Goal: Transaction & Acquisition: Book appointment/travel/reservation

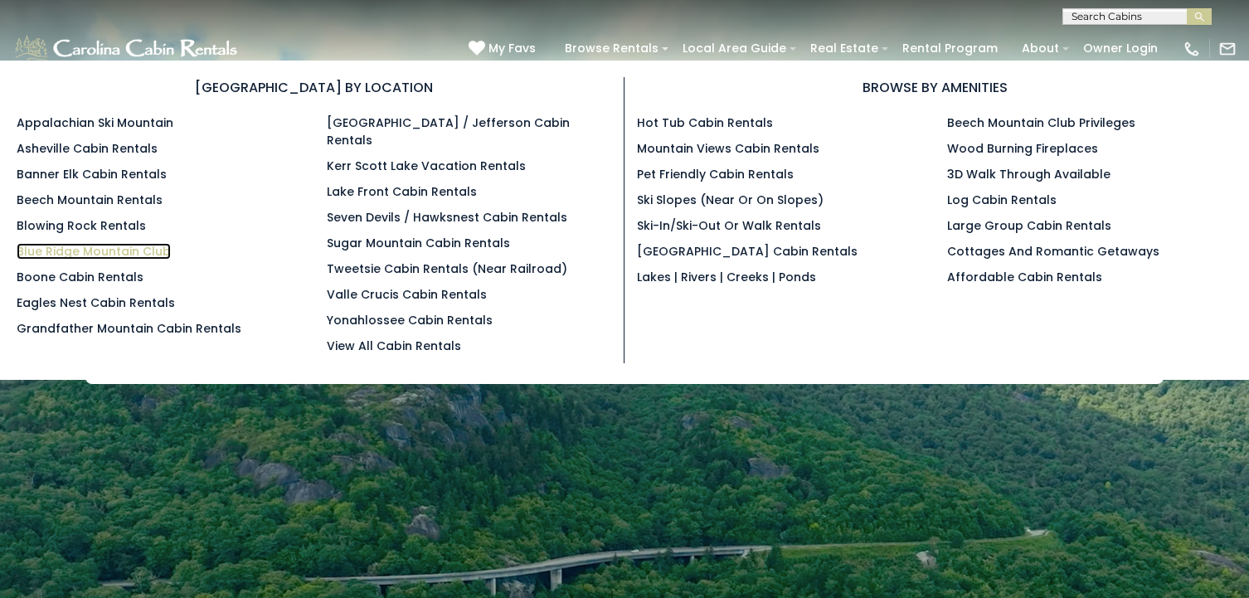
click at [148, 250] on link "Blue Ridge Mountain Club" at bounding box center [94, 251] width 154 height 17
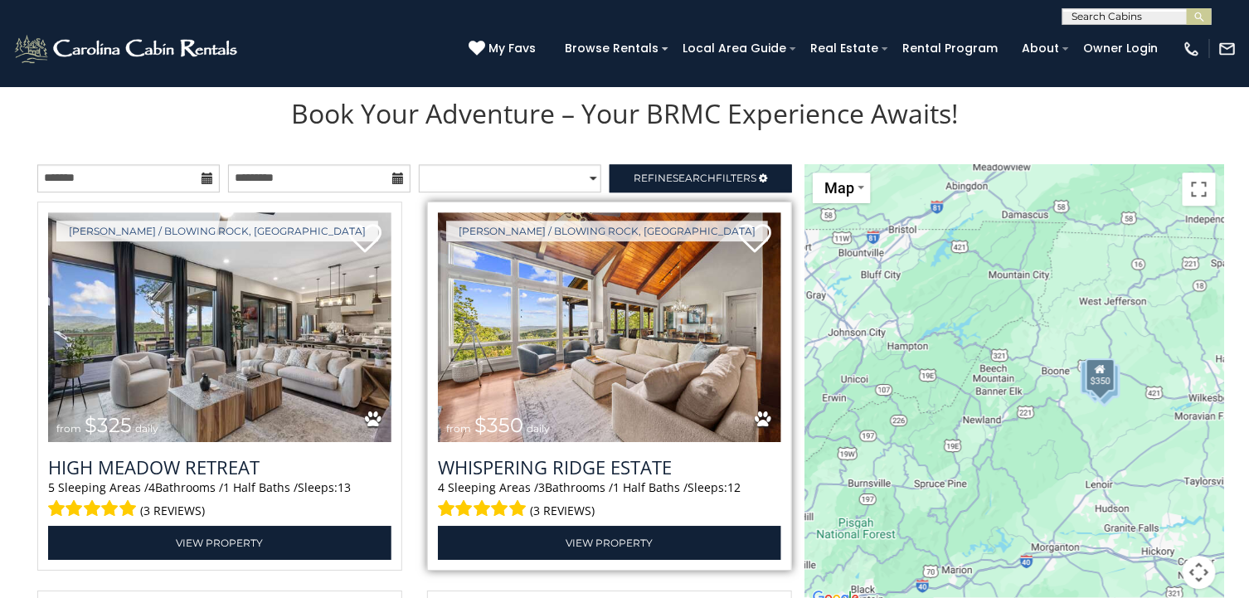
click at [633, 369] on img at bounding box center [609, 327] width 343 height 230
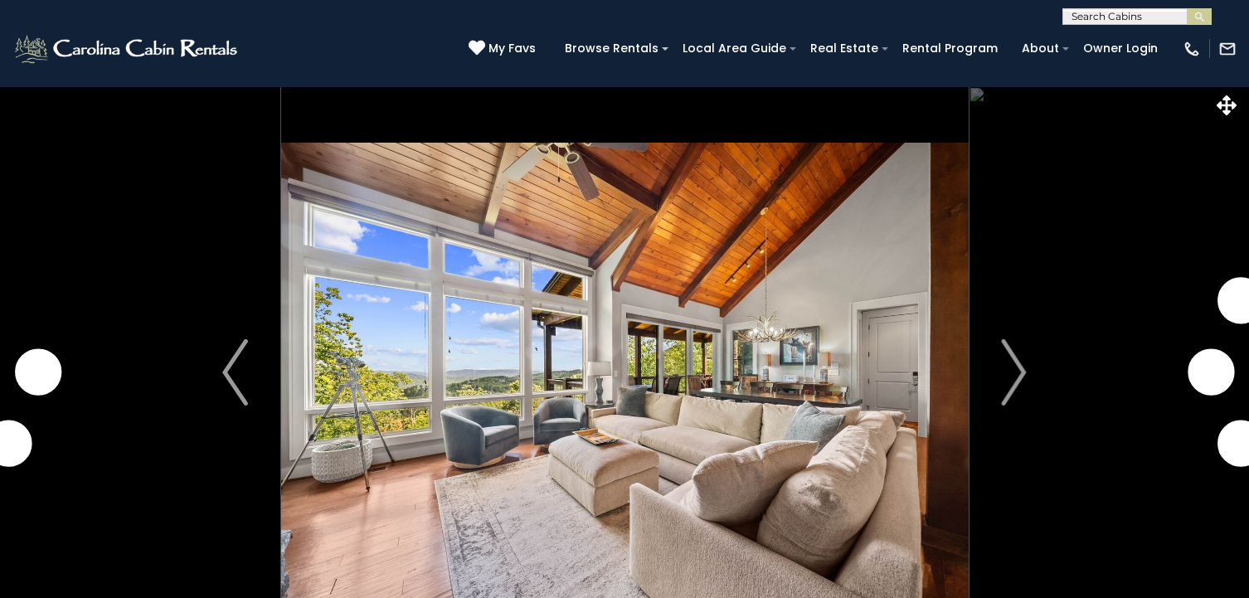
click at [835, 389] on img at bounding box center [624, 372] width 687 height 572
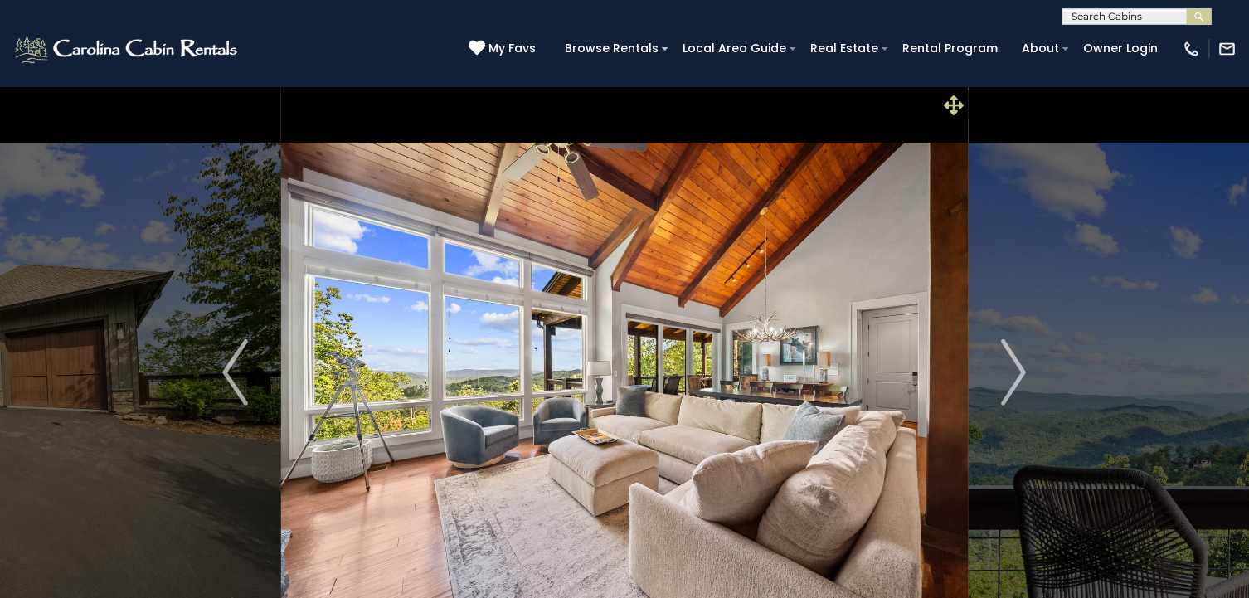
click at [956, 108] on icon at bounding box center [953, 105] width 20 height 20
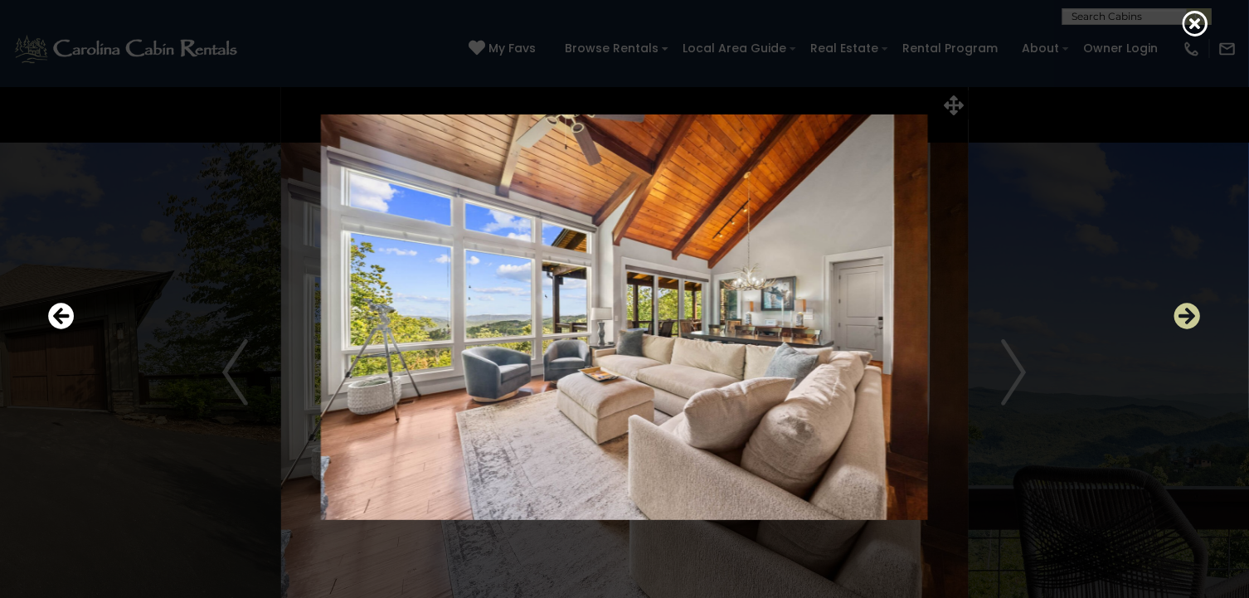
click at [1190, 318] on icon "Next" at bounding box center [1187, 316] width 27 height 27
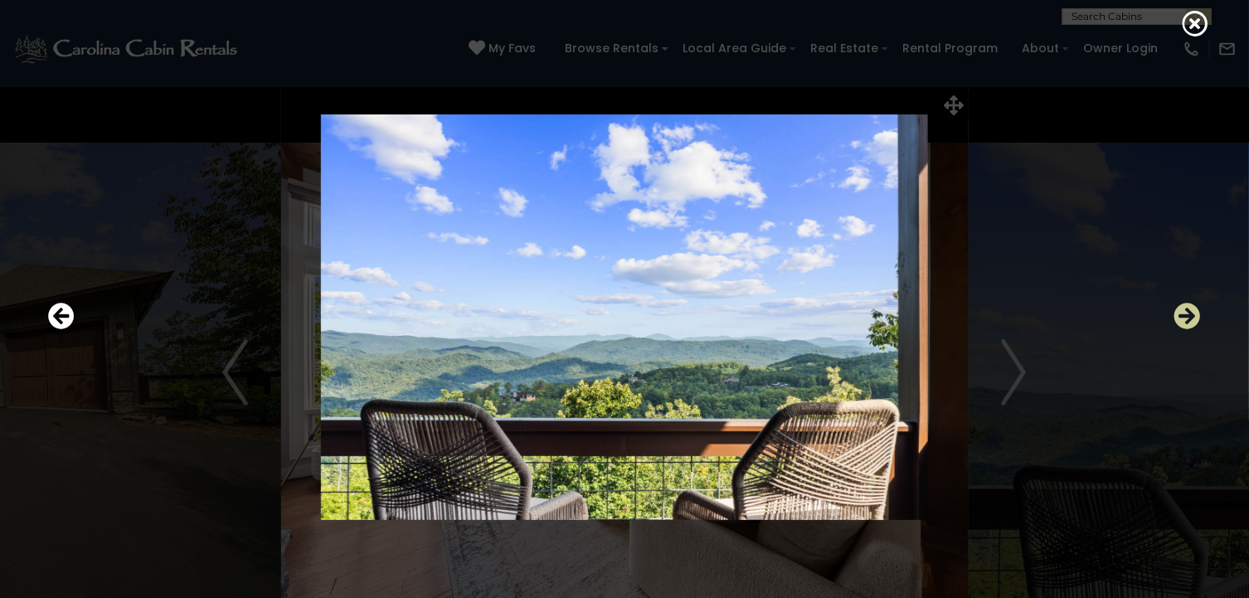
click at [1190, 318] on icon "Next" at bounding box center [1187, 316] width 27 height 27
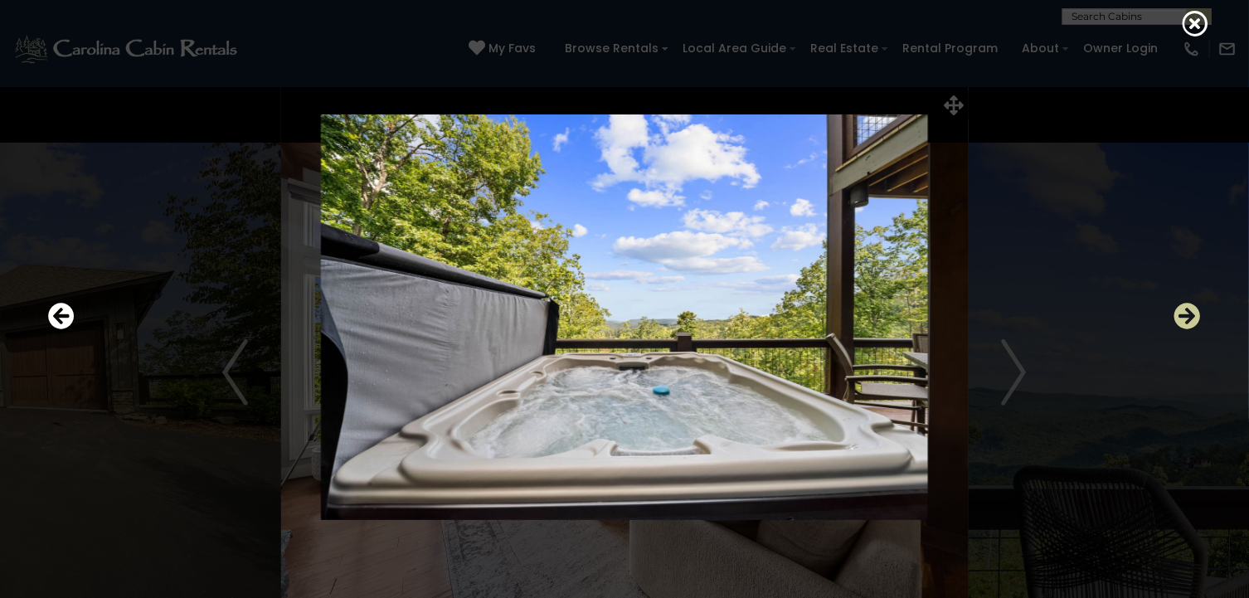
click at [1190, 318] on icon "Next" at bounding box center [1187, 316] width 27 height 27
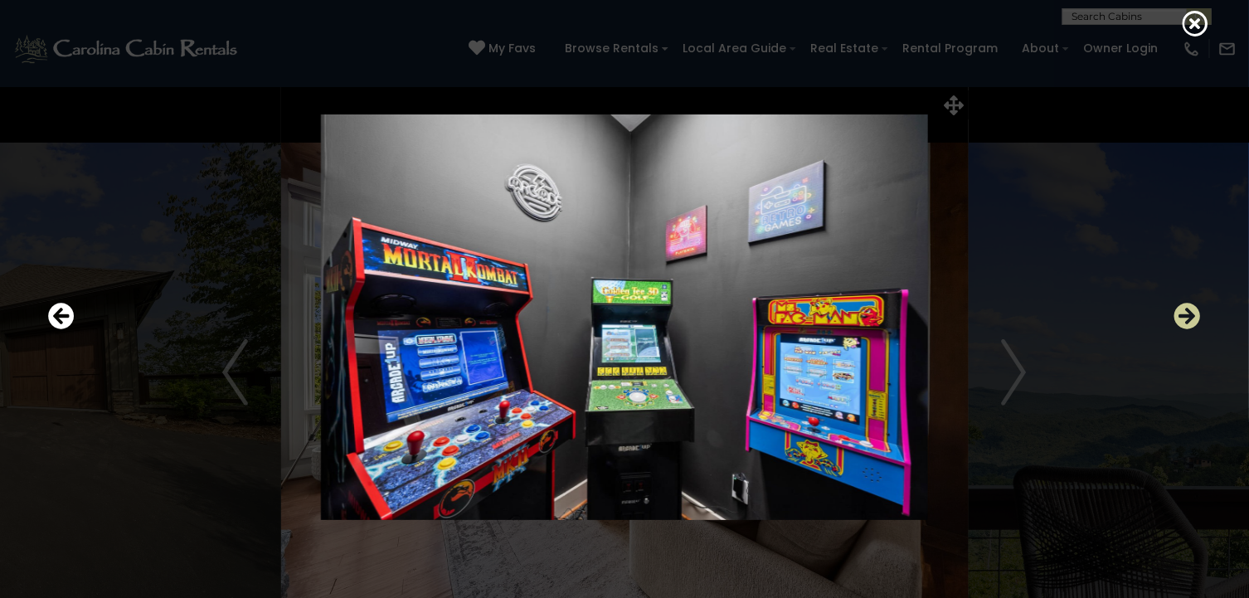
click at [1190, 318] on icon "Next" at bounding box center [1187, 316] width 27 height 27
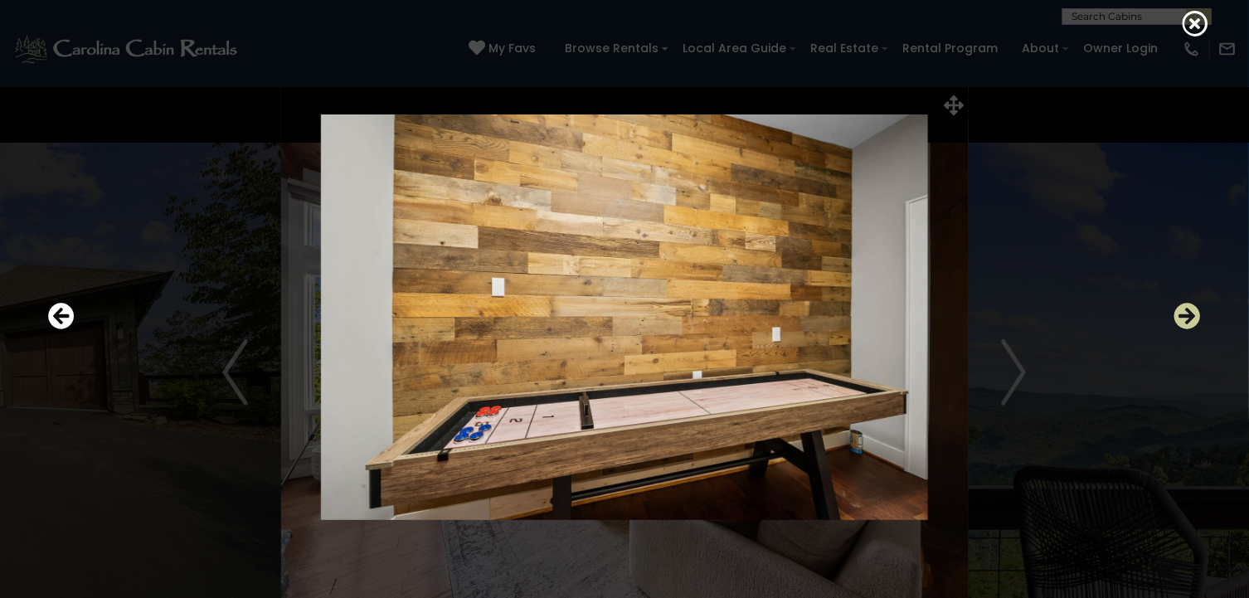
click at [1190, 318] on icon "Next" at bounding box center [1187, 316] width 27 height 27
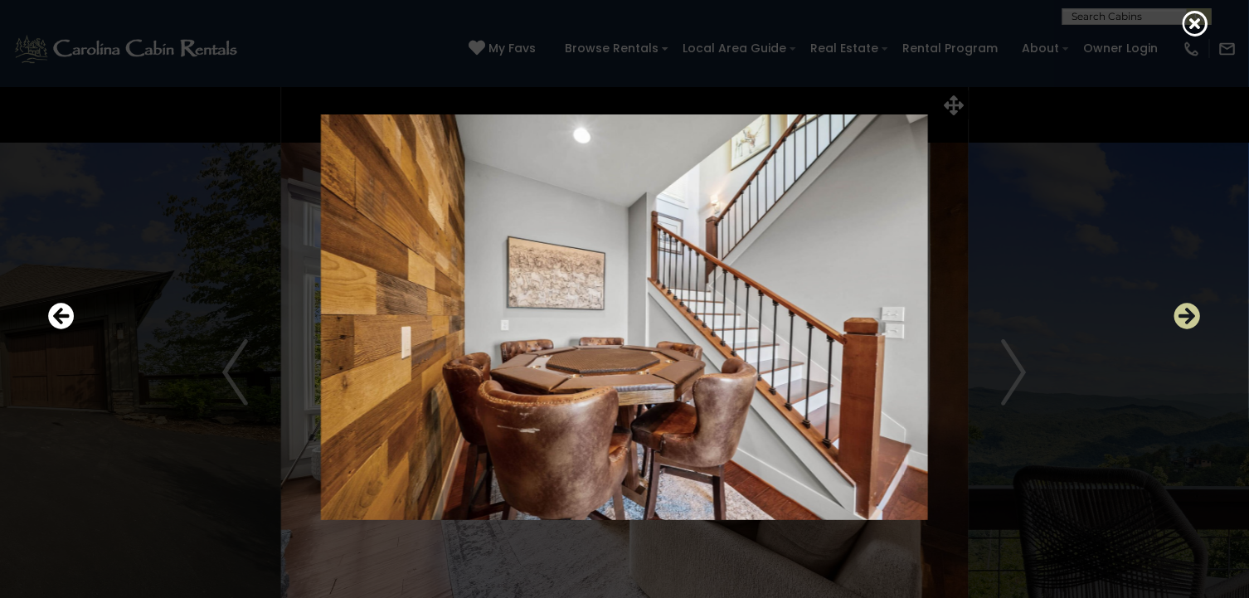
click at [1190, 318] on icon "Next" at bounding box center [1187, 316] width 27 height 27
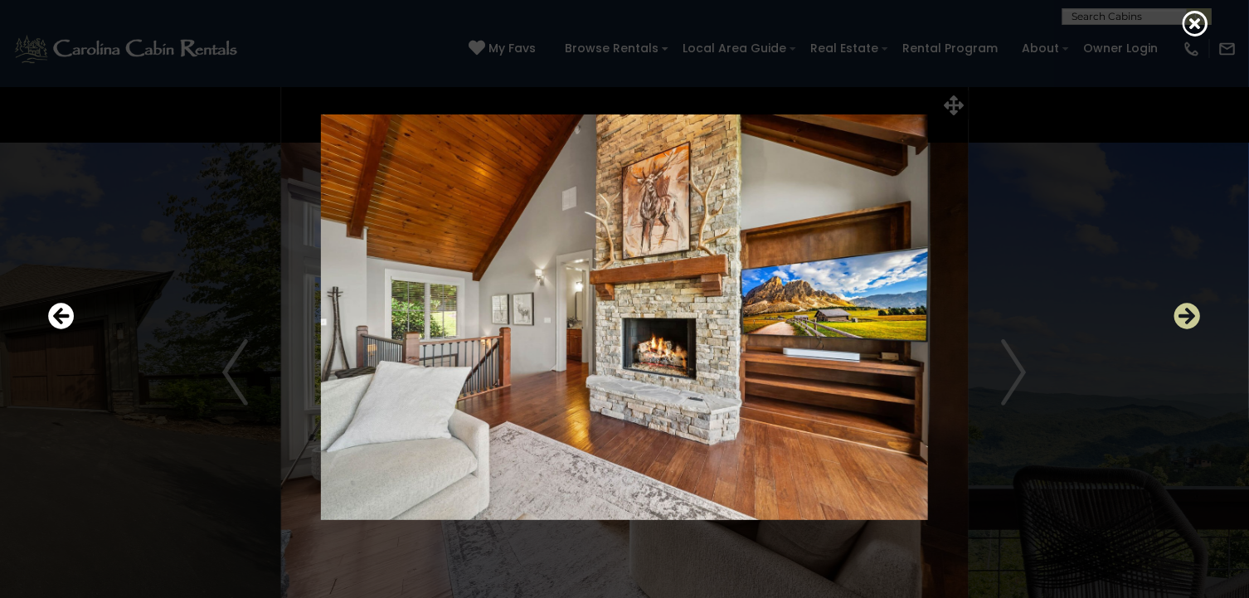
click at [1190, 318] on icon "Next" at bounding box center [1187, 316] width 27 height 27
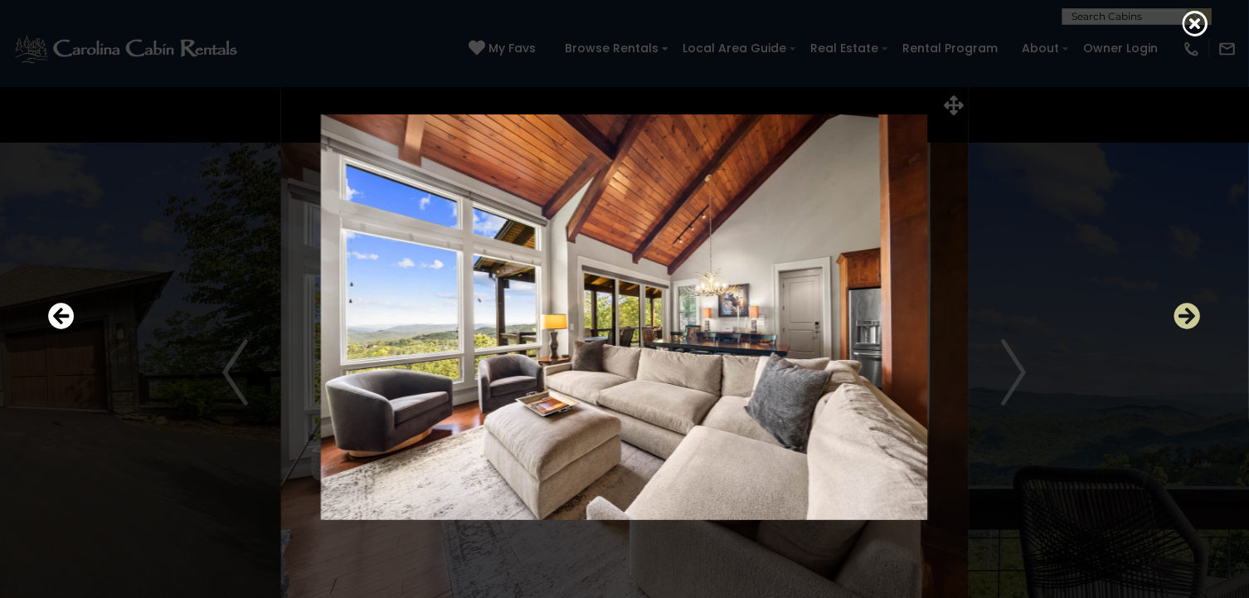
click at [1190, 318] on icon "Next" at bounding box center [1187, 316] width 27 height 27
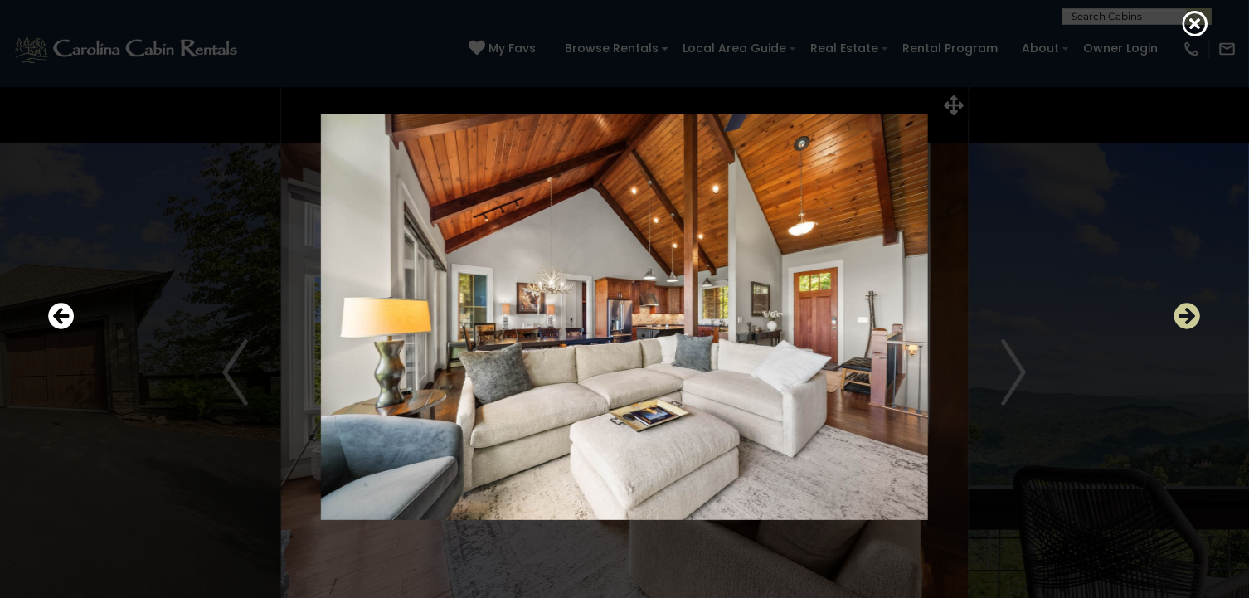
click at [1190, 318] on icon "Next" at bounding box center [1187, 316] width 27 height 27
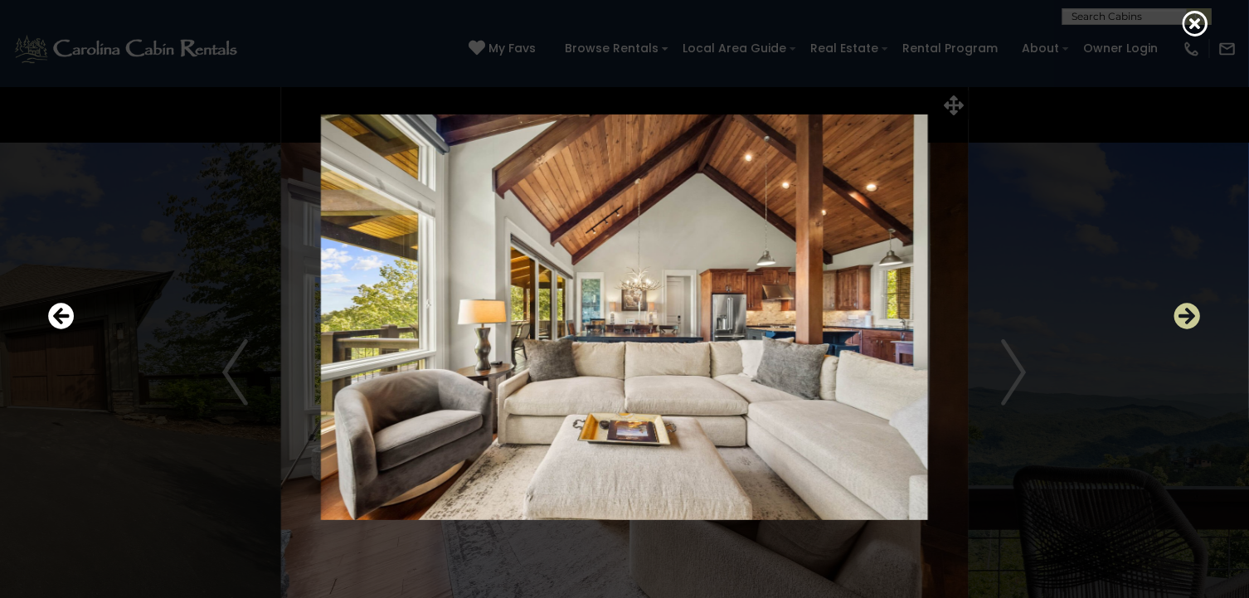
click at [1190, 318] on icon "Next" at bounding box center [1187, 316] width 27 height 27
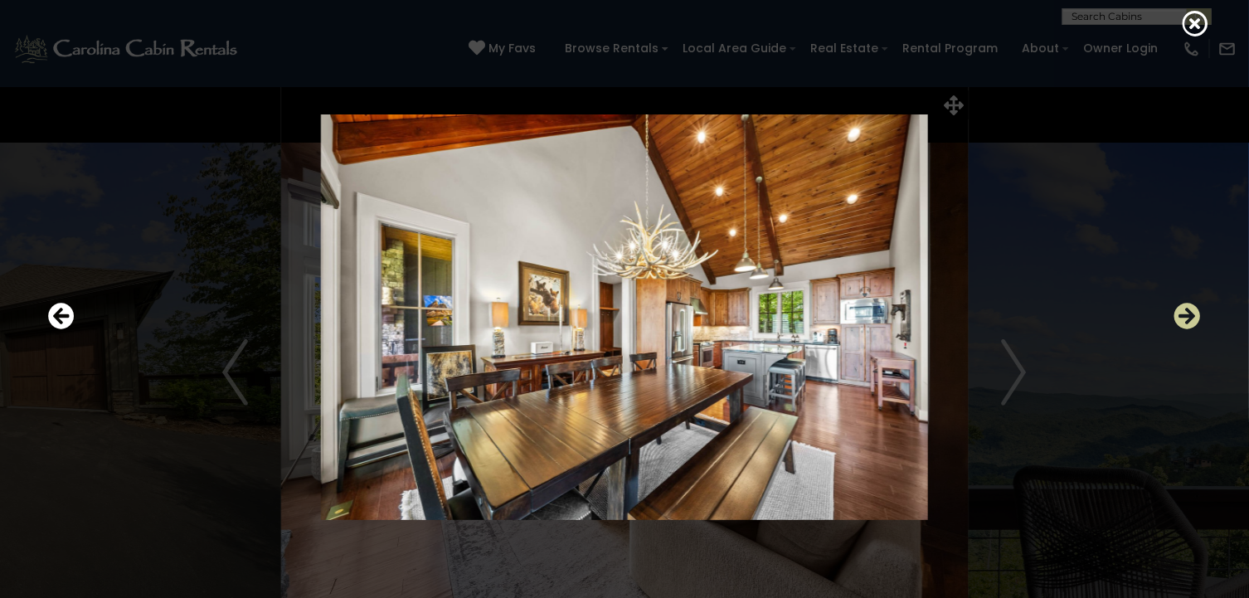
click at [1190, 318] on icon "Next" at bounding box center [1187, 316] width 27 height 27
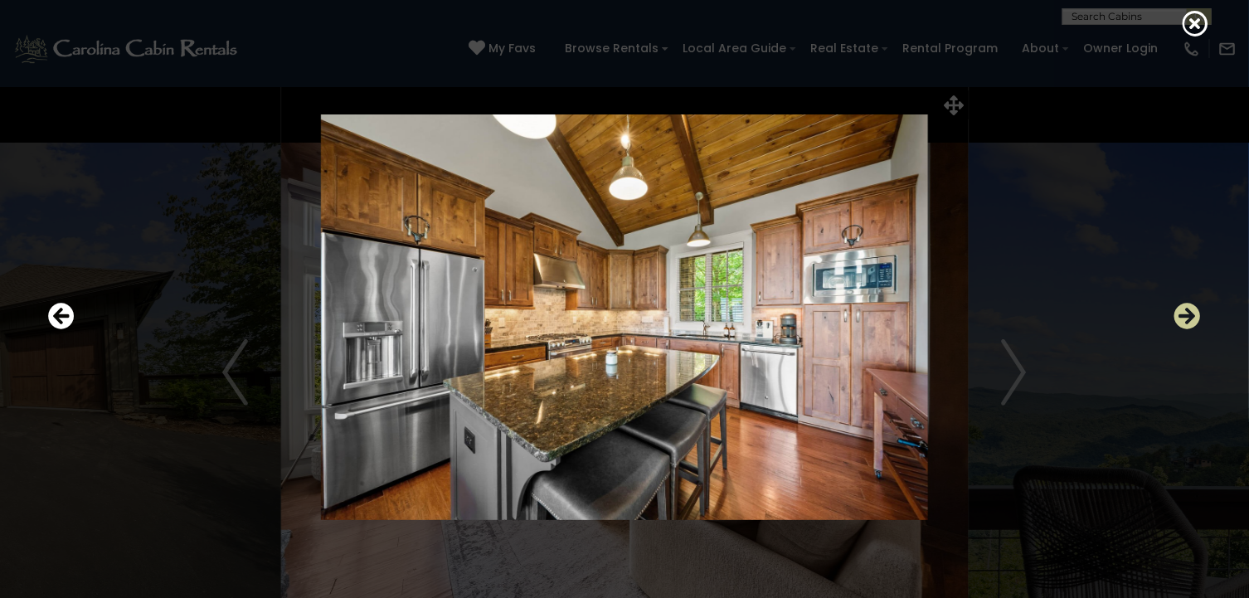
click at [1190, 318] on icon "Next" at bounding box center [1187, 316] width 27 height 27
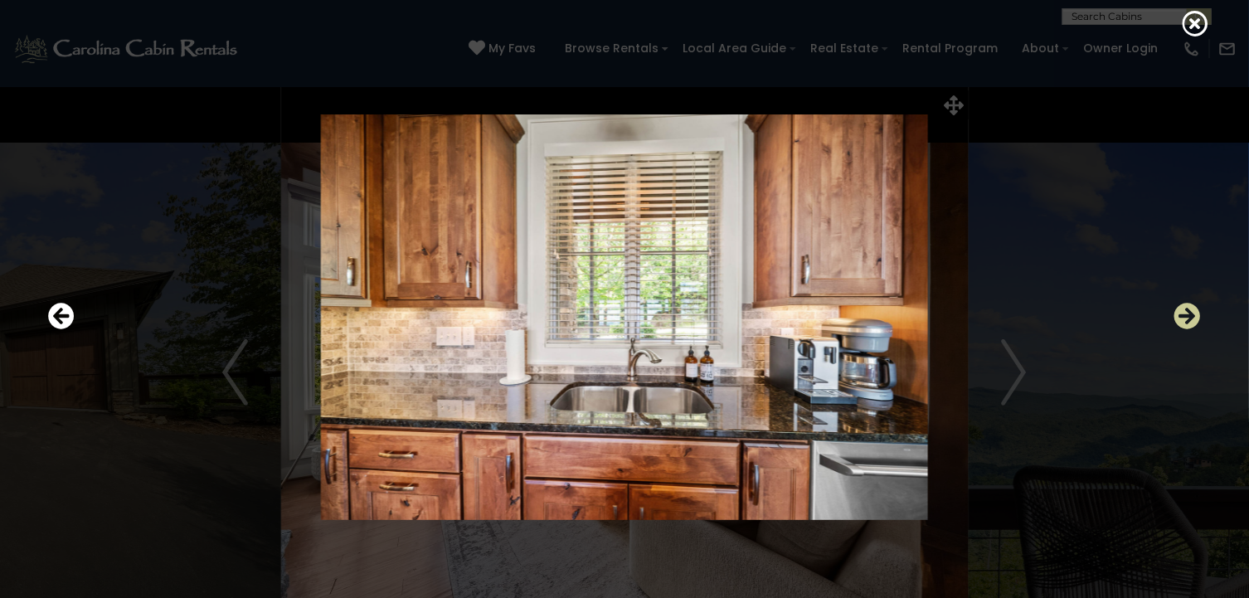
click at [1190, 318] on icon "Next" at bounding box center [1187, 316] width 27 height 27
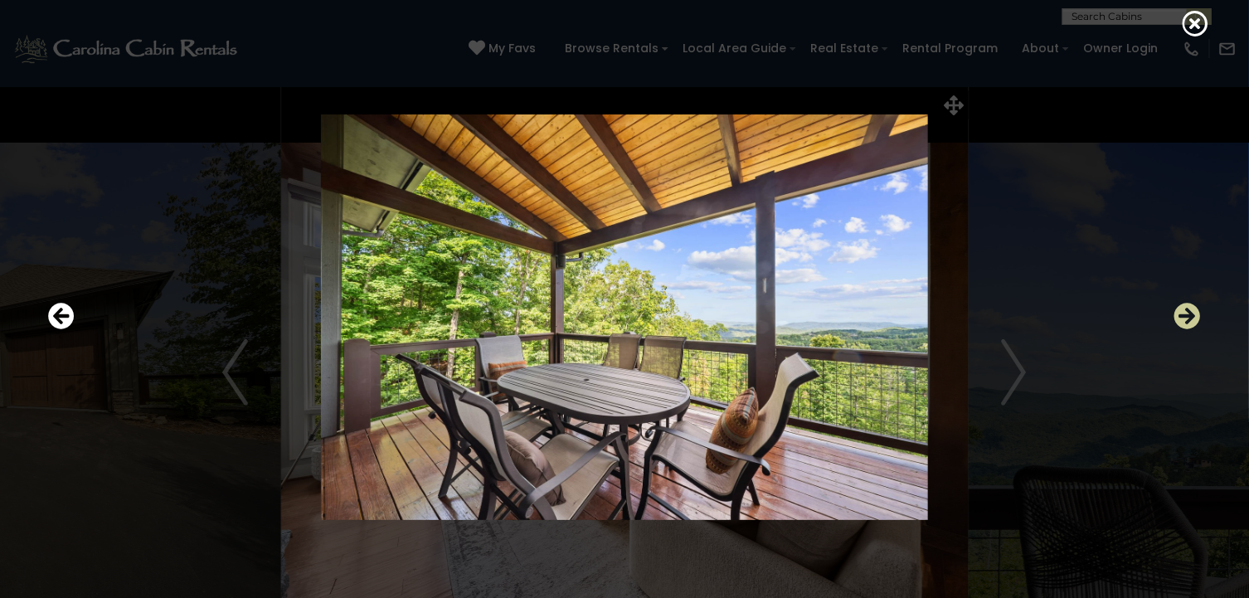
click at [1190, 318] on icon "Next" at bounding box center [1187, 316] width 27 height 27
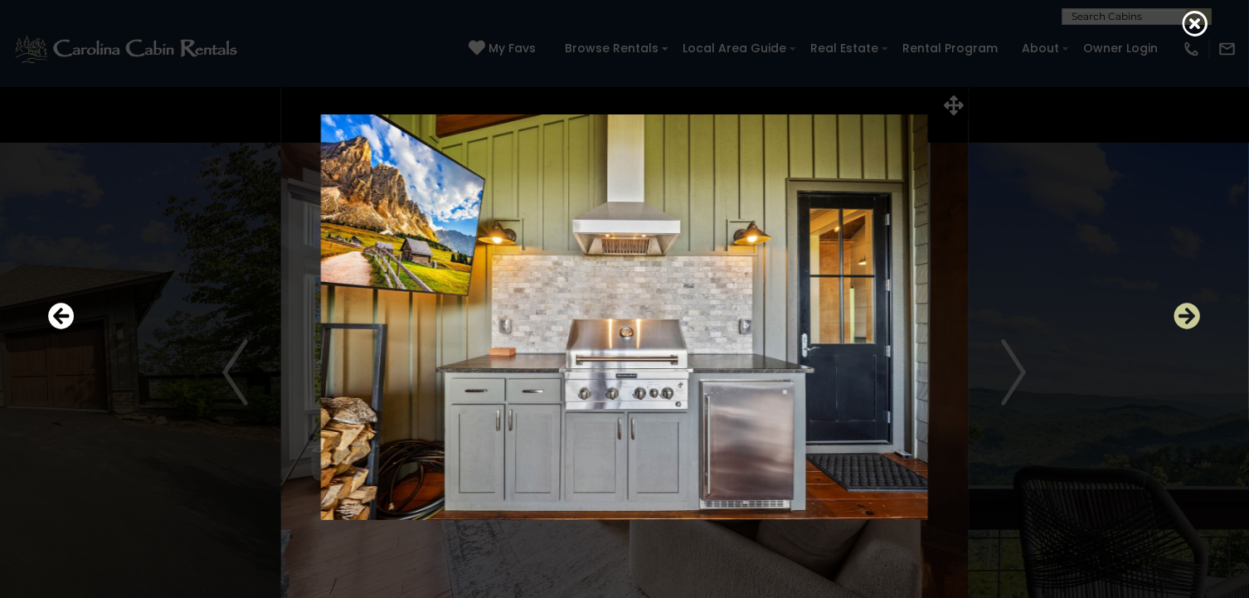
click at [1190, 318] on icon "Next" at bounding box center [1187, 316] width 27 height 27
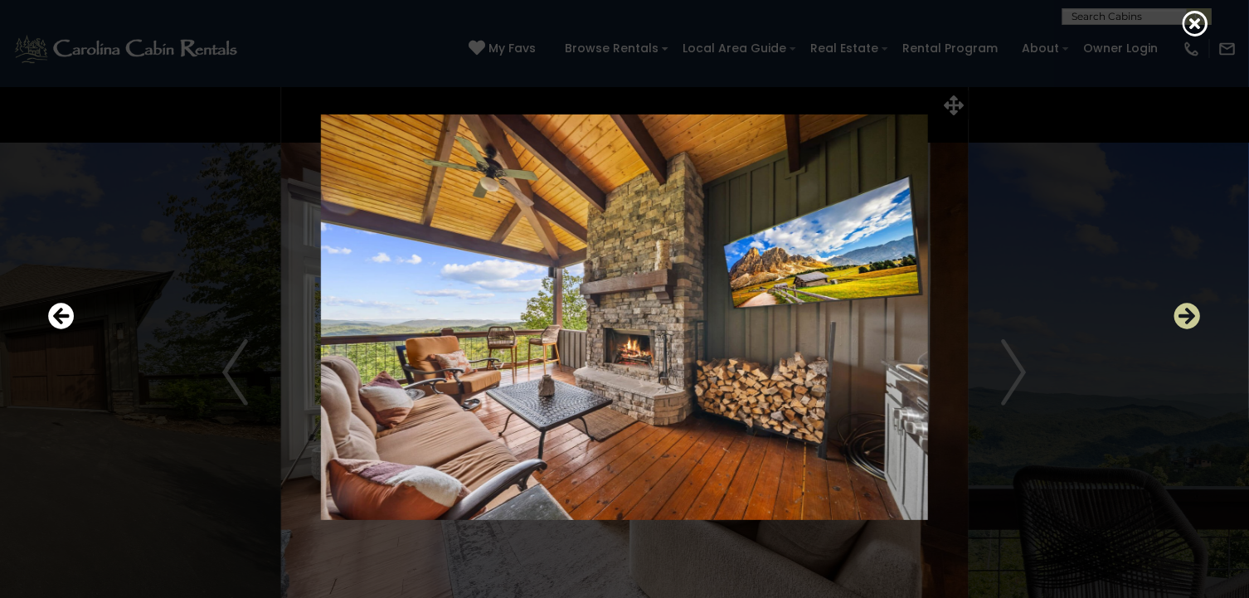
click at [1190, 318] on icon "Next" at bounding box center [1187, 316] width 27 height 27
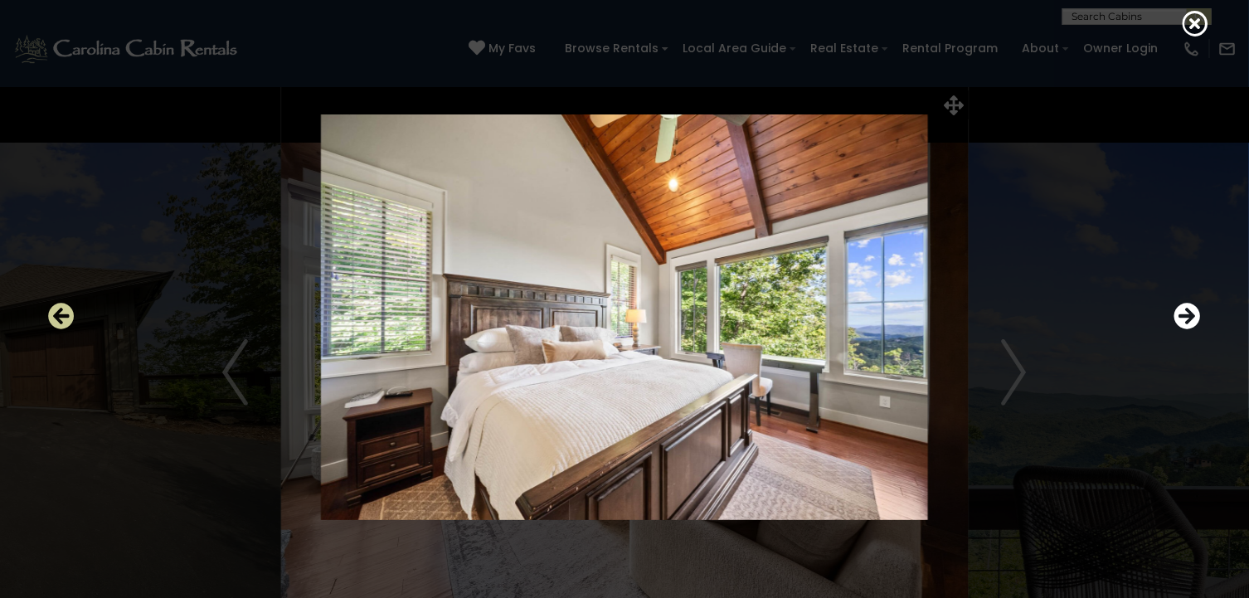
click at [61, 317] on icon "Previous" at bounding box center [61, 316] width 27 height 27
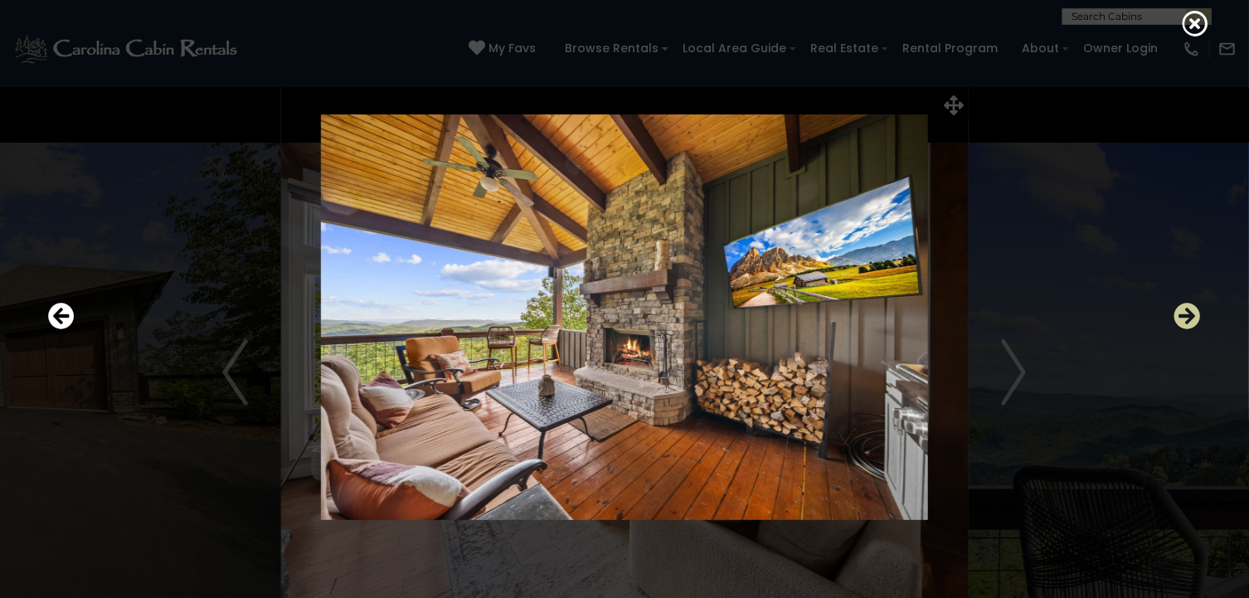
click at [1196, 318] on icon "Next" at bounding box center [1187, 316] width 27 height 27
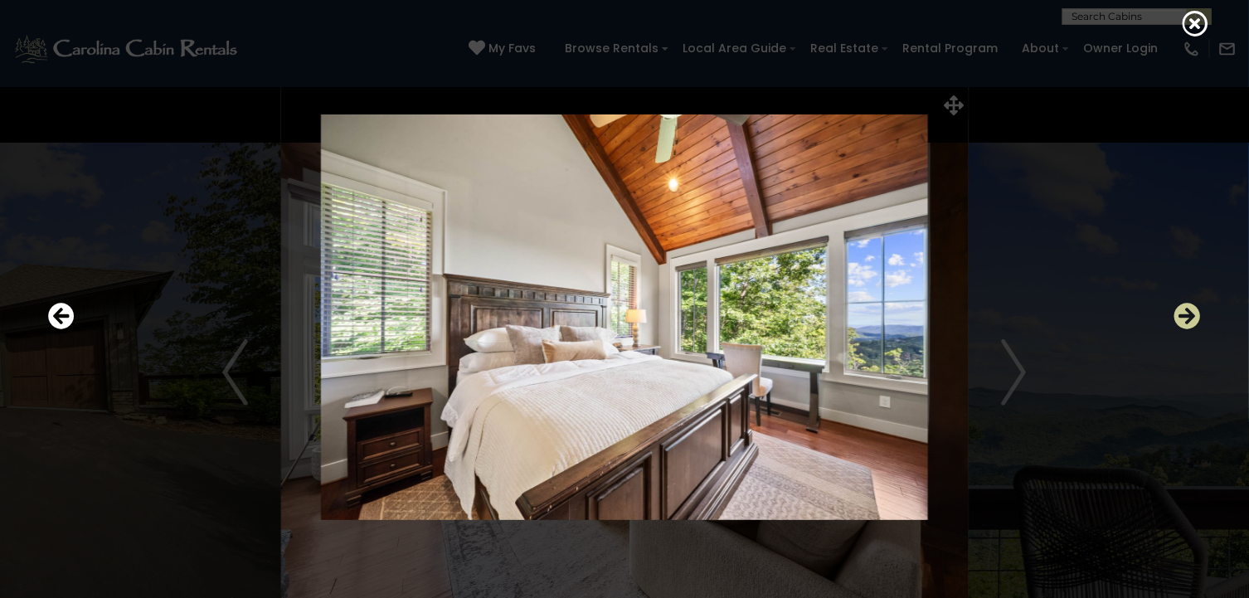
click at [1196, 318] on icon "Next" at bounding box center [1187, 316] width 27 height 27
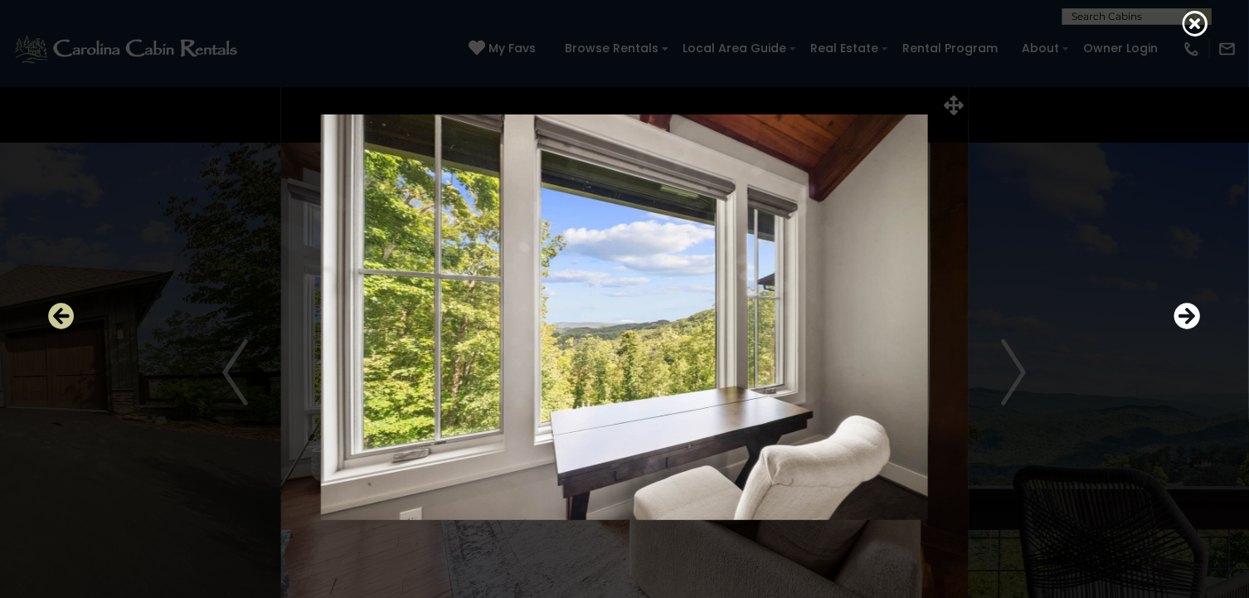
click at [60, 310] on icon "Previous" at bounding box center [61, 316] width 27 height 27
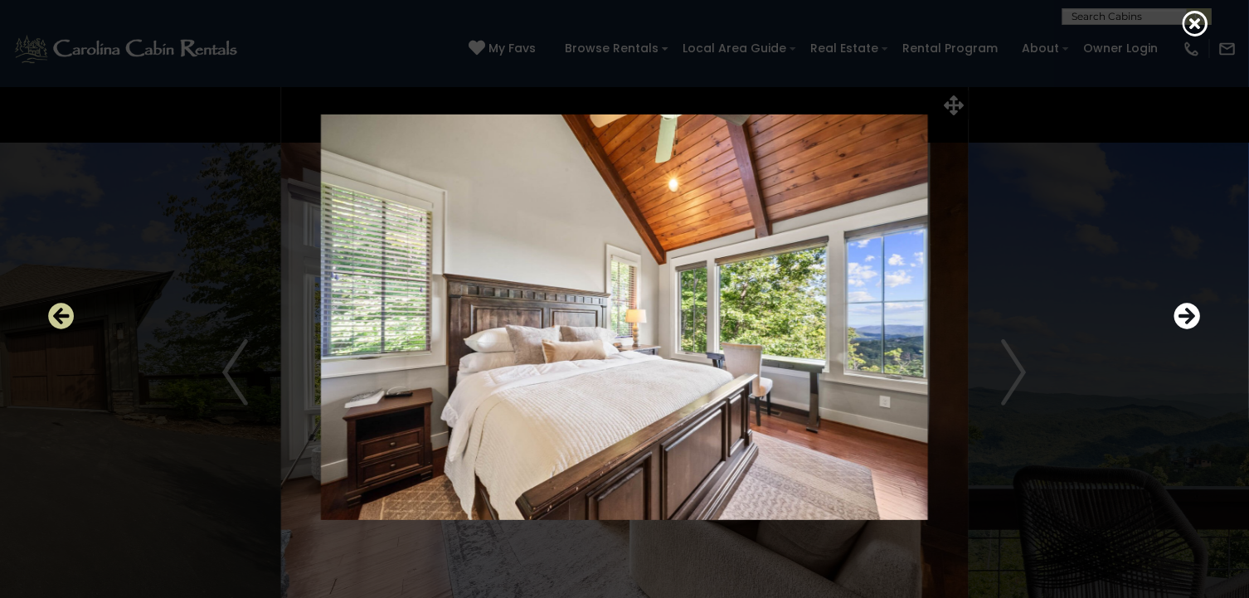
click at [60, 310] on icon "Previous" at bounding box center [61, 316] width 27 height 27
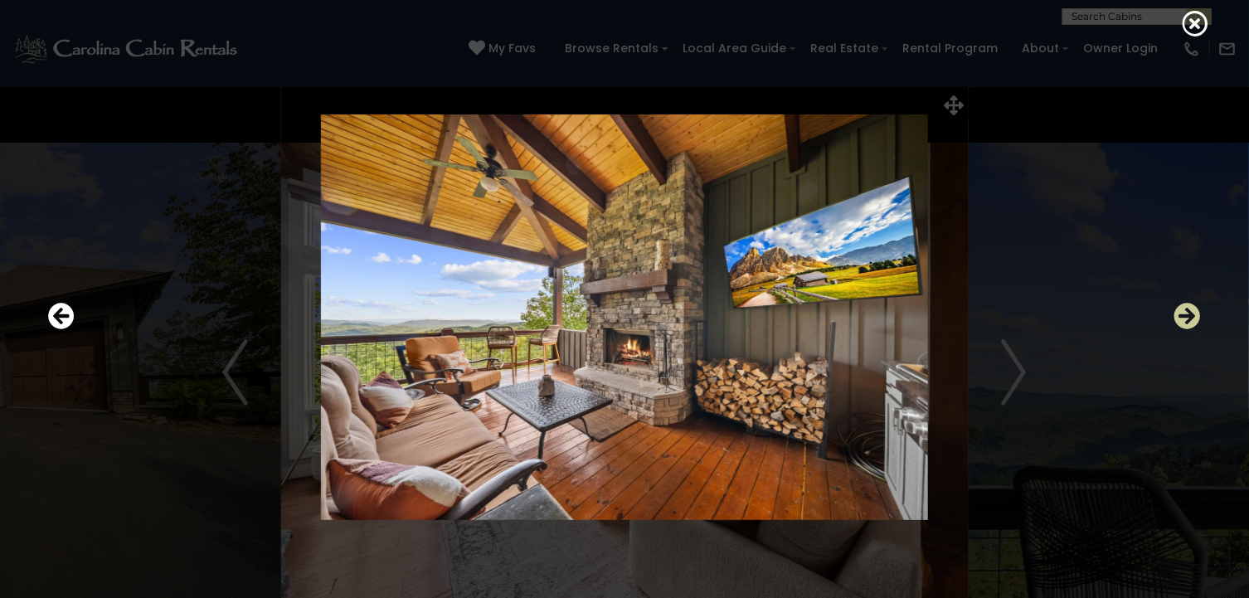
click at [1188, 312] on icon "Next" at bounding box center [1187, 316] width 27 height 27
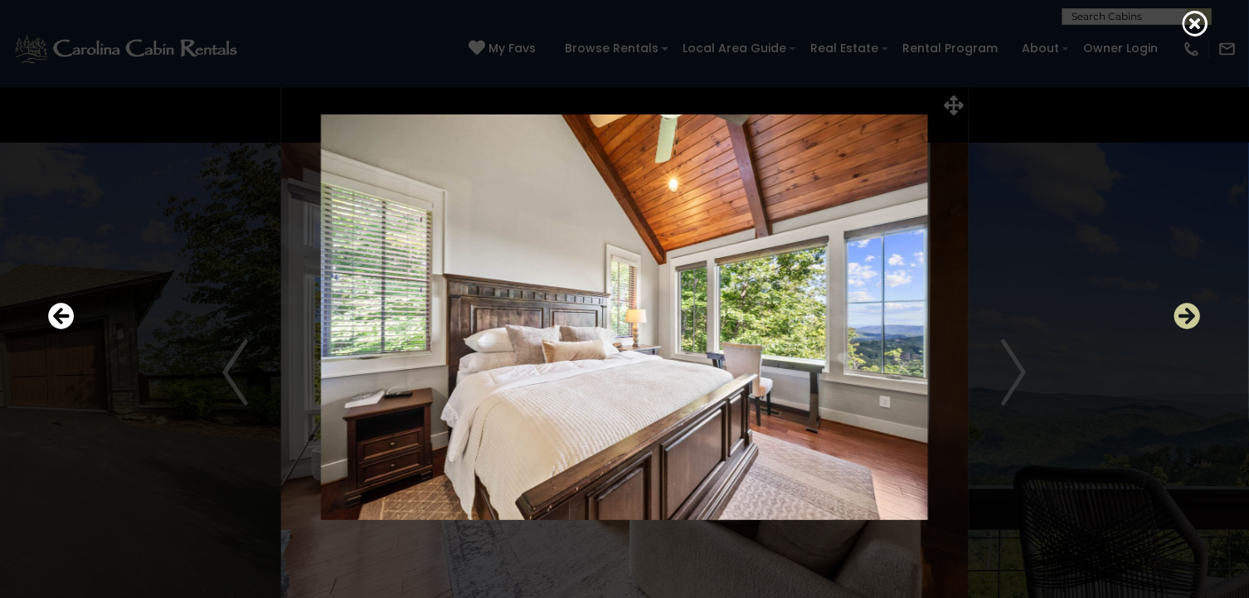
click at [1188, 312] on icon "Next" at bounding box center [1187, 316] width 27 height 27
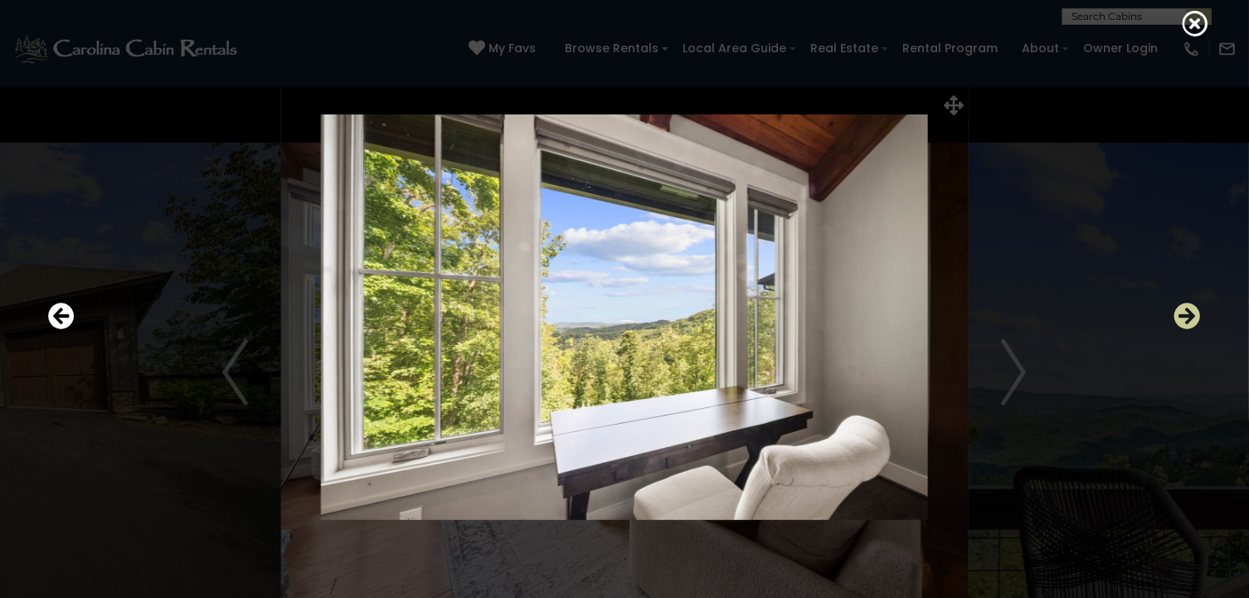
click at [1188, 312] on icon "Next" at bounding box center [1187, 316] width 27 height 27
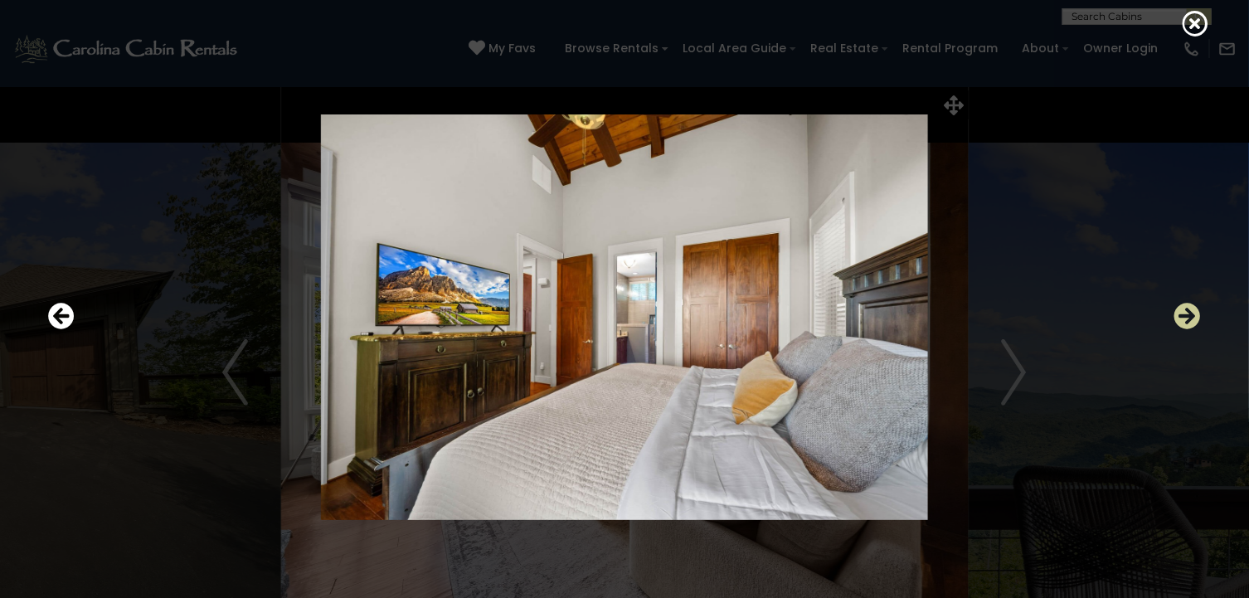
click at [1188, 312] on icon "Next" at bounding box center [1187, 316] width 27 height 27
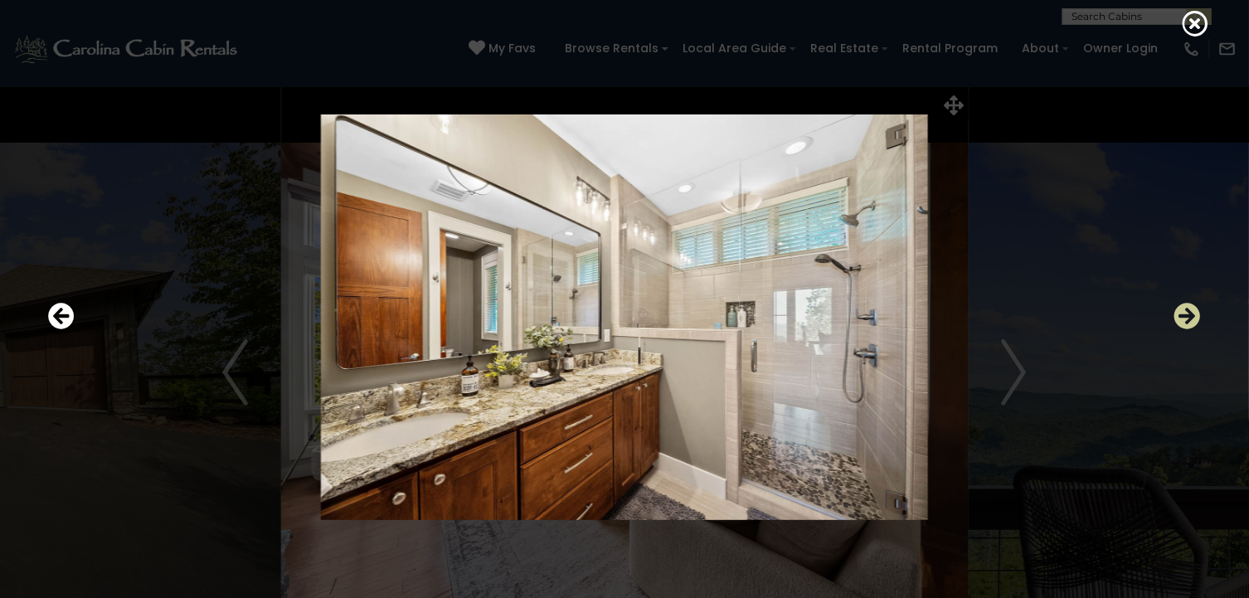
click at [1188, 312] on icon "Next" at bounding box center [1187, 316] width 27 height 27
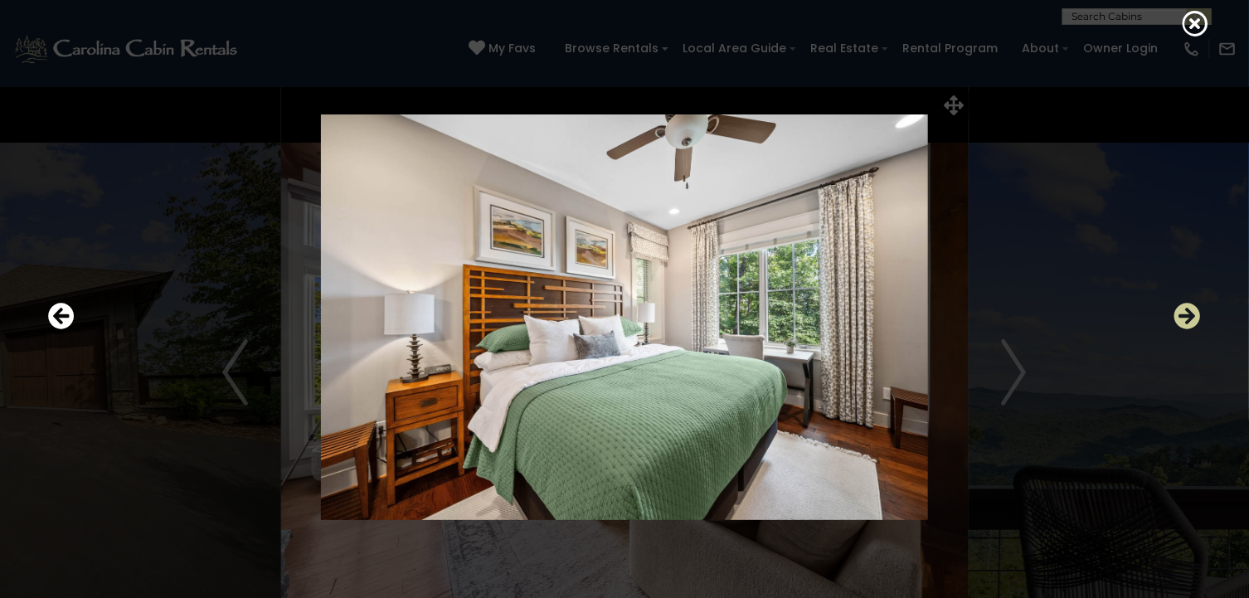
click at [1188, 312] on icon "Next" at bounding box center [1187, 316] width 27 height 27
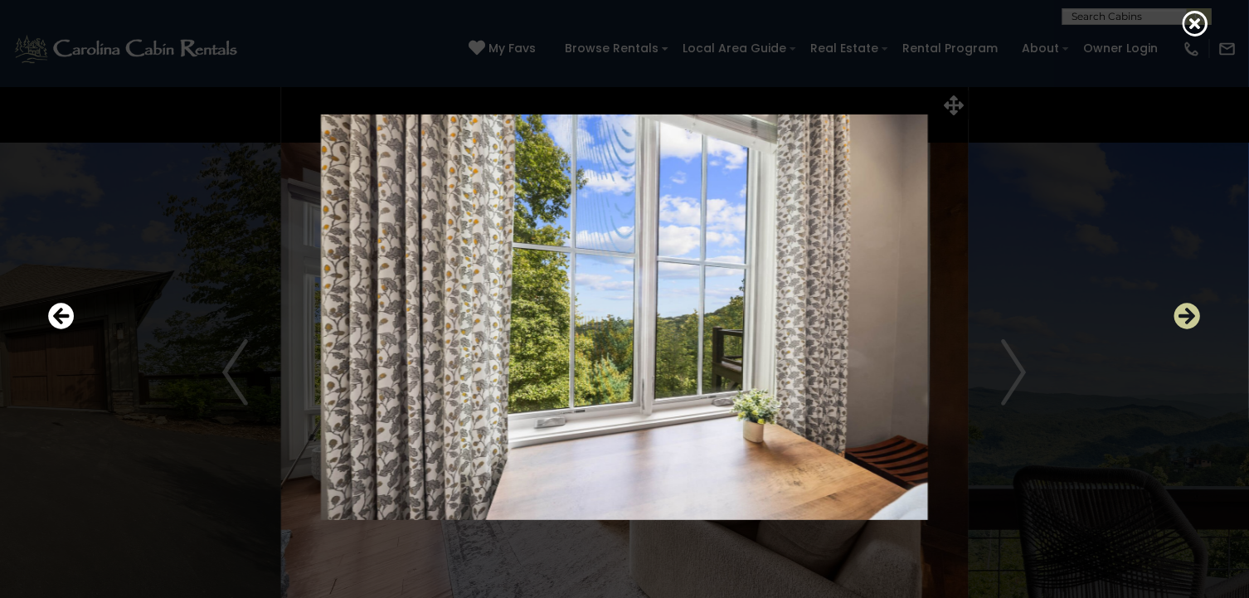
click at [1188, 312] on icon "Next" at bounding box center [1187, 316] width 27 height 27
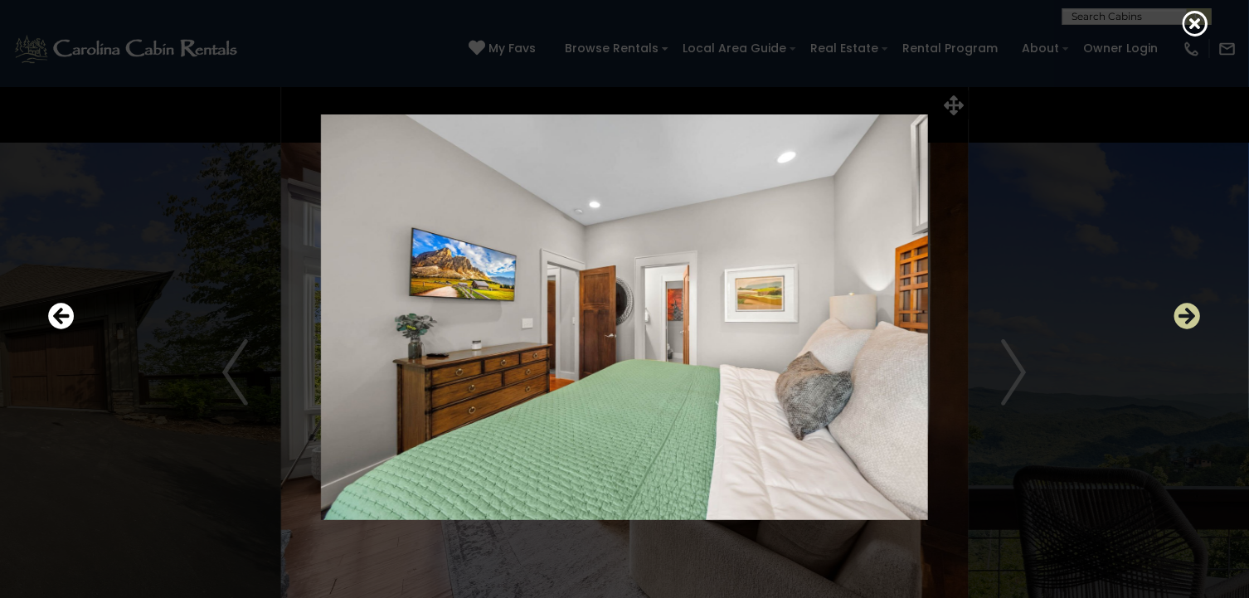
click at [1188, 312] on icon "Next" at bounding box center [1187, 316] width 27 height 27
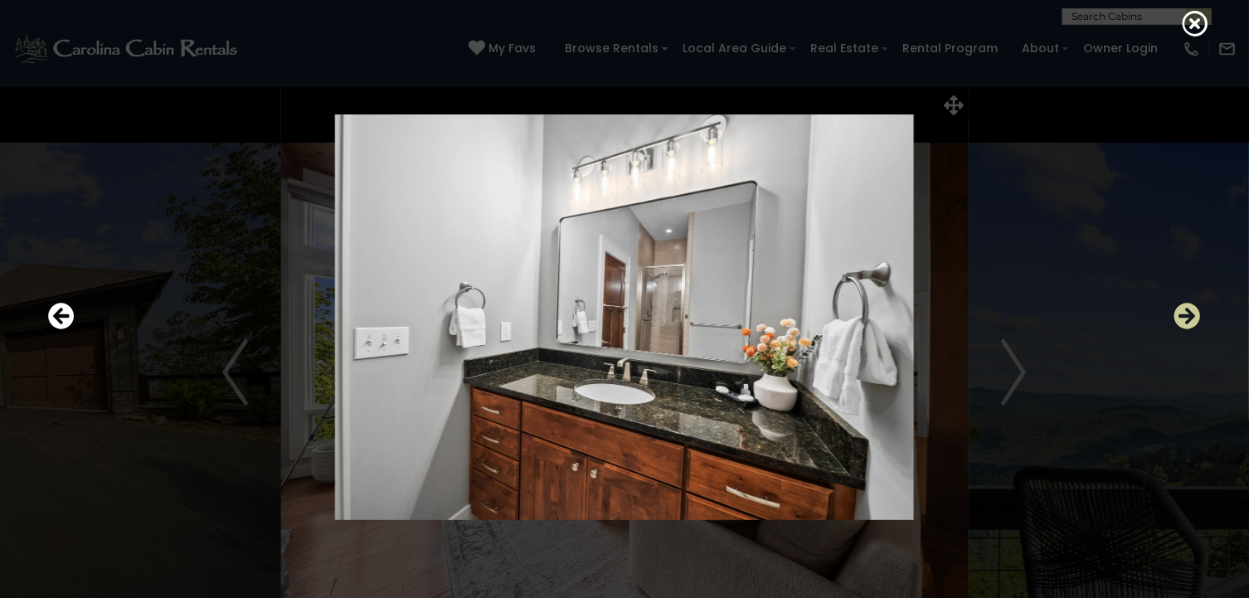
click at [1188, 312] on icon "Next" at bounding box center [1187, 316] width 27 height 27
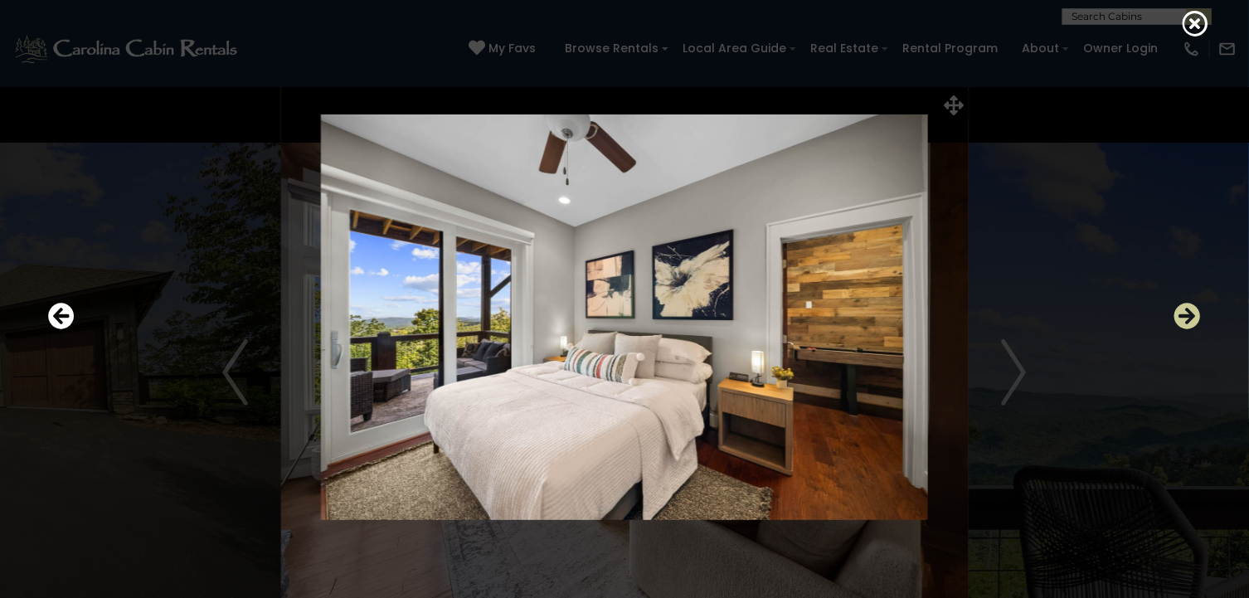
click at [1188, 312] on icon "Next" at bounding box center [1187, 316] width 27 height 27
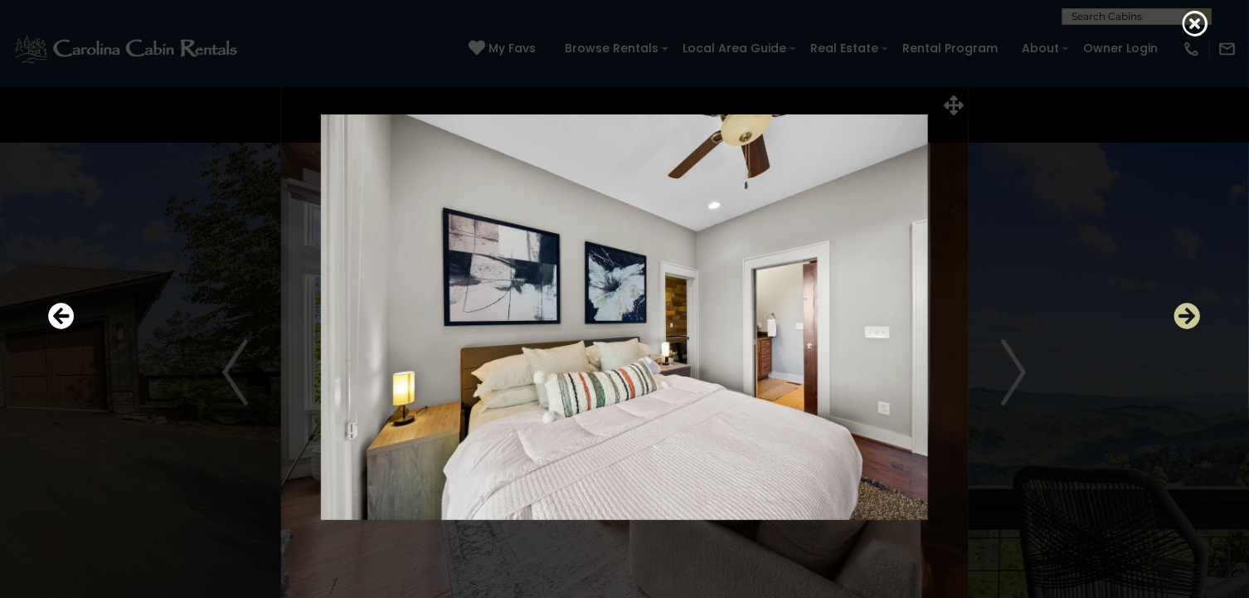
click at [1188, 312] on icon "Next" at bounding box center [1187, 316] width 27 height 27
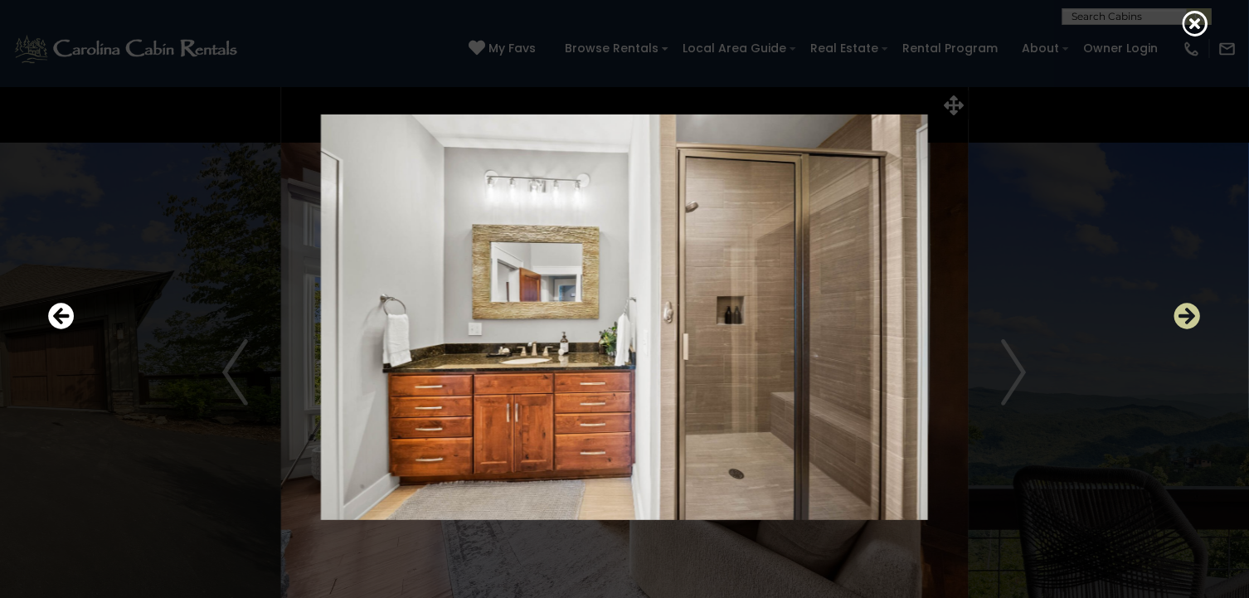
click at [1188, 312] on icon "Next" at bounding box center [1187, 316] width 27 height 27
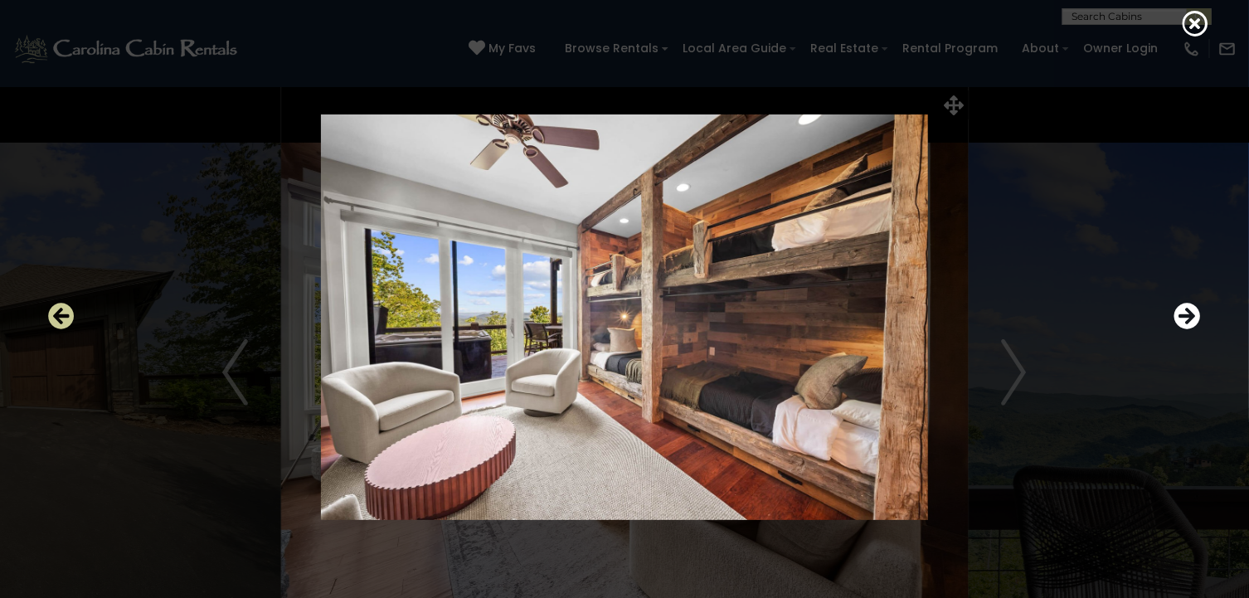
click at [60, 313] on icon "Previous" at bounding box center [61, 316] width 27 height 27
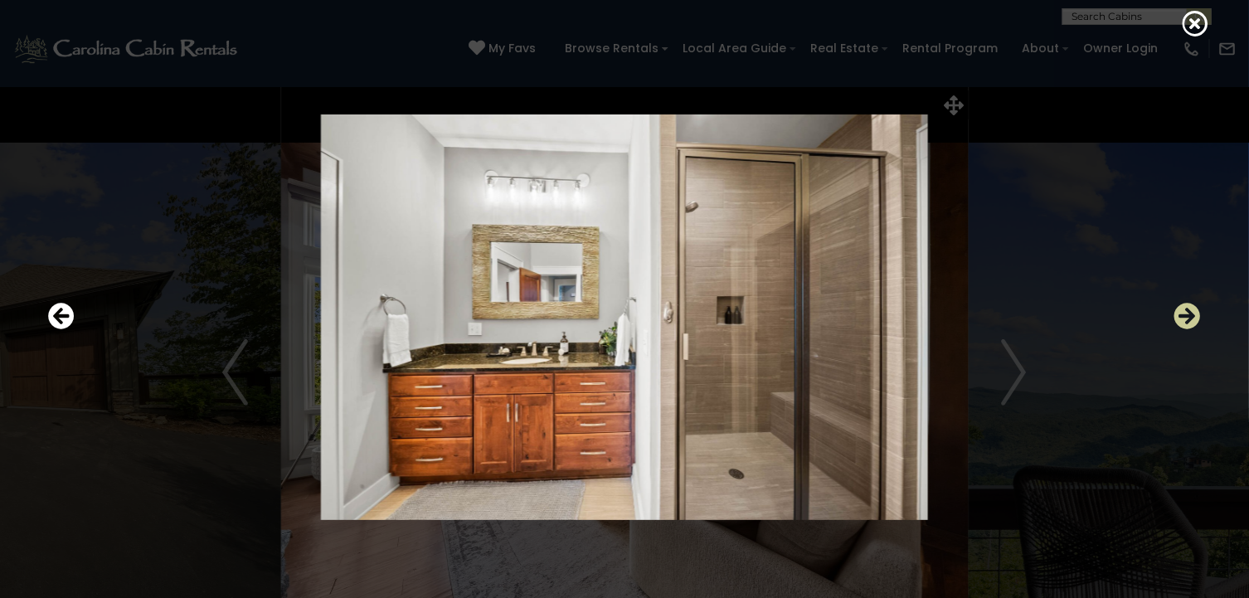
click at [1184, 308] on icon "Next" at bounding box center [1187, 316] width 27 height 27
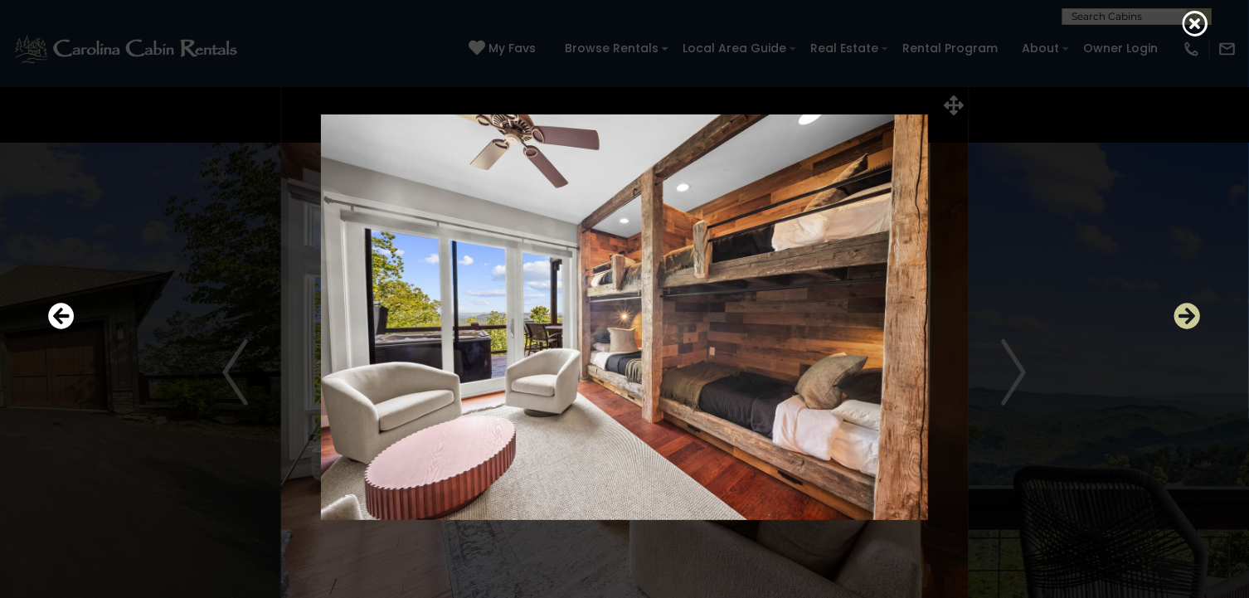
click at [1184, 308] on icon "Next" at bounding box center [1187, 316] width 27 height 27
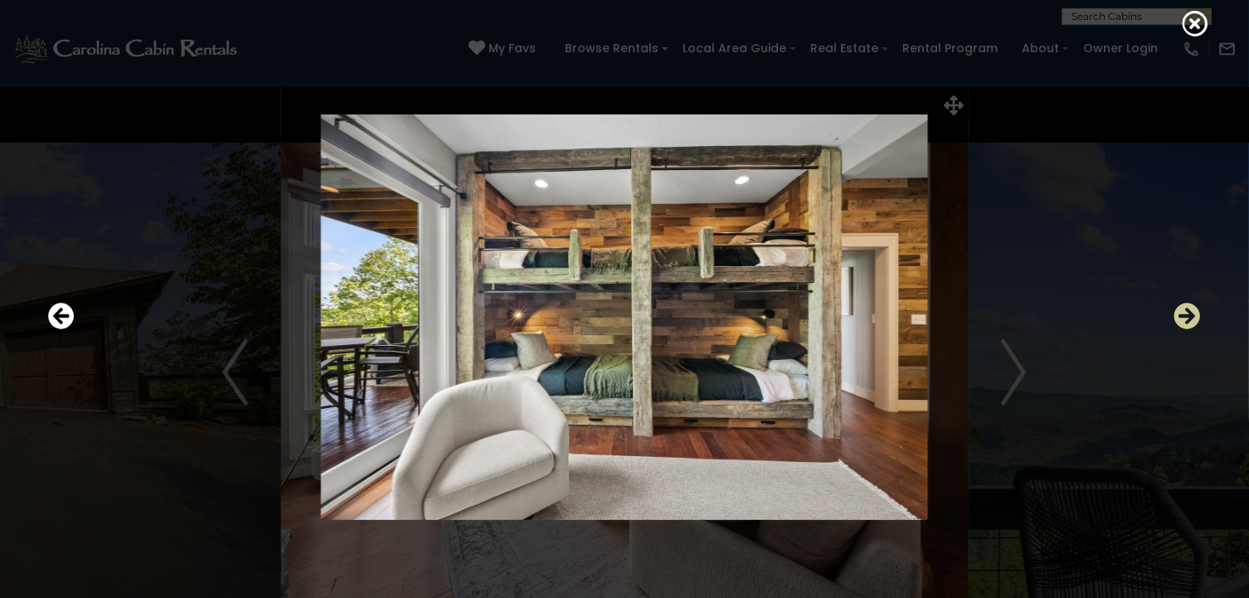
click at [1184, 308] on icon "Next" at bounding box center [1187, 316] width 27 height 27
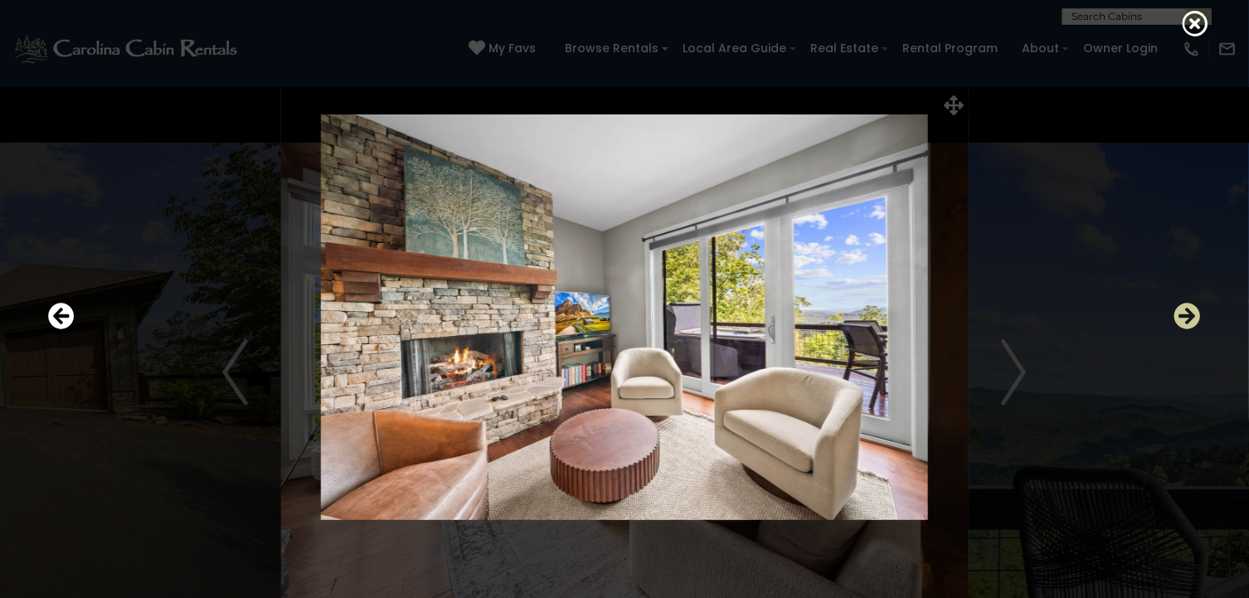
click at [1184, 308] on icon "Next" at bounding box center [1187, 316] width 27 height 27
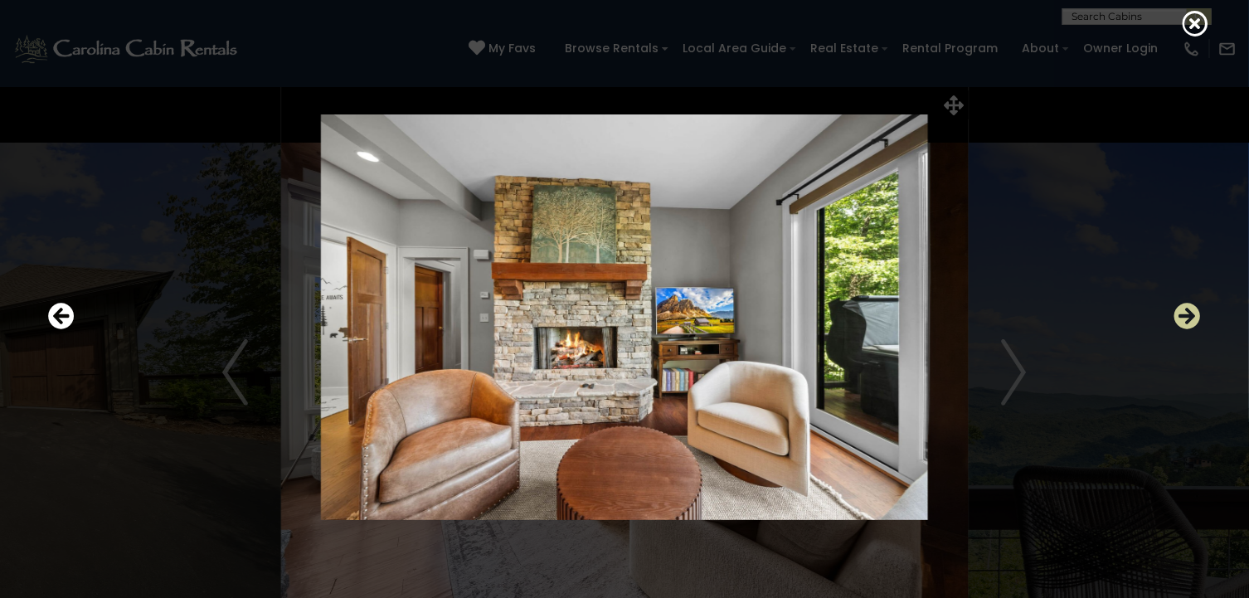
click at [1184, 308] on icon "Next" at bounding box center [1187, 316] width 27 height 27
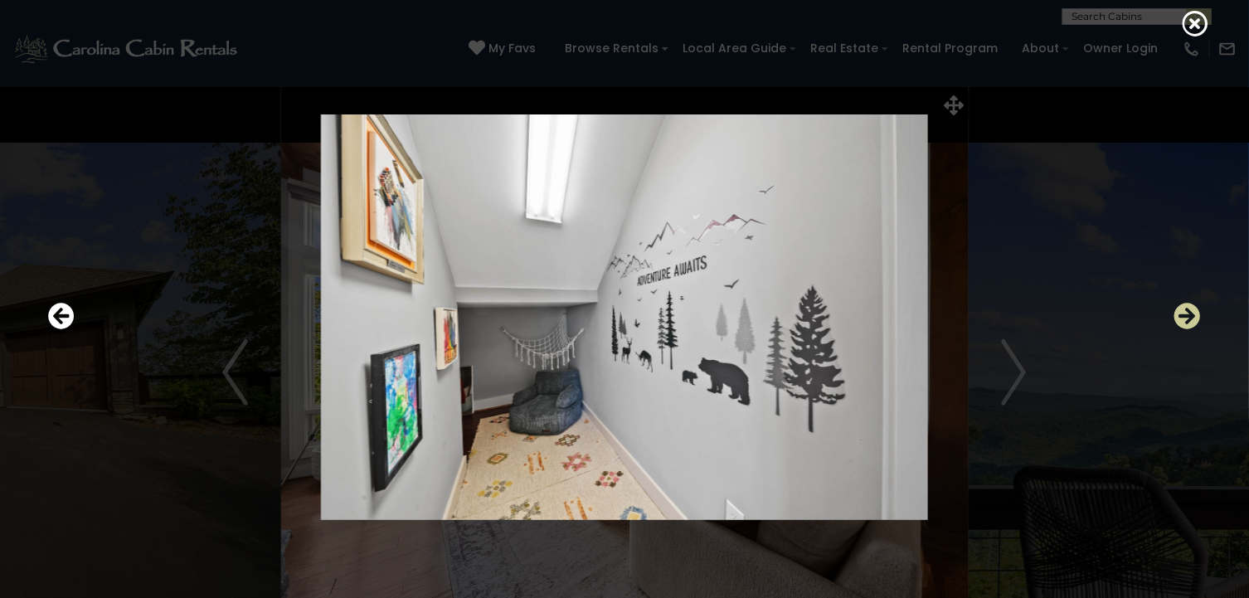
click at [1184, 308] on icon "Next" at bounding box center [1187, 316] width 27 height 27
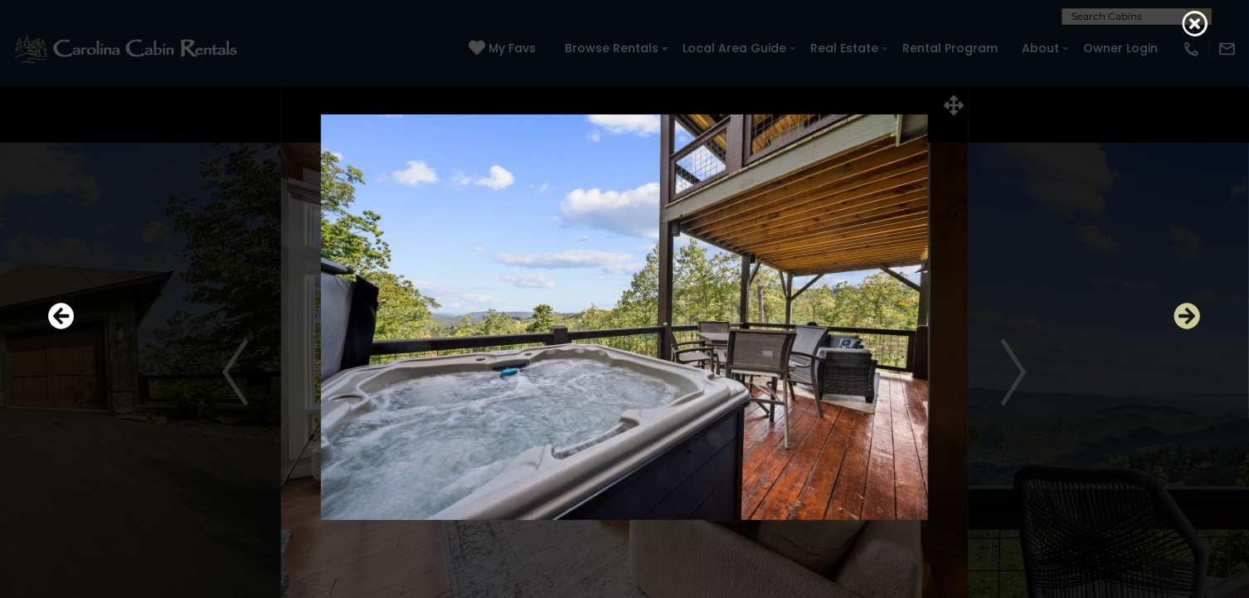
click at [1184, 308] on icon "Next" at bounding box center [1187, 316] width 27 height 27
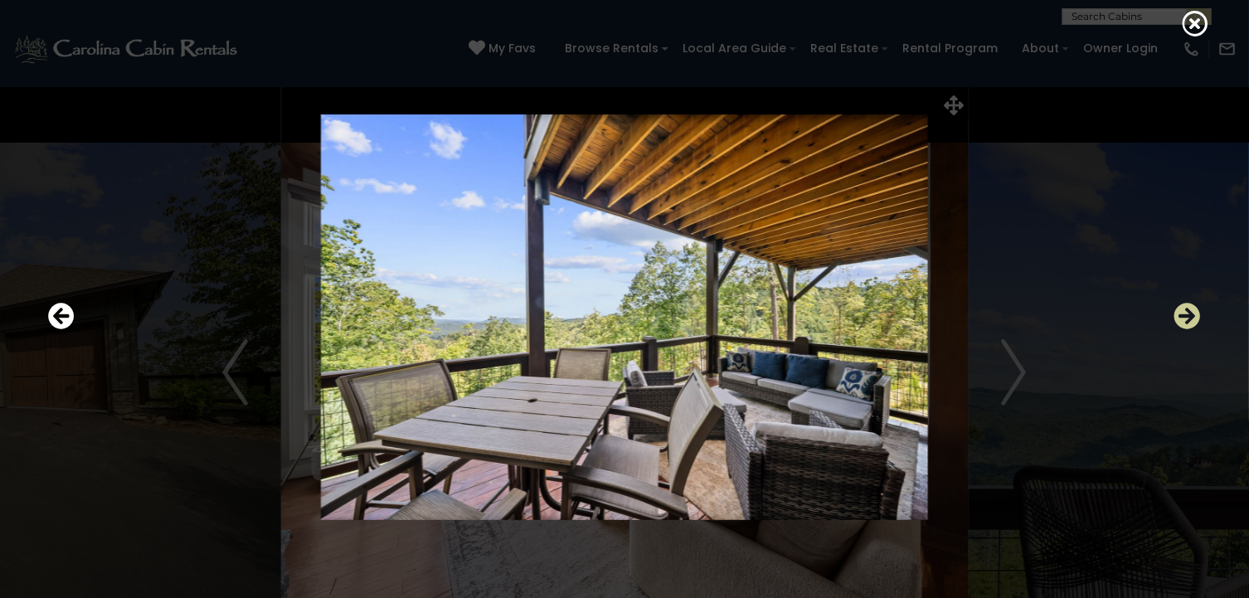
click at [1184, 308] on icon "Next" at bounding box center [1187, 316] width 27 height 27
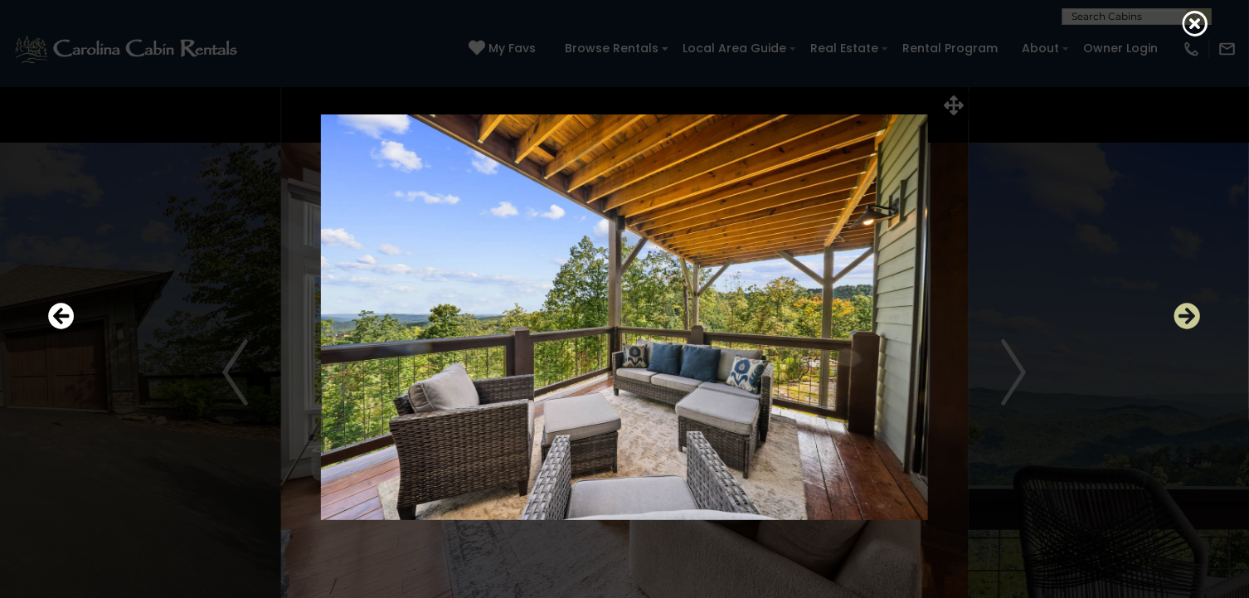
click at [1184, 308] on icon "Next" at bounding box center [1187, 316] width 27 height 27
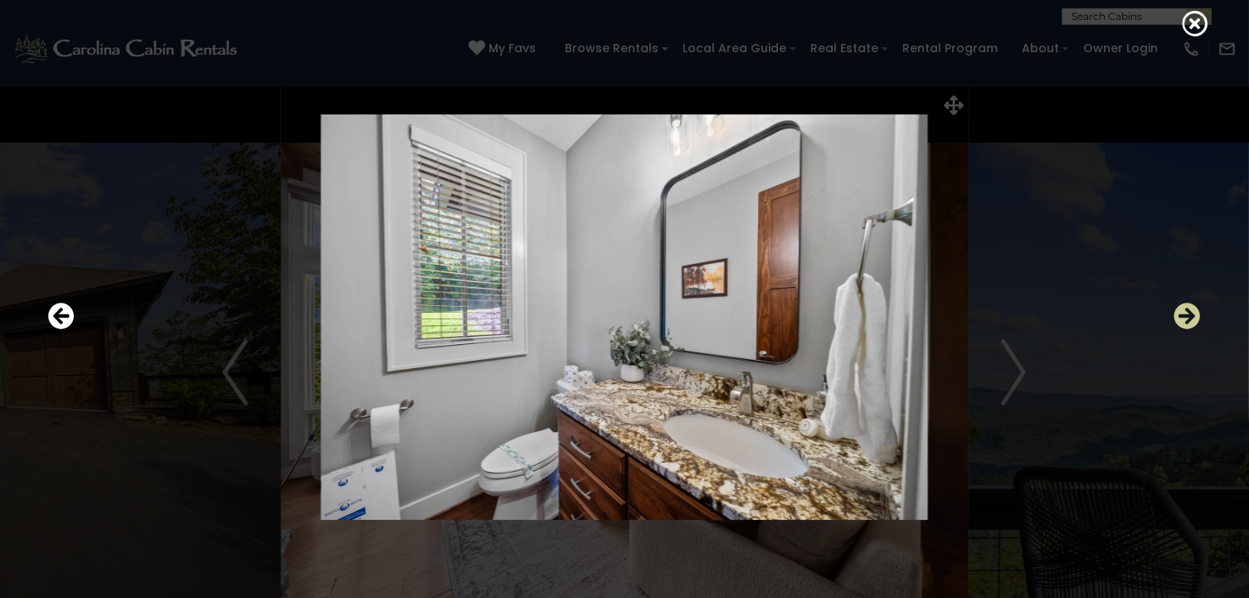
click at [1184, 308] on icon "Next" at bounding box center [1187, 316] width 27 height 27
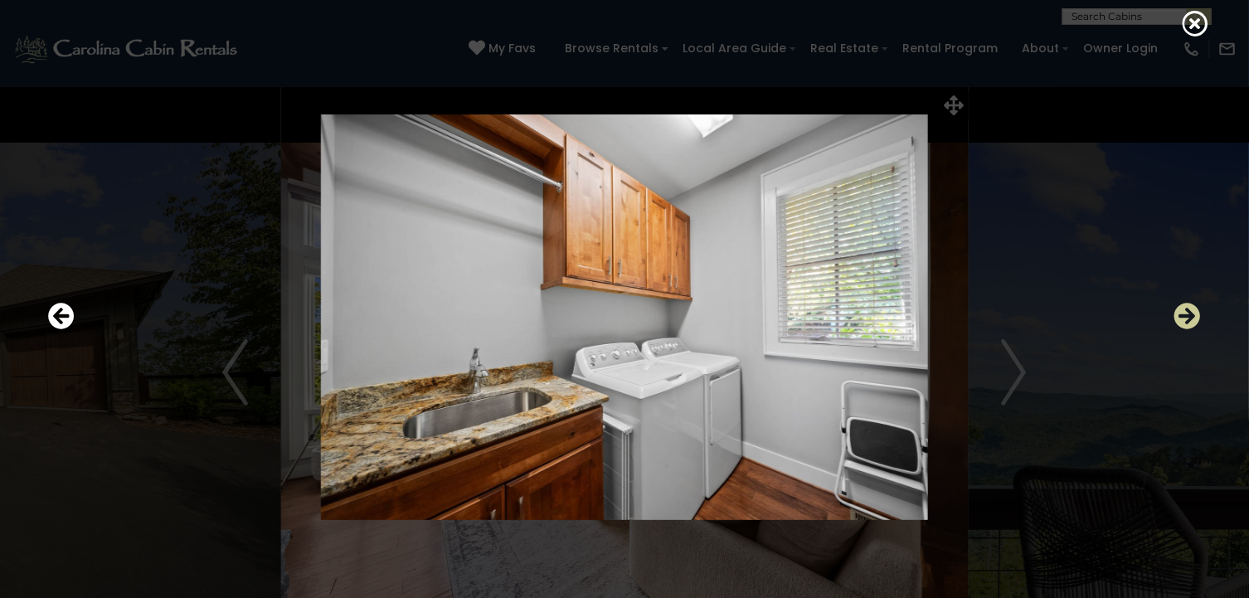
click at [1184, 308] on icon "Next" at bounding box center [1187, 316] width 27 height 27
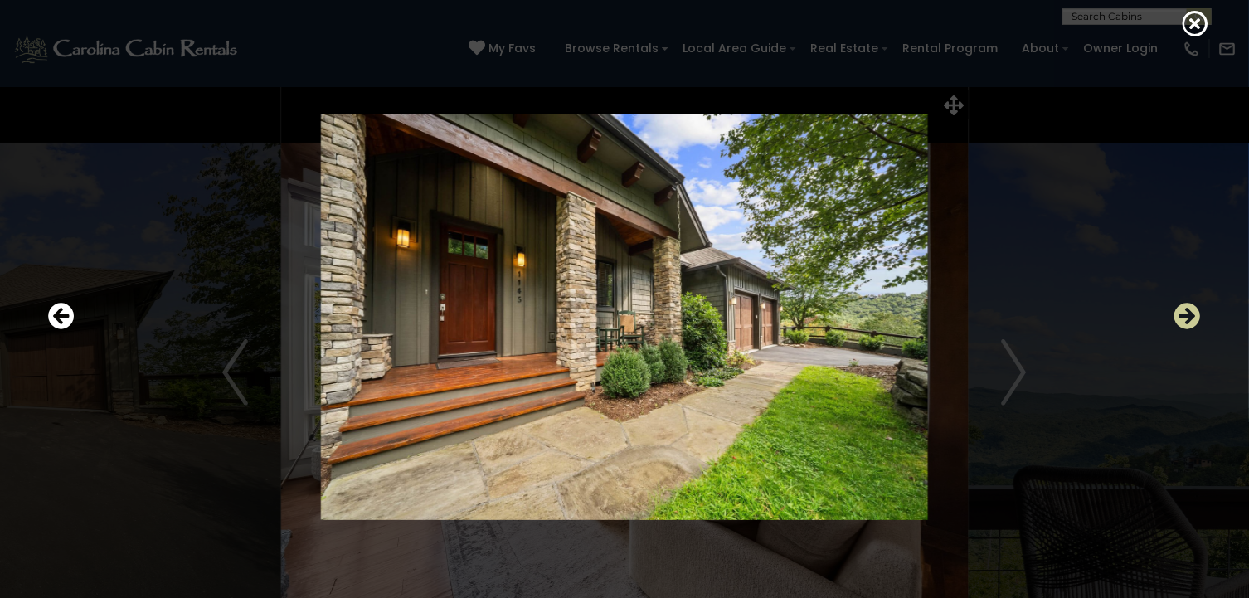
click at [1184, 308] on icon "Next" at bounding box center [1187, 316] width 27 height 27
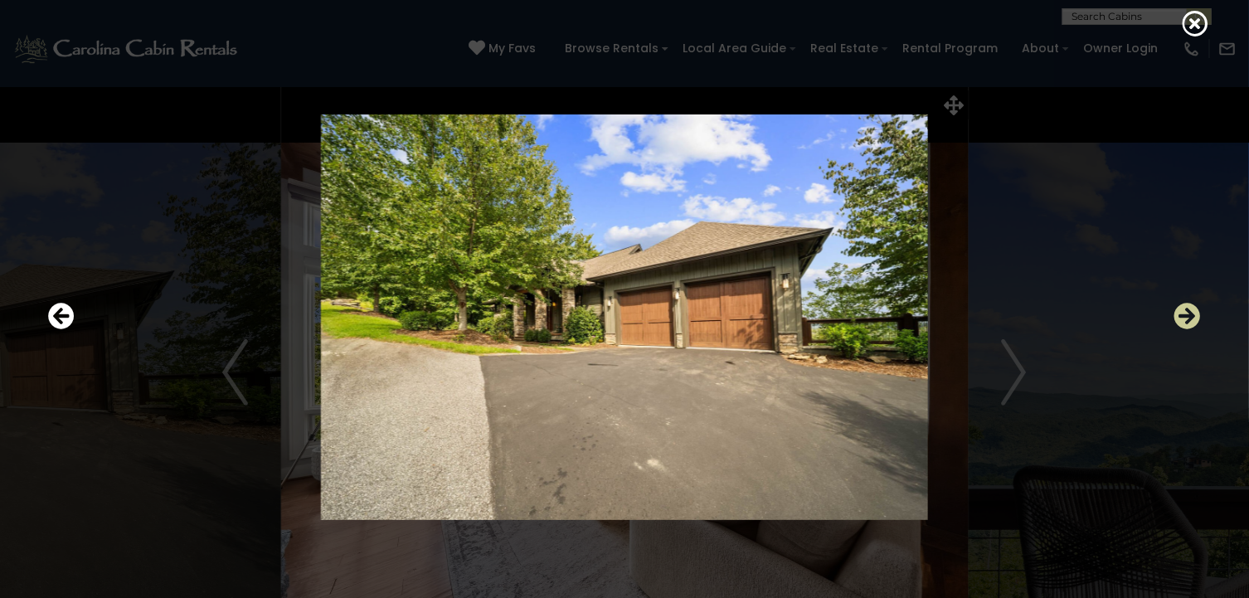
click at [1184, 308] on icon "Next" at bounding box center [1187, 316] width 27 height 27
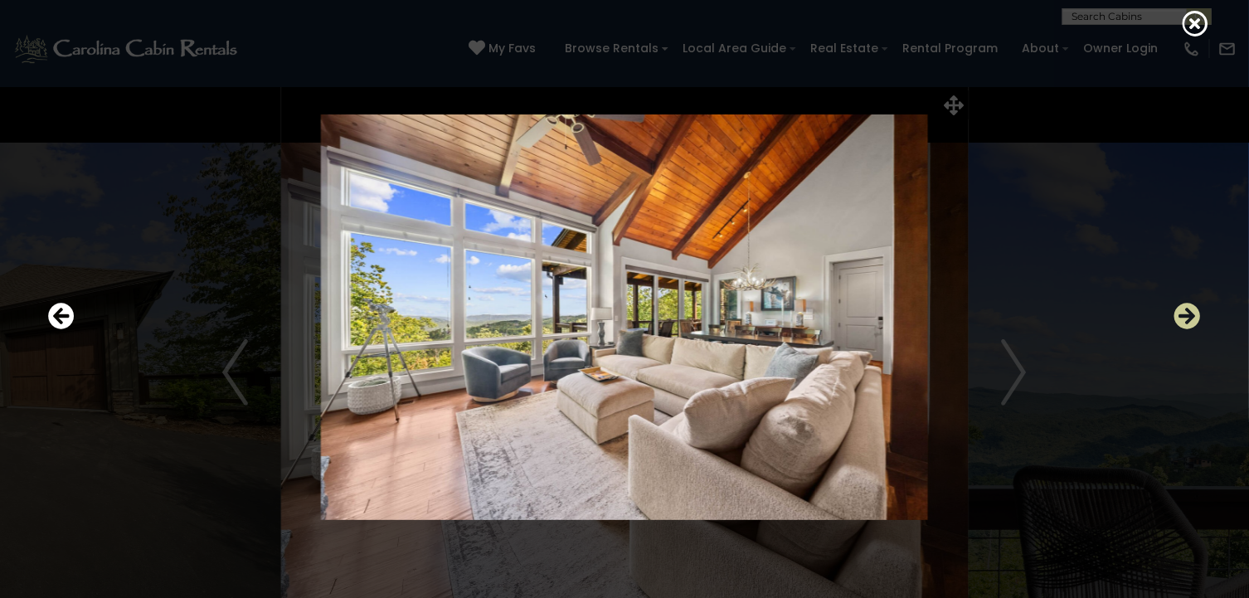
click at [1184, 308] on icon "Next" at bounding box center [1187, 316] width 27 height 27
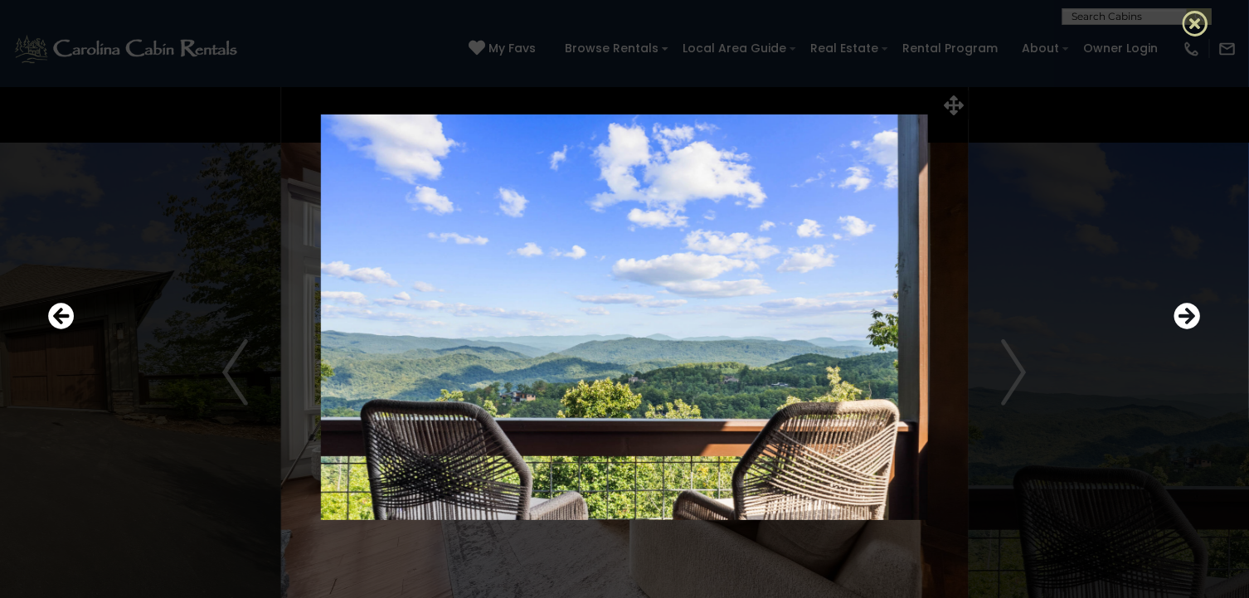
click at [1192, 19] on icon at bounding box center [1195, 23] width 27 height 27
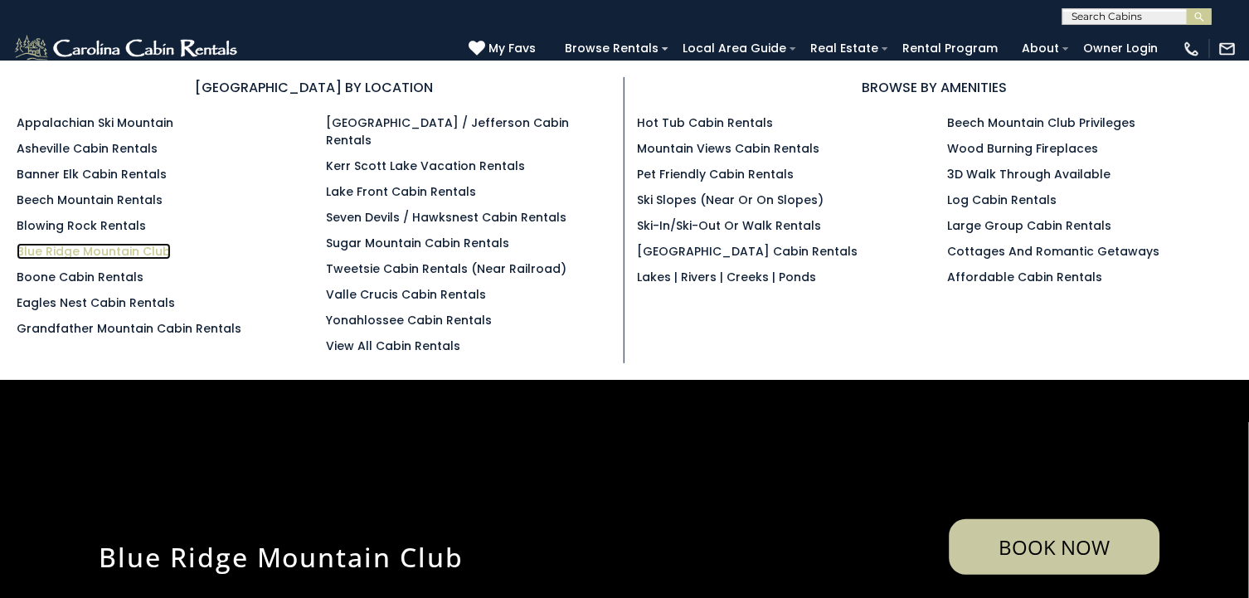
click at [83, 247] on link "Blue Ridge Mountain Club" at bounding box center [94, 251] width 154 height 17
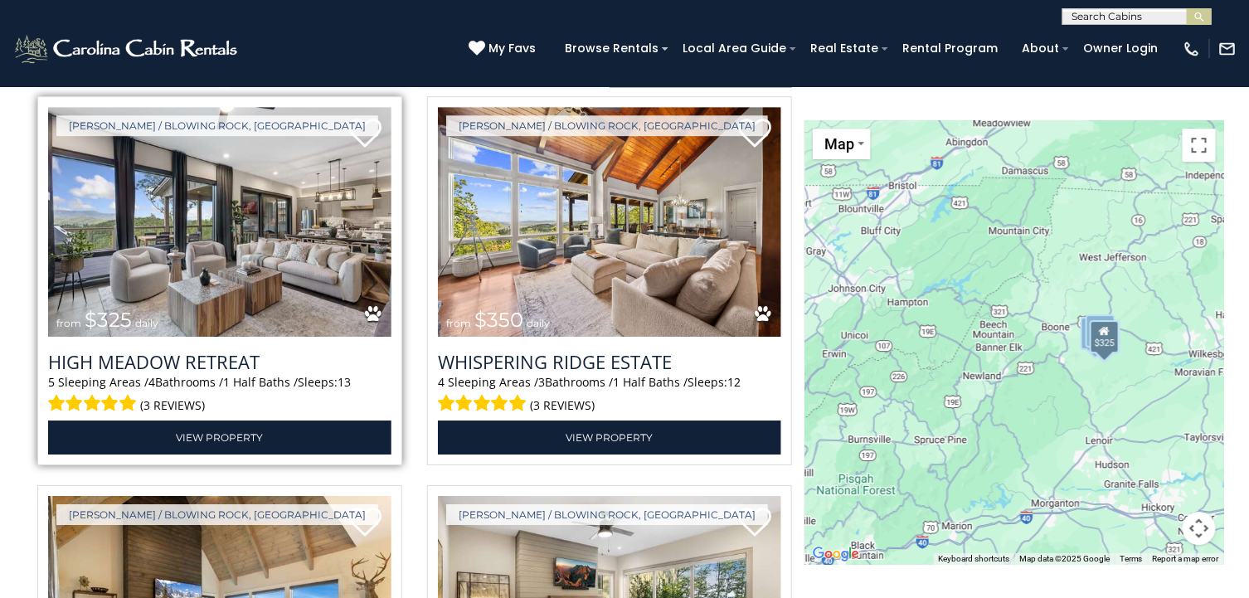
click at [241, 275] on img at bounding box center [219, 222] width 343 height 230
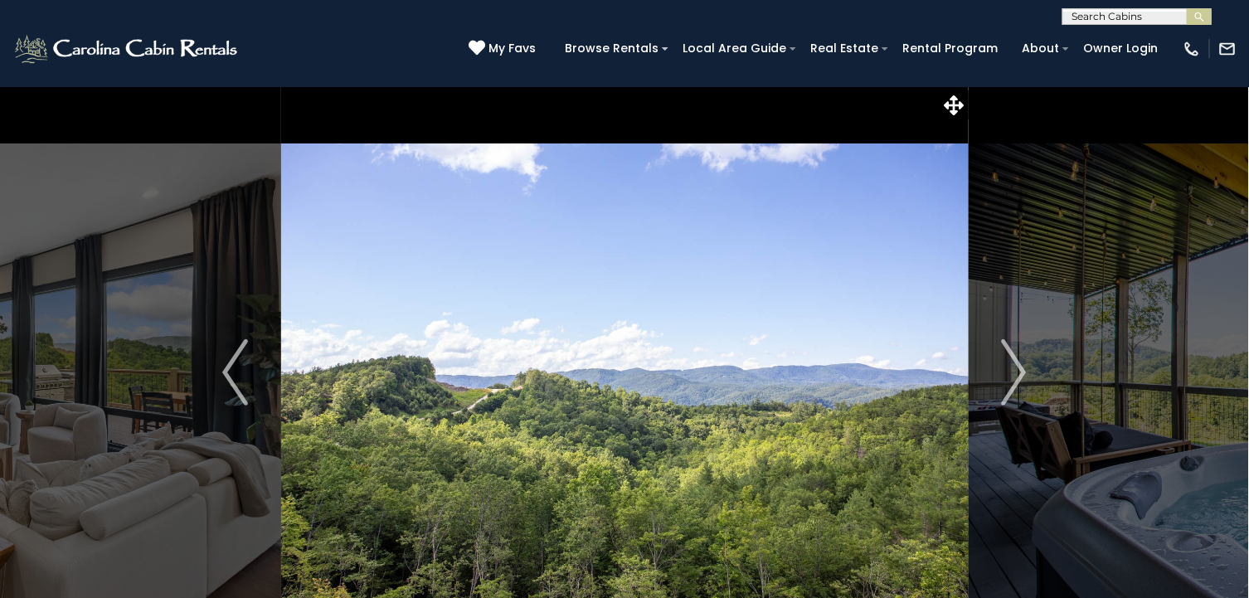
click at [799, 434] on img at bounding box center [624, 372] width 687 height 572
click at [1012, 370] on img "Next" at bounding box center [1013, 372] width 25 height 66
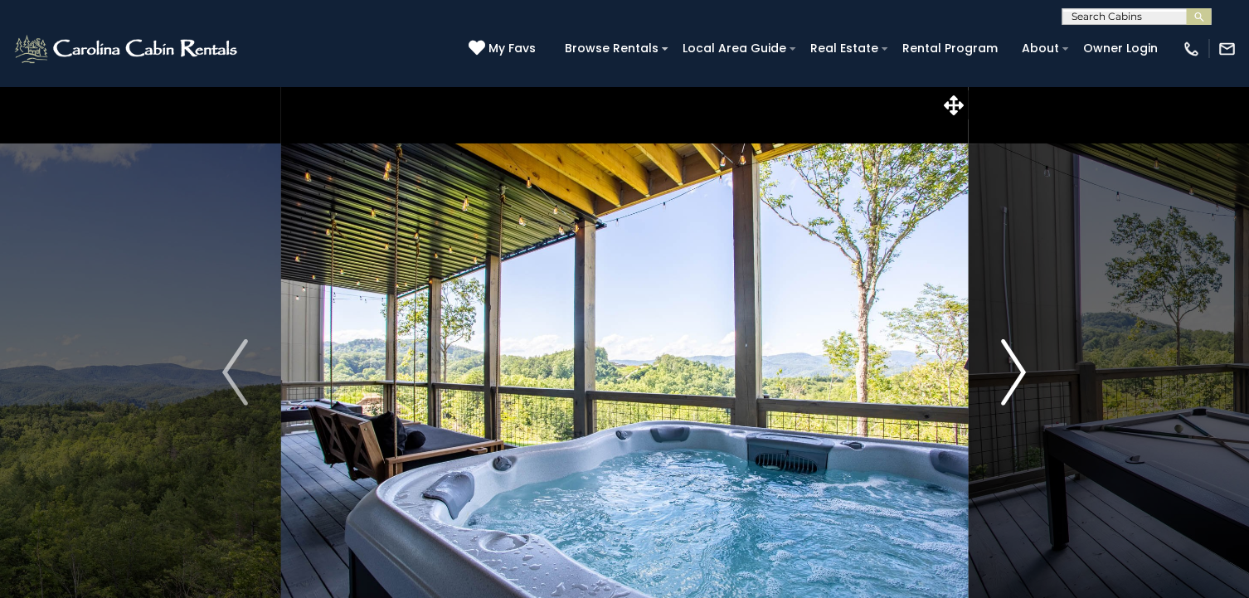
click at [1012, 370] on img "Next" at bounding box center [1013, 372] width 25 height 66
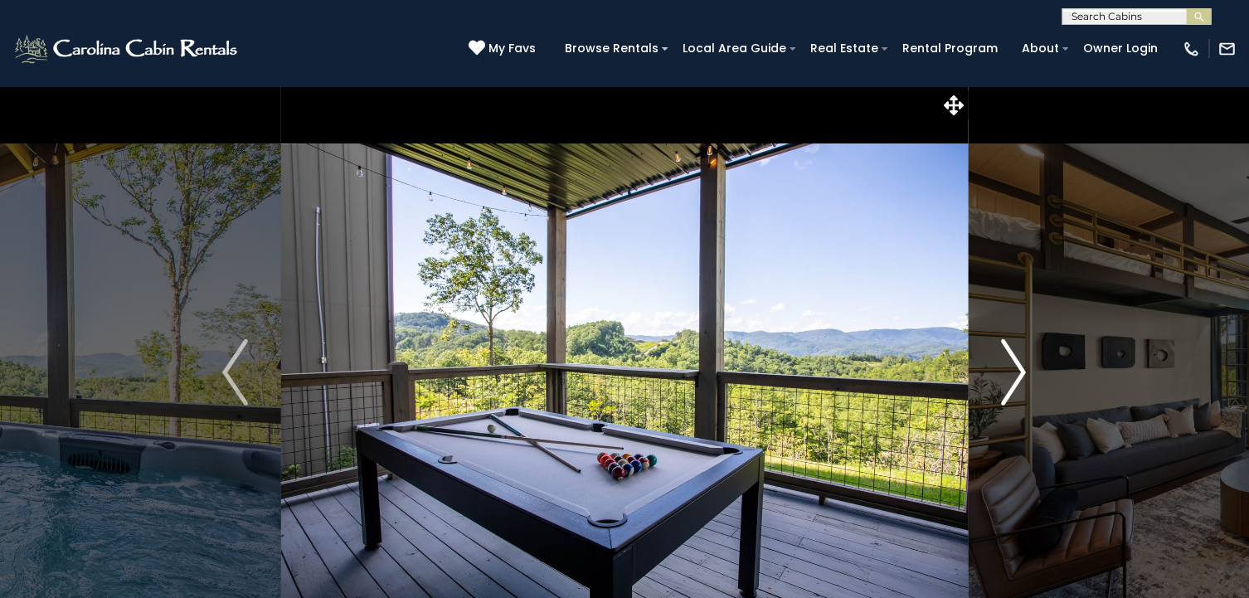
click at [1012, 370] on img "Next" at bounding box center [1013, 372] width 25 height 66
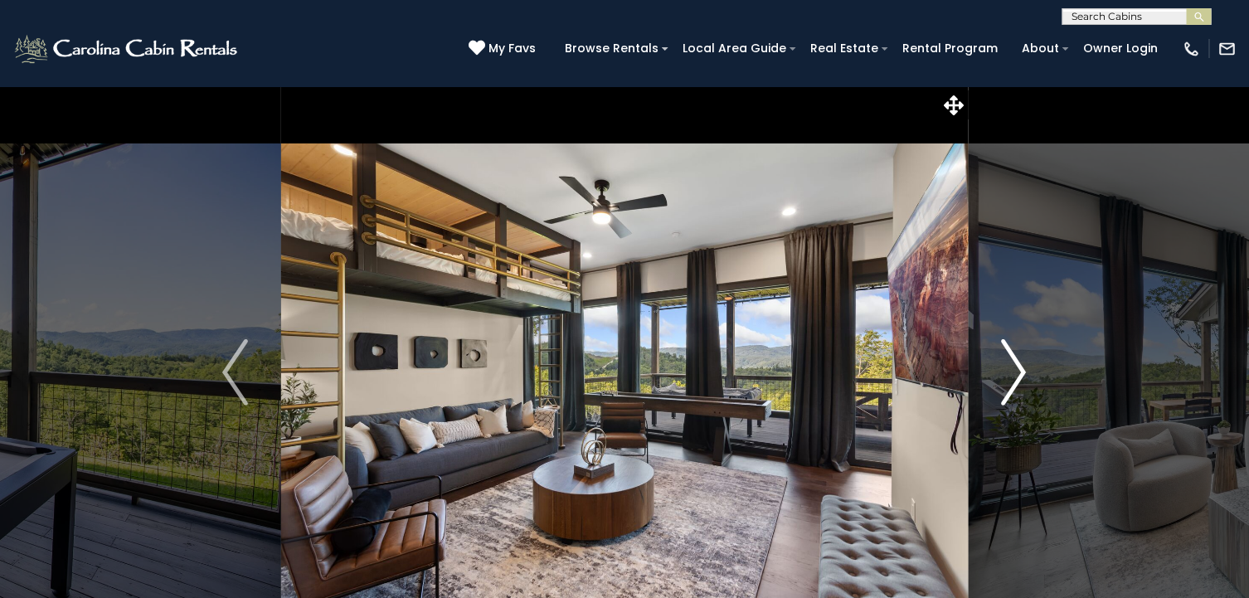
click at [1012, 370] on img "Next" at bounding box center [1013, 372] width 25 height 66
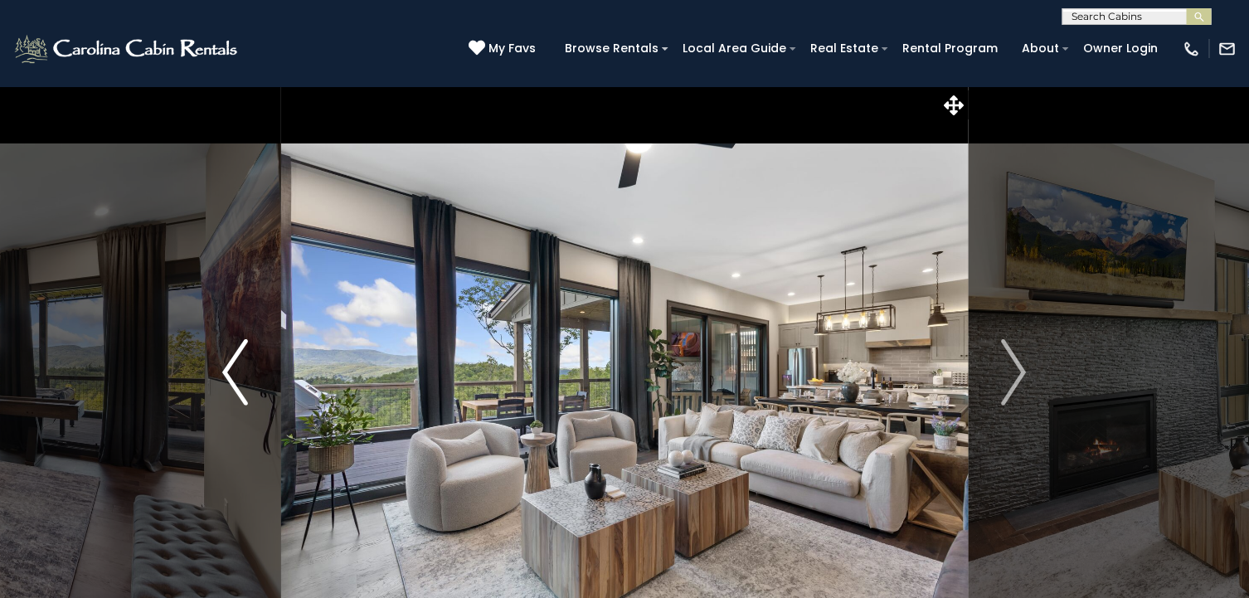
click at [230, 363] on img "Previous" at bounding box center [234, 372] width 25 height 66
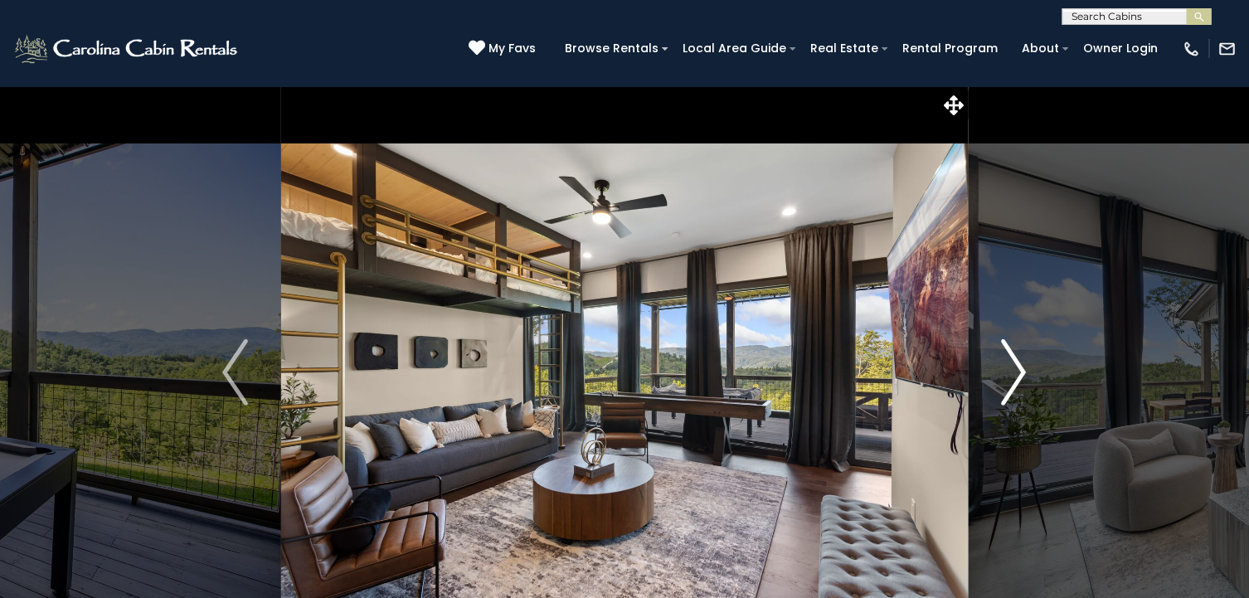
click at [1014, 370] on img "Next" at bounding box center [1013, 372] width 25 height 66
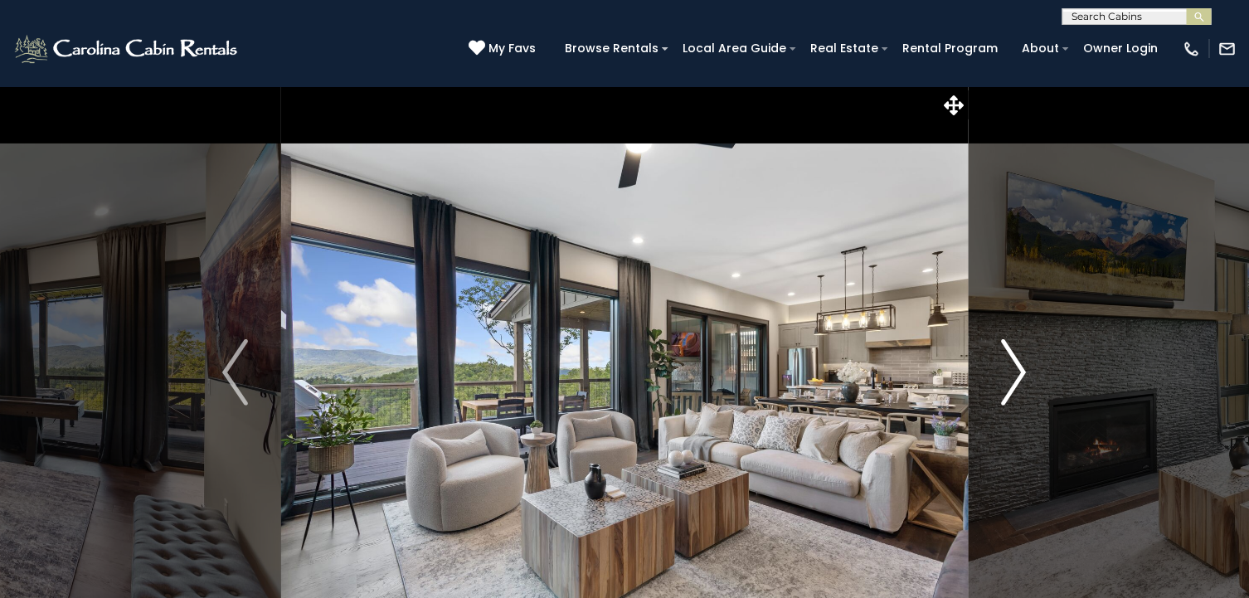
click at [1014, 370] on img "Next" at bounding box center [1013, 372] width 25 height 66
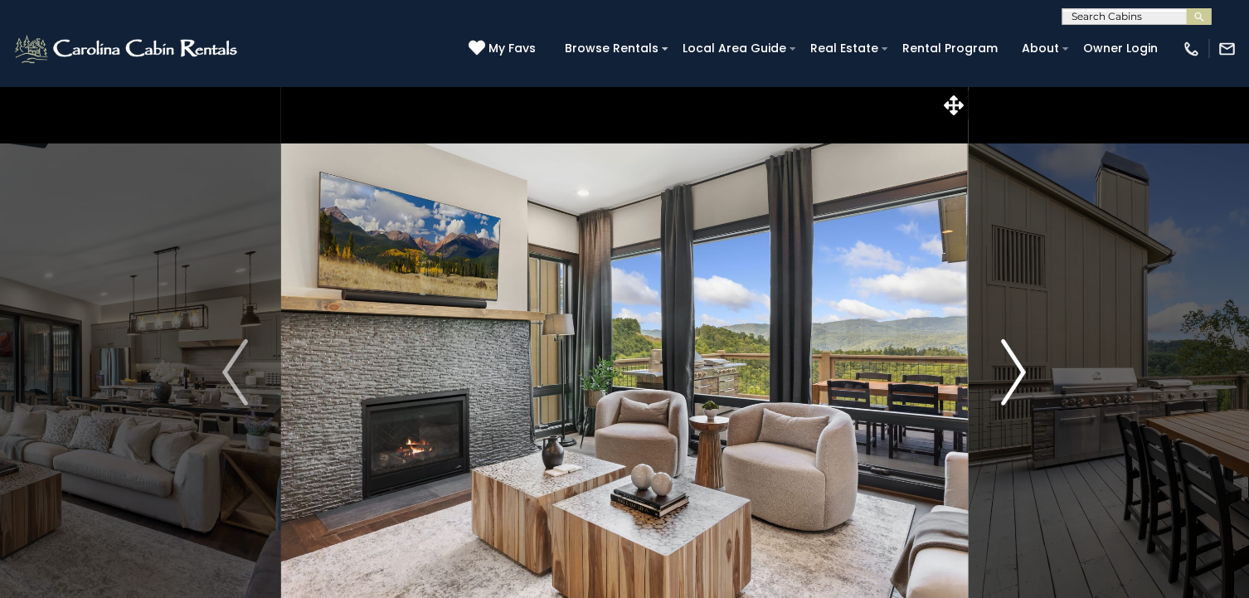
click at [1014, 370] on img "Next" at bounding box center [1013, 372] width 25 height 66
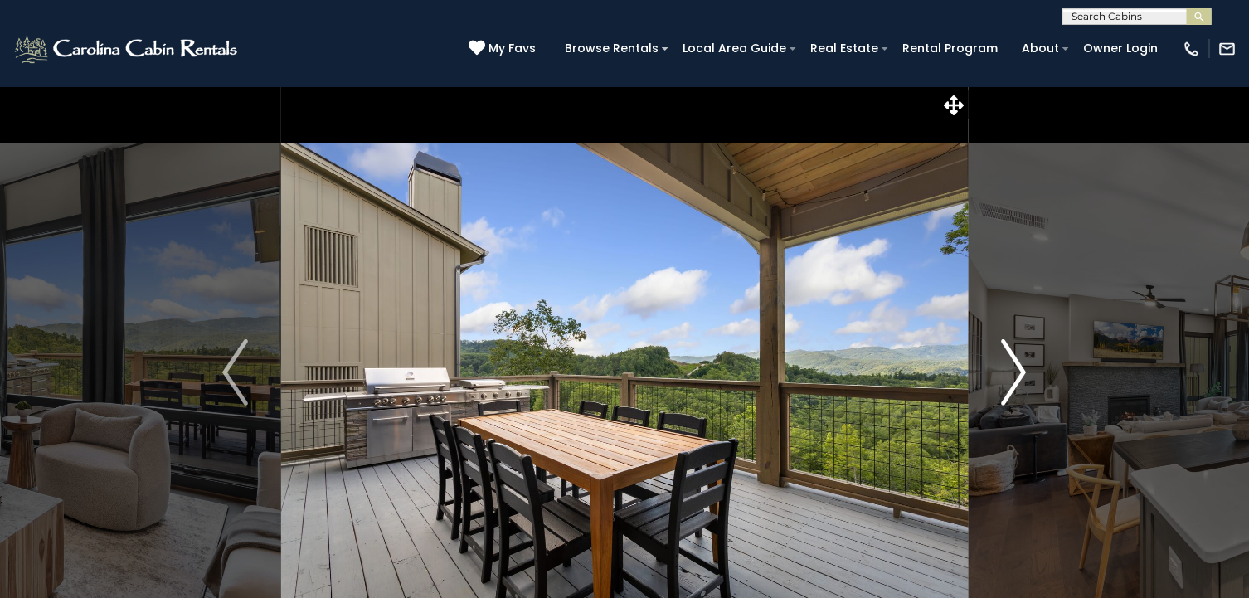
click at [1014, 370] on img "Next" at bounding box center [1013, 372] width 25 height 66
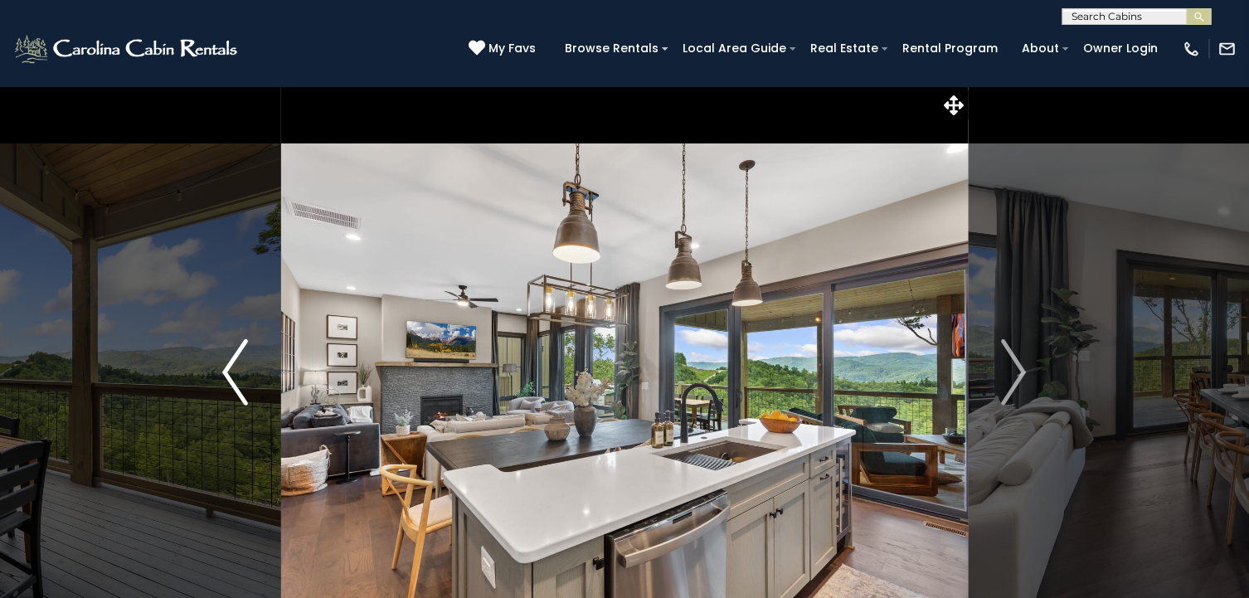
click at [225, 370] on img "Previous" at bounding box center [234, 372] width 25 height 66
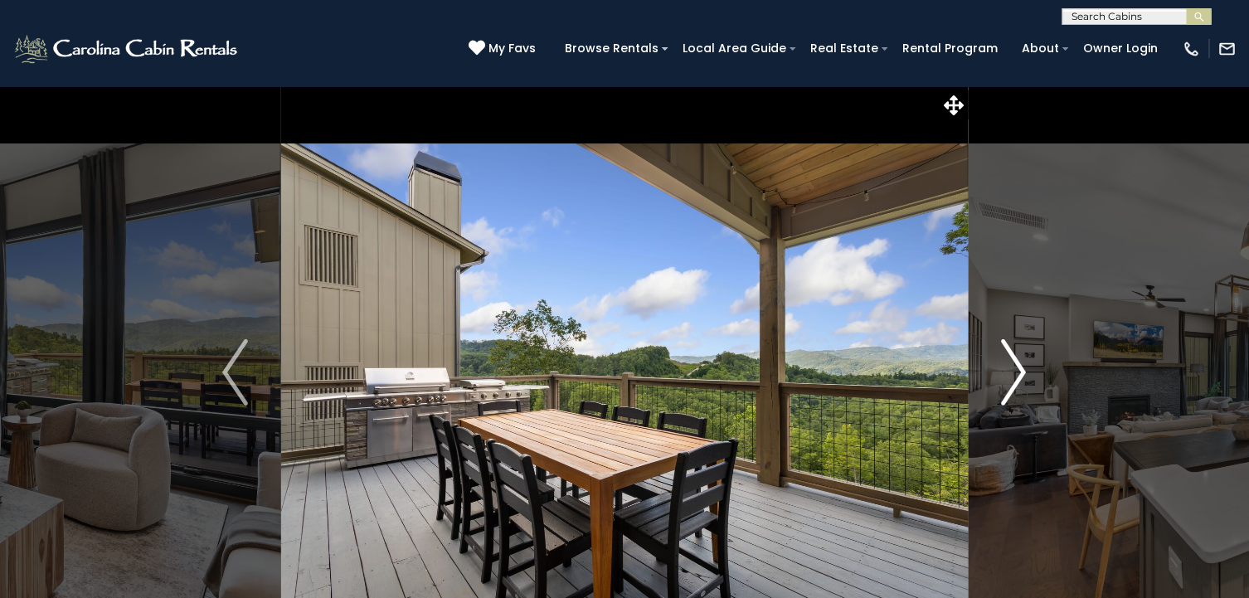
click at [1015, 371] on img "Next" at bounding box center [1013, 372] width 25 height 66
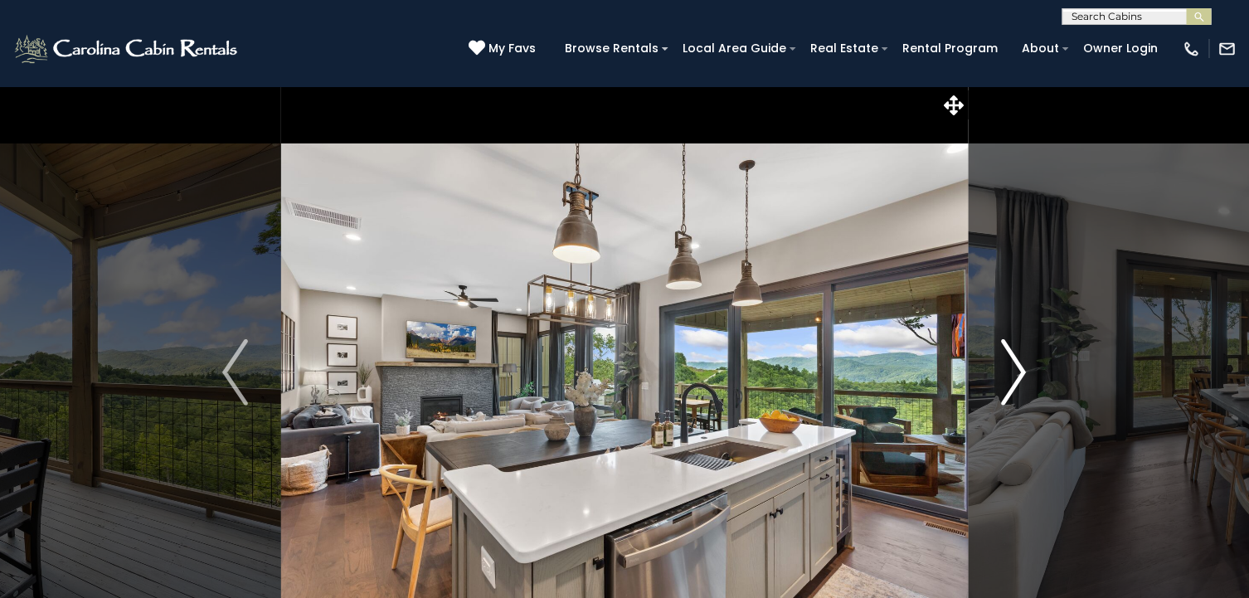
click at [1015, 371] on img "Next" at bounding box center [1013, 372] width 25 height 66
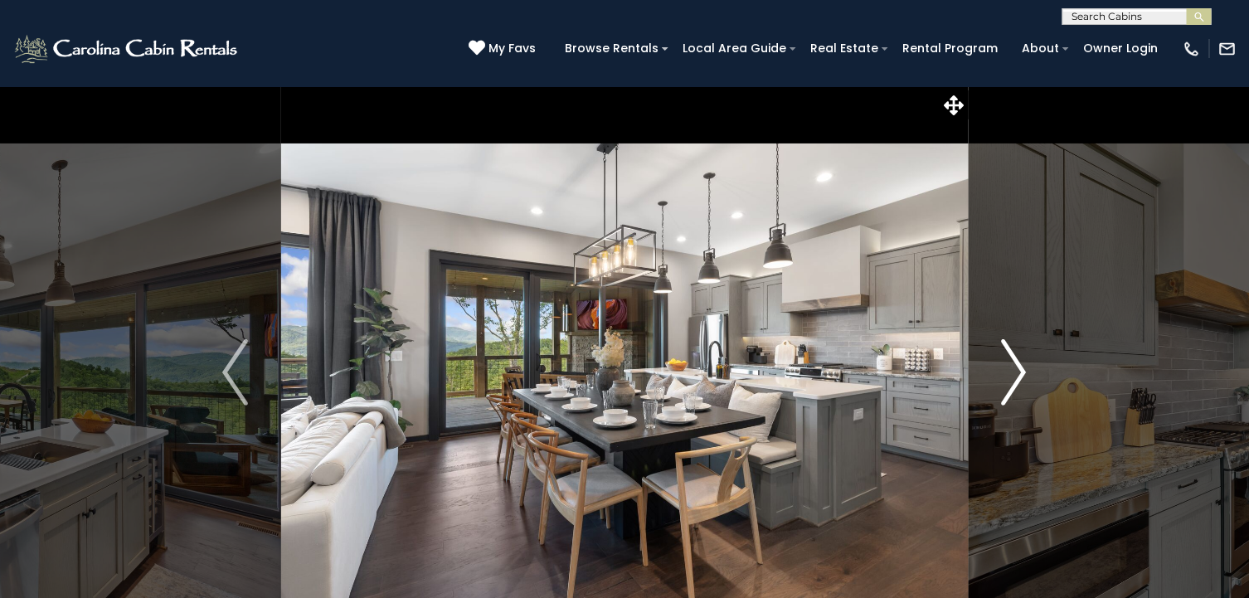
click at [1015, 371] on img "Next" at bounding box center [1013, 372] width 25 height 66
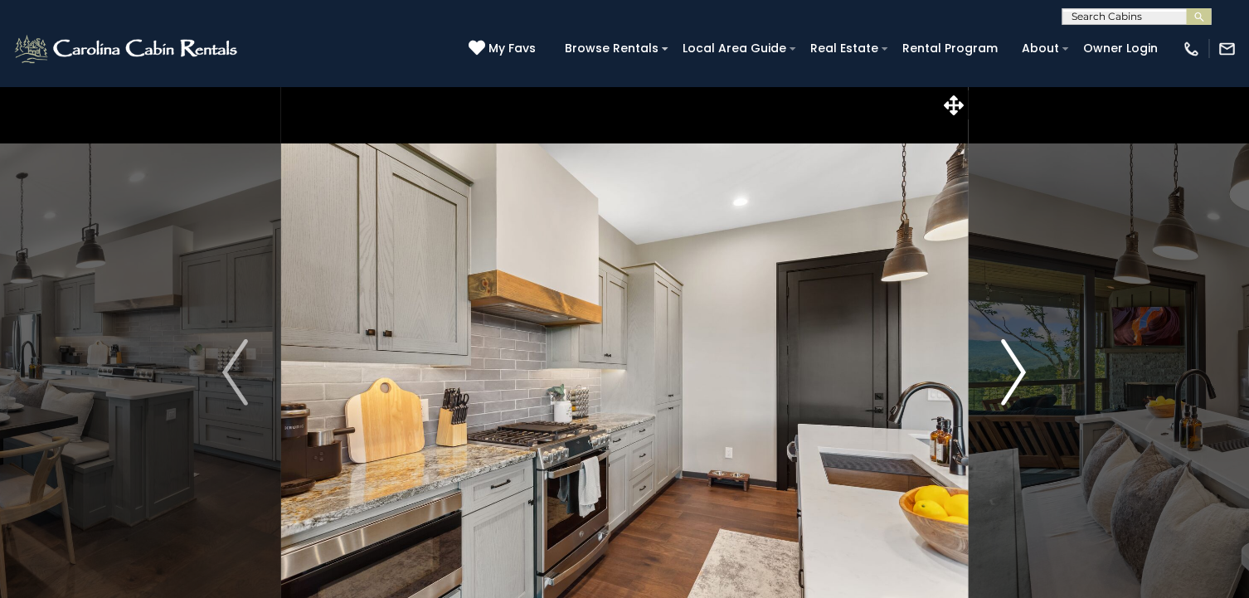
click at [1015, 371] on img "Next" at bounding box center [1013, 372] width 25 height 66
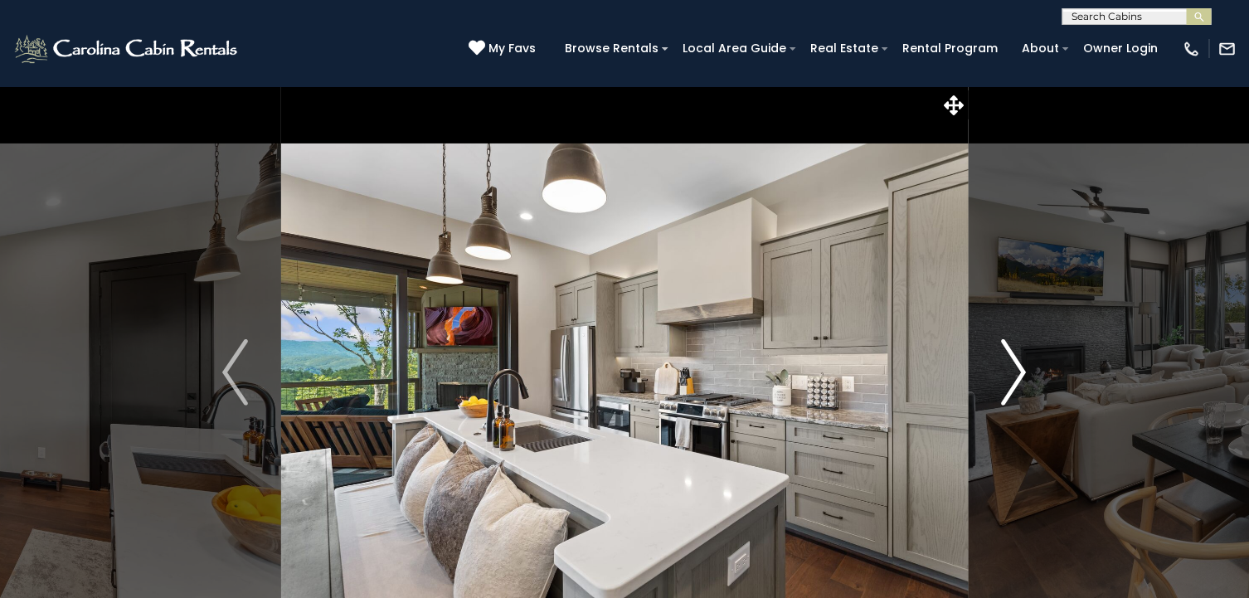
click at [1015, 371] on img "Next" at bounding box center [1013, 372] width 25 height 66
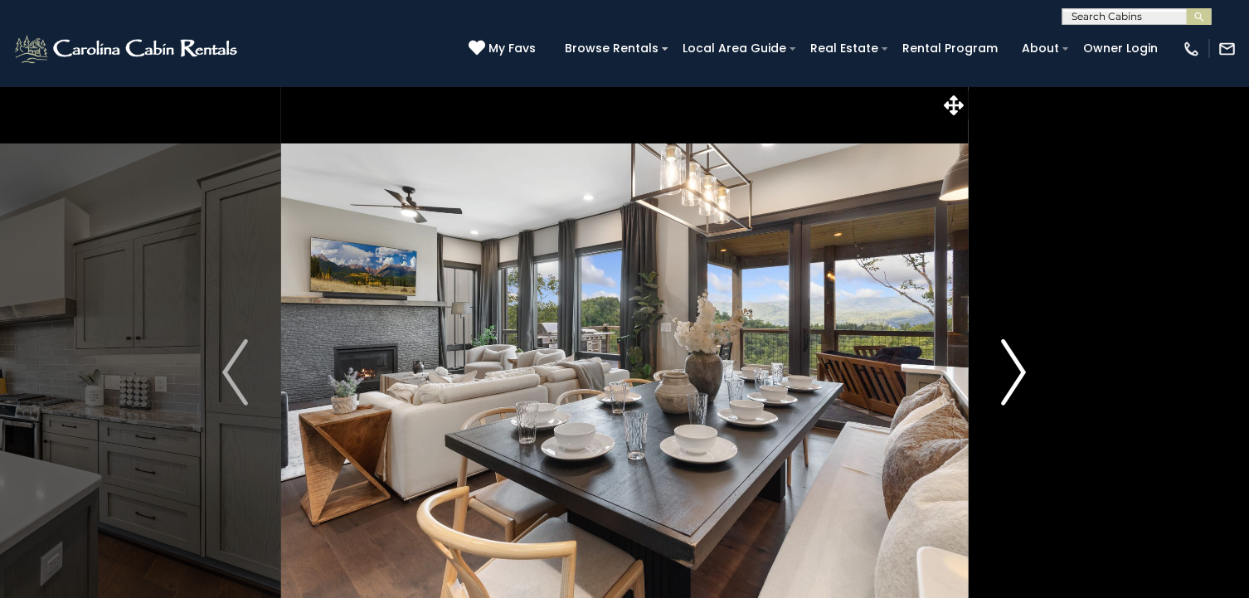
click at [1015, 371] on img "Next" at bounding box center [1013, 372] width 25 height 66
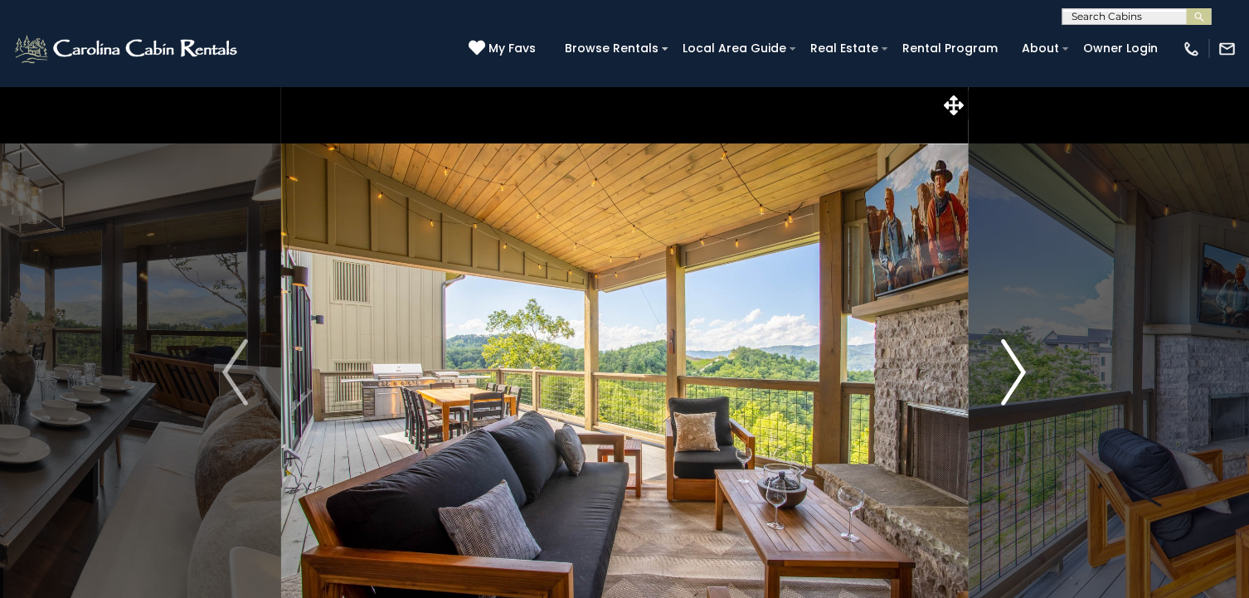
click at [1015, 371] on img "Next" at bounding box center [1013, 372] width 25 height 66
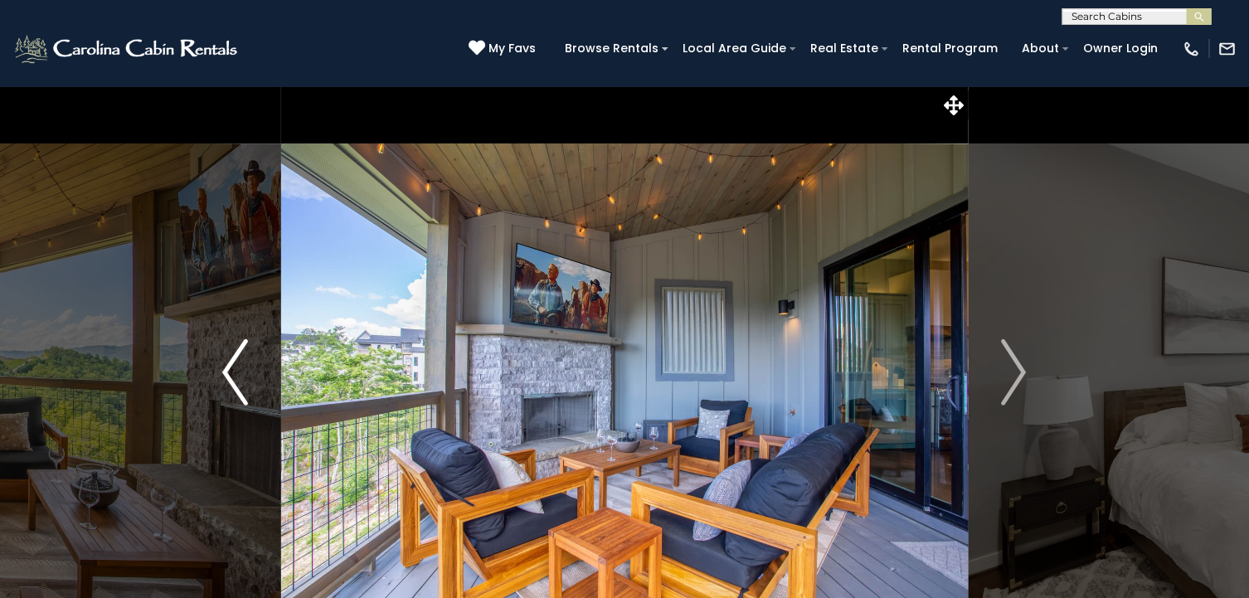
click at [230, 382] on img "Previous" at bounding box center [234, 372] width 25 height 66
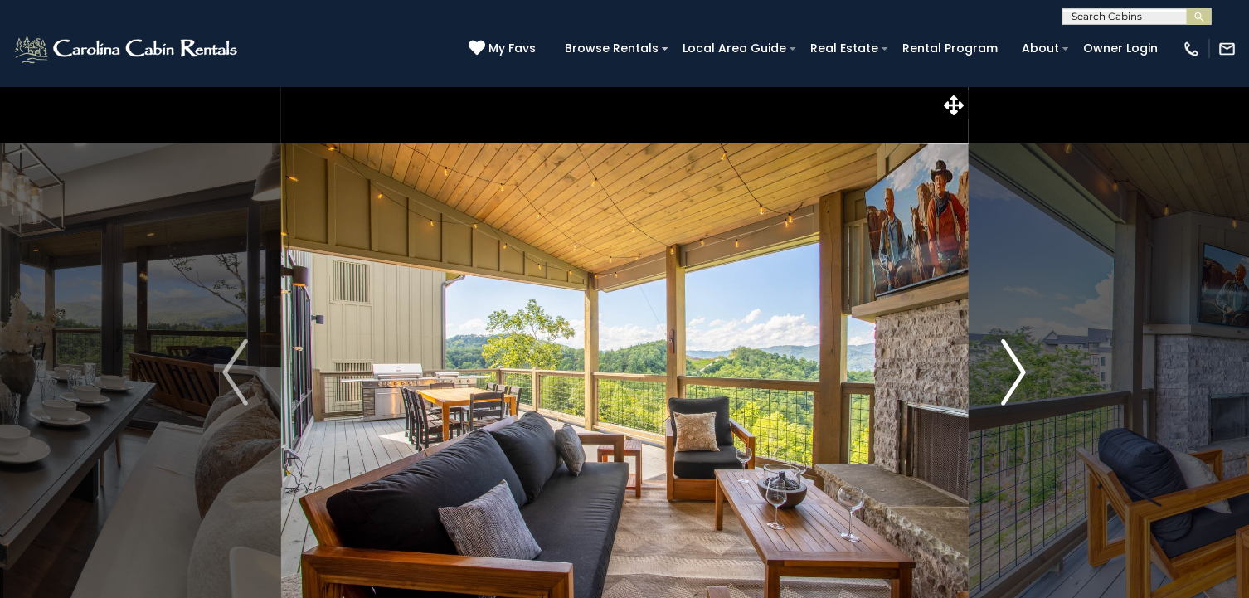
click at [1018, 374] on img "Next" at bounding box center [1013, 372] width 25 height 66
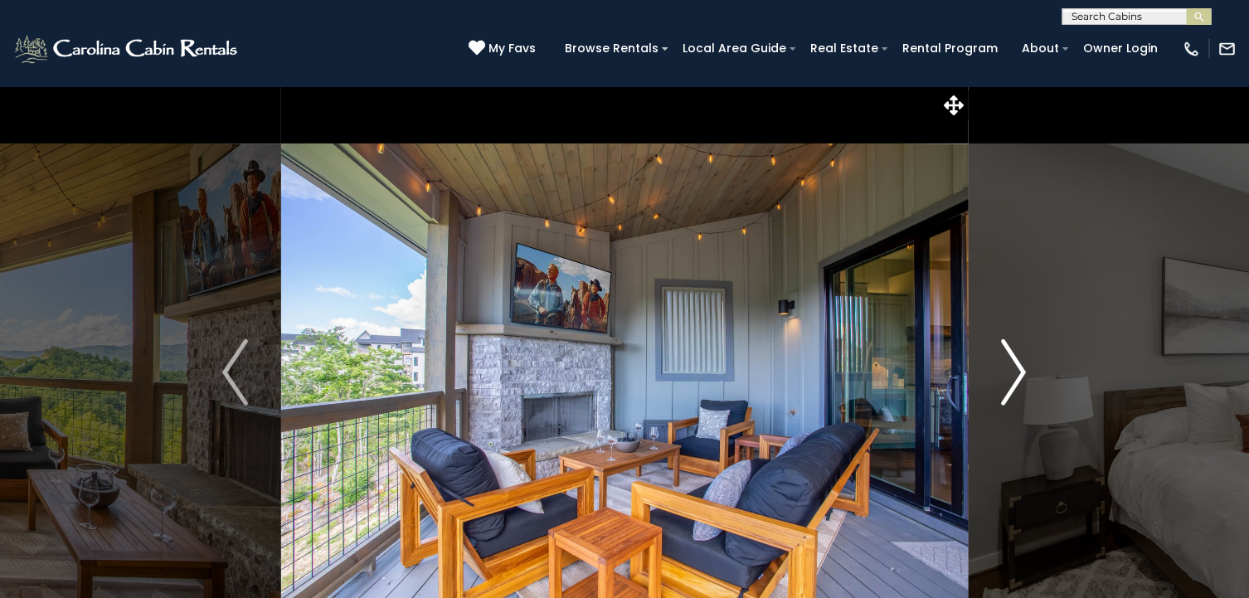
click at [1018, 374] on img "Next" at bounding box center [1013, 372] width 25 height 66
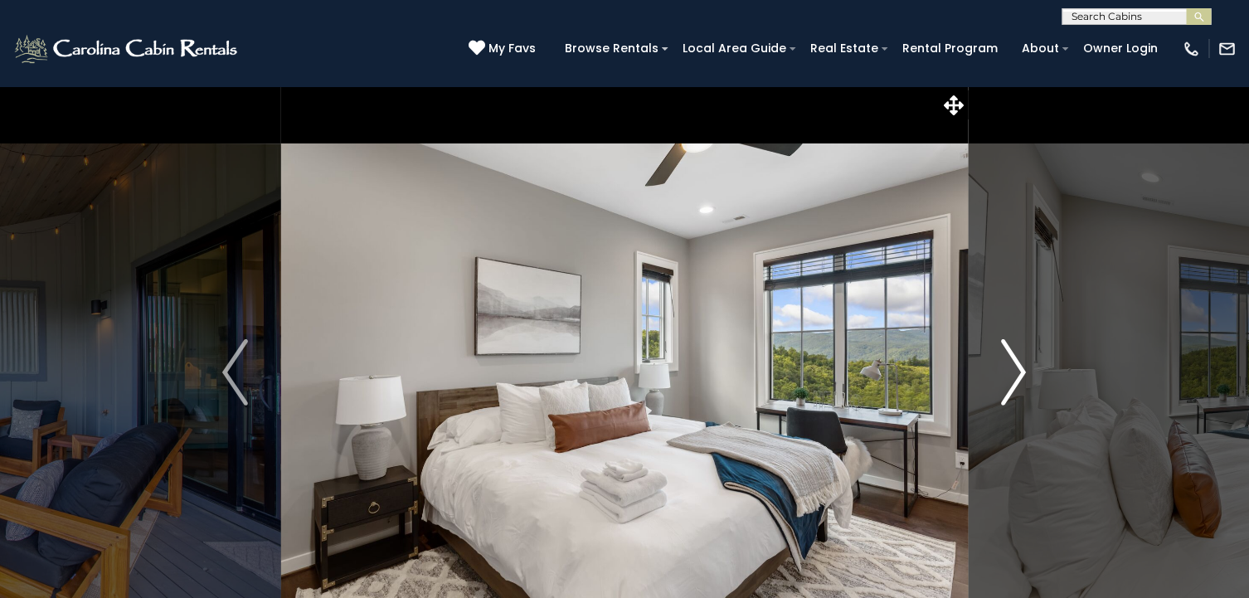
click at [1018, 374] on img "Next" at bounding box center [1013, 372] width 25 height 66
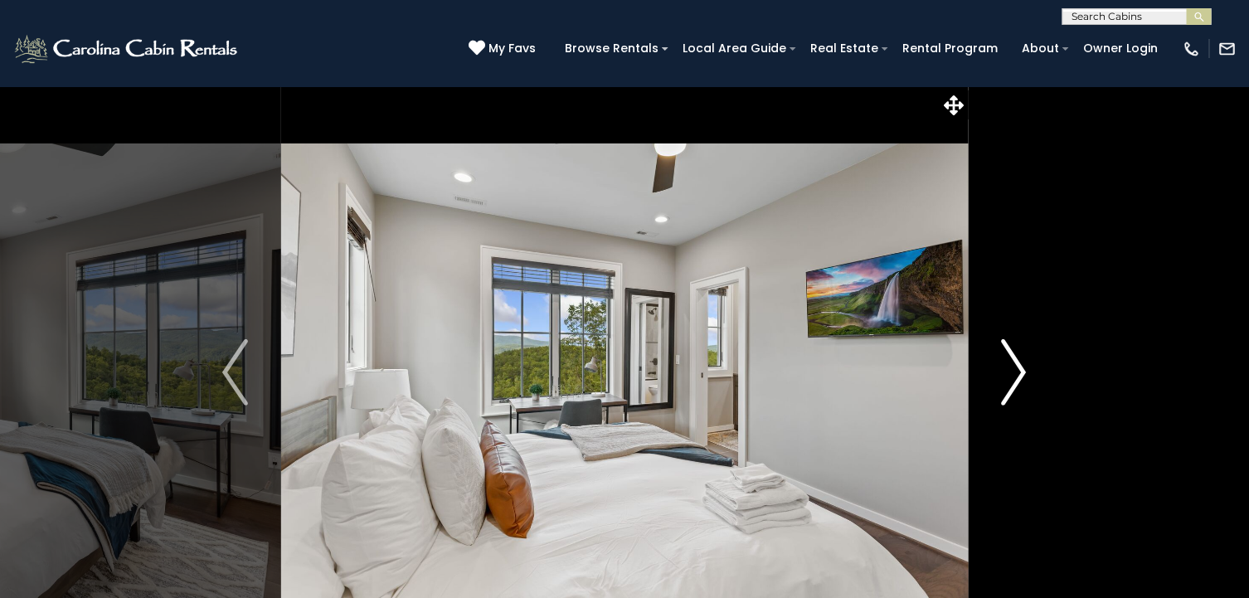
click at [1018, 374] on img "Next" at bounding box center [1013, 372] width 25 height 66
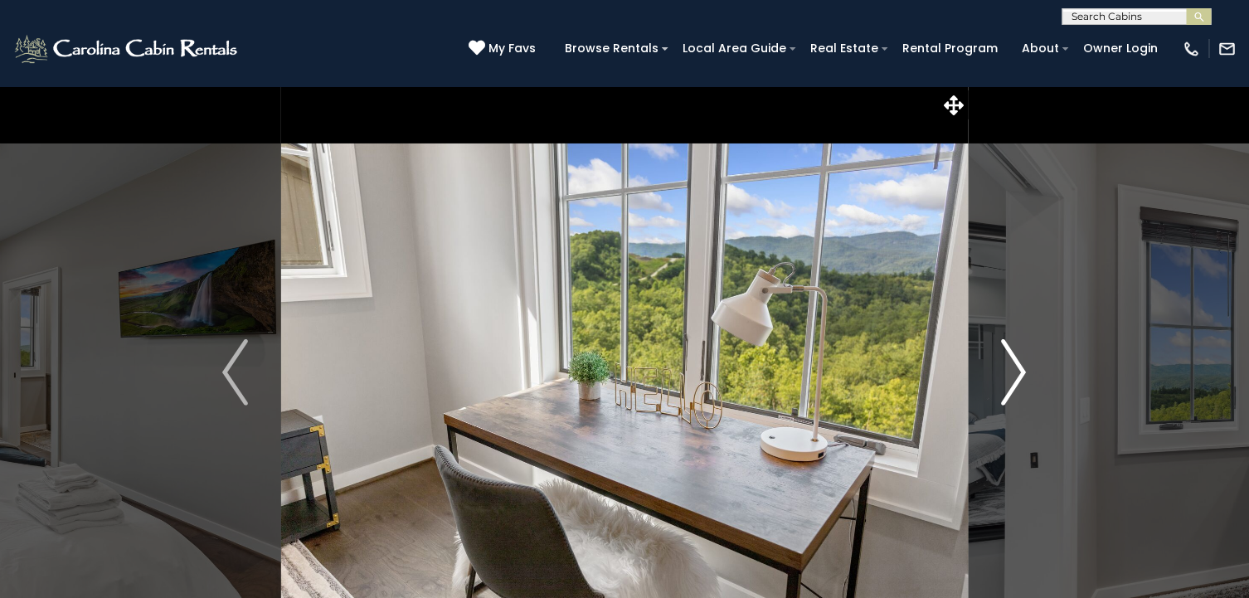
click at [1018, 374] on img "Next" at bounding box center [1013, 372] width 25 height 66
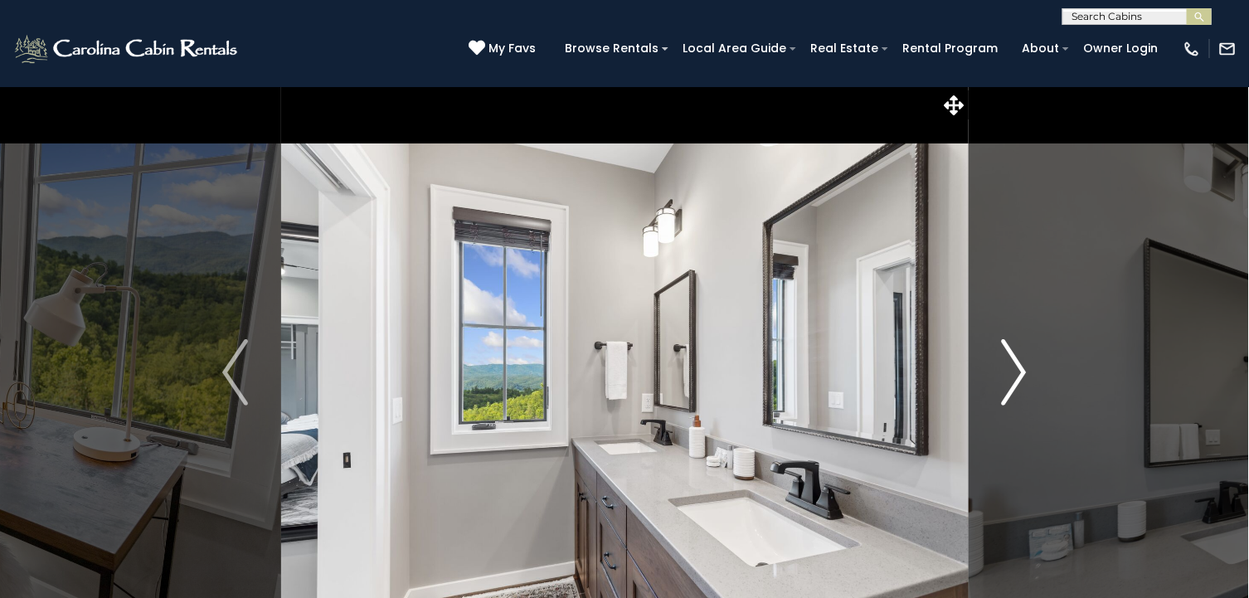
click at [1018, 374] on img "Next" at bounding box center [1013, 372] width 25 height 66
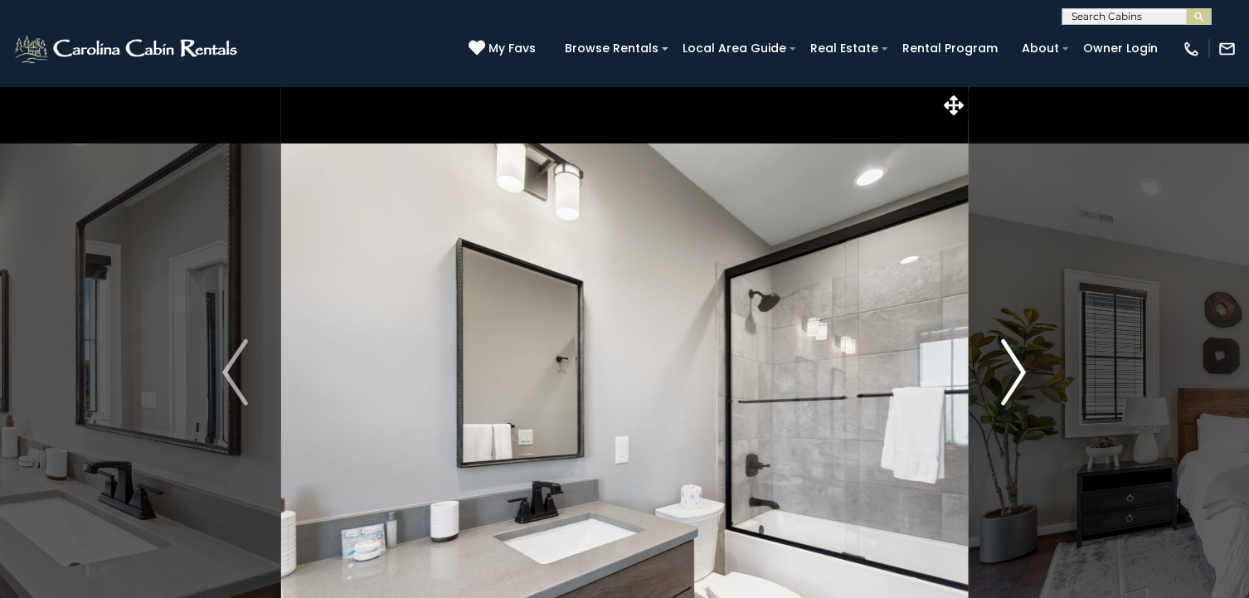
click at [1018, 374] on img "Next" at bounding box center [1013, 372] width 25 height 66
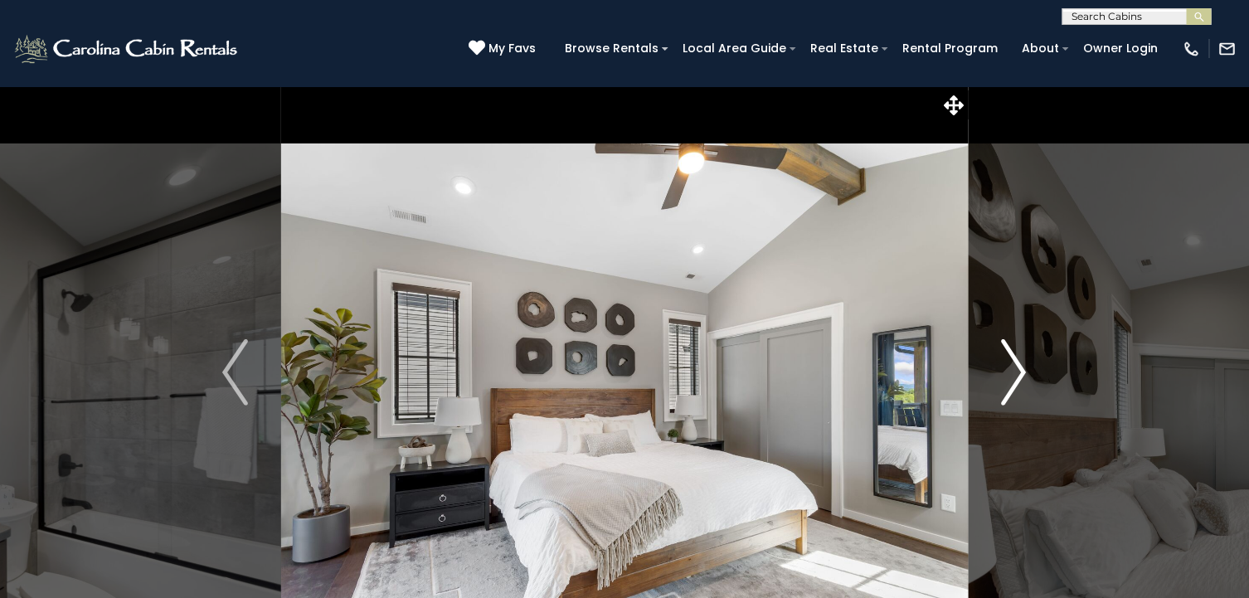
click at [1018, 374] on img "Next" at bounding box center [1013, 372] width 25 height 66
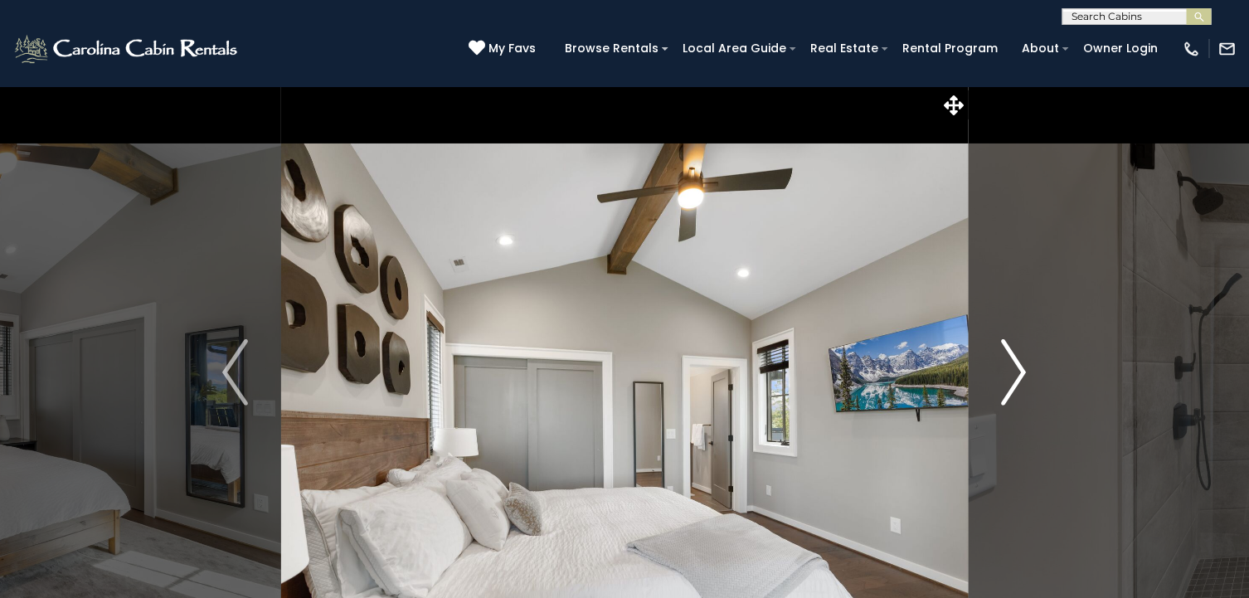
click at [1018, 374] on img "Next" at bounding box center [1013, 372] width 25 height 66
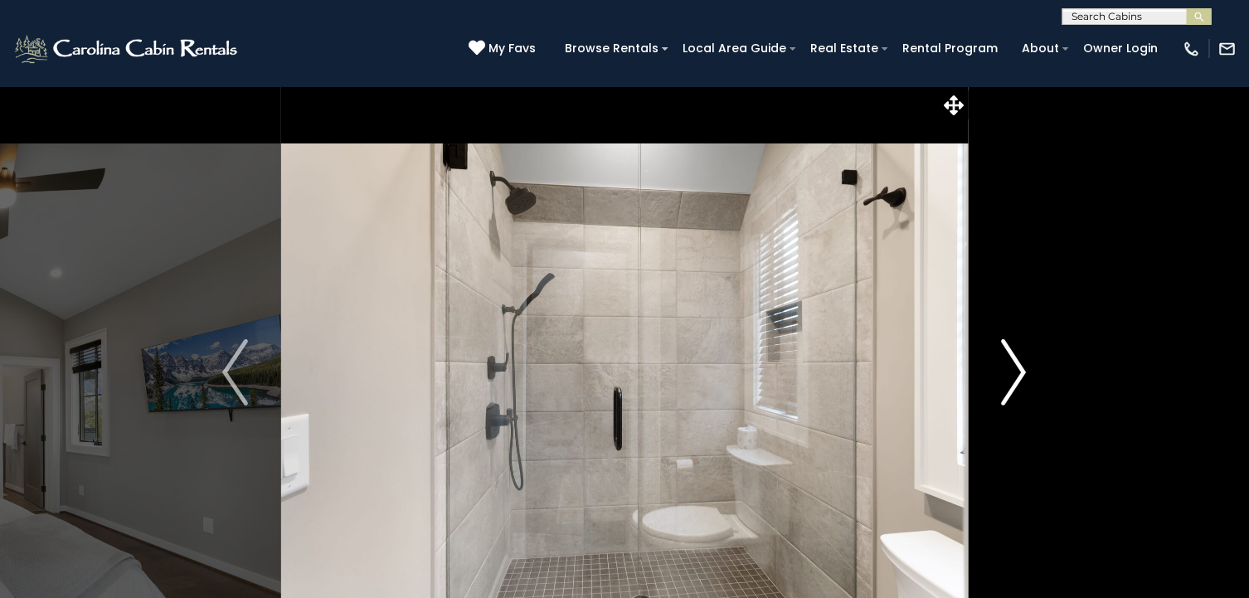
click at [1018, 374] on img "Next" at bounding box center [1013, 372] width 25 height 66
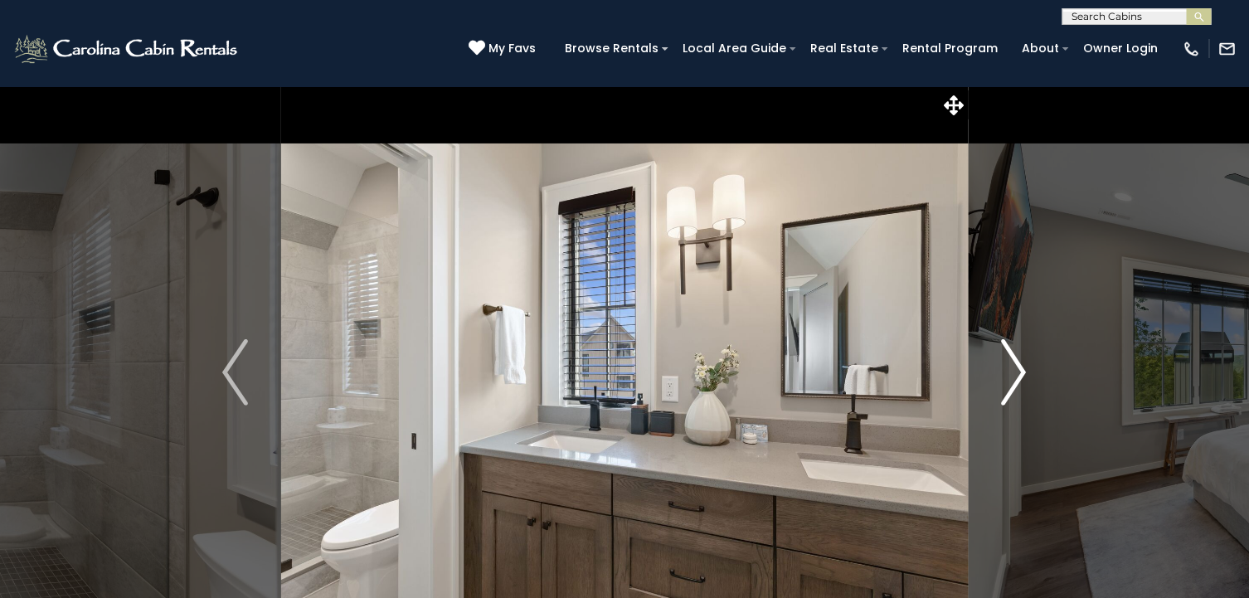
click at [1018, 374] on img "Next" at bounding box center [1013, 372] width 25 height 66
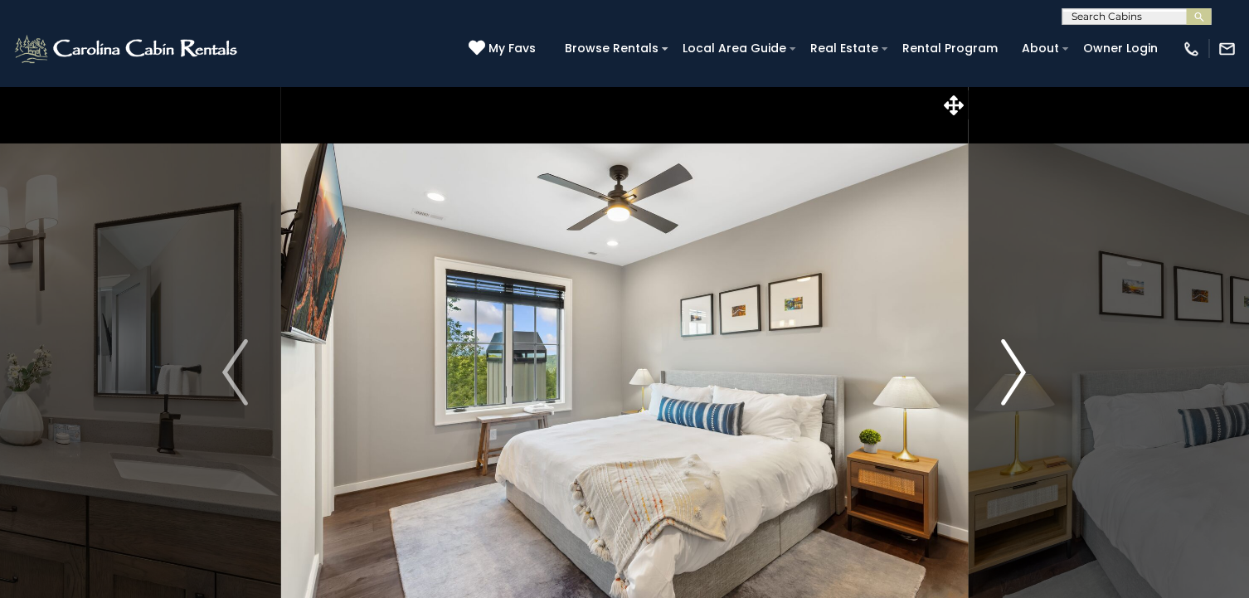
click at [1018, 374] on img "Next" at bounding box center [1013, 372] width 25 height 66
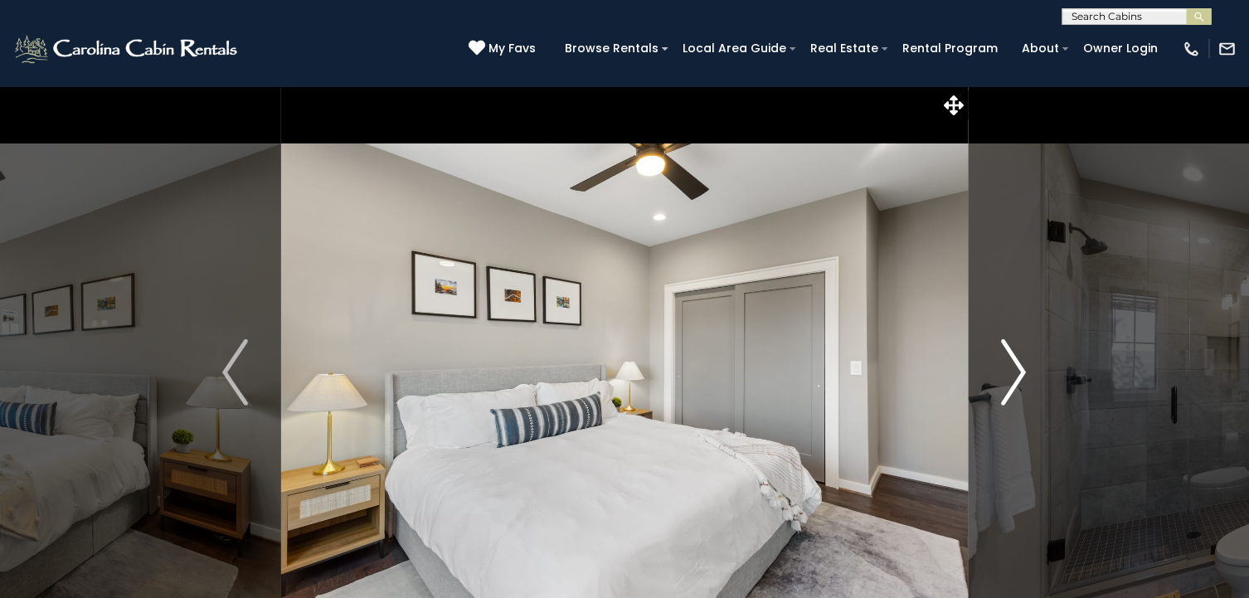
click at [1018, 374] on img "Next" at bounding box center [1013, 372] width 25 height 66
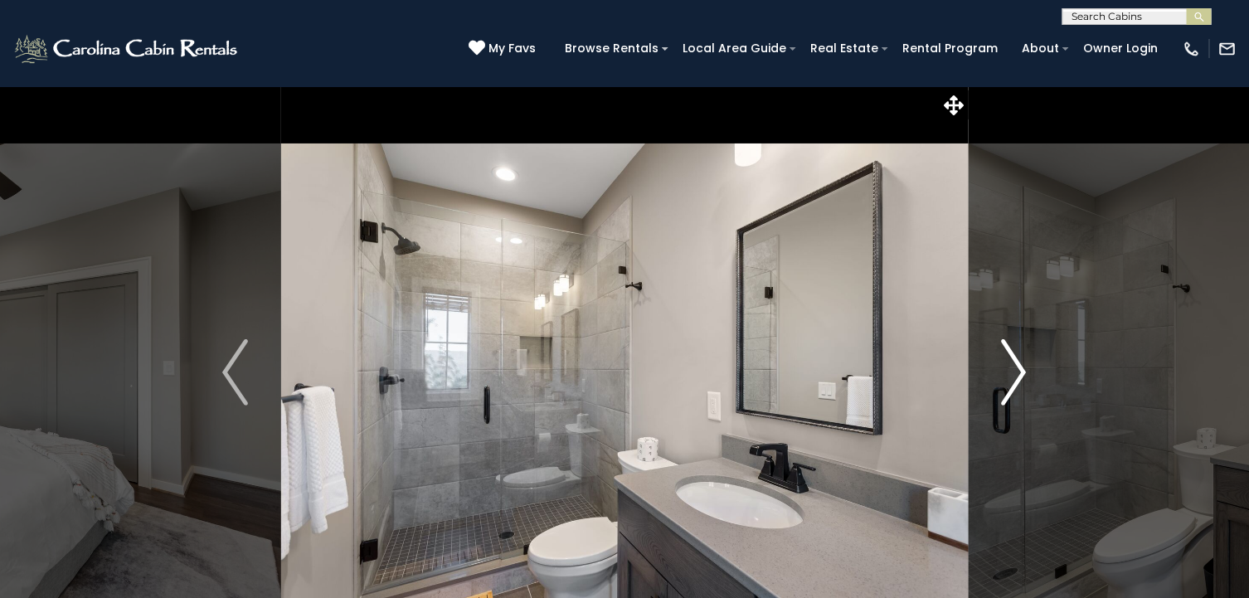
click at [1018, 374] on img "Next" at bounding box center [1013, 372] width 25 height 66
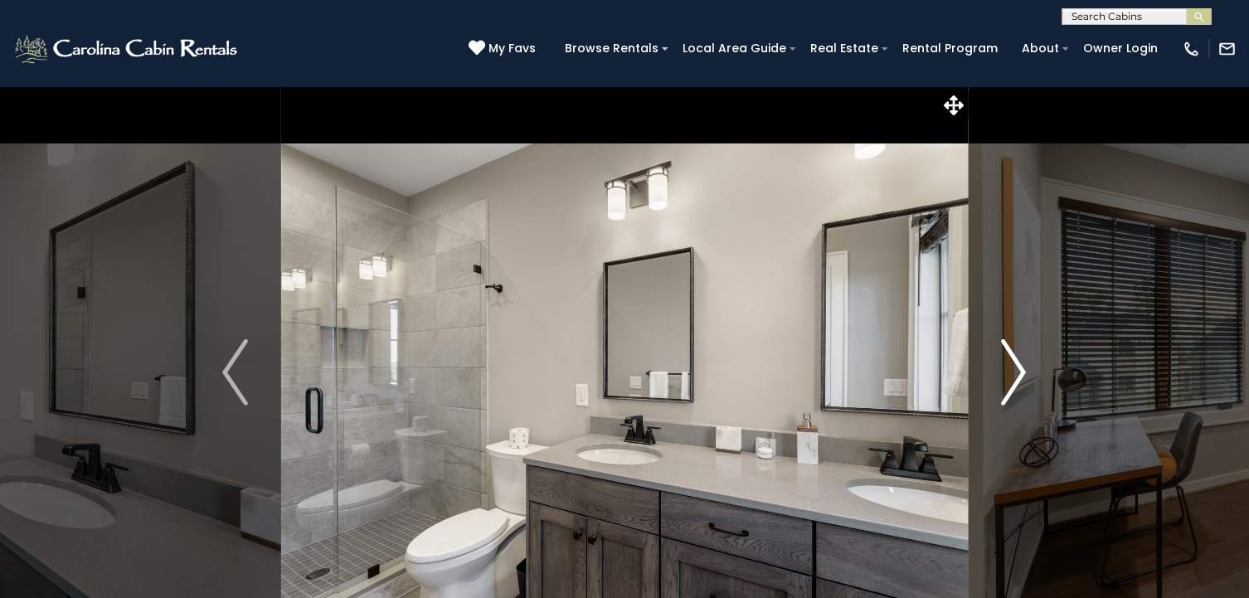
click at [1018, 374] on img "Next" at bounding box center [1013, 372] width 25 height 66
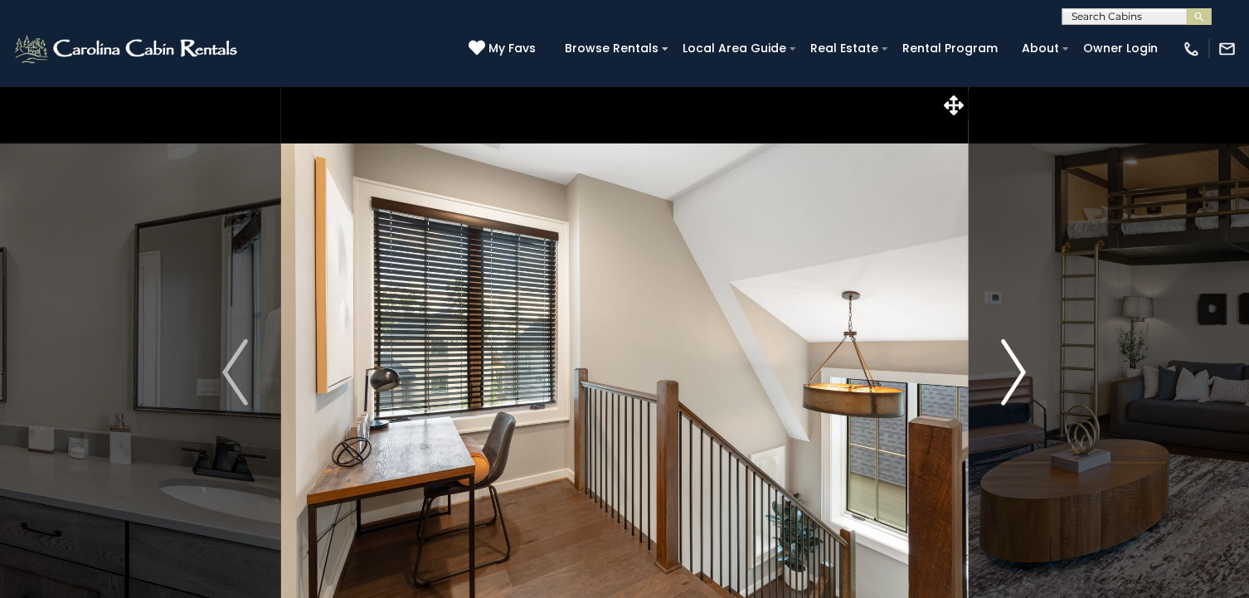
click at [1018, 374] on img "Next" at bounding box center [1013, 372] width 25 height 66
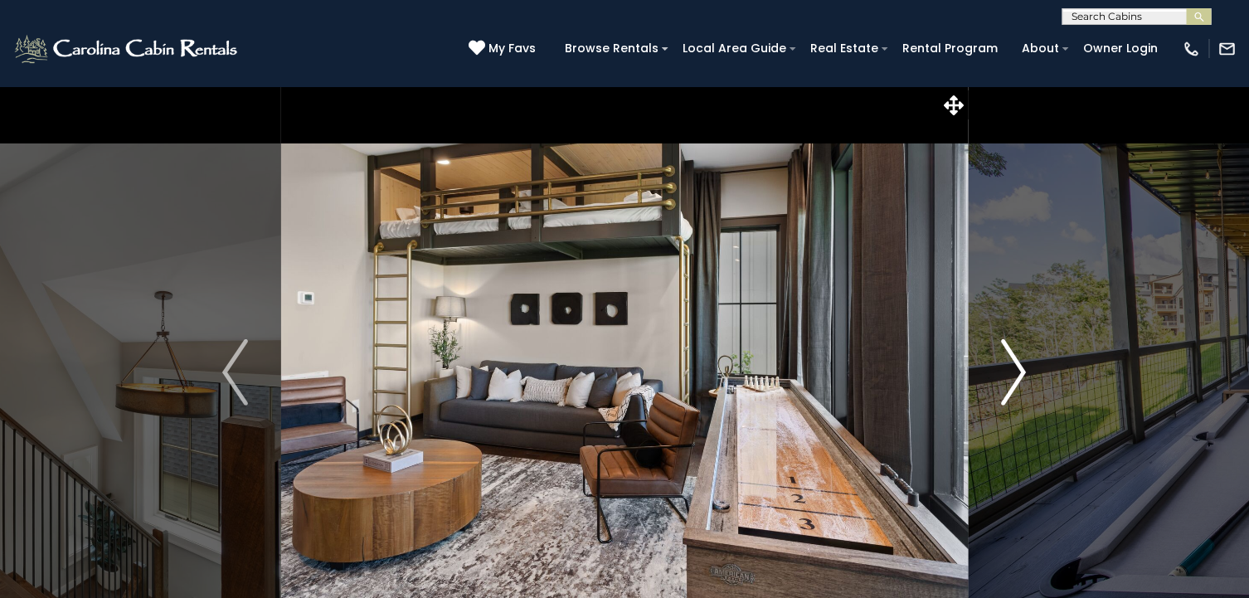
click at [1015, 373] on img "Next" at bounding box center [1013, 372] width 25 height 66
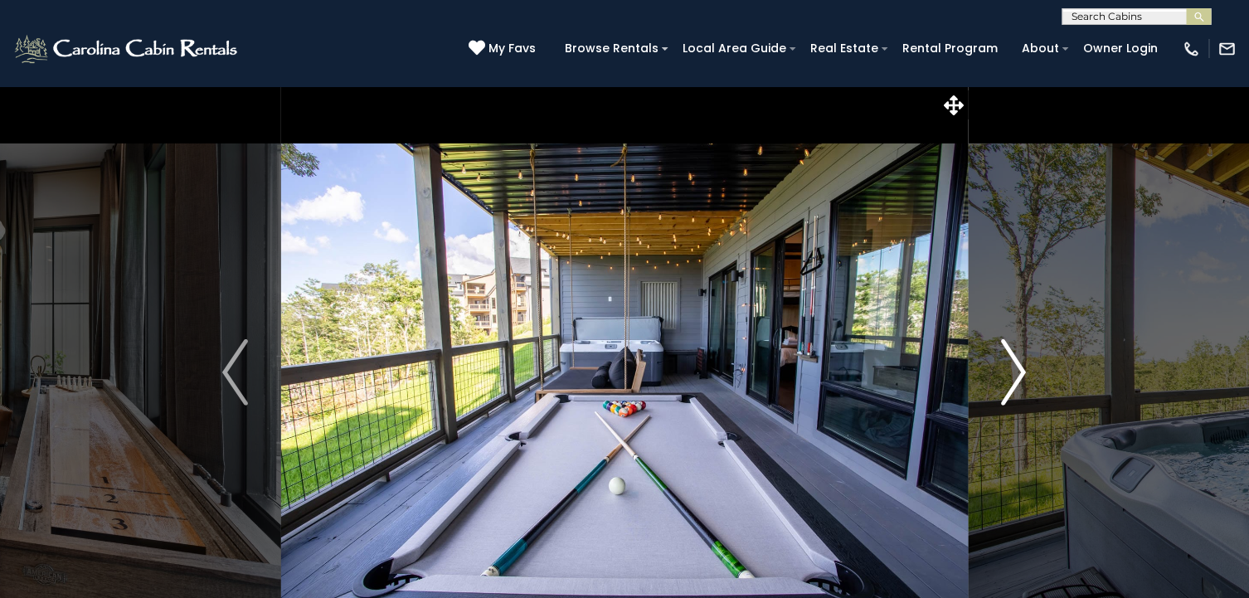
click at [1015, 373] on img "Next" at bounding box center [1013, 372] width 25 height 66
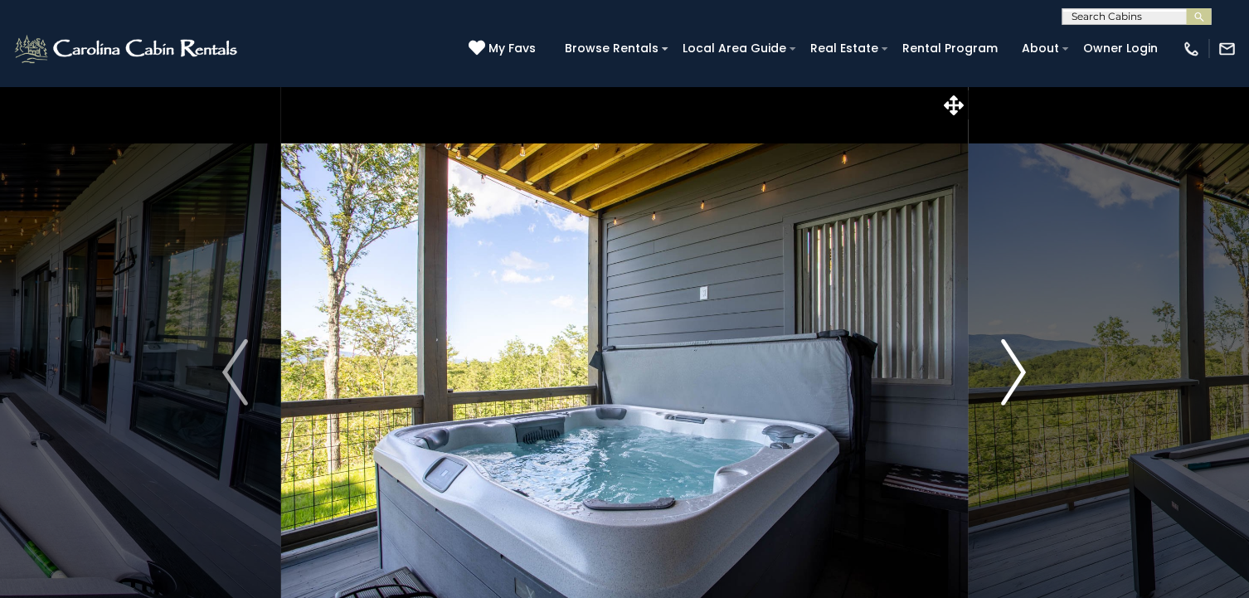
click at [1015, 373] on img "Next" at bounding box center [1013, 372] width 25 height 66
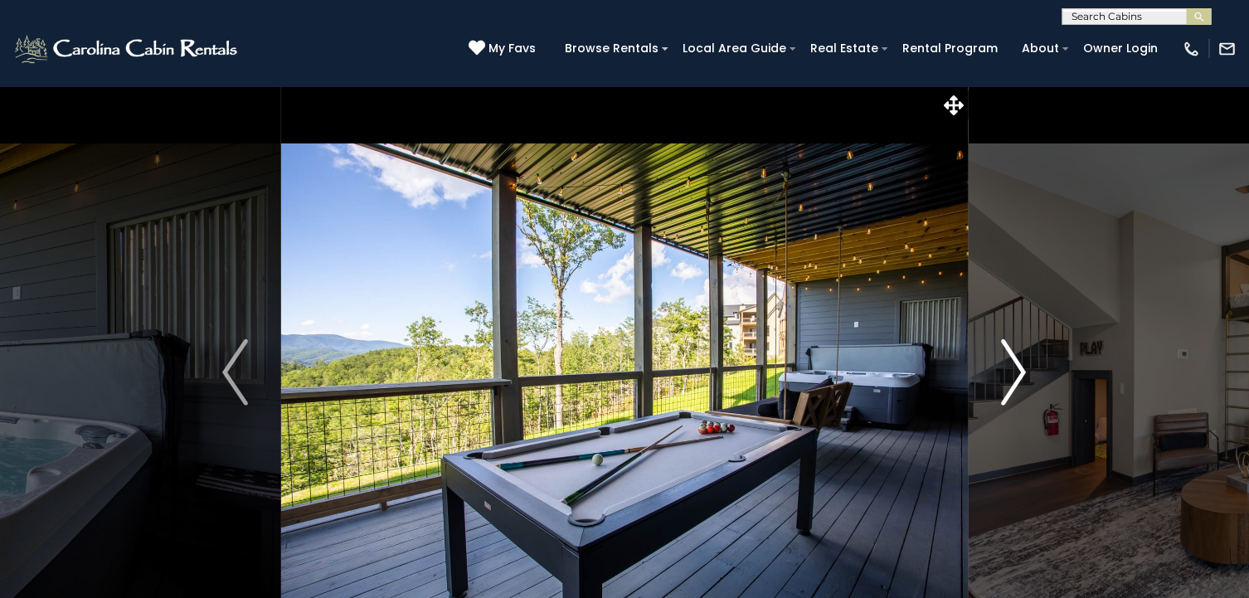
click at [1015, 373] on img "Next" at bounding box center [1013, 372] width 25 height 66
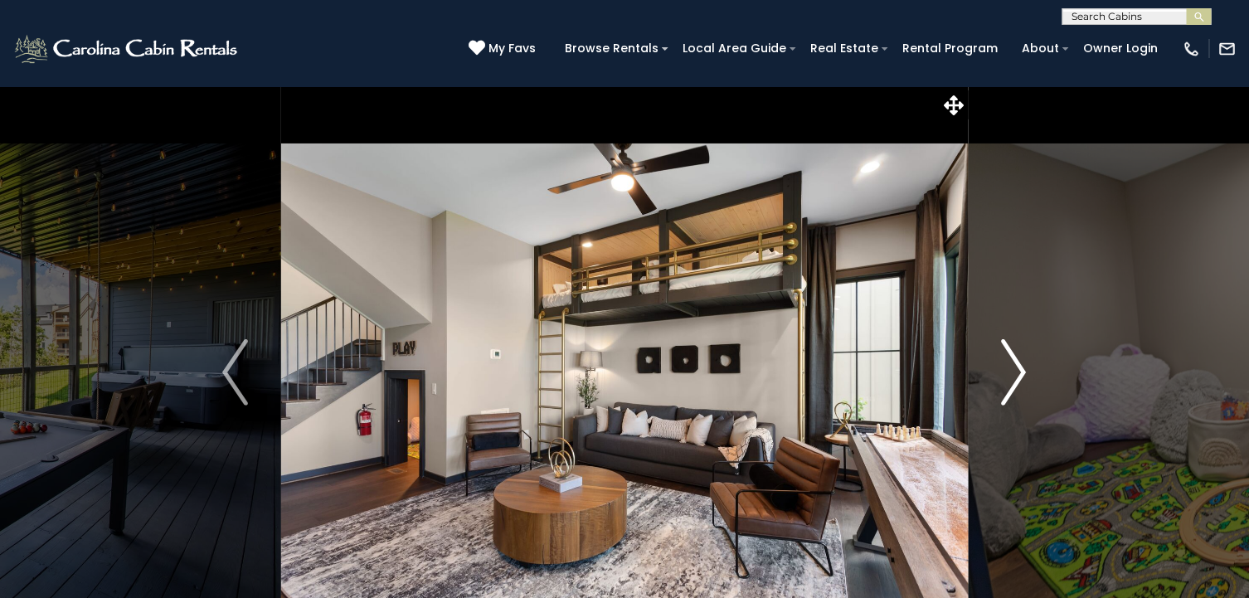
click at [1015, 373] on img "Next" at bounding box center [1013, 372] width 25 height 66
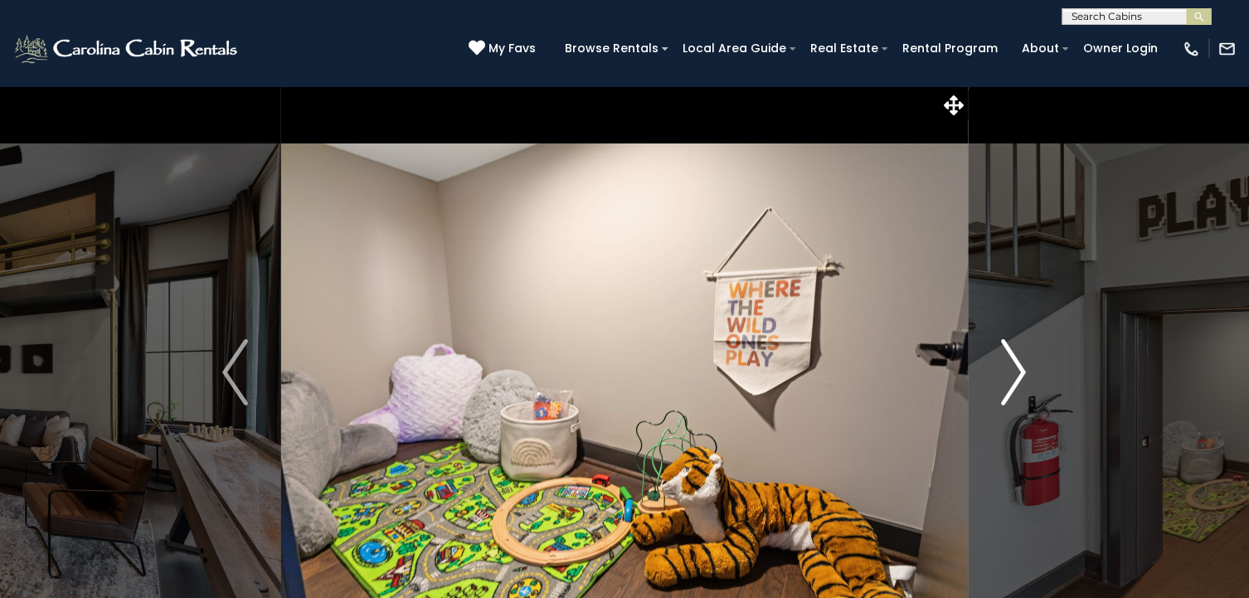
click at [1015, 373] on img "Next" at bounding box center [1013, 372] width 25 height 66
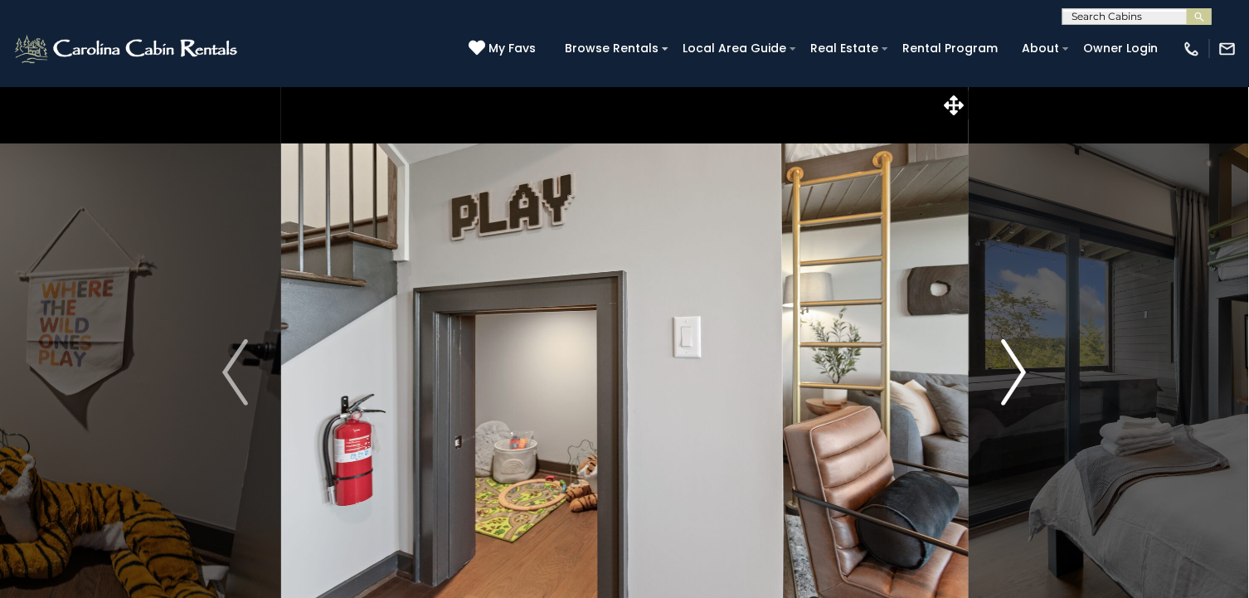
click at [1015, 373] on img "Next" at bounding box center [1013, 372] width 25 height 66
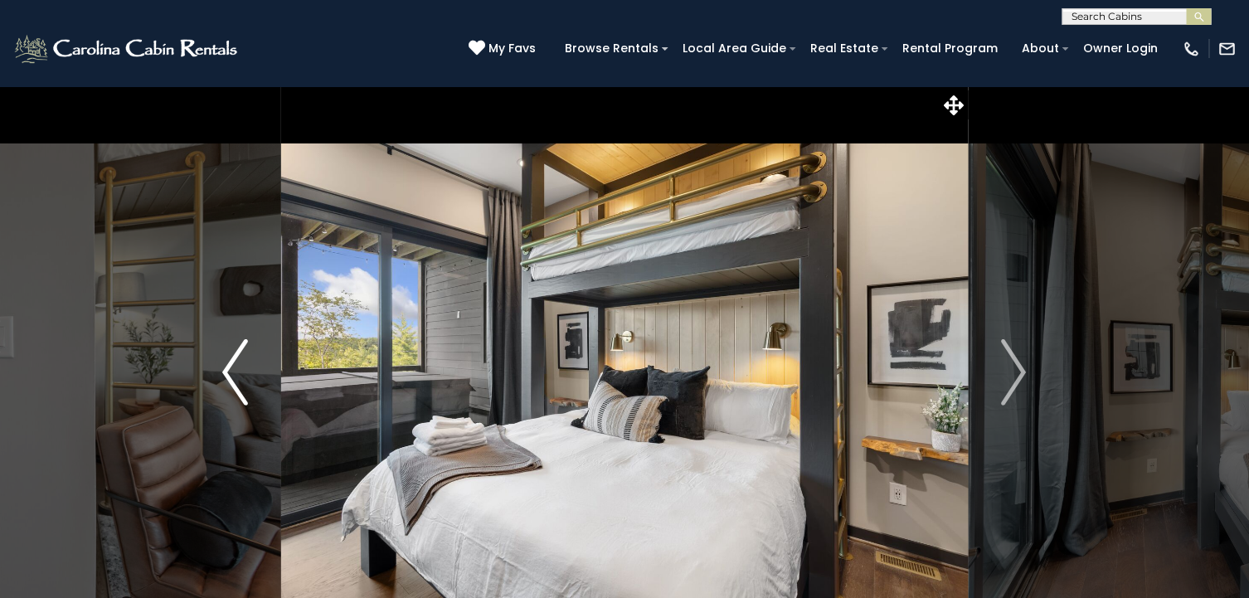
click at [234, 366] on img "Previous" at bounding box center [234, 372] width 25 height 66
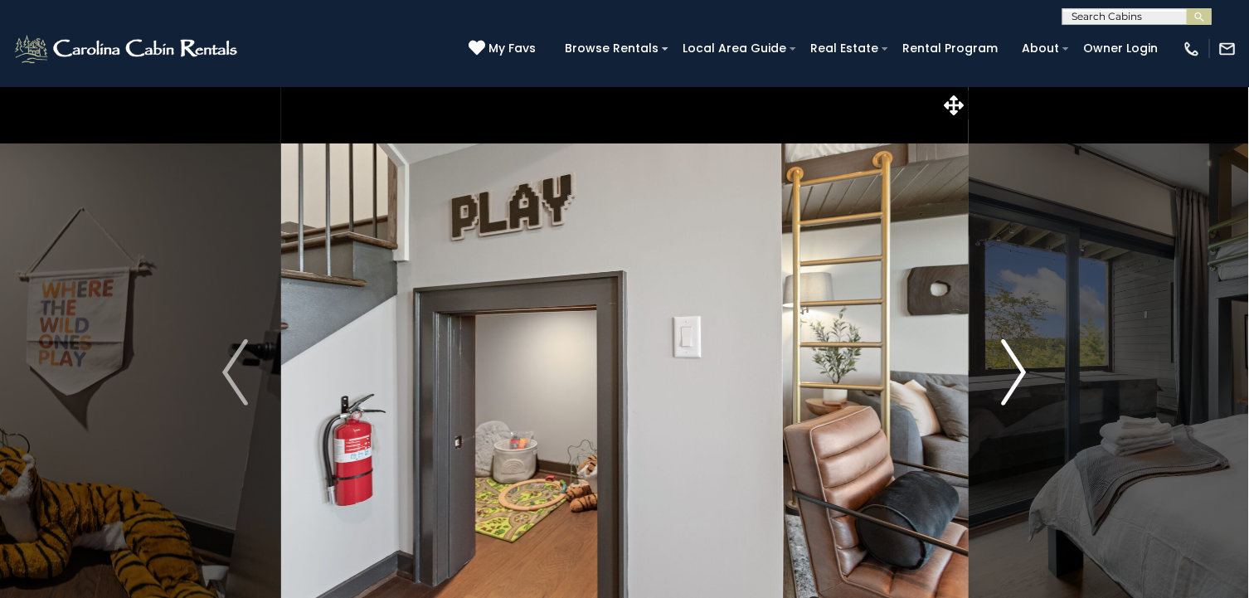
click at [1013, 363] on img "Next" at bounding box center [1013, 372] width 25 height 66
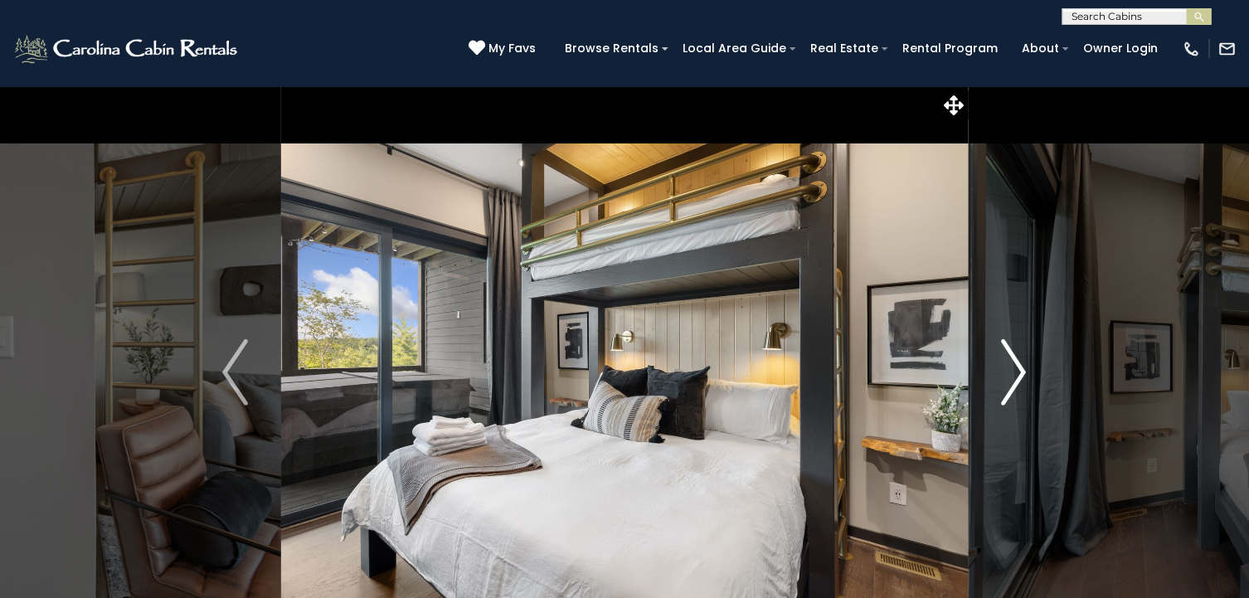
click at [1013, 363] on img "Next" at bounding box center [1013, 372] width 25 height 66
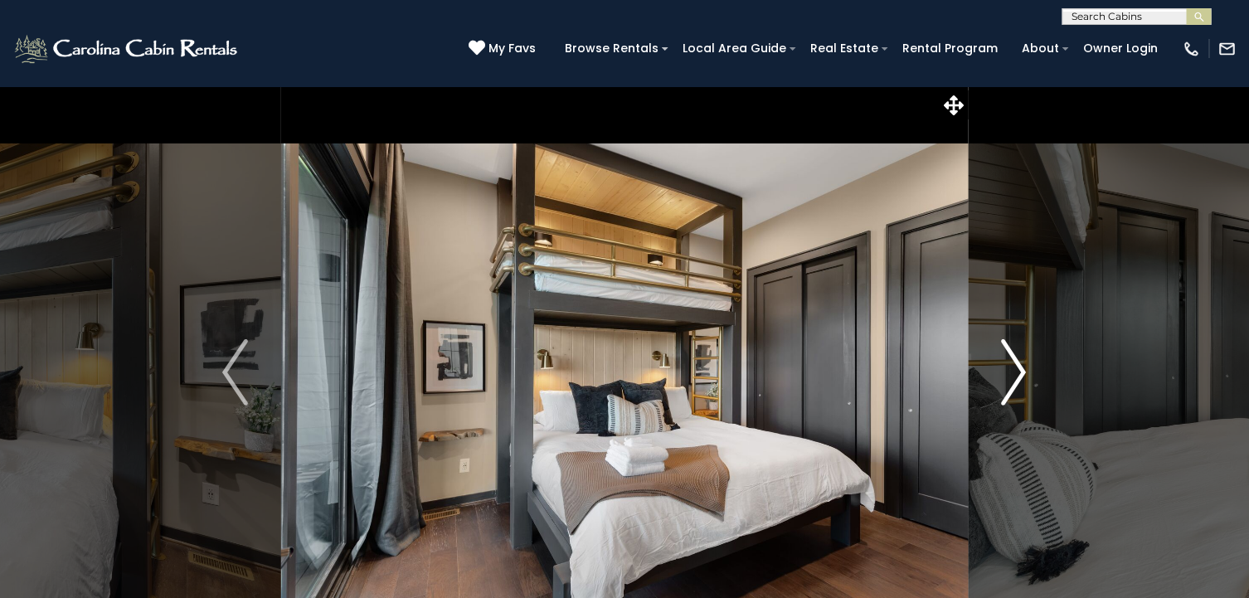
click at [1013, 363] on img "Next" at bounding box center [1013, 372] width 25 height 66
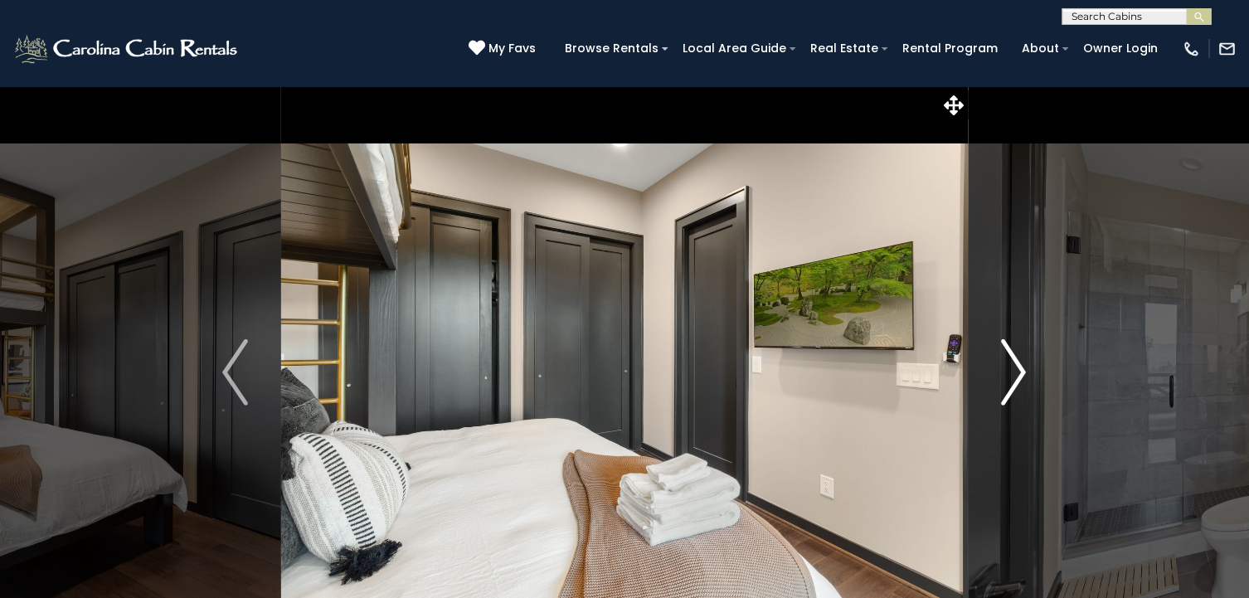
click at [1013, 363] on img "Next" at bounding box center [1013, 372] width 25 height 66
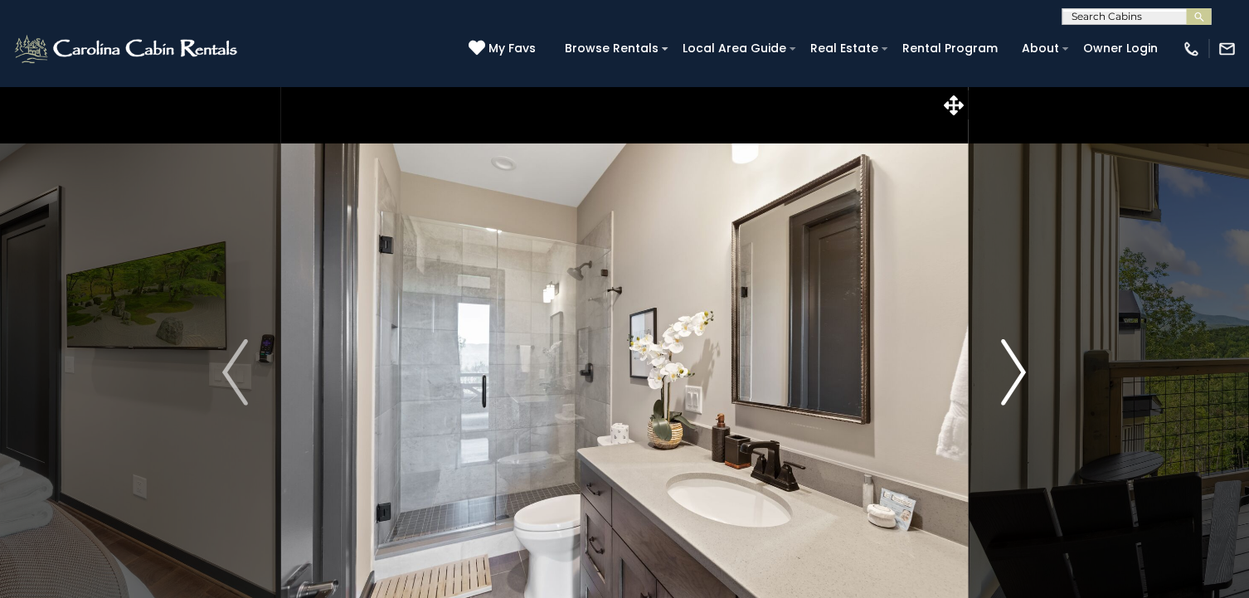
click at [1013, 363] on img "Next" at bounding box center [1013, 372] width 25 height 66
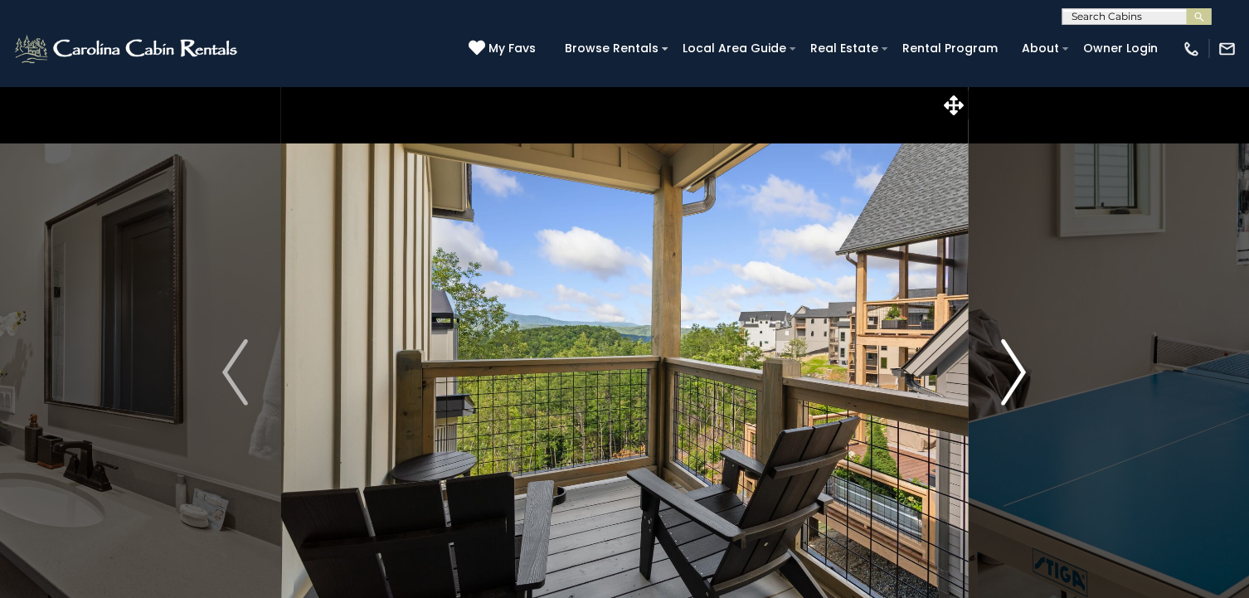
click at [1013, 363] on img "Next" at bounding box center [1013, 372] width 25 height 66
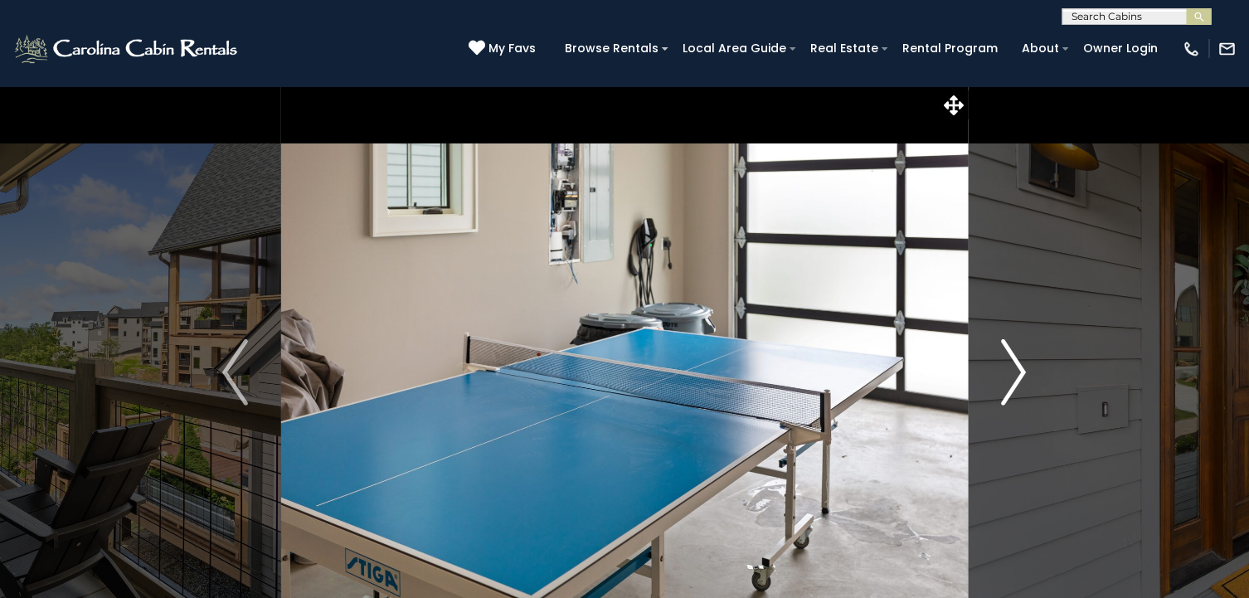
click at [1013, 363] on img "Next" at bounding box center [1013, 372] width 25 height 66
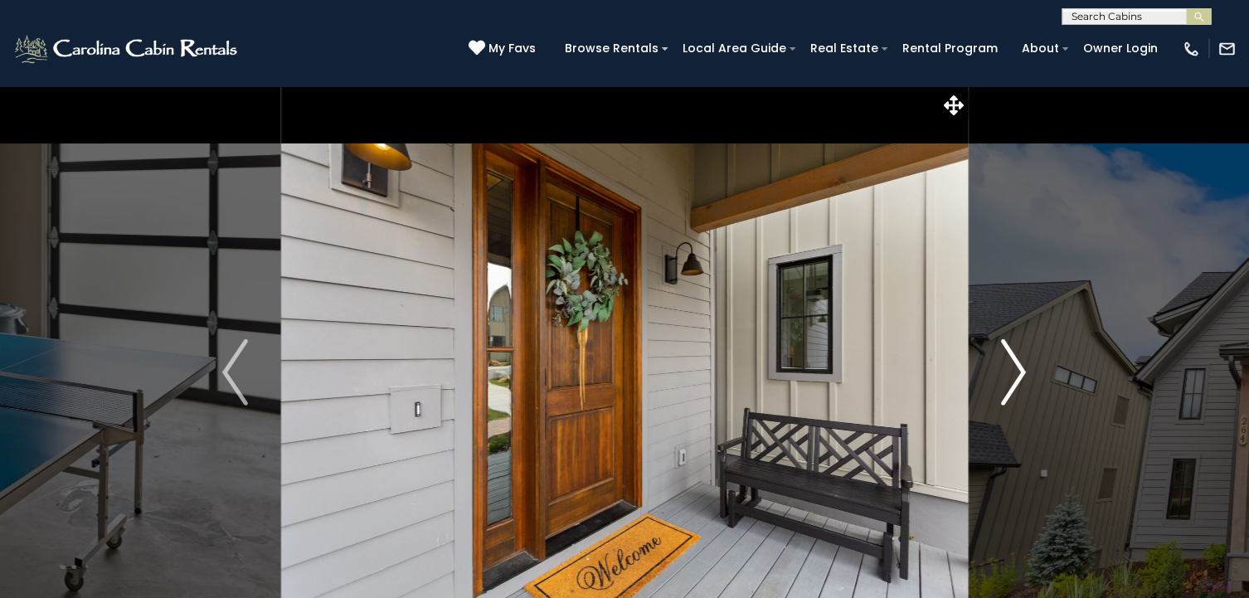
click at [1013, 363] on img "Next" at bounding box center [1013, 372] width 25 height 66
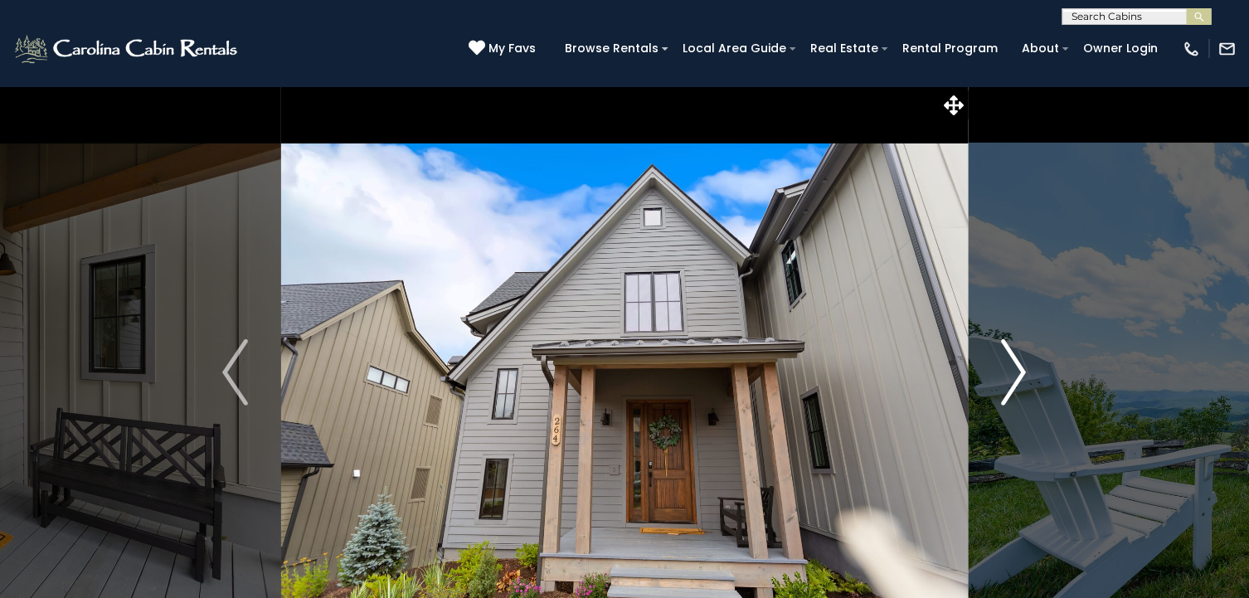
click at [1013, 363] on img "Next" at bounding box center [1013, 372] width 25 height 66
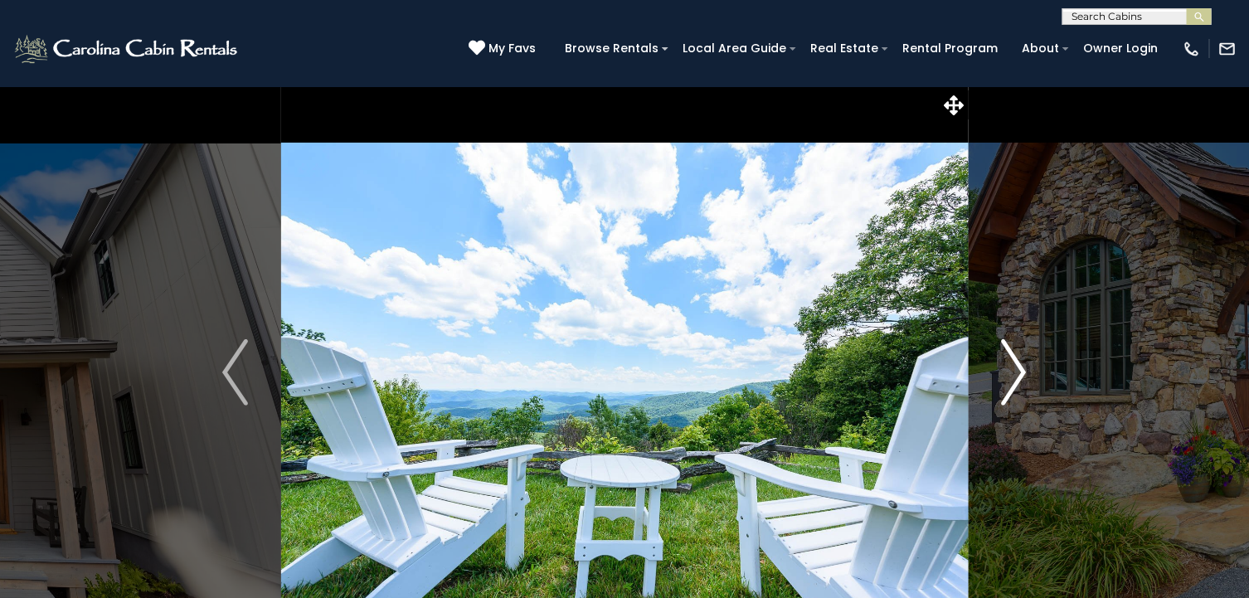
click at [1013, 363] on img "Next" at bounding box center [1013, 372] width 25 height 66
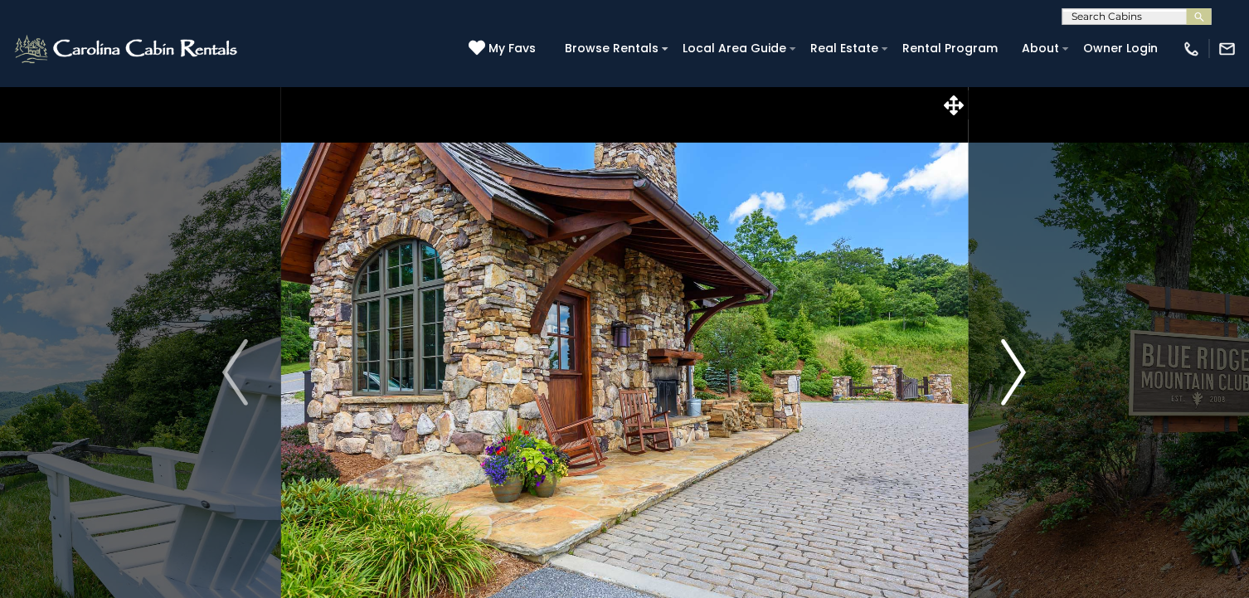
click at [1013, 363] on img "Next" at bounding box center [1013, 372] width 25 height 66
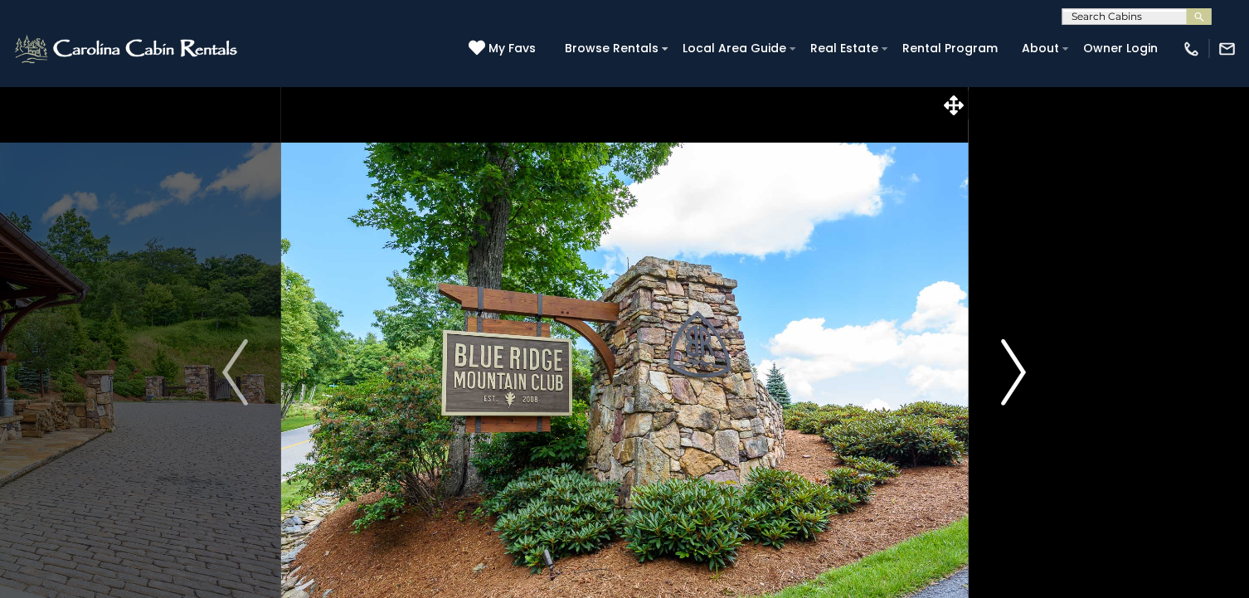
click at [1013, 363] on img "Next" at bounding box center [1013, 372] width 25 height 66
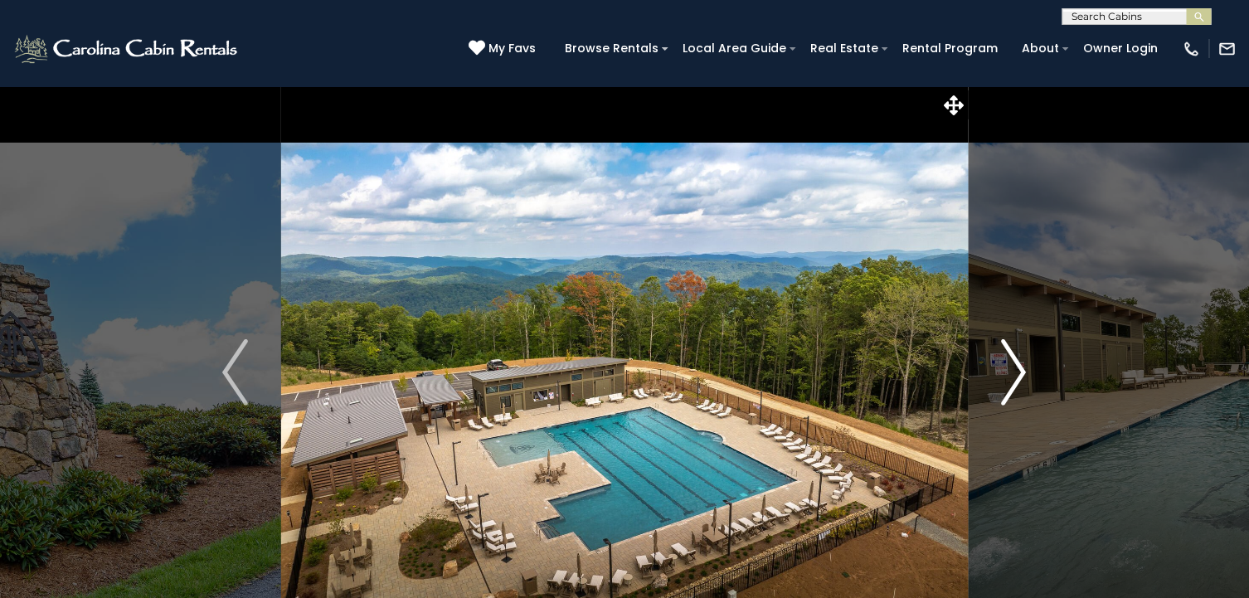
click at [1013, 363] on img "Next" at bounding box center [1013, 372] width 25 height 66
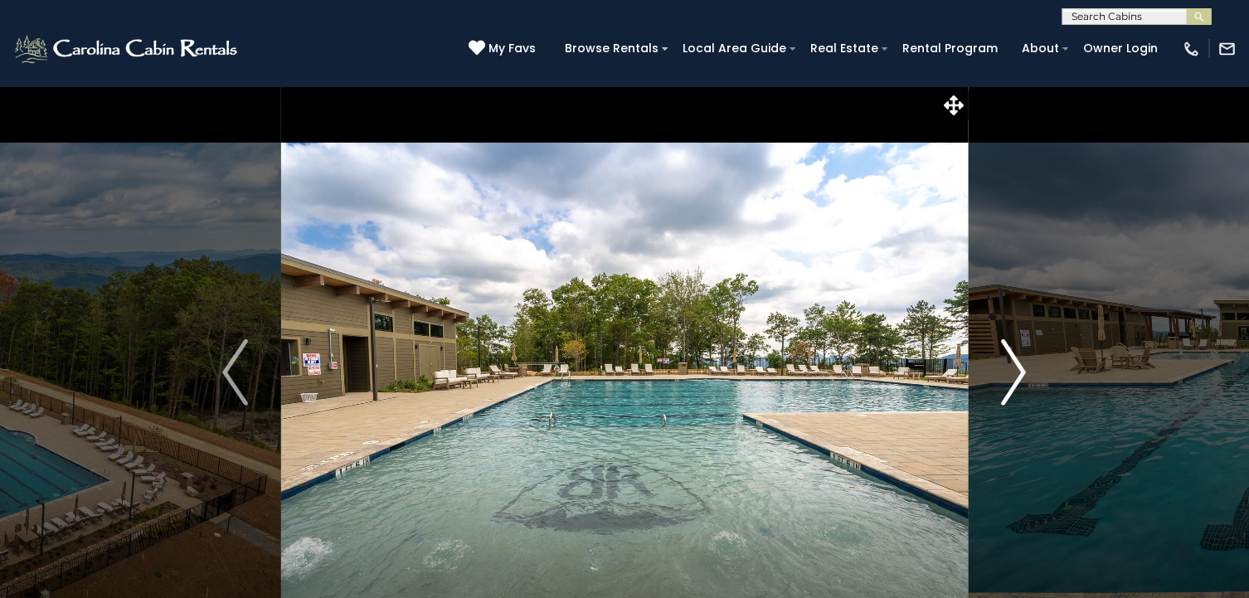
click at [1013, 363] on img "Next" at bounding box center [1013, 372] width 25 height 66
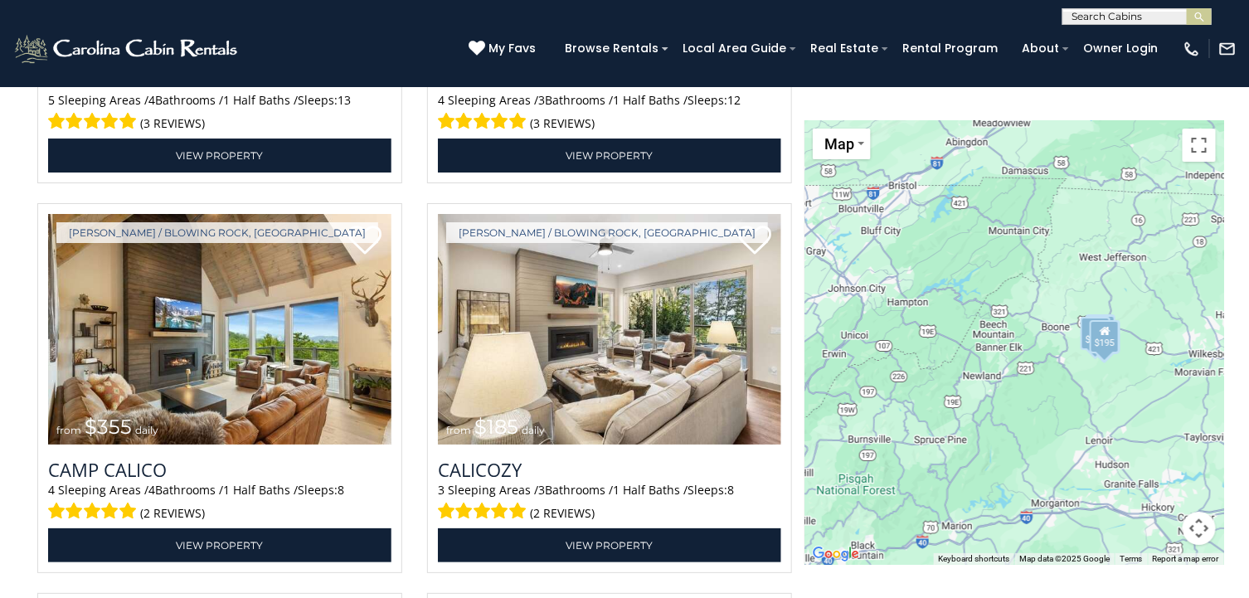
scroll to position [2119, 0]
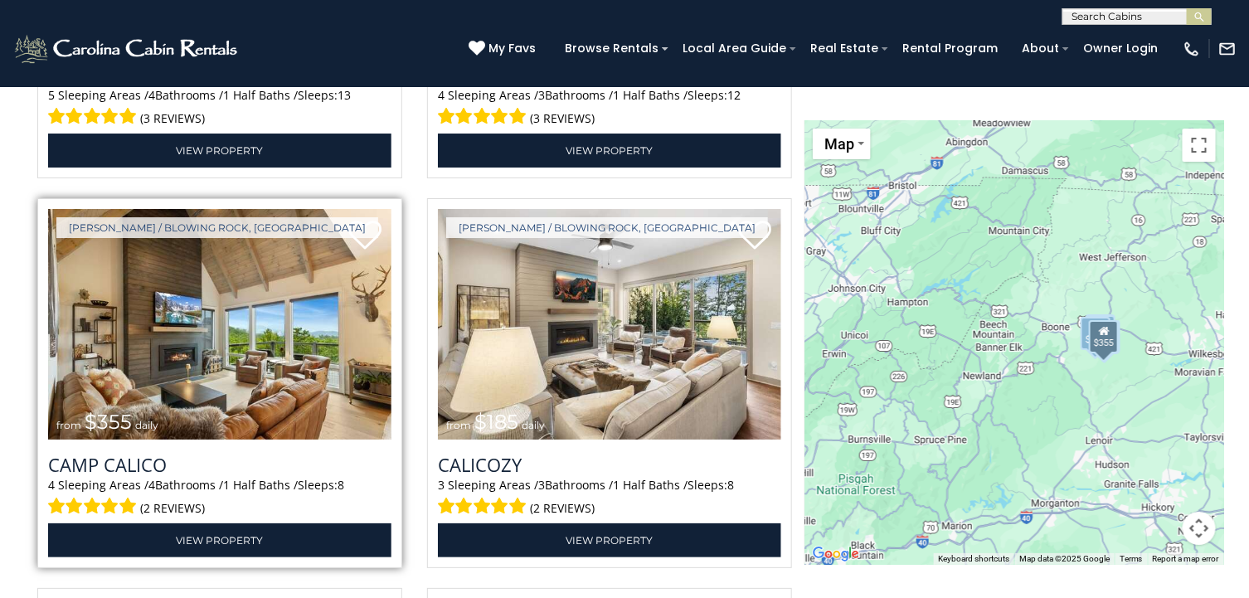
click at [264, 356] on img at bounding box center [219, 324] width 343 height 230
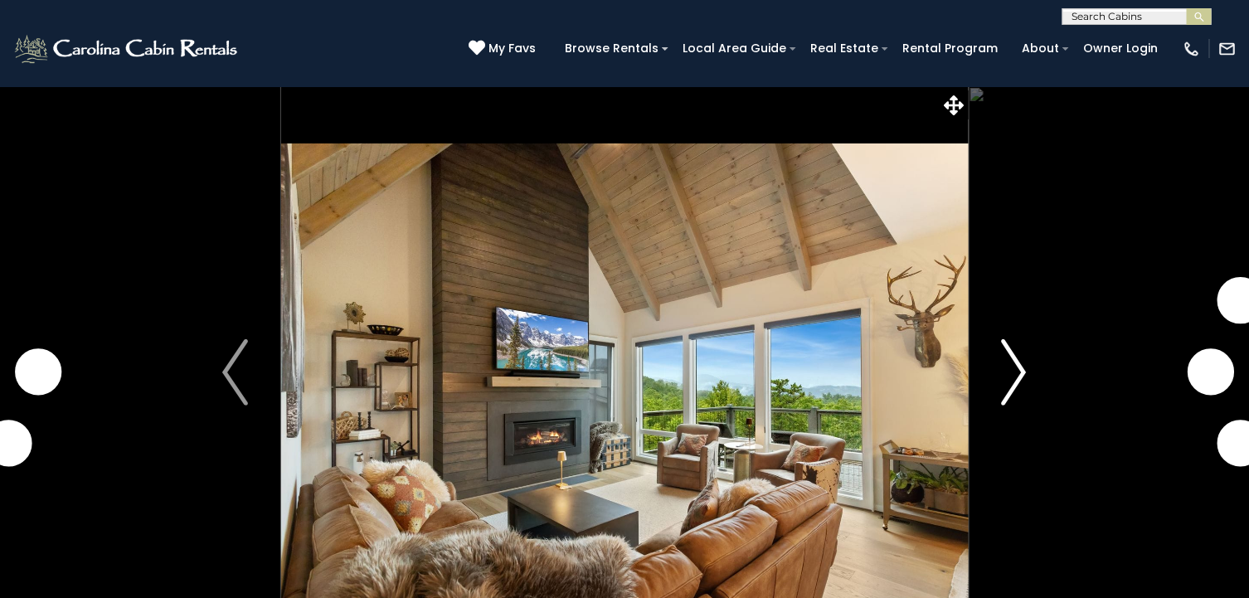
click at [1014, 366] on img "Next" at bounding box center [1013, 372] width 25 height 66
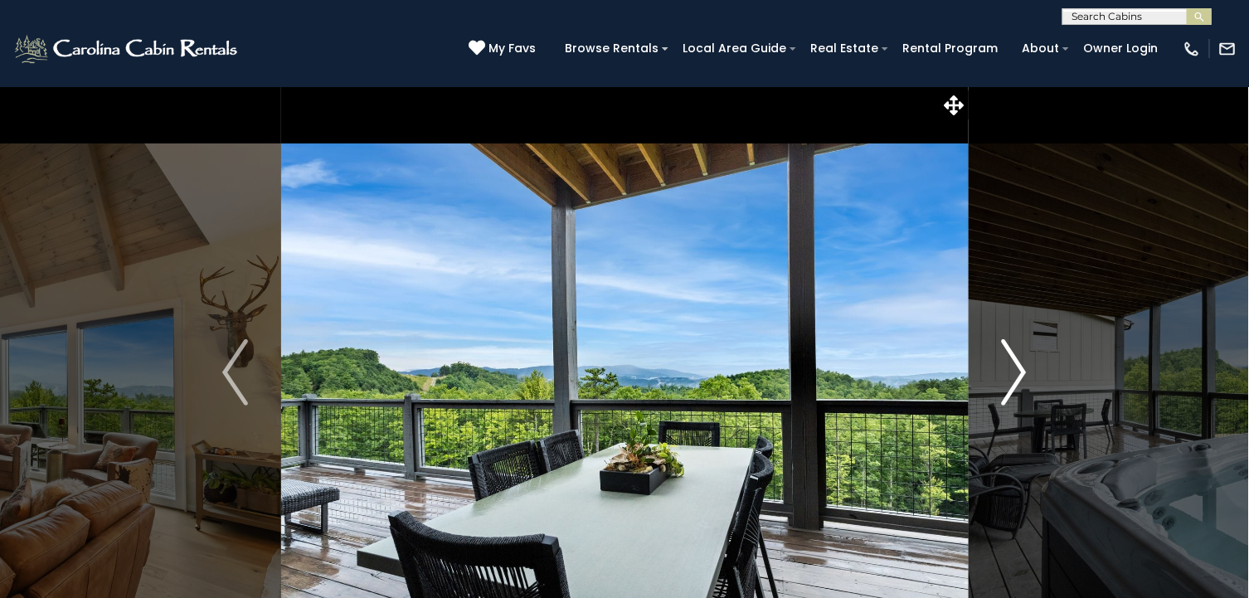
click at [1014, 366] on img "Next" at bounding box center [1013, 372] width 25 height 66
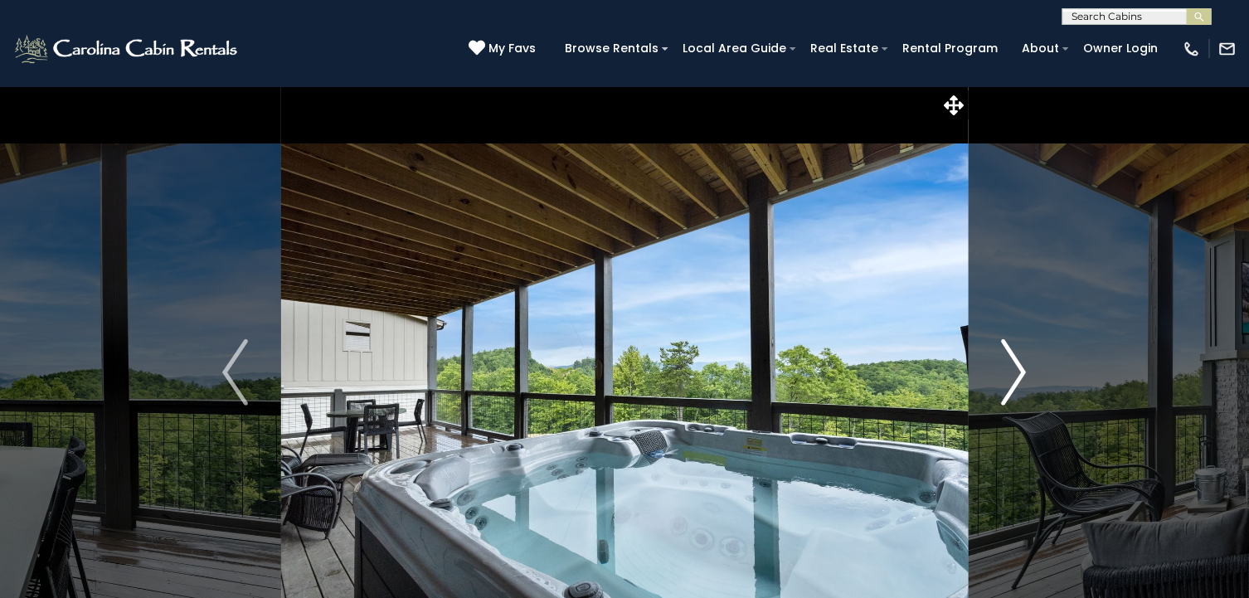
click at [1014, 366] on img "Next" at bounding box center [1013, 372] width 25 height 66
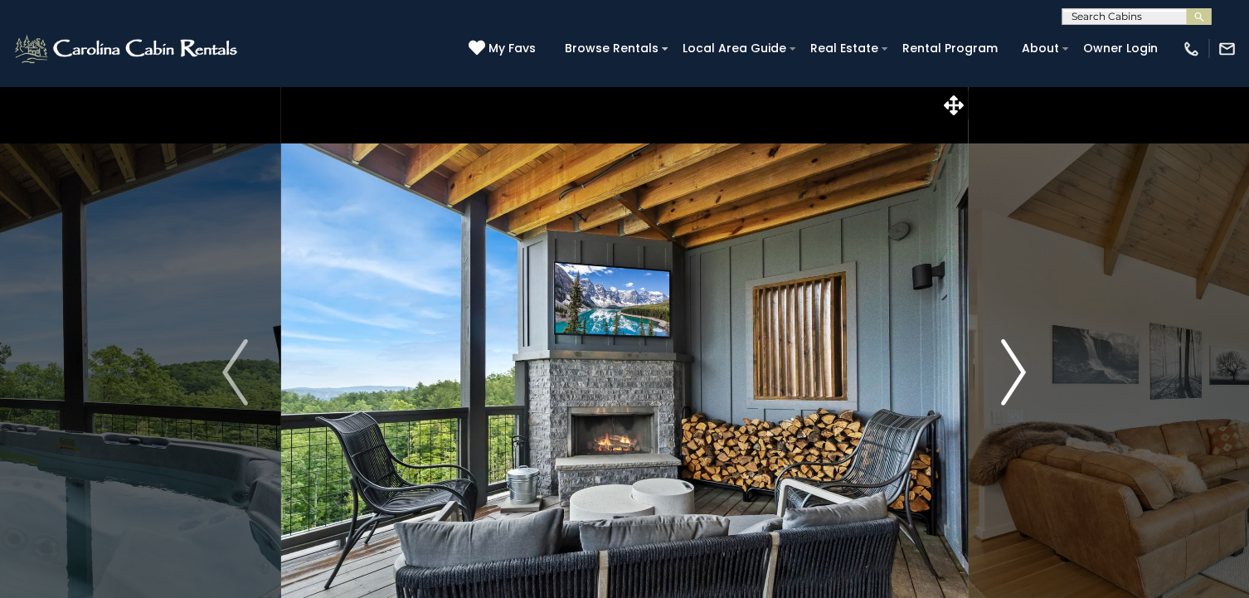
click at [1014, 366] on img "Next" at bounding box center [1013, 372] width 25 height 66
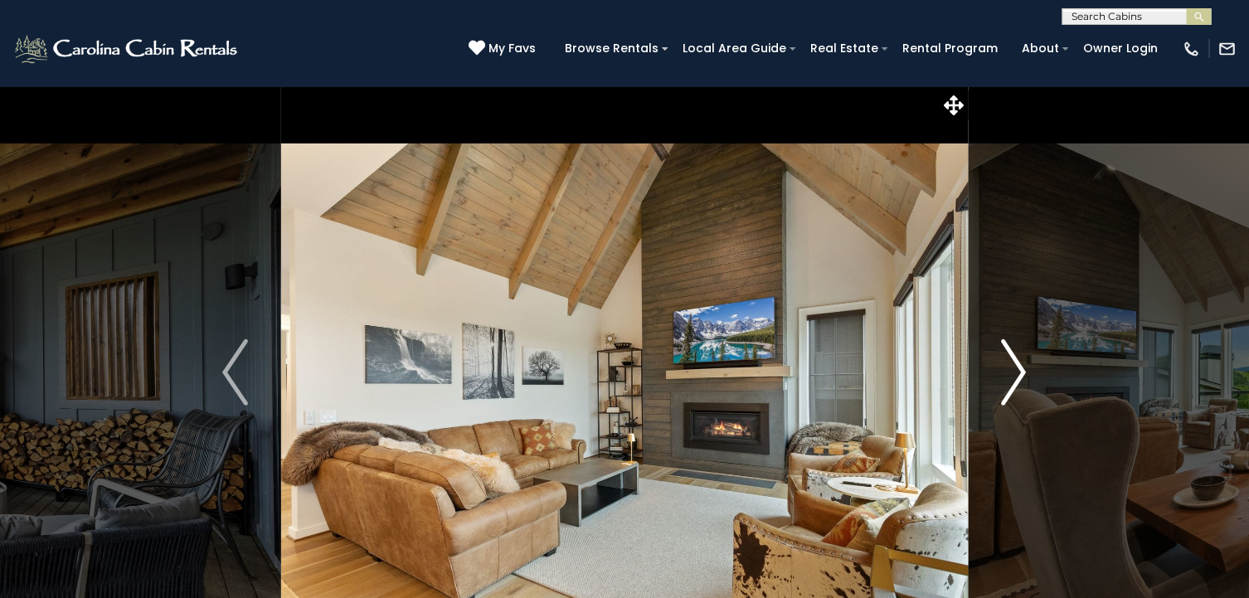
click at [1014, 366] on img "Next" at bounding box center [1013, 372] width 25 height 66
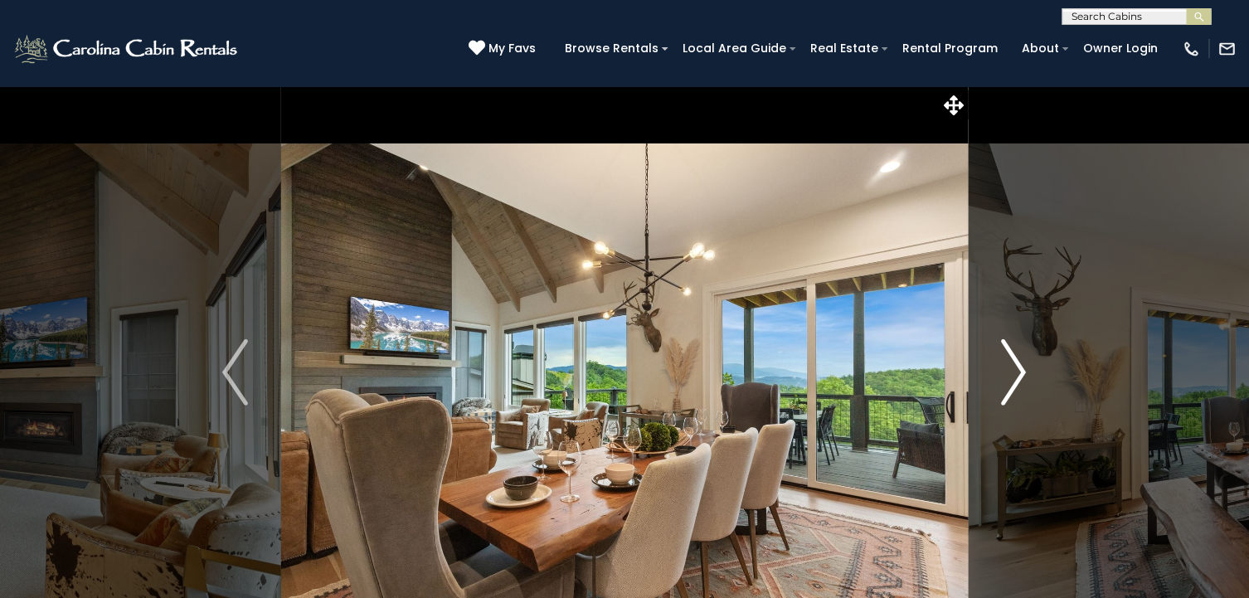
click at [1014, 366] on img "Next" at bounding box center [1013, 372] width 25 height 66
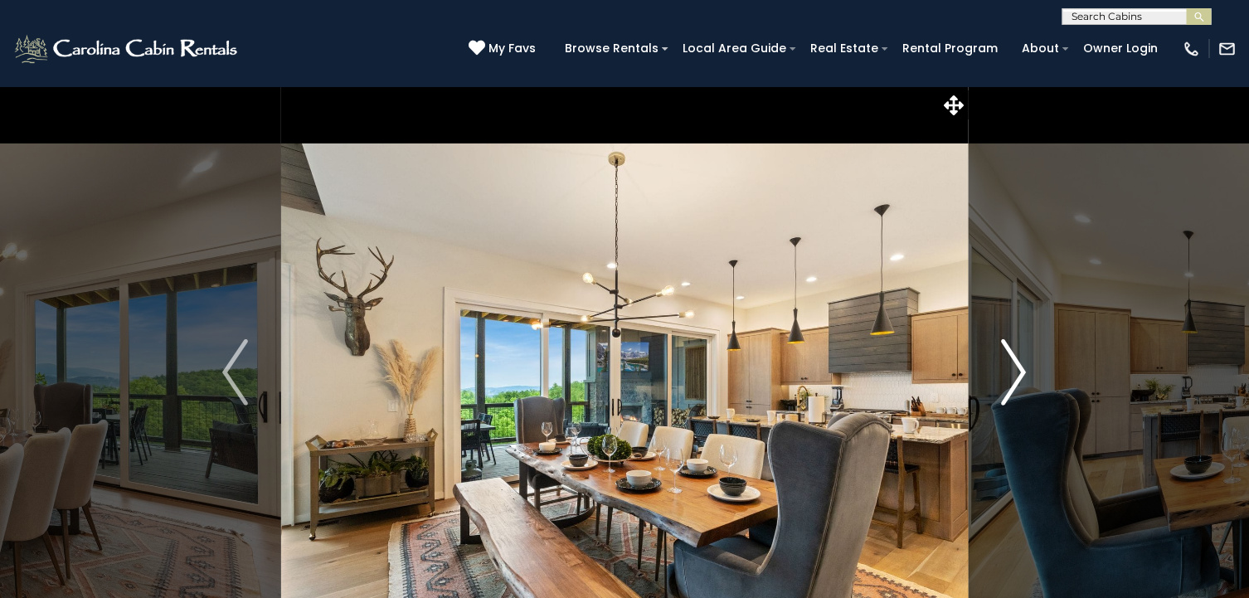
click at [1014, 366] on img "Next" at bounding box center [1013, 372] width 25 height 66
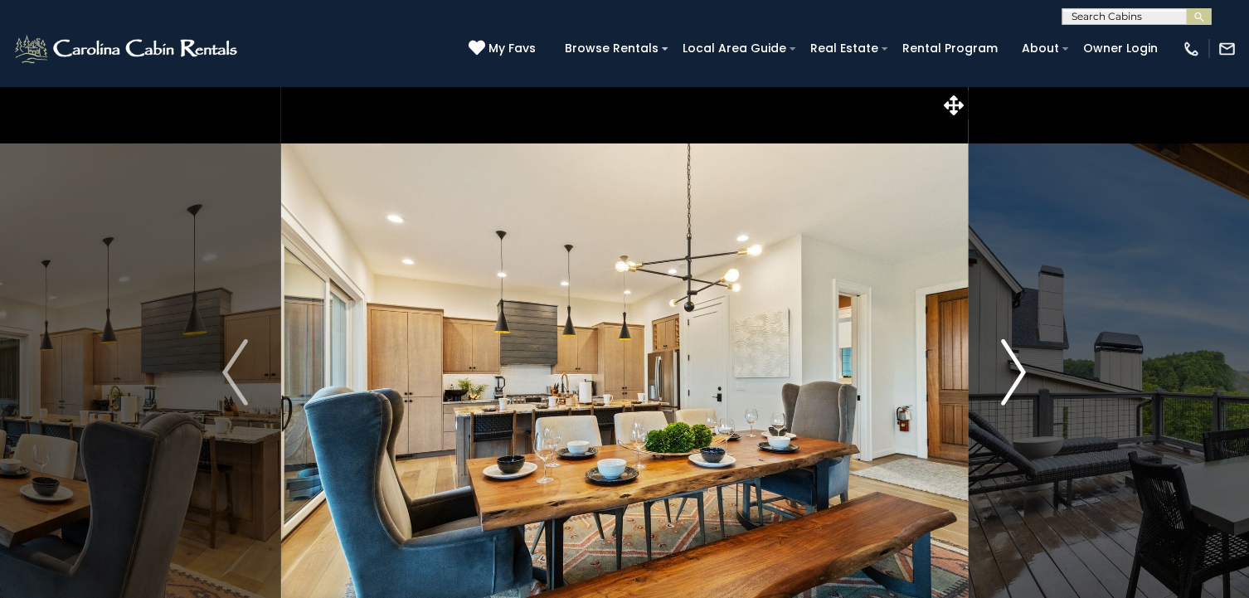
click at [1014, 366] on img "Next" at bounding box center [1013, 372] width 25 height 66
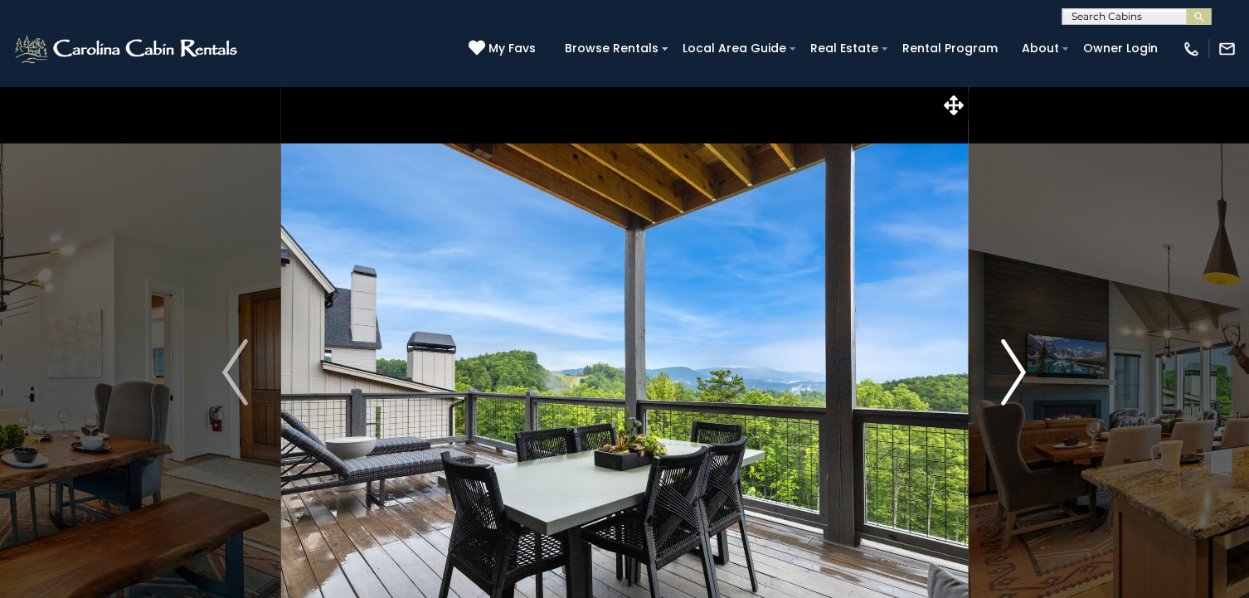
click at [1014, 366] on img "Next" at bounding box center [1013, 372] width 25 height 66
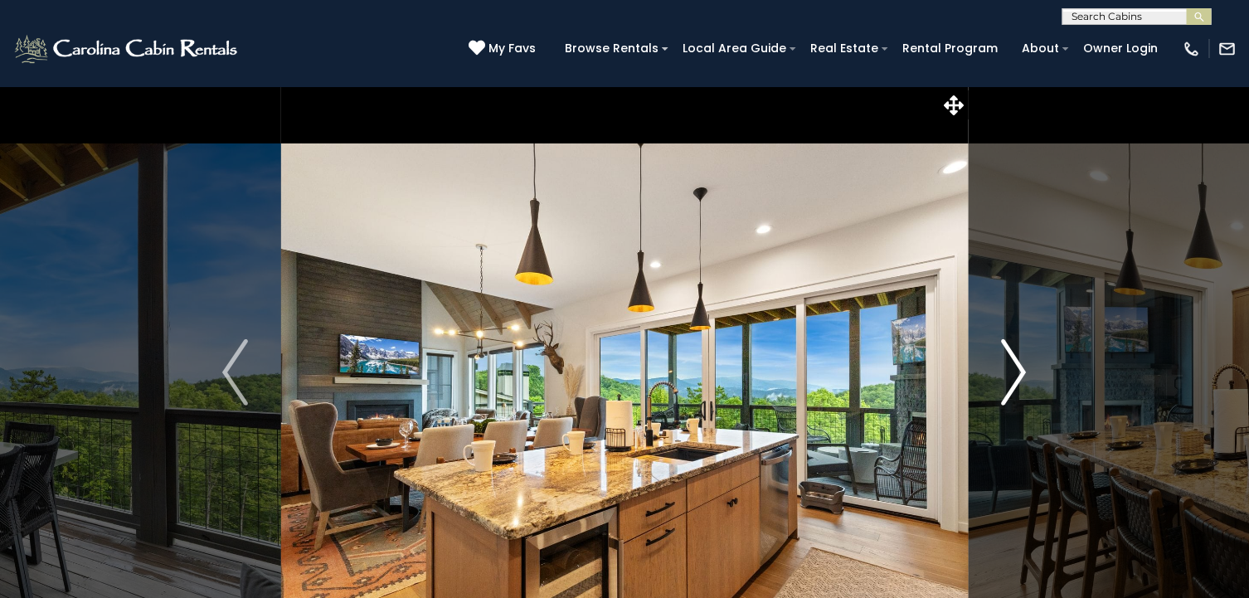
click at [1014, 366] on img "Next" at bounding box center [1013, 372] width 25 height 66
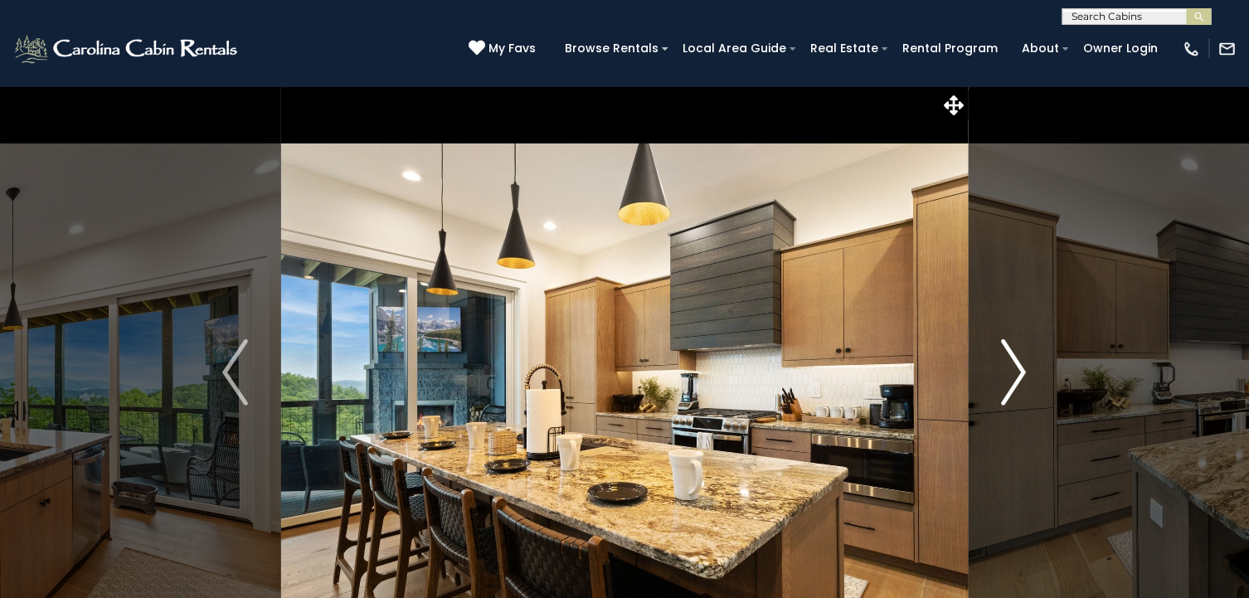
click at [1014, 366] on img "Next" at bounding box center [1013, 372] width 25 height 66
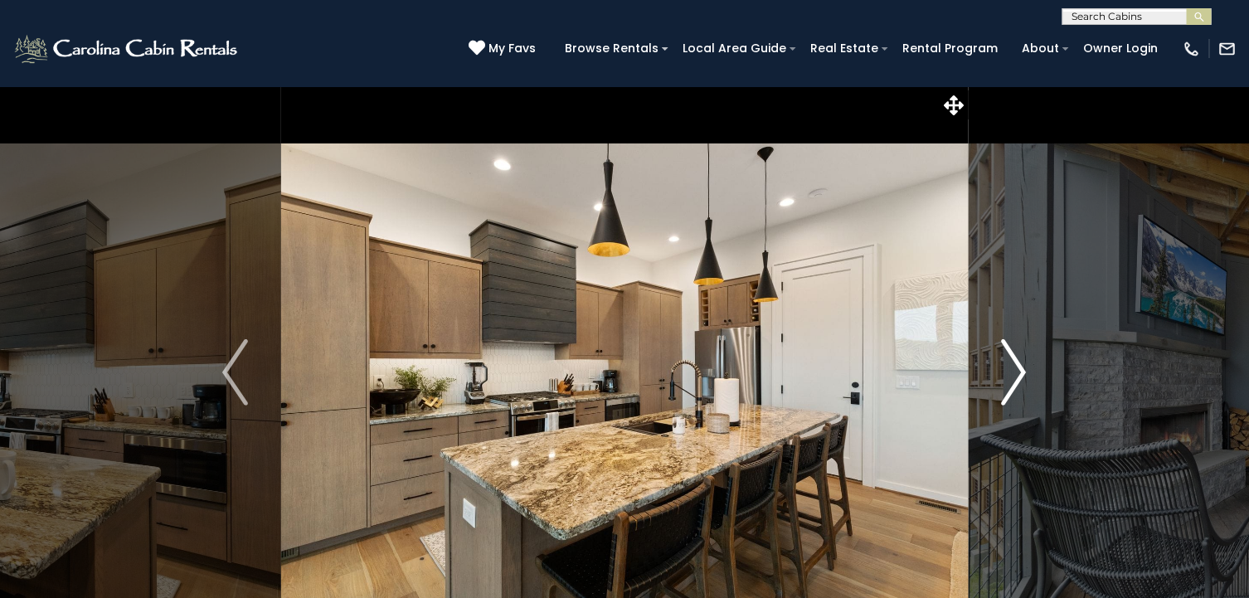
click at [1014, 366] on img "Next" at bounding box center [1013, 372] width 25 height 66
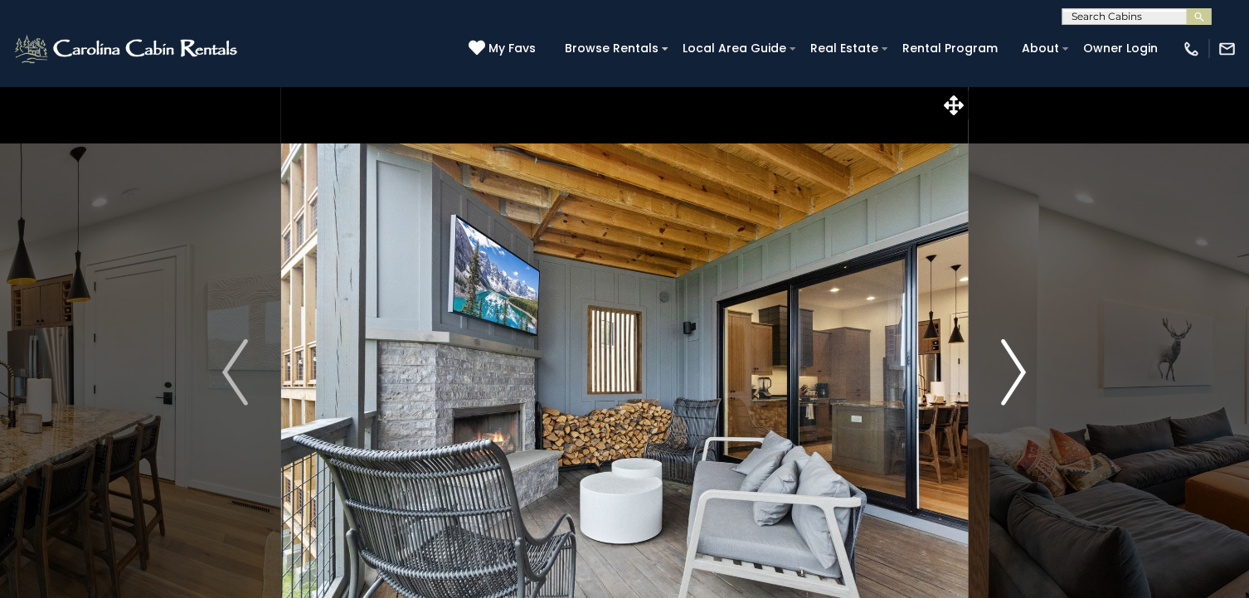
click at [1014, 366] on img "Next" at bounding box center [1013, 372] width 25 height 66
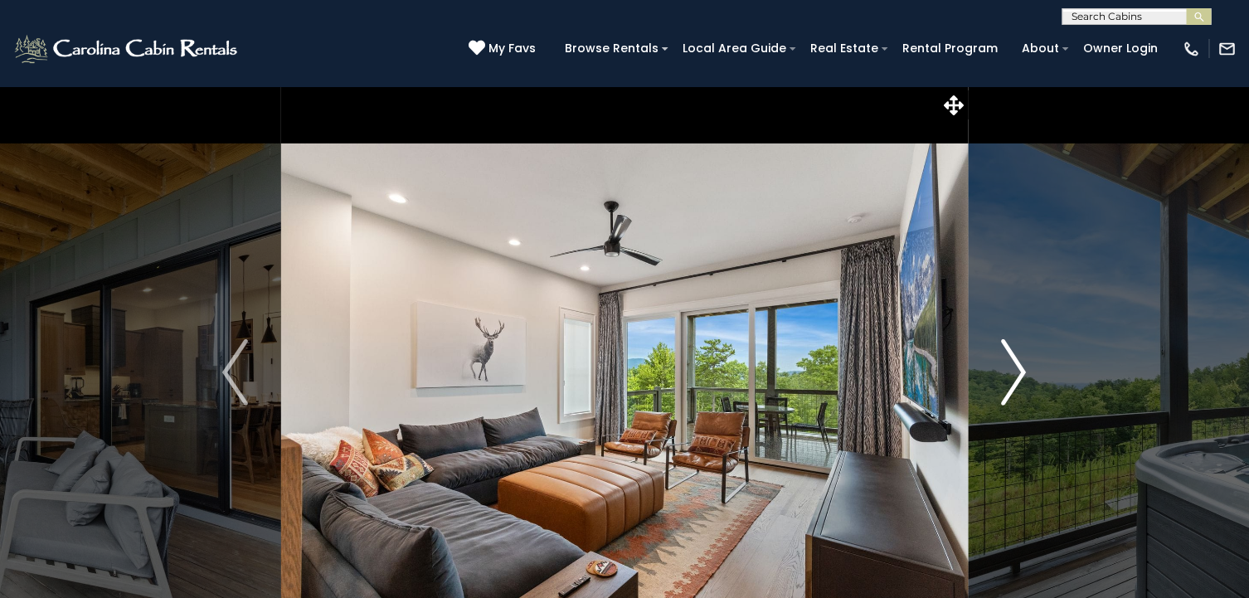
click at [1014, 366] on img "Next" at bounding box center [1013, 372] width 25 height 66
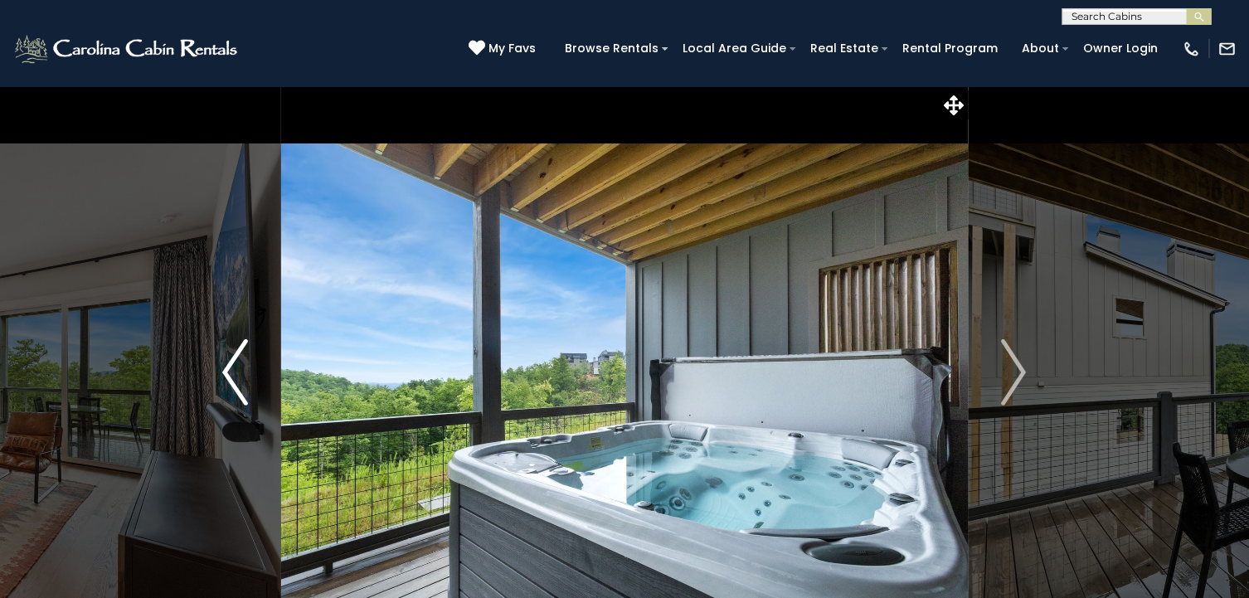
click at [239, 366] on img "Previous" at bounding box center [234, 372] width 25 height 66
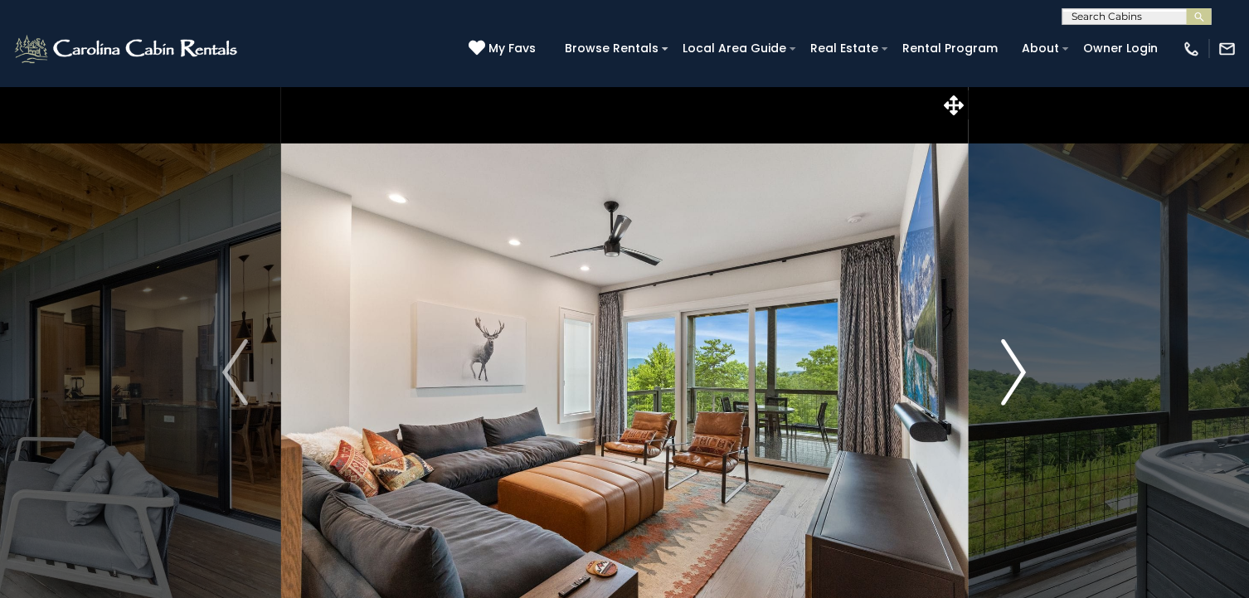
click at [1017, 366] on img "Next" at bounding box center [1013, 372] width 25 height 66
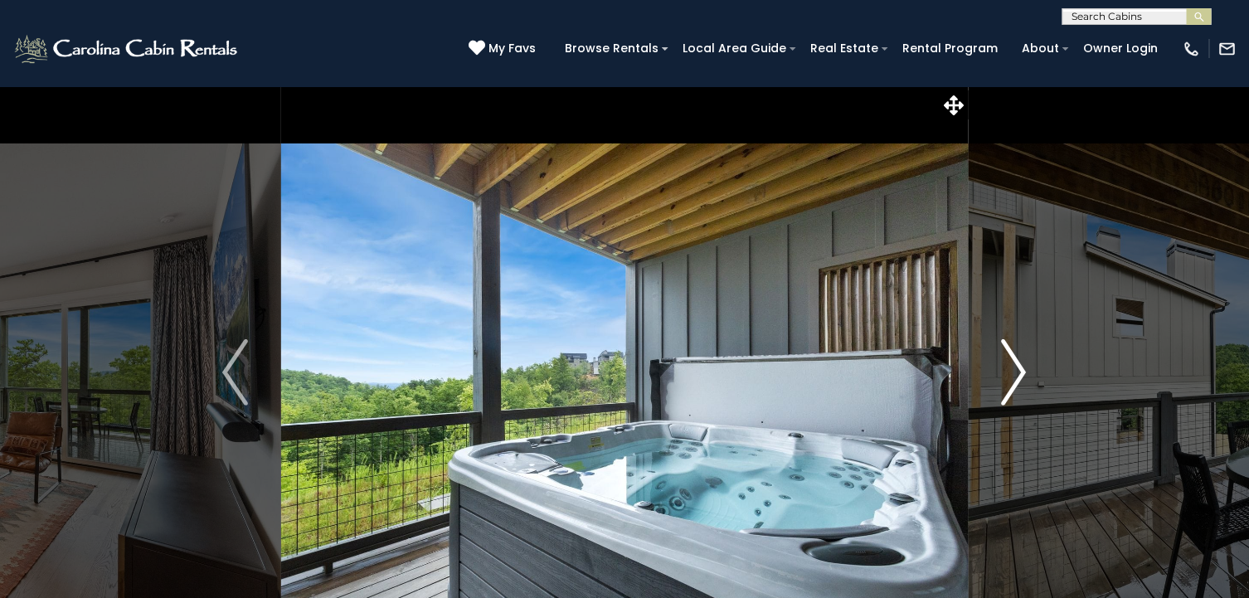
click at [1017, 366] on img "Next" at bounding box center [1013, 372] width 25 height 66
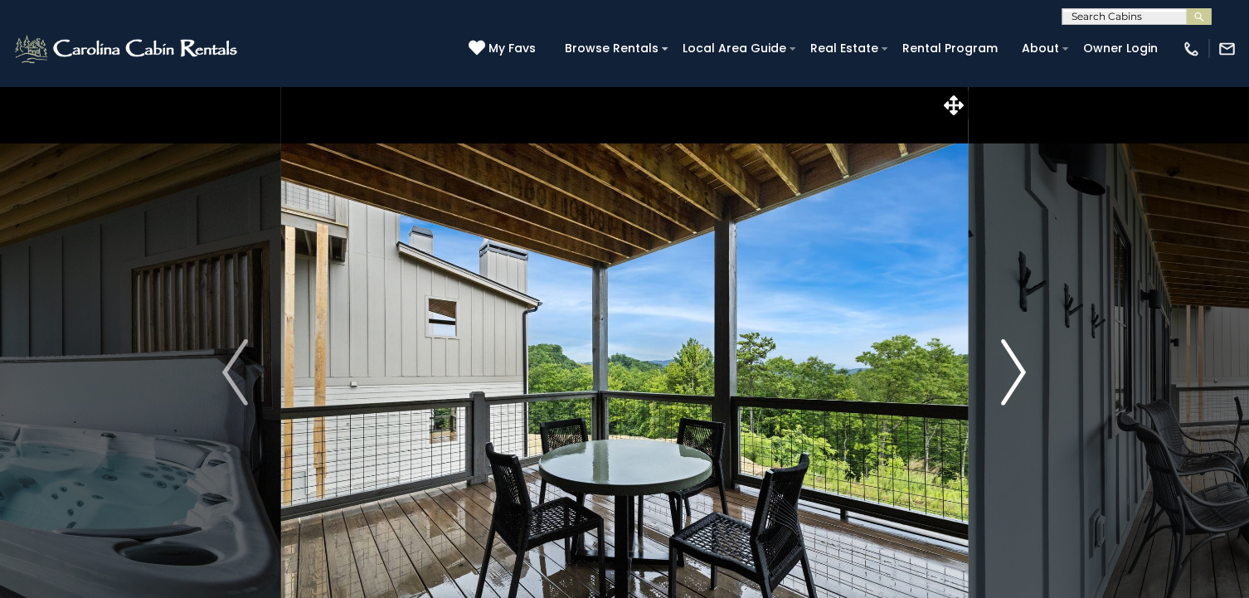
click at [1017, 366] on img "Next" at bounding box center [1013, 372] width 25 height 66
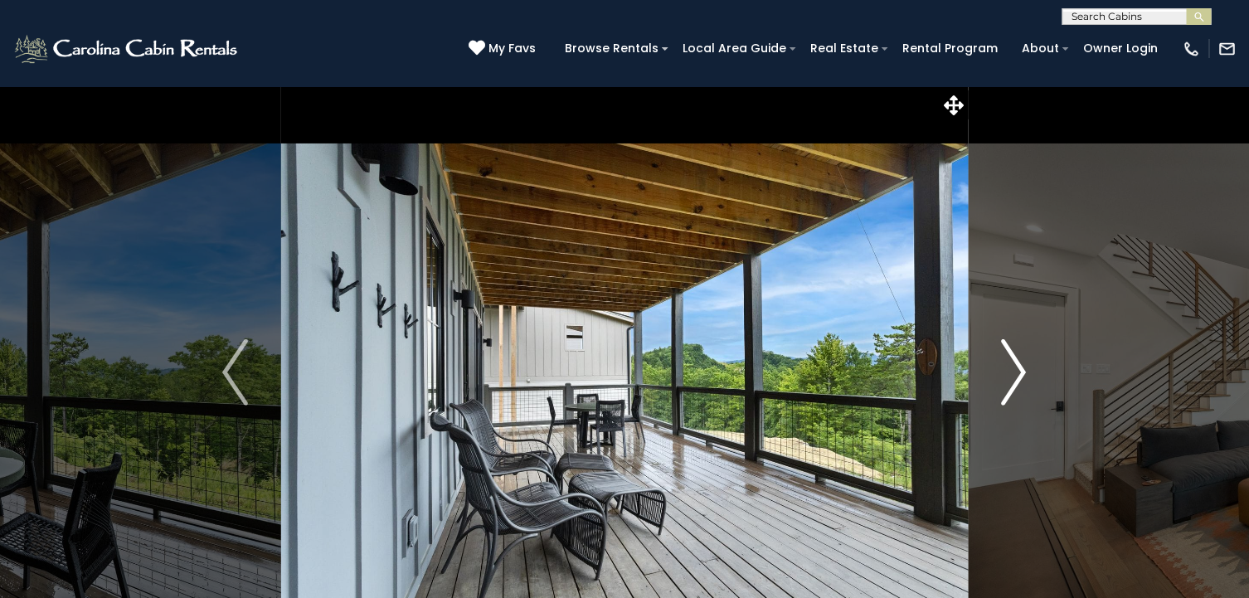
click at [1017, 366] on img "Next" at bounding box center [1013, 372] width 25 height 66
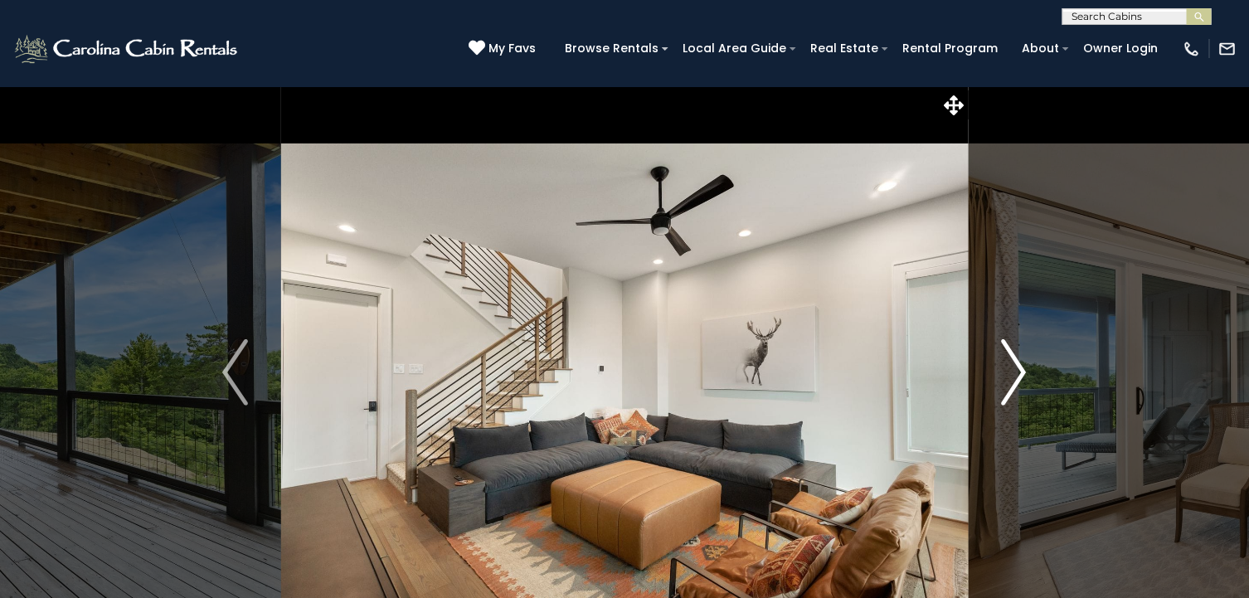
click at [1017, 366] on img "Next" at bounding box center [1013, 372] width 25 height 66
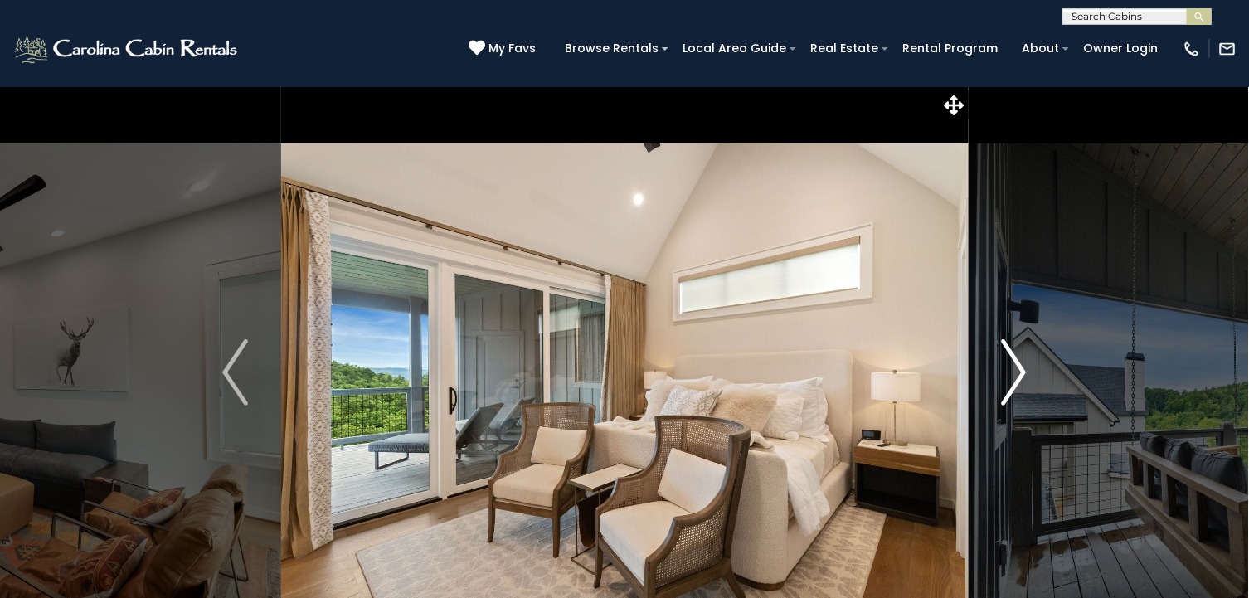
click at [1017, 366] on img "Next" at bounding box center [1013, 372] width 25 height 66
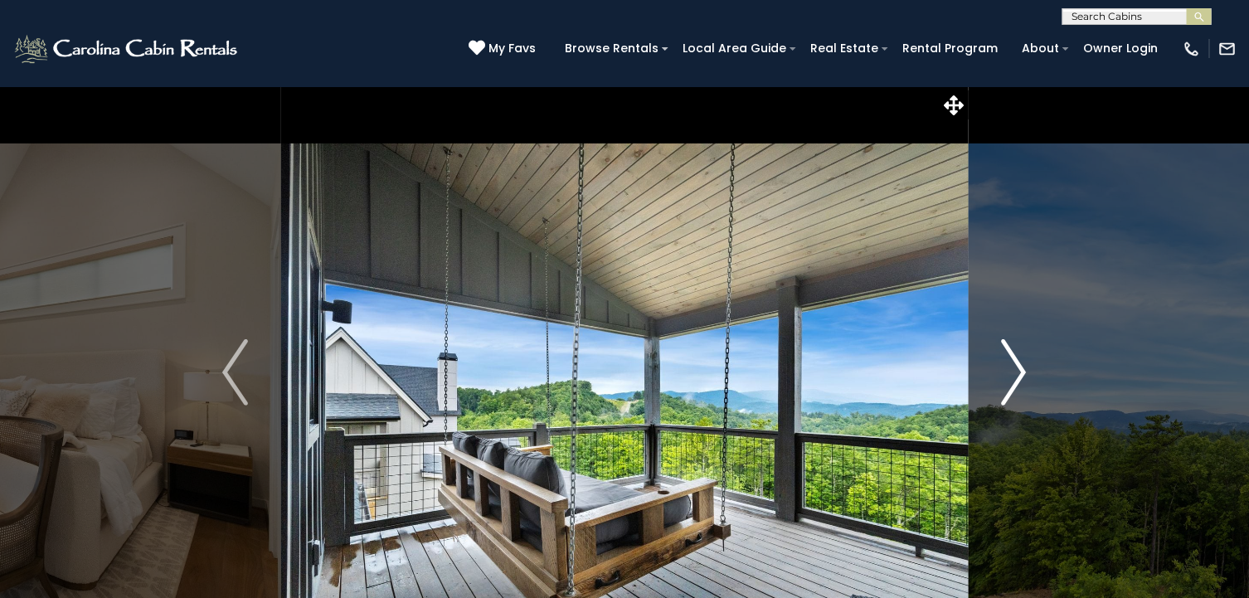
click at [1017, 366] on img "Next" at bounding box center [1013, 372] width 25 height 66
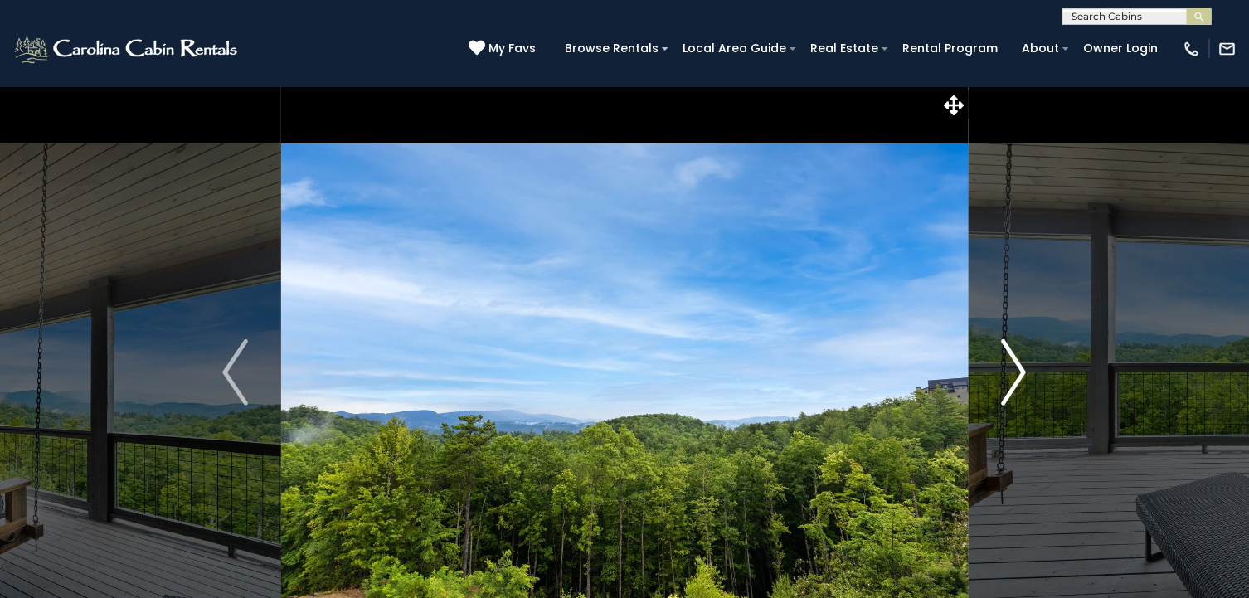
click at [1017, 366] on img "Next" at bounding box center [1013, 372] width 25 height 66
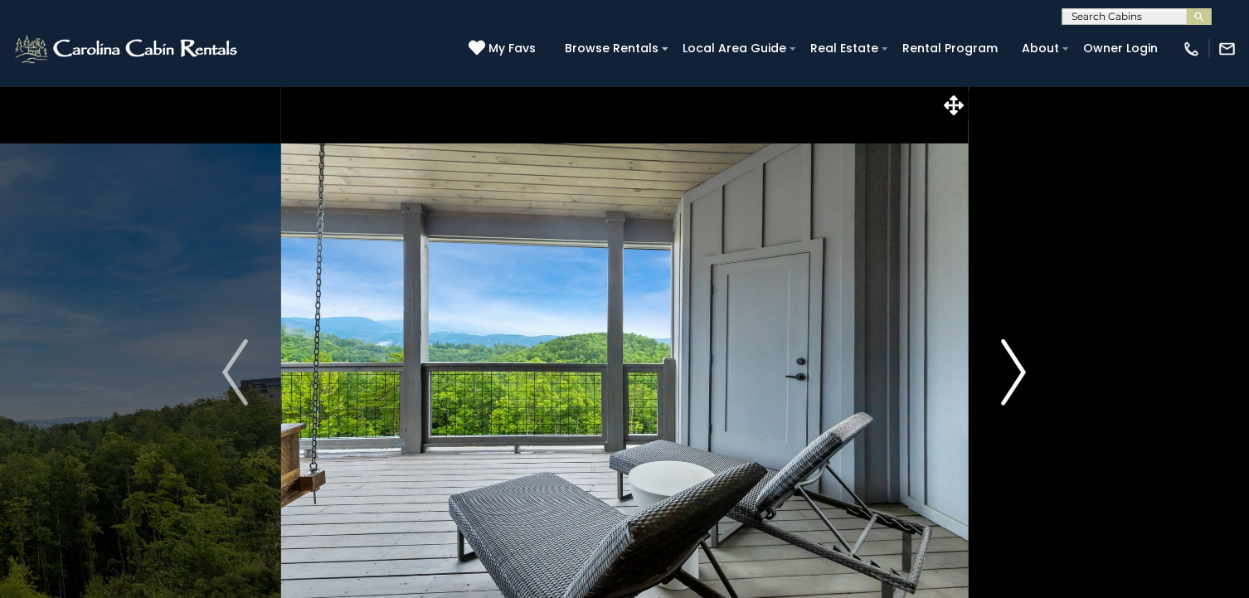
click at [1017, 366] on img "Next" at bounding box center [1013, 372] width 25 height 66
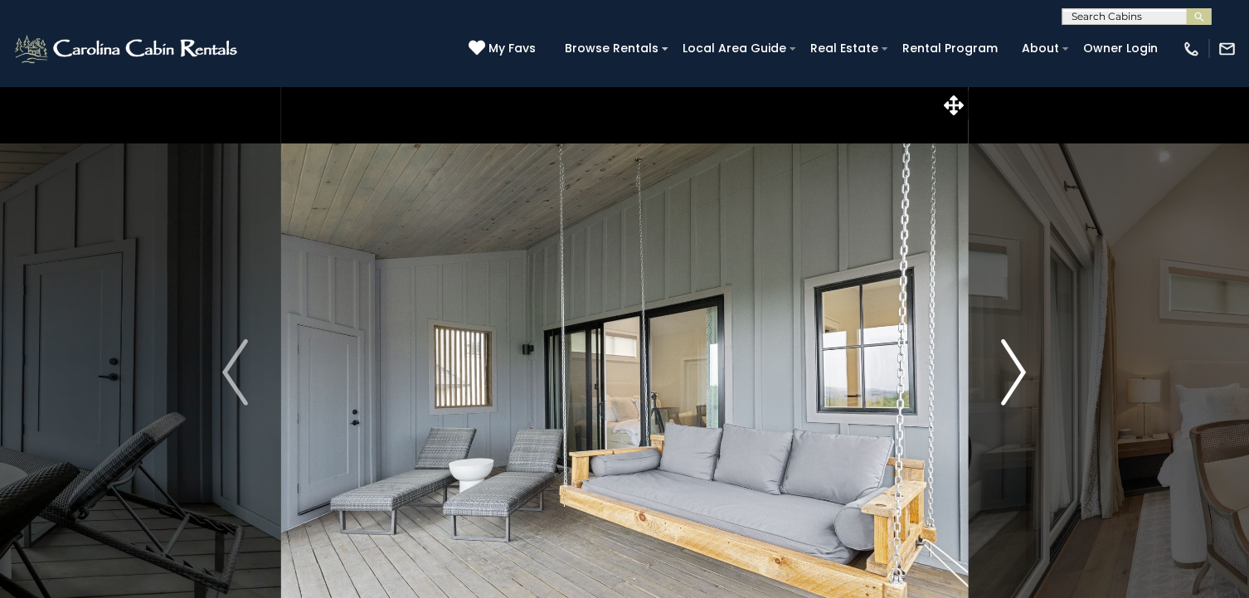
click at [1017, 366] on img "Next" at bounding box center [1013, 372] width 25 height 66
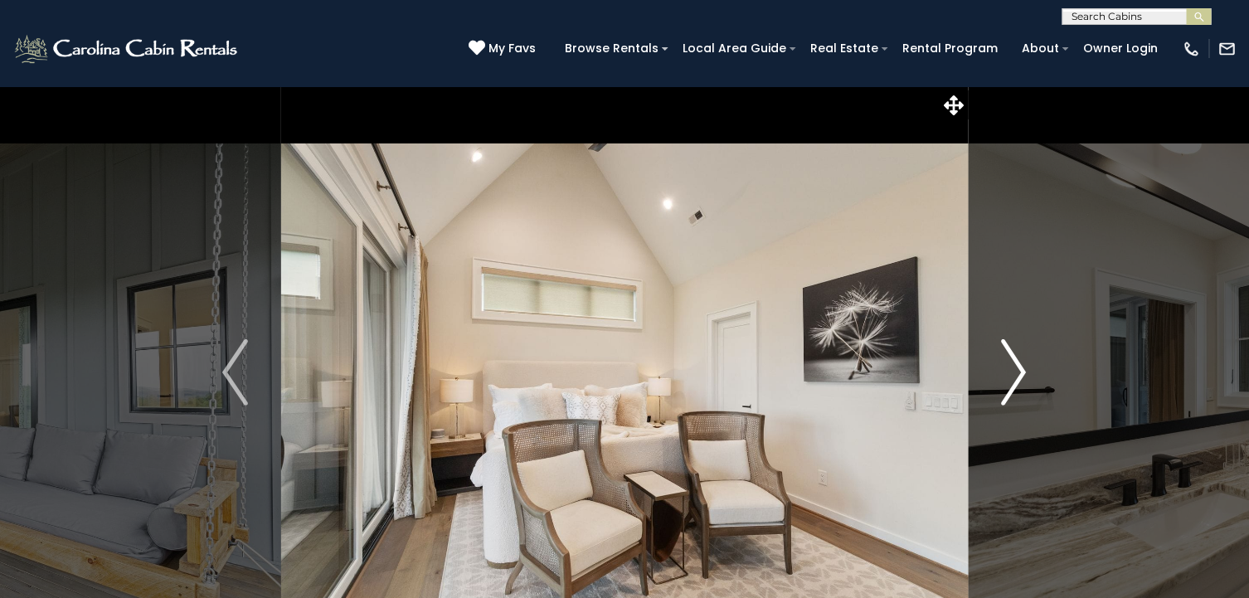
click at [1017, 366] on img "Next" at bounding box center [1013, 372] width 25 height 66
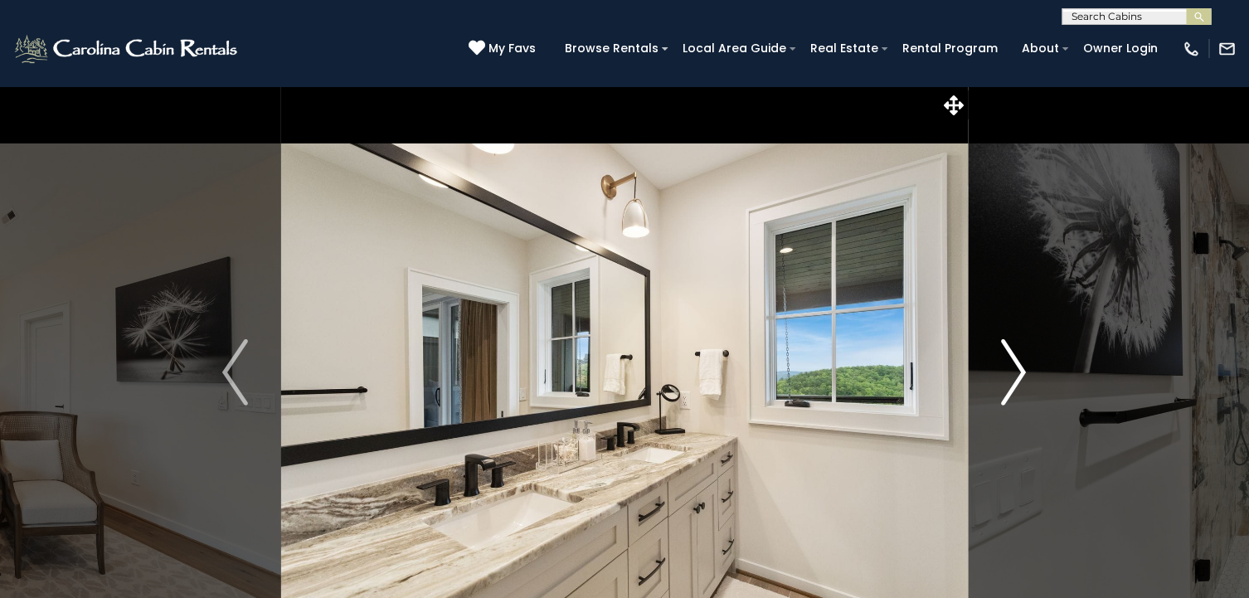
click at [1017, 366] on img "Next" at bounding box center [1013, 372] width 25 height 66
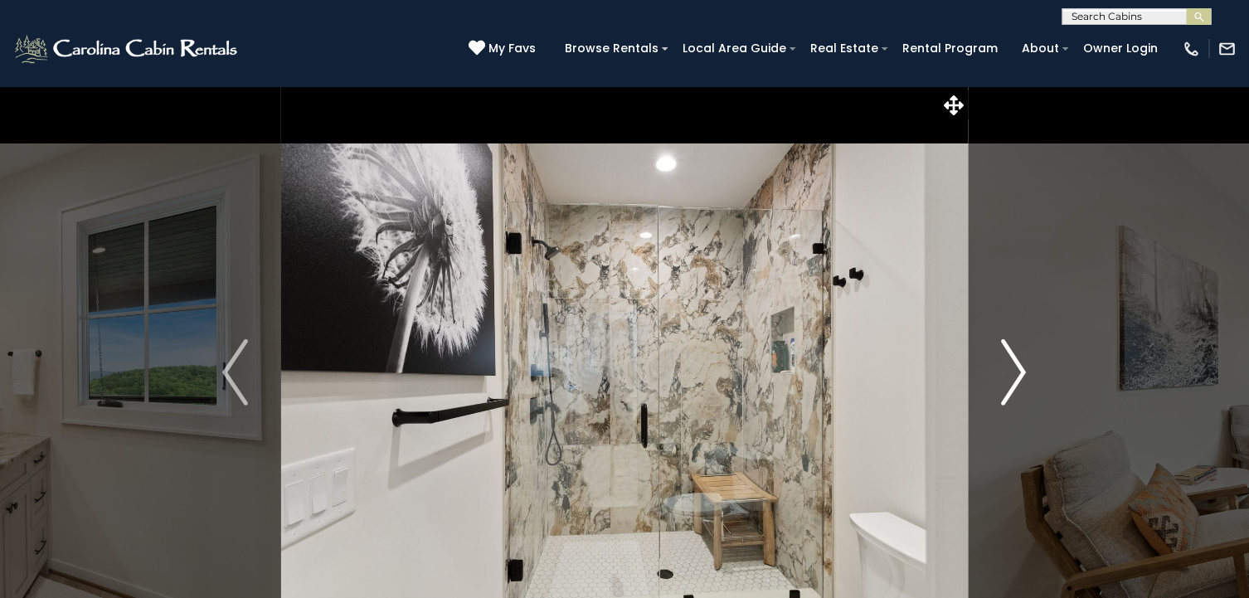
click at [1017, 366] on img "Next" at bounding box center [1013, 372] width 25 height 66
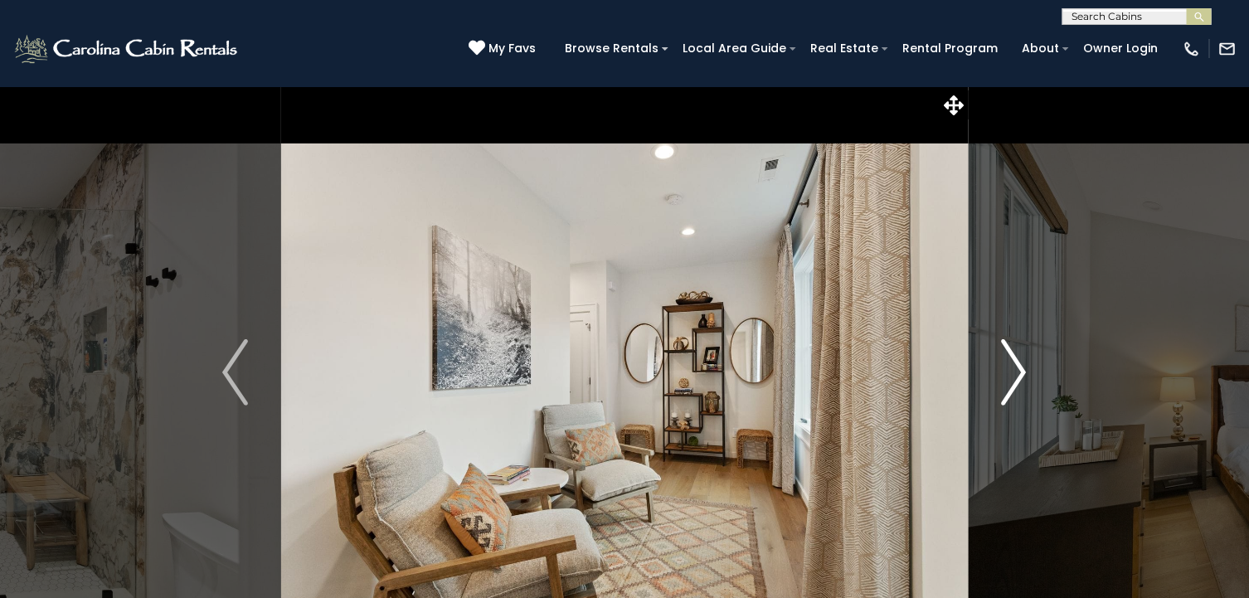
click at [1017, 366] on img "Next" at bounding box center [1013, 372] width 25 height 66
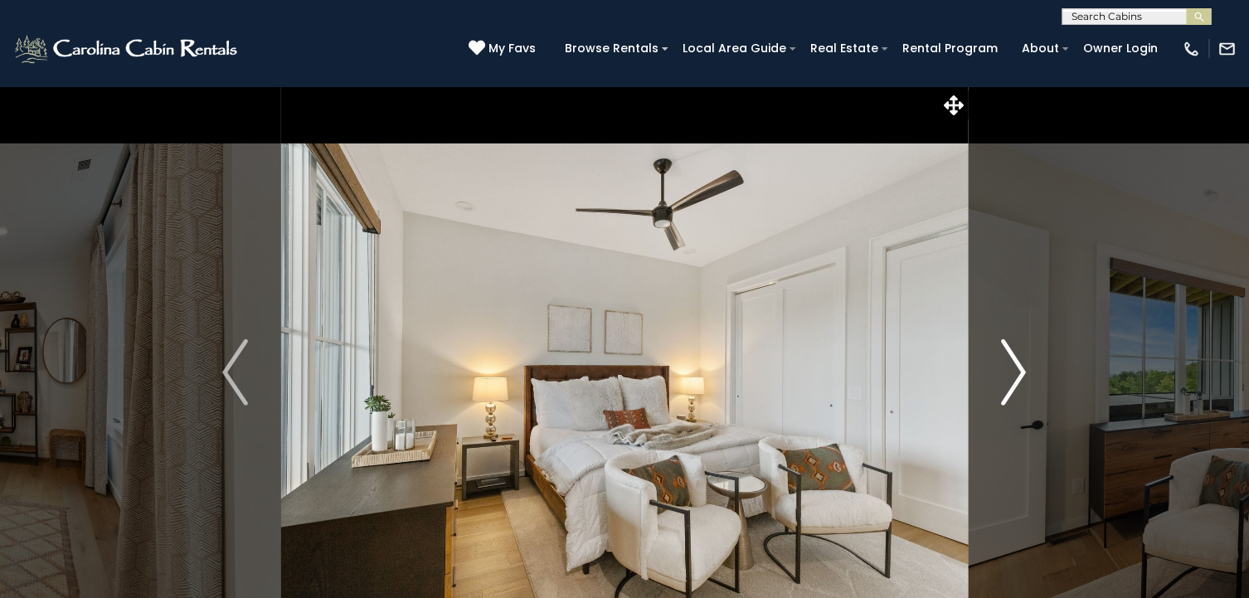
click at [1017, 366] on img "Next" at bounding box center [1013, 372] width 25 height 66
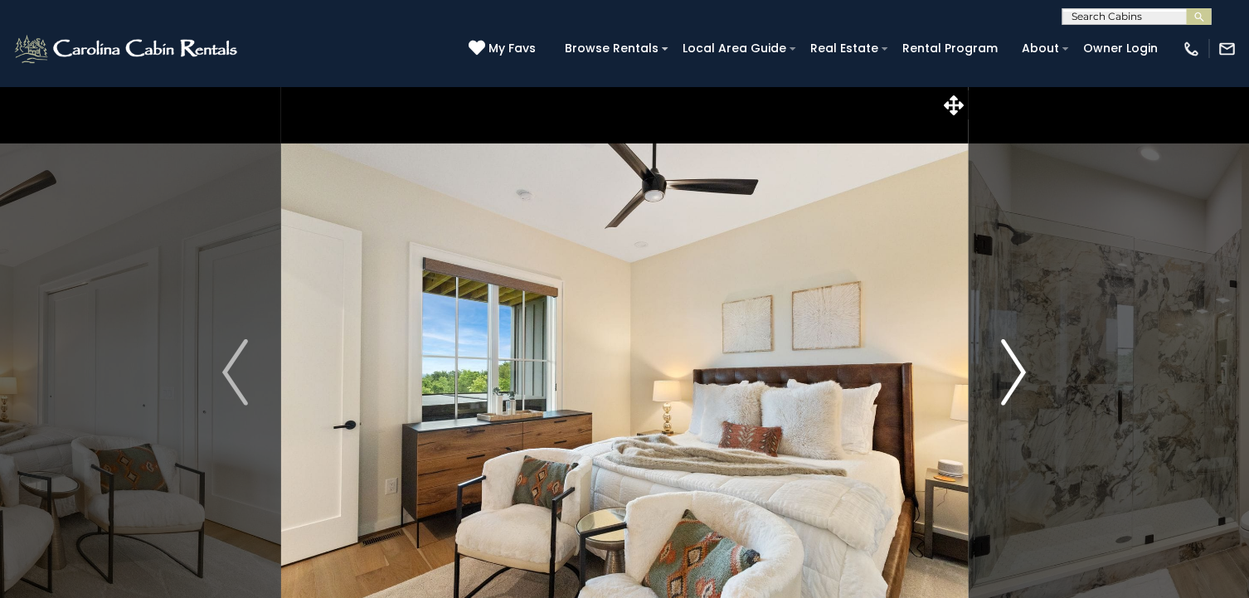
click at [1017, 366] on img "Next" at bounding box center [1013, 372] width 25 height 66
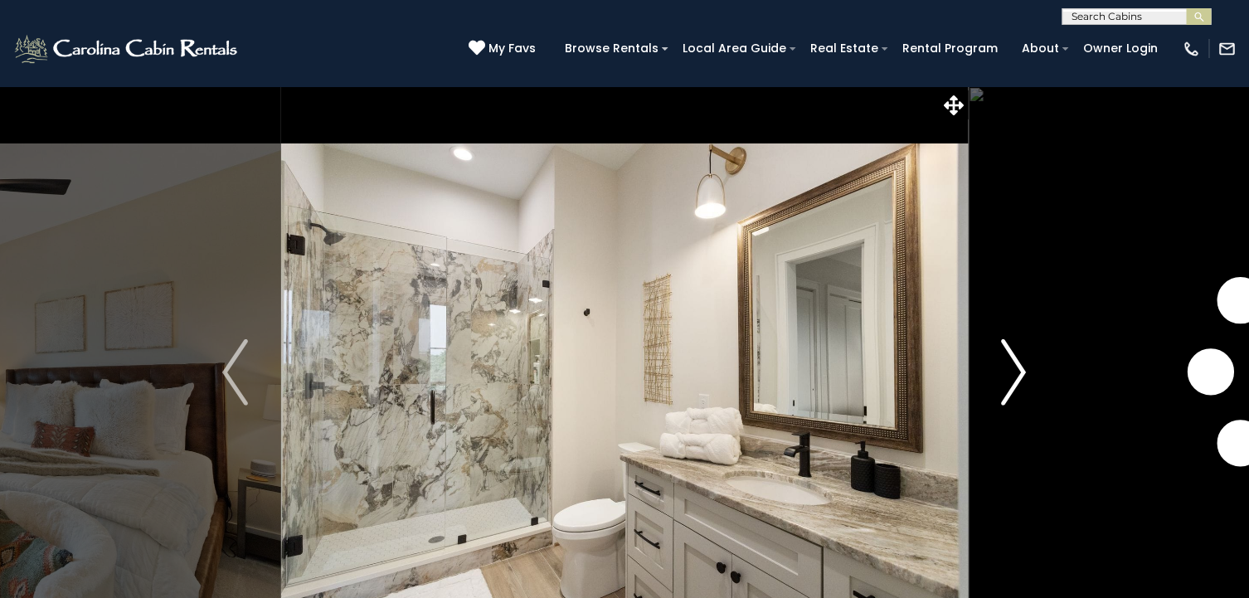
click at [1017, 366] on img "Next" at bounding box center [1013, 372] width 25 height 66
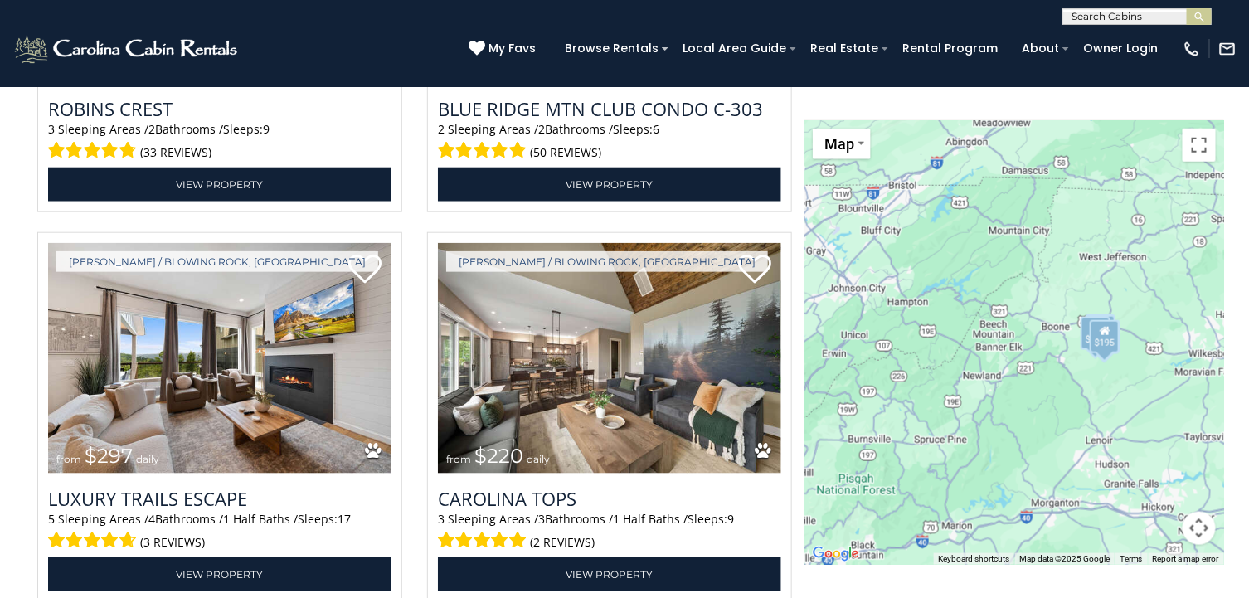
scroll to position [2890, 0]
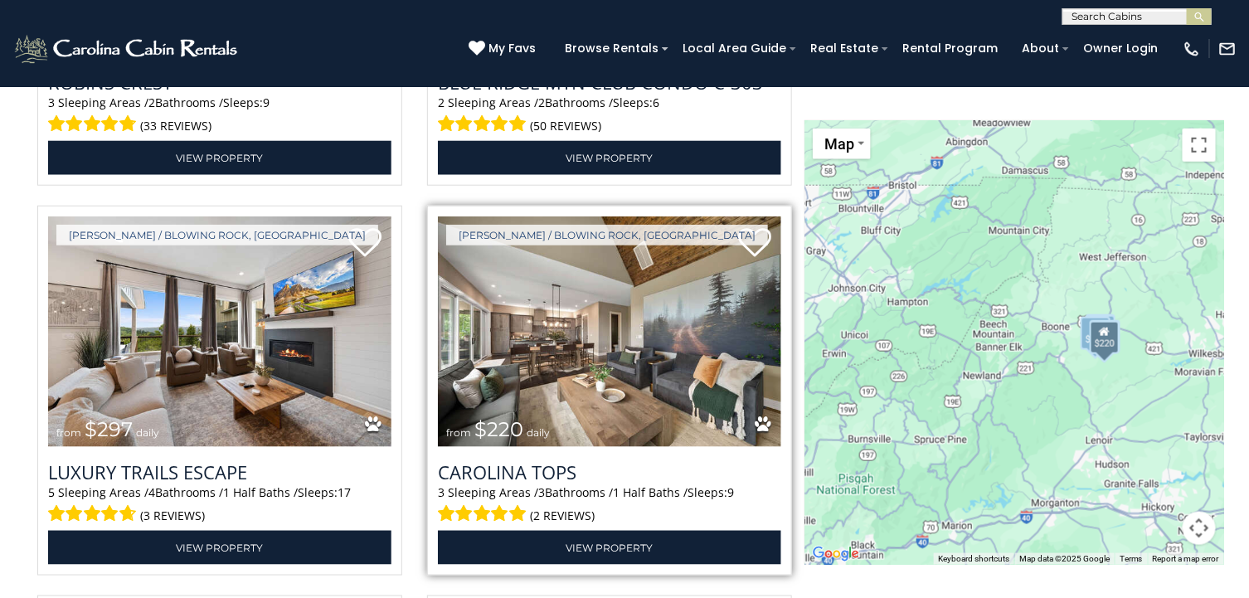
click at [617, 385] on img at bounding box center [609, 331] width 343 height 230
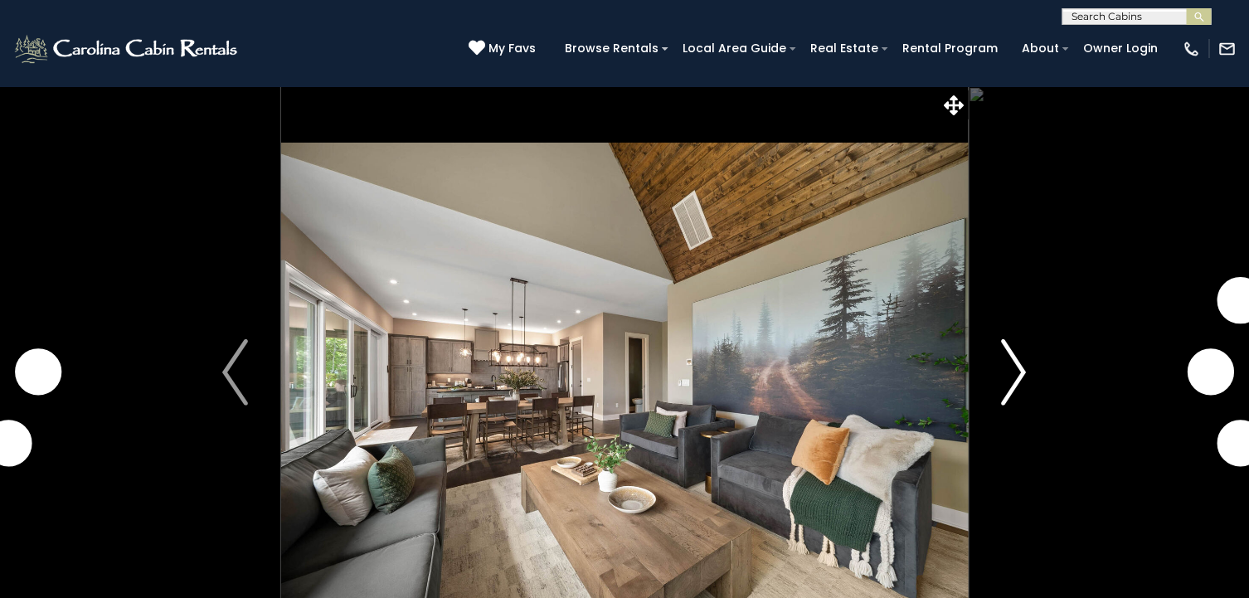
click at [1014, 371] on img "Next" at bounding box center [1013, 372] width 25 height 66
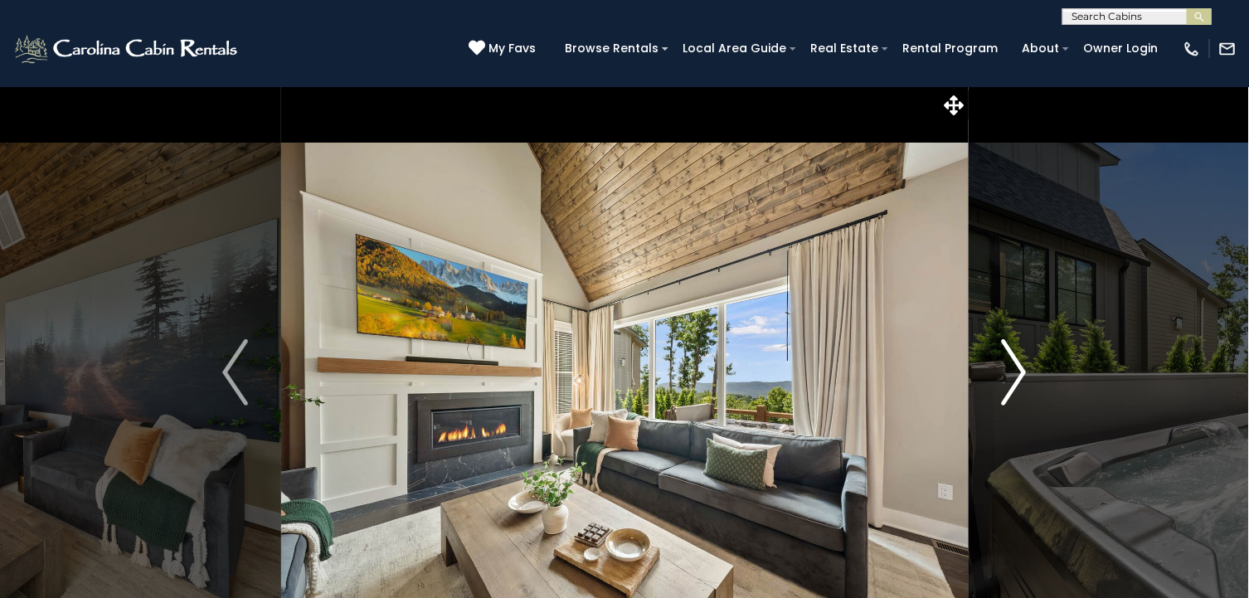
click at [1014, 371] on img "Next" at bounding box center [1013, 372] width 25 height 66
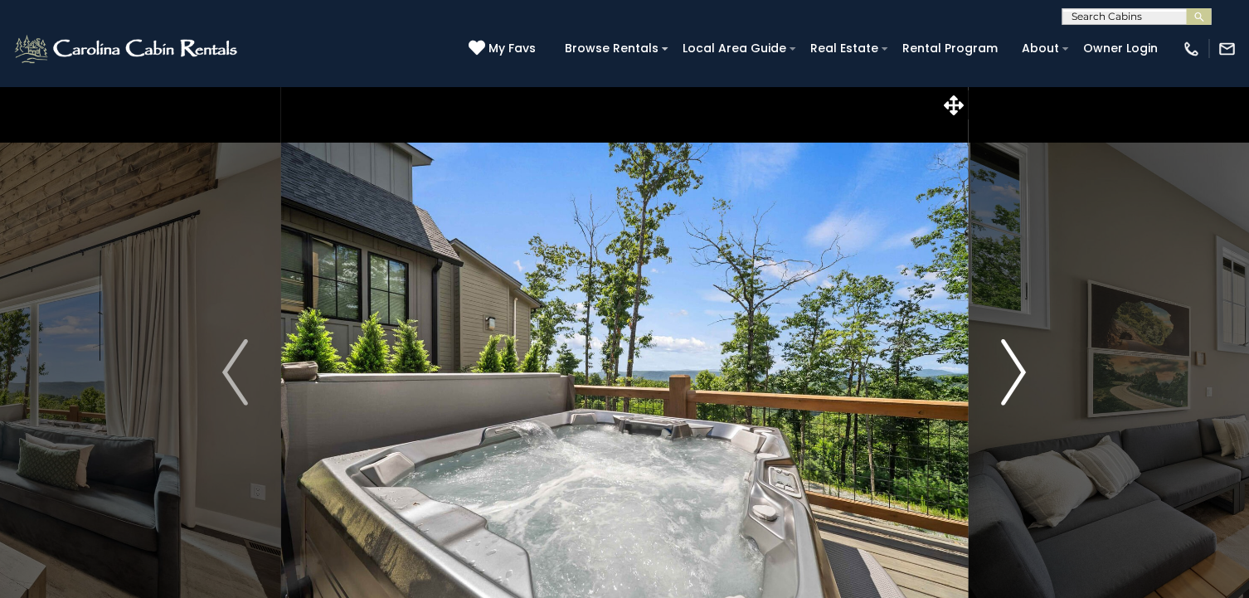
click at [1014, 371] on img "Next" at bounding box center [1013, 372] width 25 height 66
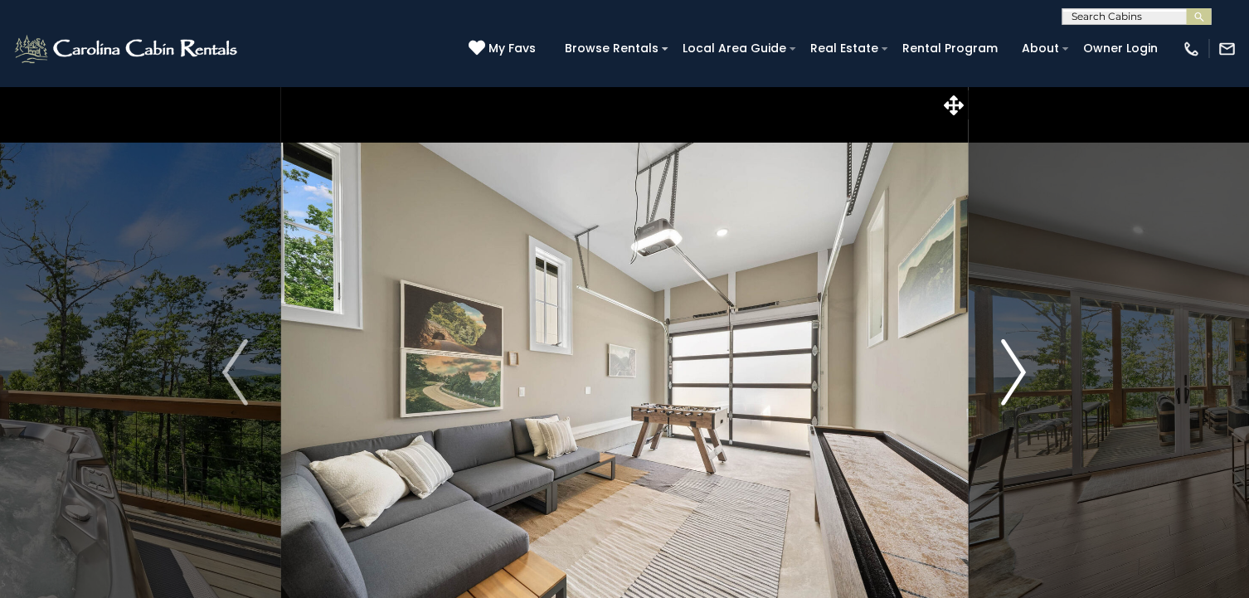
click at [1014, 371] on img "Next" at bounding box center [1013, 372] width 25 height 66
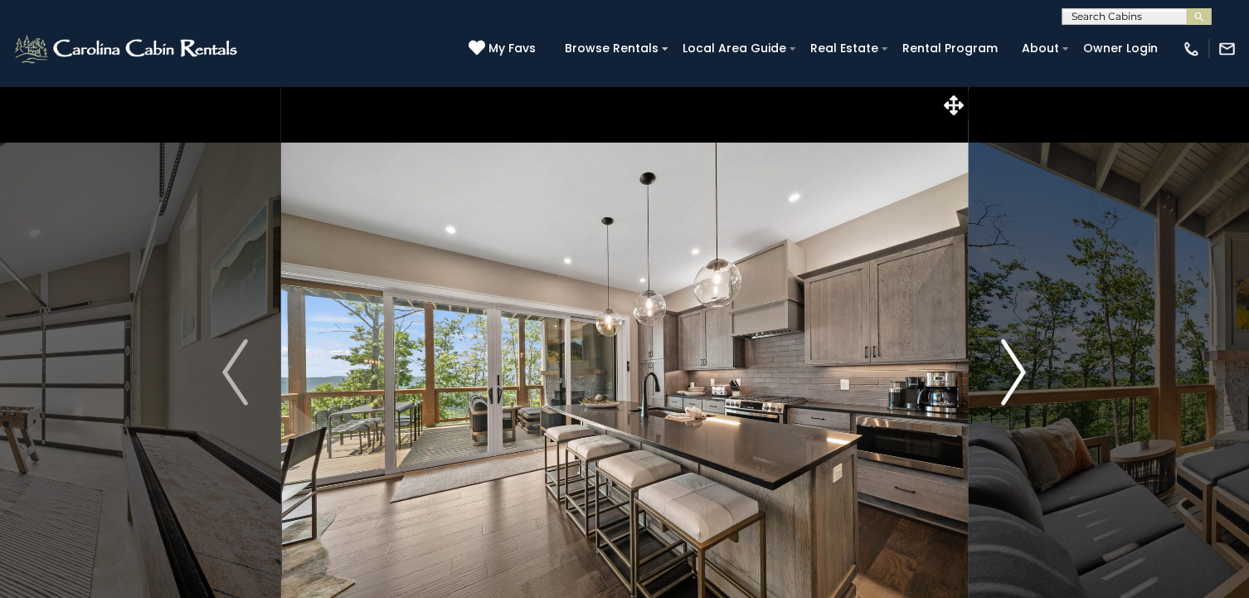
click at [1014, 371] on img "Next" at bounding box center [1013, 372] width 25 height 66
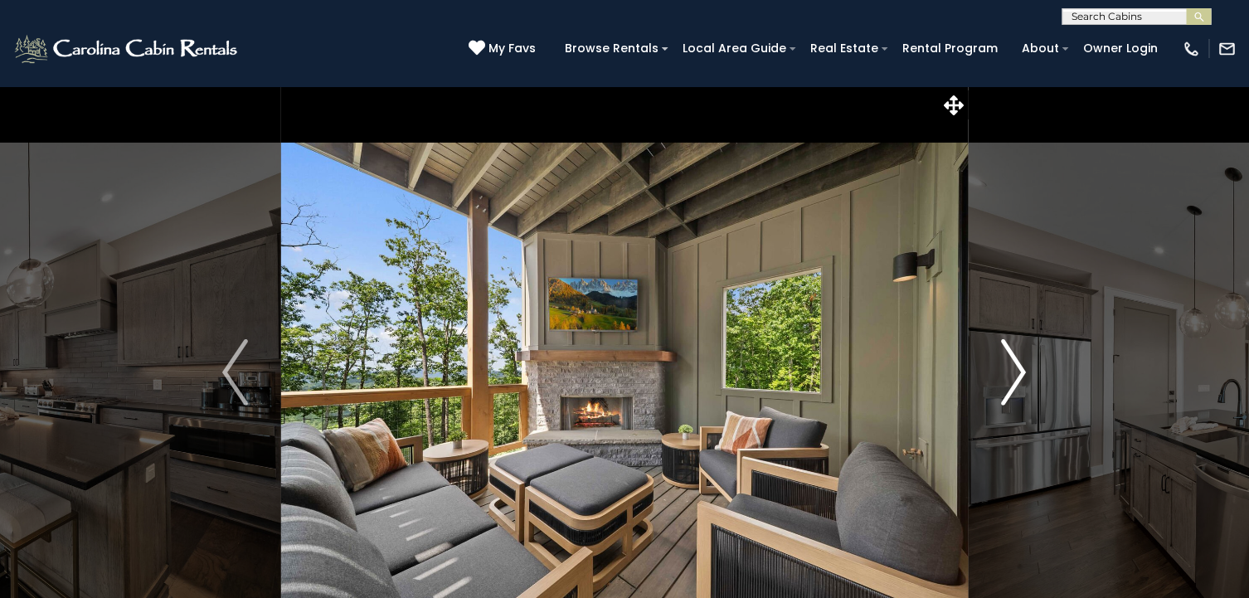
click at [1014, 371] on img "Next" at bounding box center [1013, 372] width 25 height 66
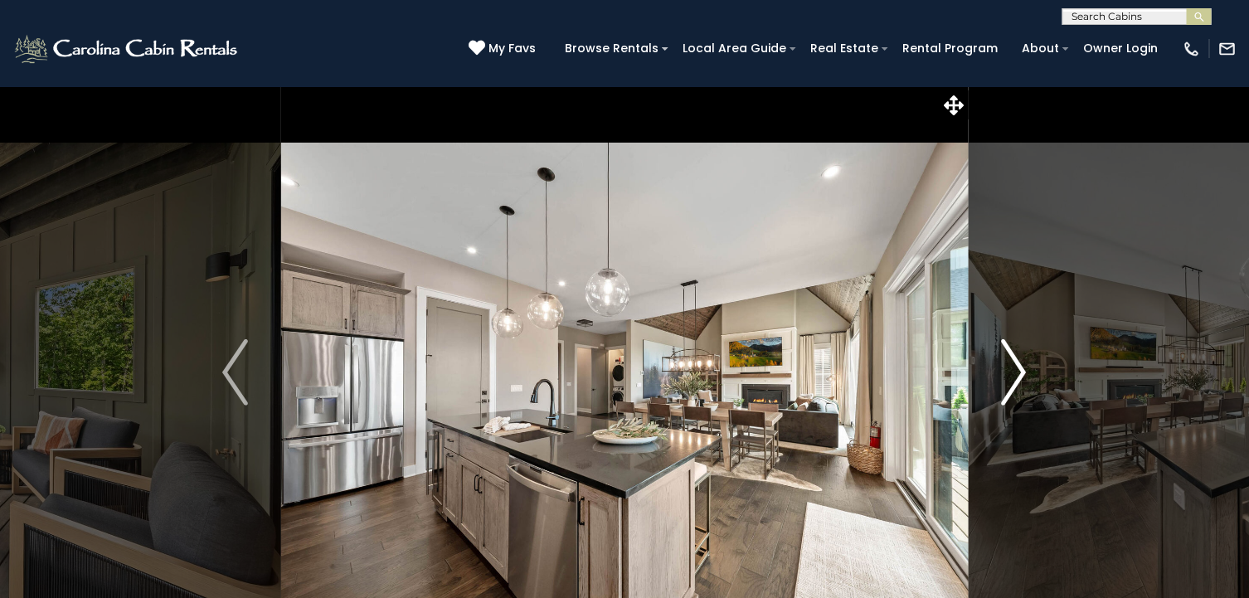
click at [1014, 371] on img "Next" at bounding box center [1013, 372] width 25 height 66
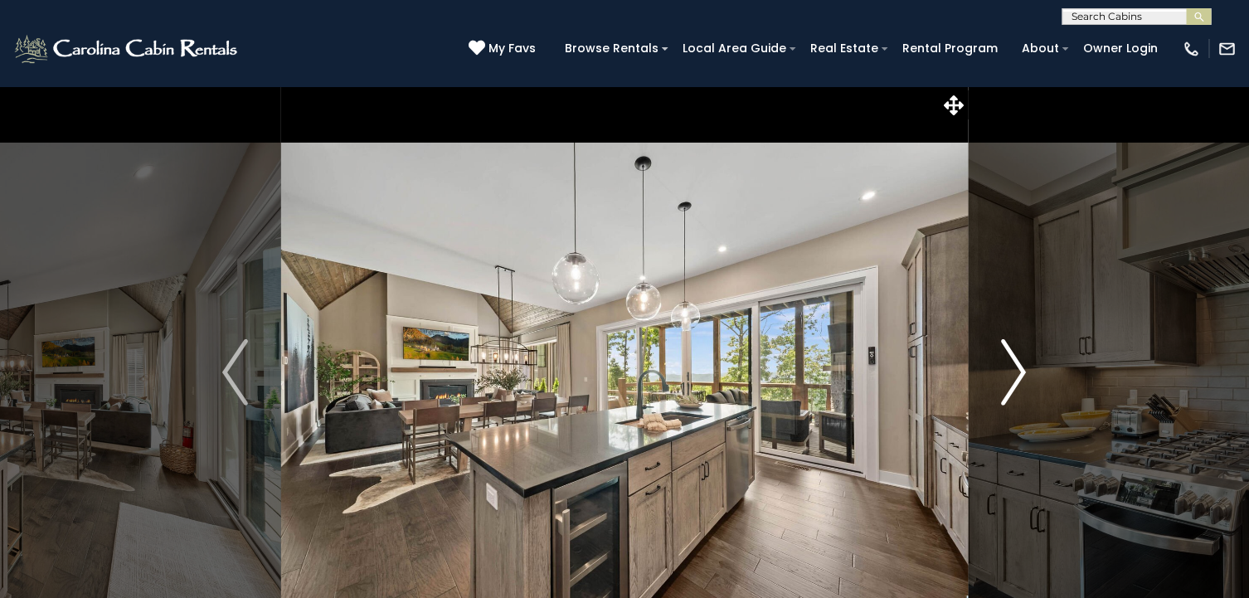
click at [1014, 371] on img "Next" at bounding box center [1013, 372] width 25 height 66
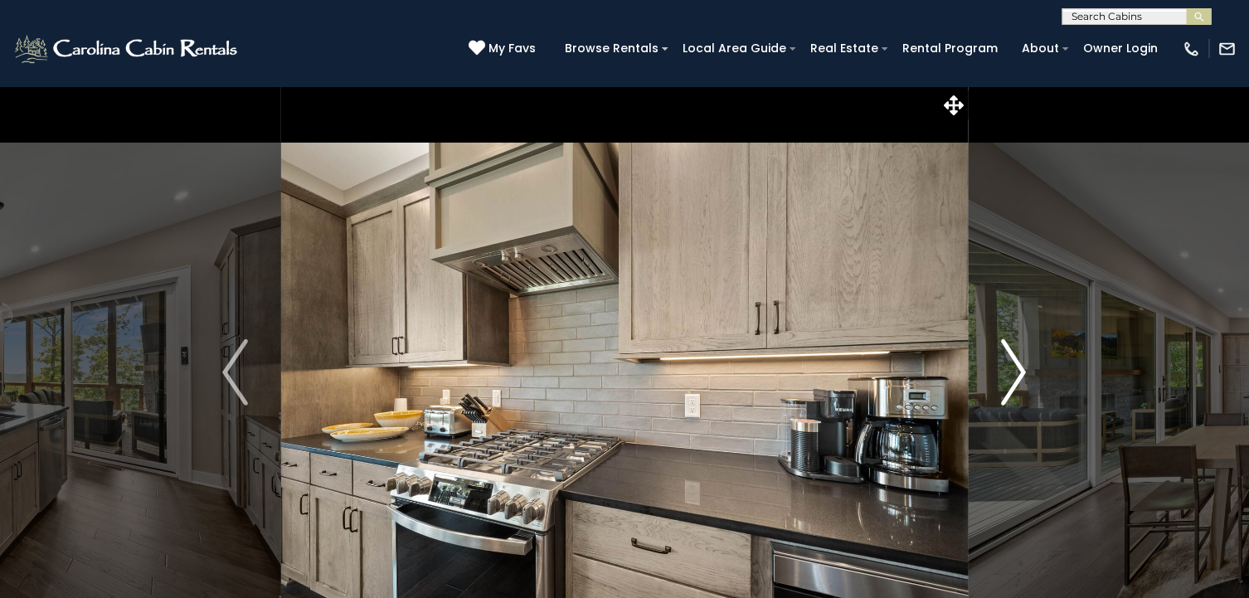
click at [1014, 371] on img "Next" at bounding box center [1013, 372] width 25 height 66
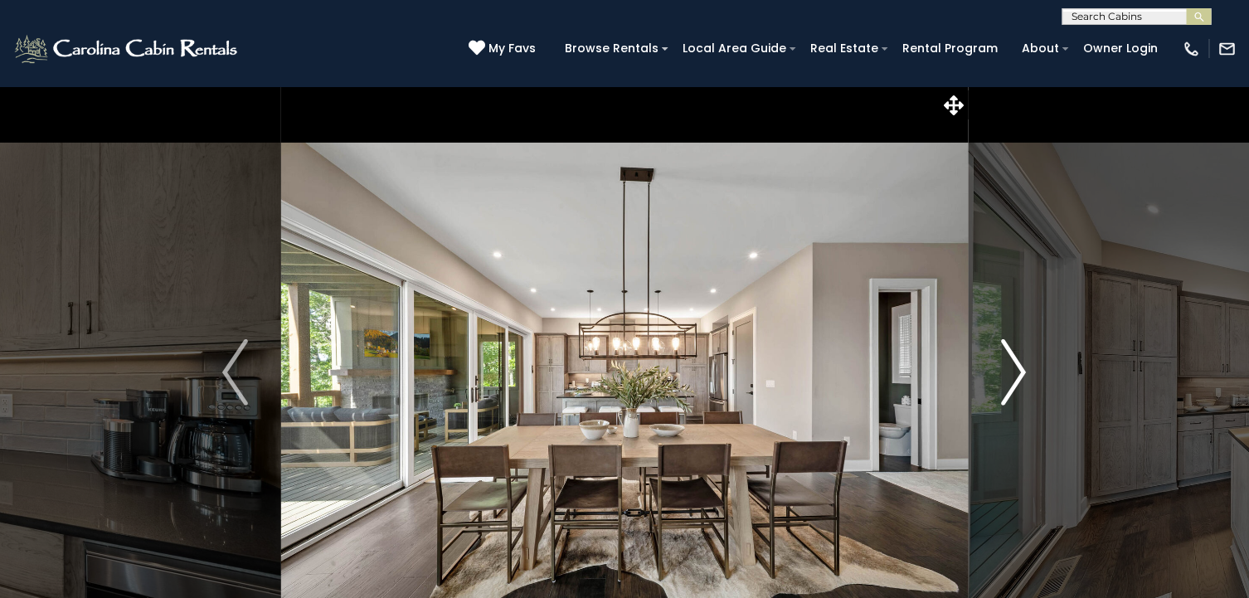
click at [1014, 371] on img "Next" at bounding box center [1013, 372] width 25 height 66
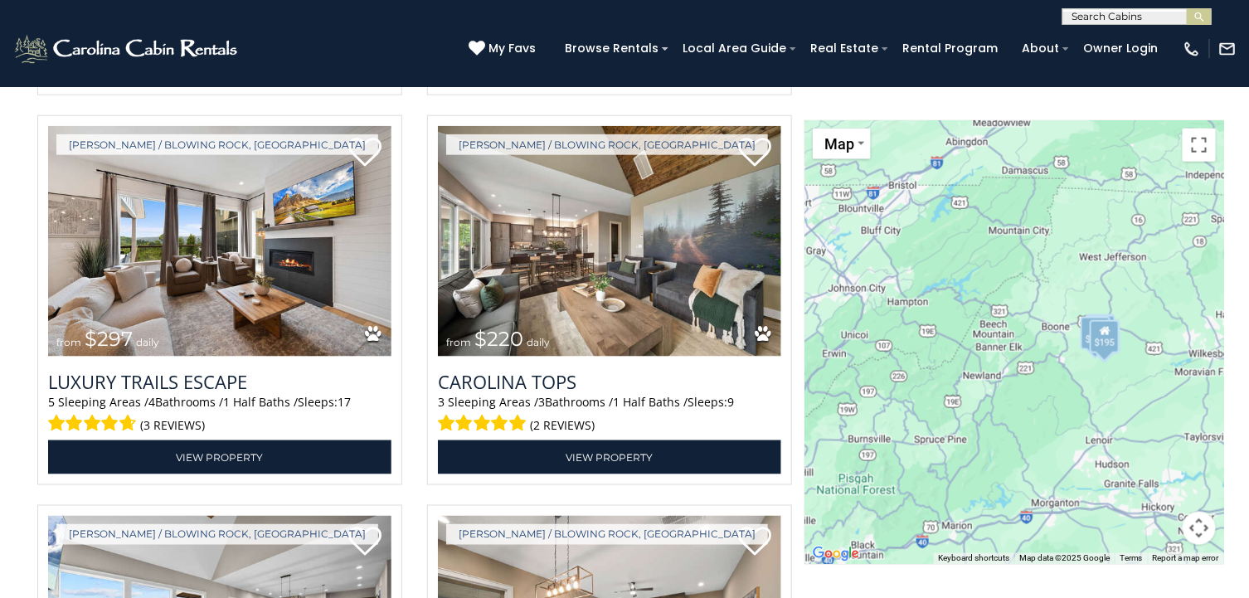
scroll to position [2985, 0]
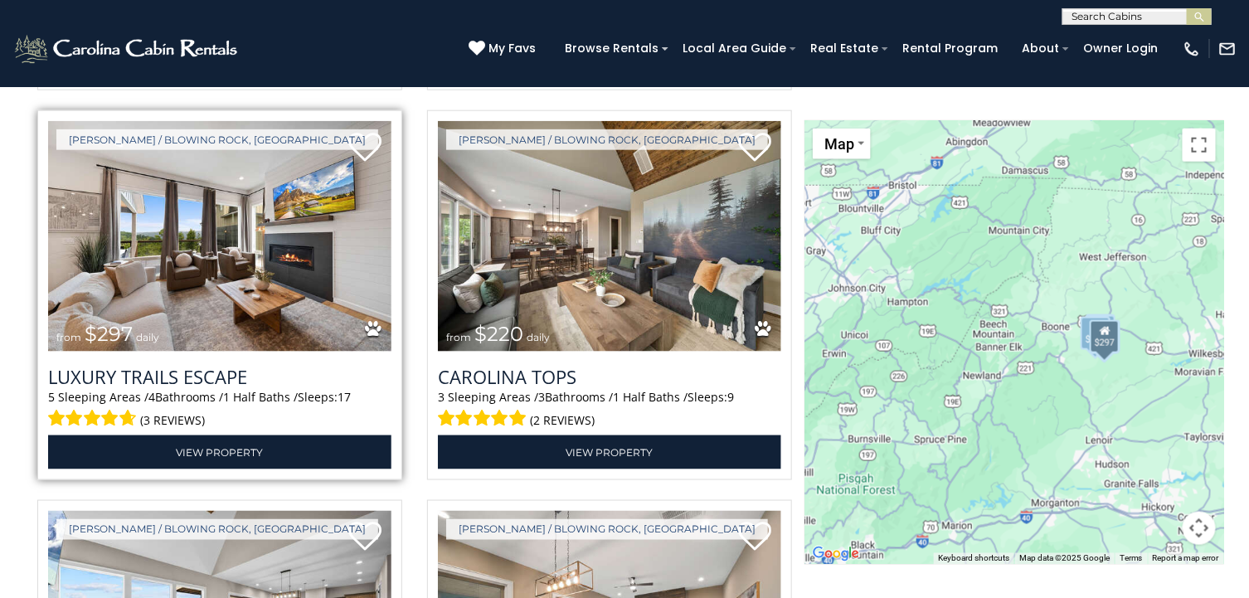
click at [198, 280] on img at bounding box center [219, 236] width 343 height 230
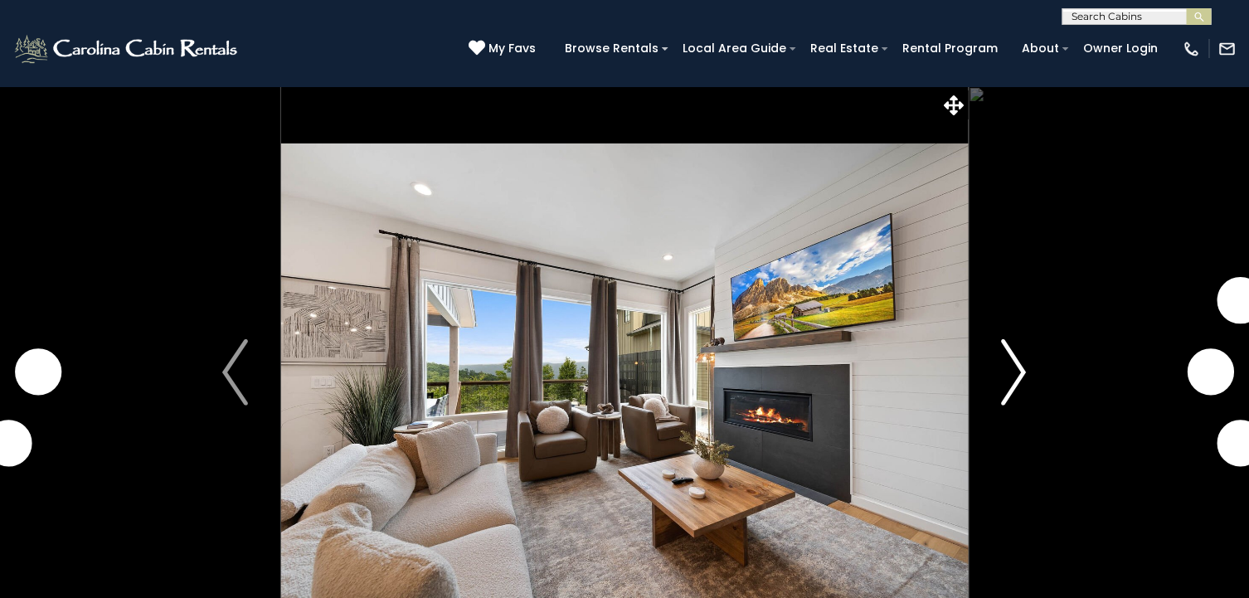
click at [1016, 369] on img "Next" at bounding box center [1013, 372] width 25 height 66
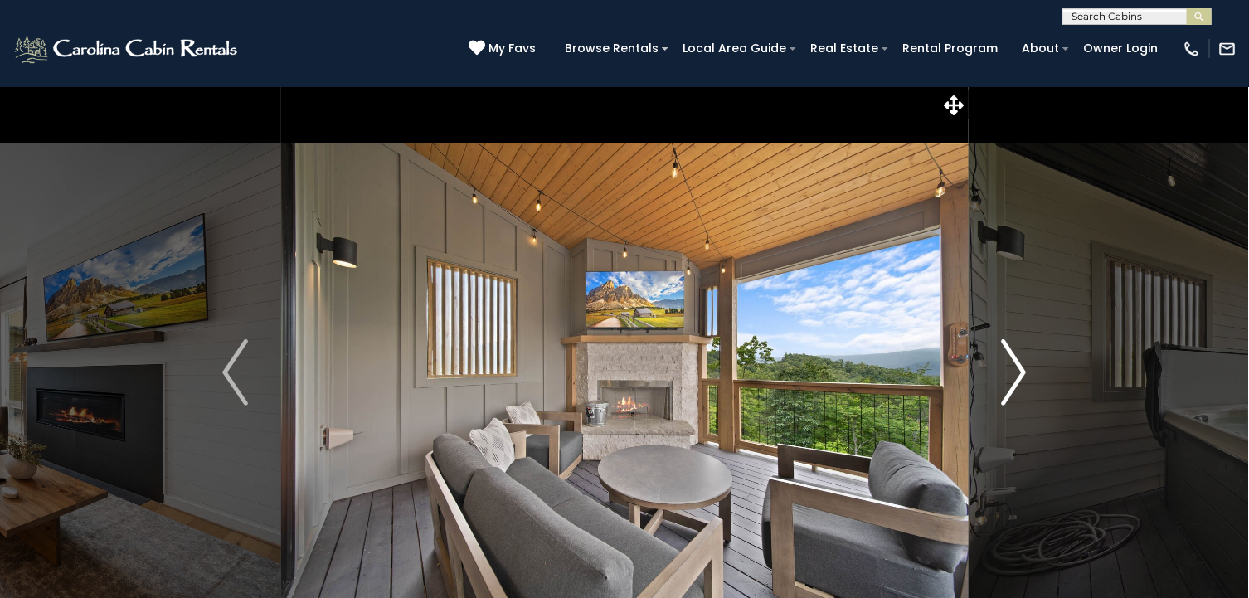
click at [1016, 369] on img "Next" at bounding box center [1013, 372] width 25 height 66
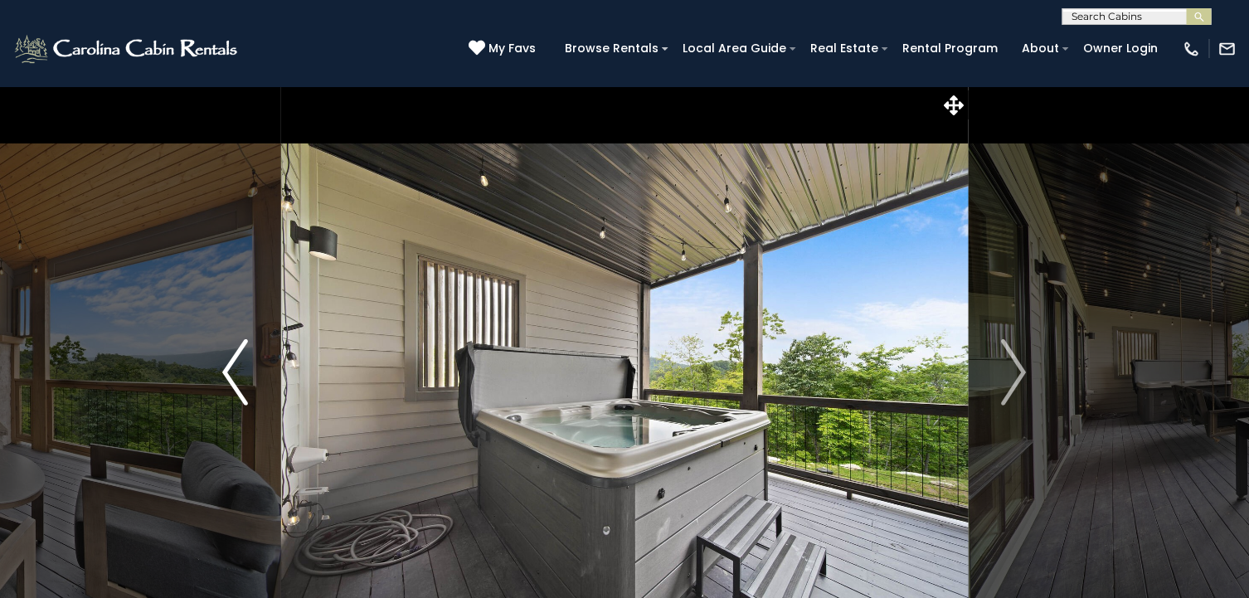
click at [236, 370] on img "Previous" at bounding box center [234, 372] width 25 height 66
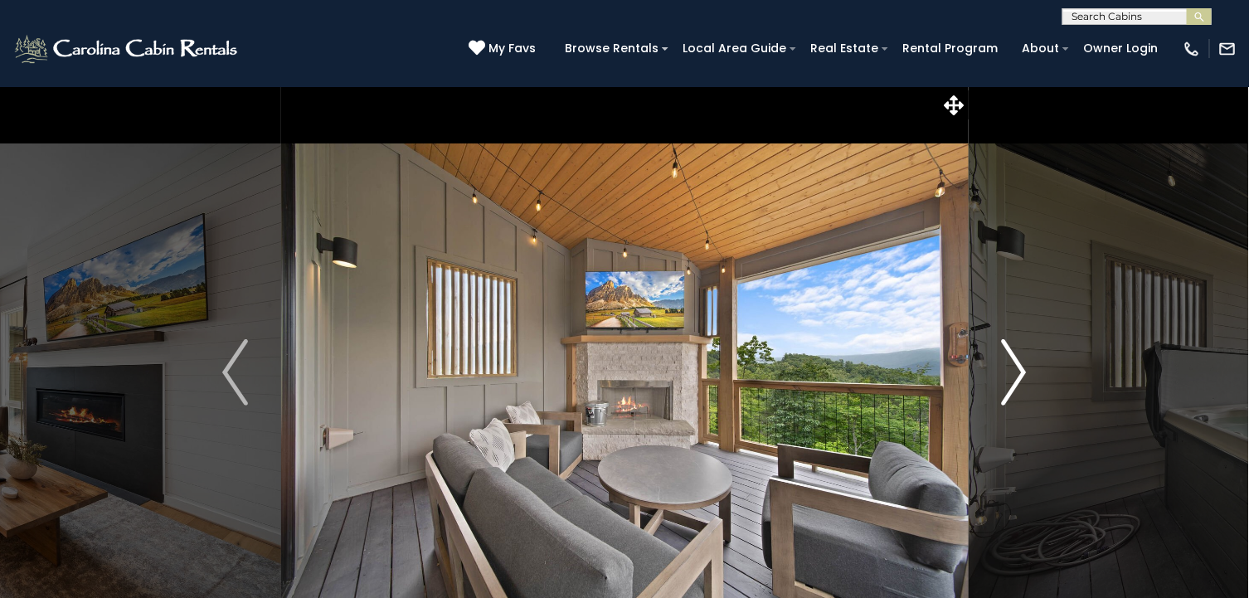
click at [1013, 370] on img "Next" at bounding box center [1013, 372] width 25 height 66
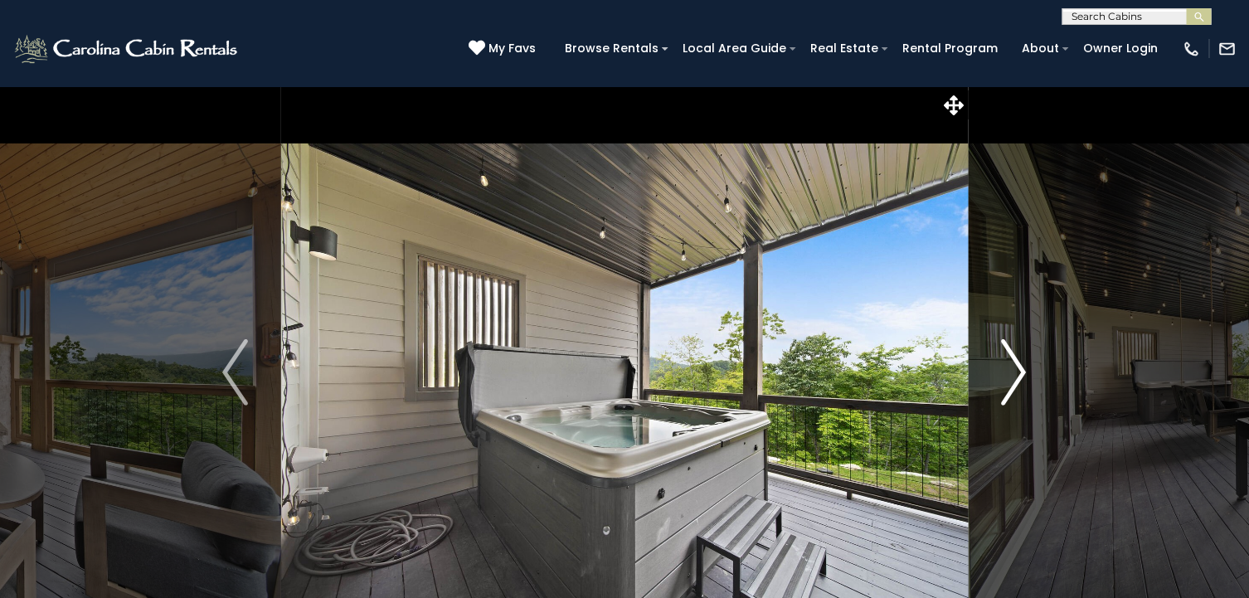
click at [1013, 370] on img "Next" at bounding box center [1013, 372] width 25 height 66
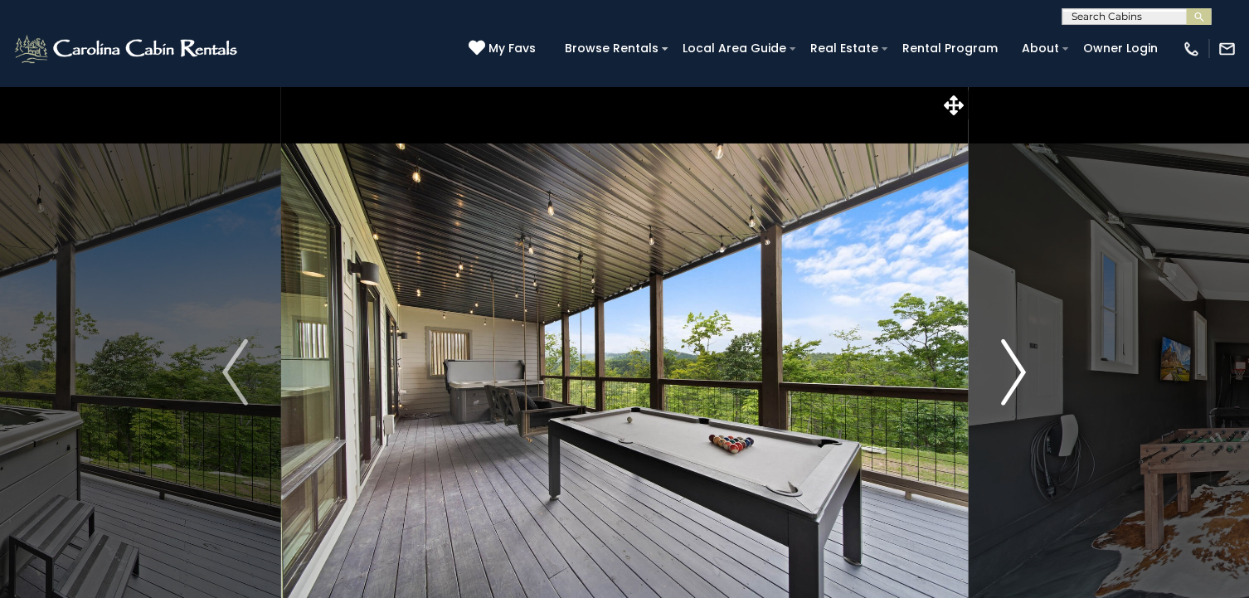
click at [1013, 370] on img "Next" at bounding box center [1013, 372] width 25 height 66
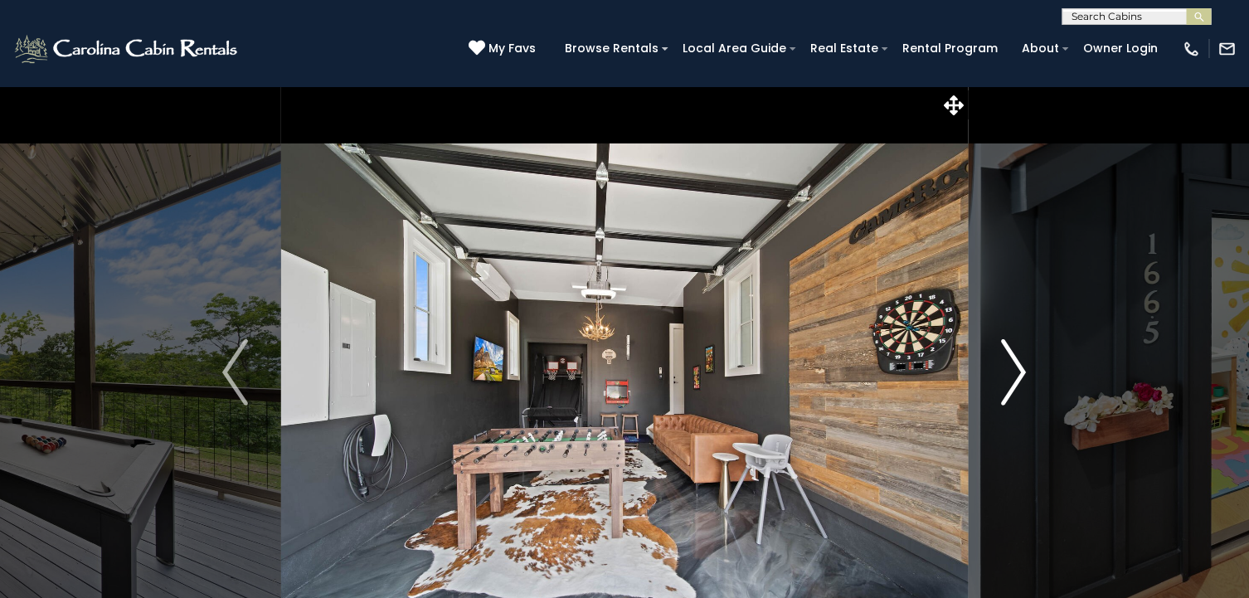
click at [1013, 370] on img "Next" at bounding box center [1013, 372] width 25 height 66
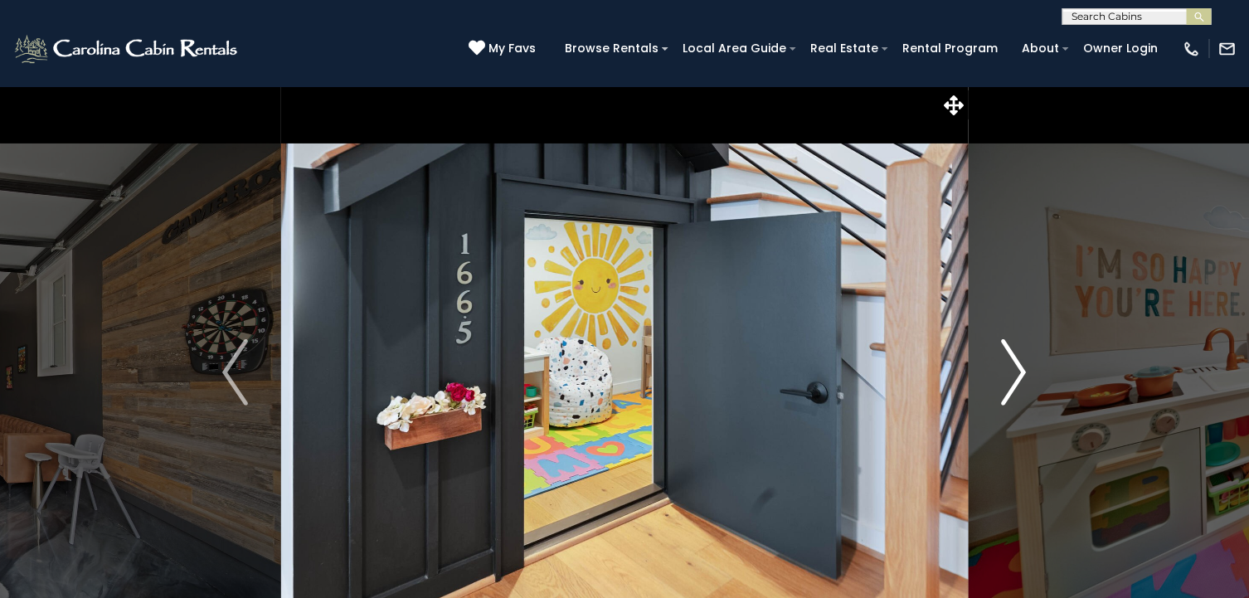
click at [1013, 370] on img "Next" at bounding box center [1013, 372] width 25 height 66
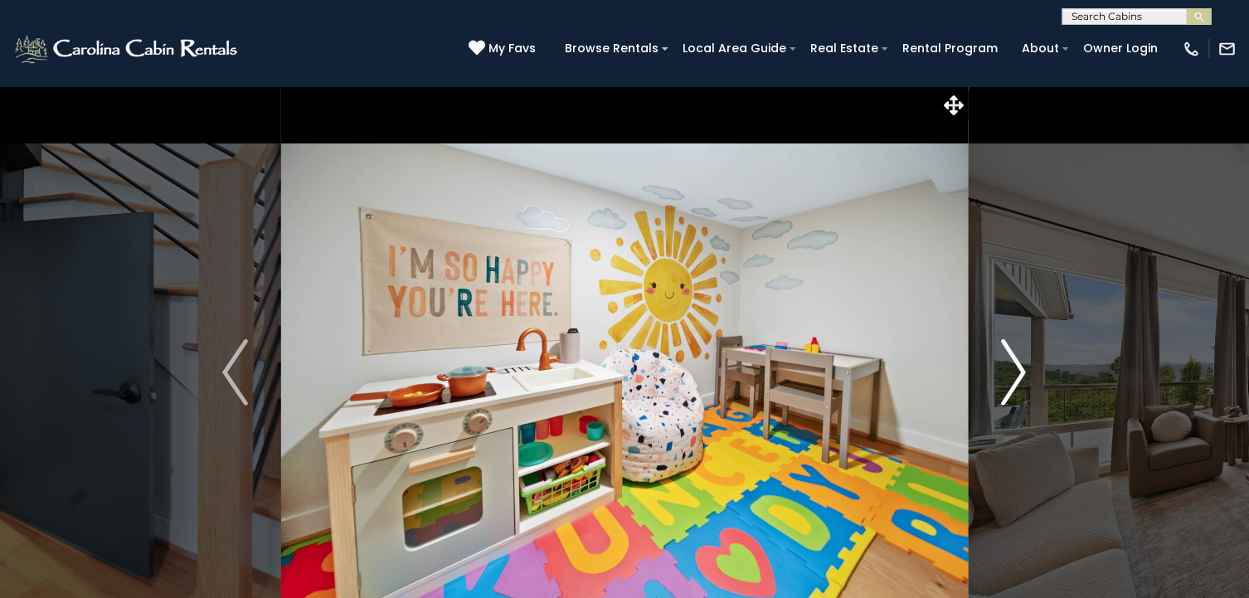
click at [1013, 370] on img "Next" at bounding box center [1013, 372] width 25 height 66
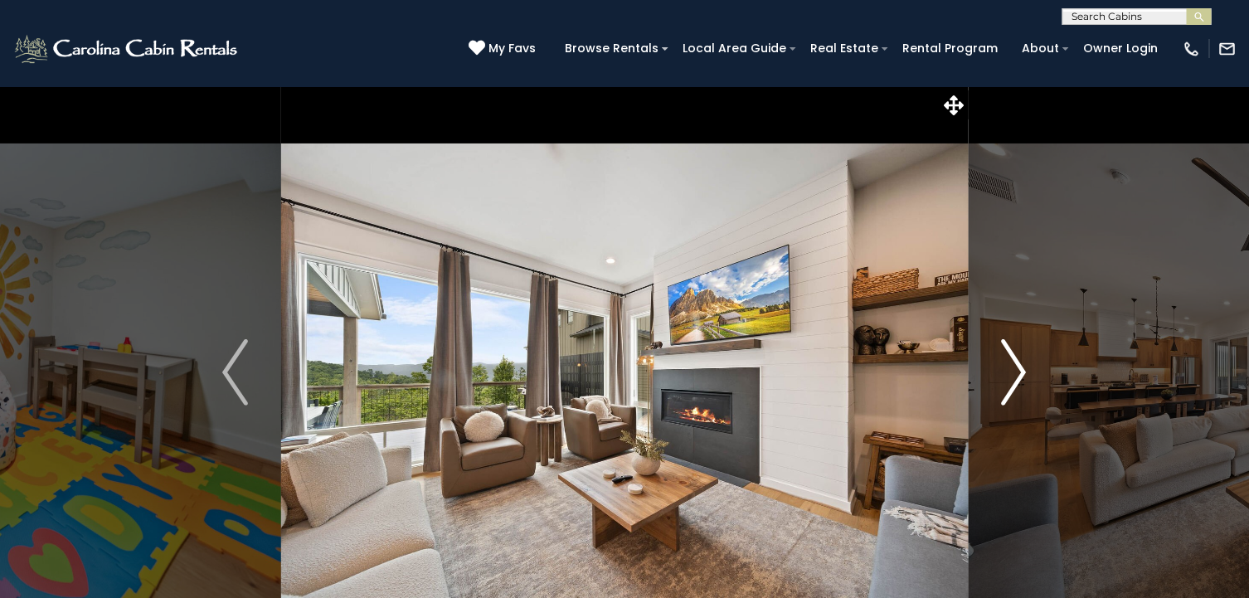
click at [1013, 370] on img "Next" at bounding box center [1013, 372] width 25 height 66
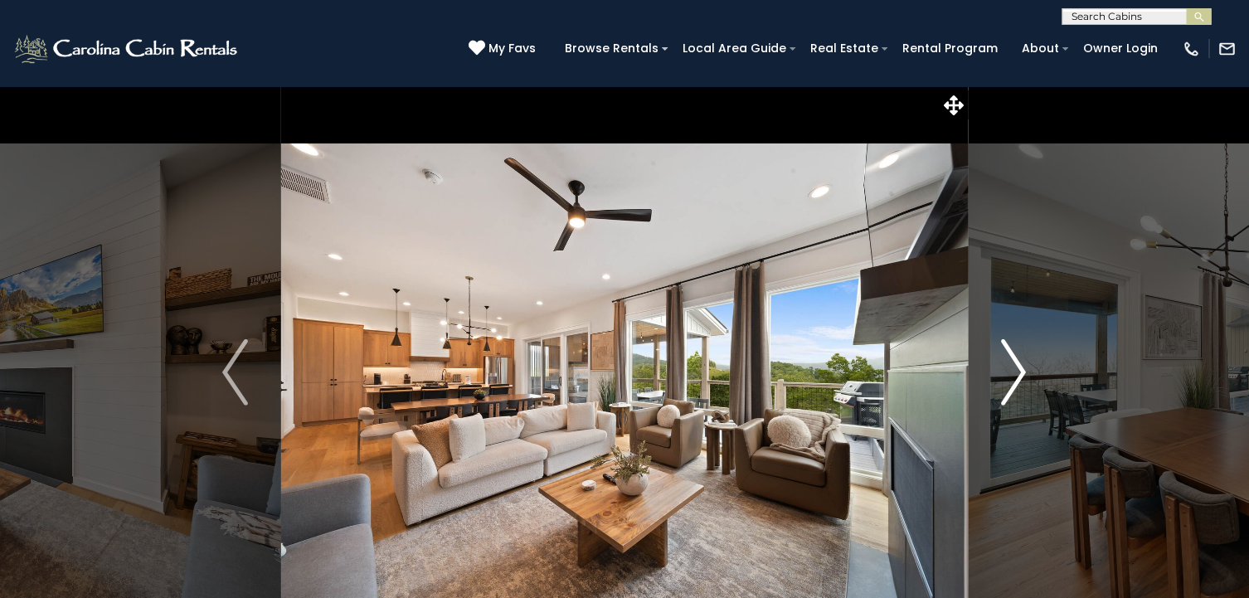
click at [1013, 370] on img "Next" at bounding box center [1013, 372] width 25 height 66
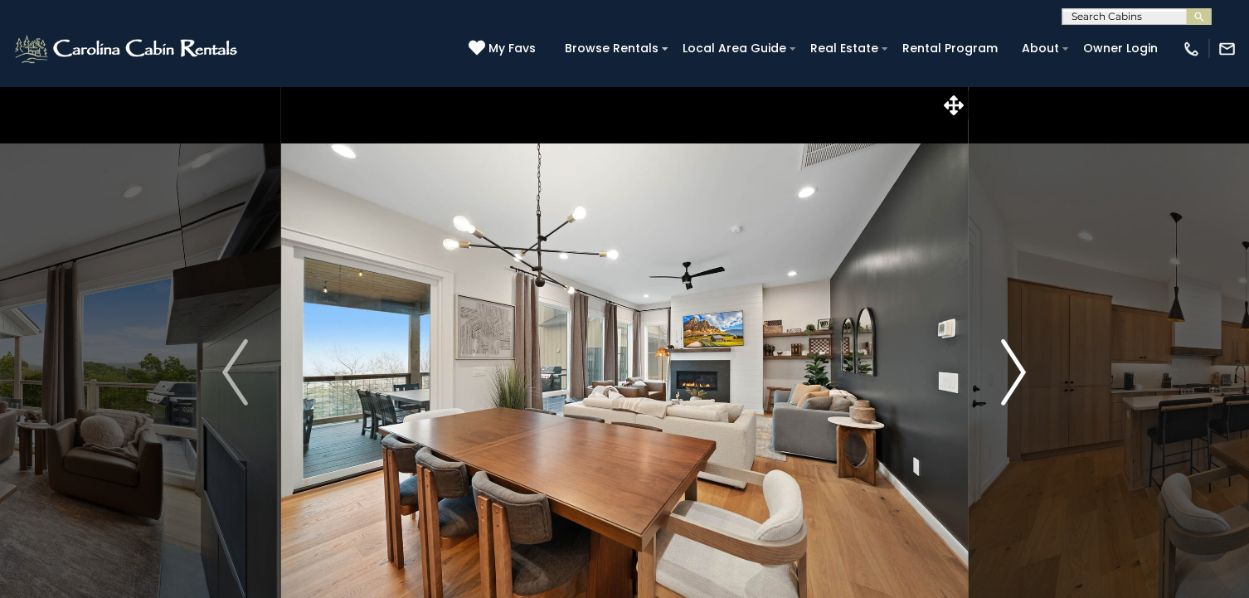
click at [1013, 370] on img "Next" at bounding box center [1013, 372] width 25 height 66
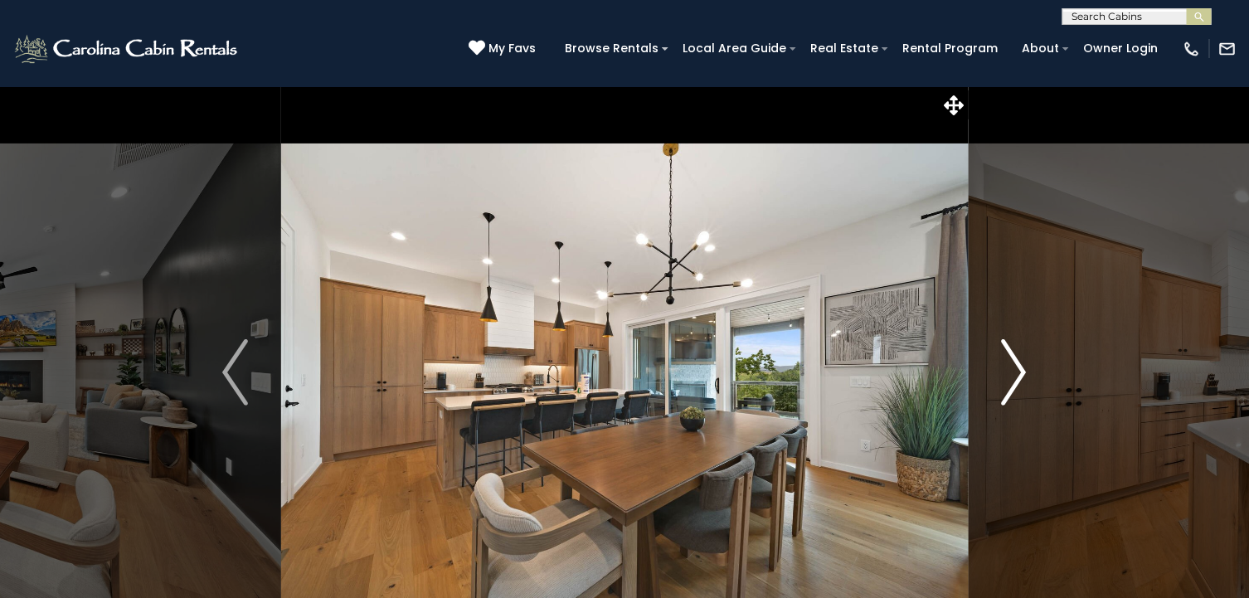
click at [1013, 370] on img "Next" at bounding box center [1013, 372] width 25 height 66
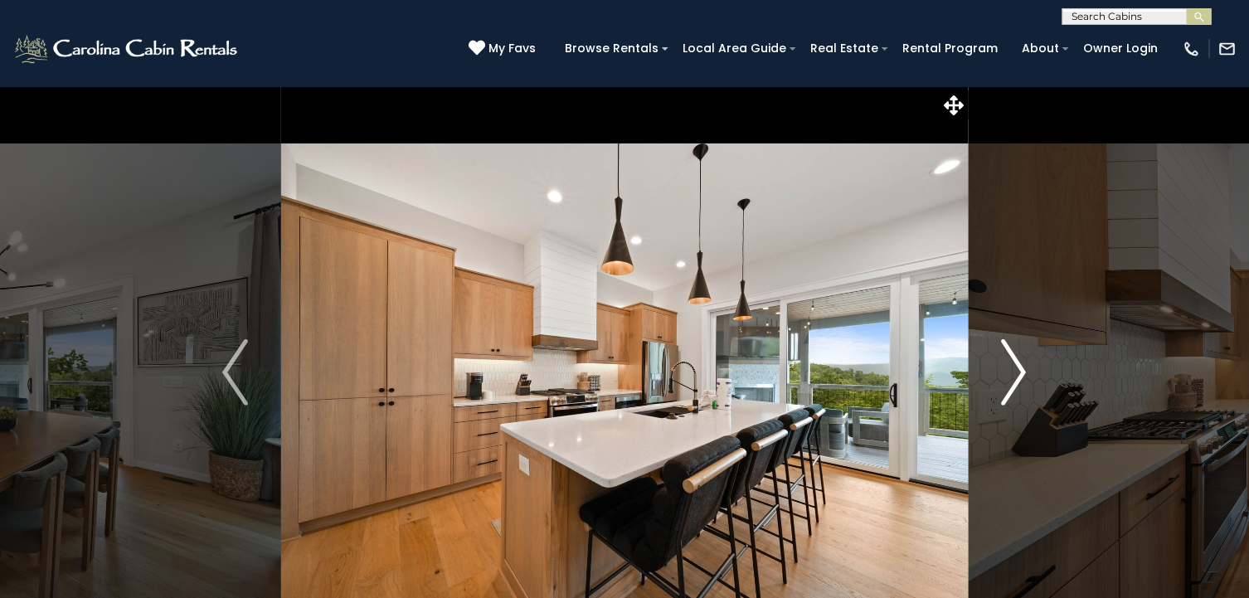
click at [1013, 370] on img "Next" at bounding box center [1013, 372] width 25 height 66
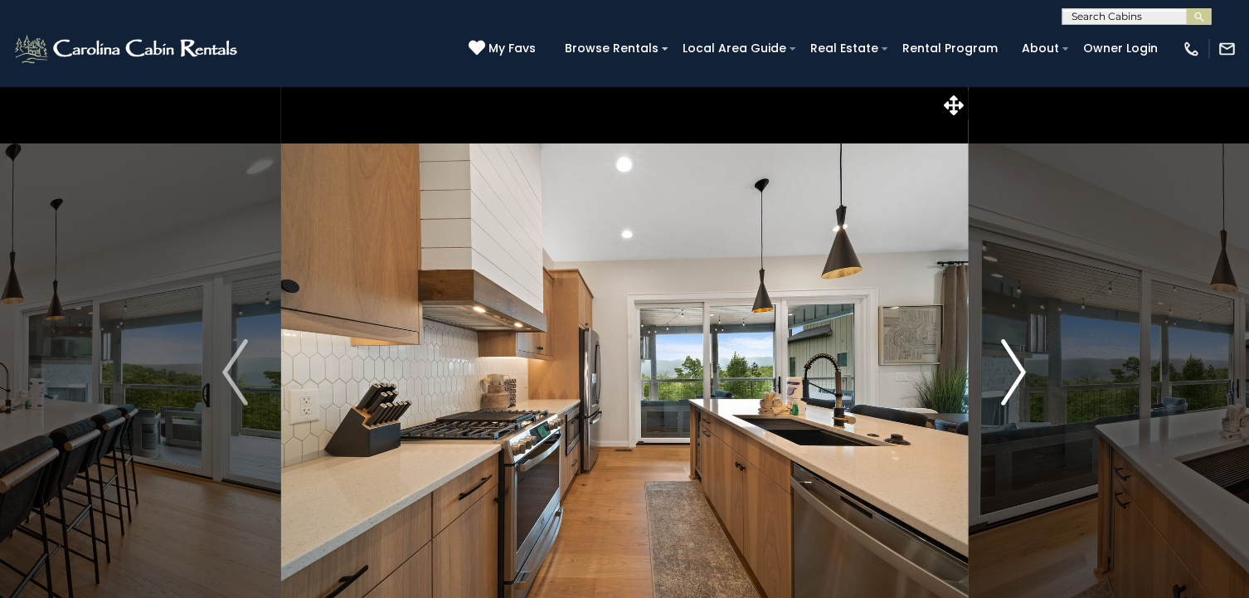
click at [1013, 370] on img "Next" at bounding box center [1013, 372] width 25 height 66
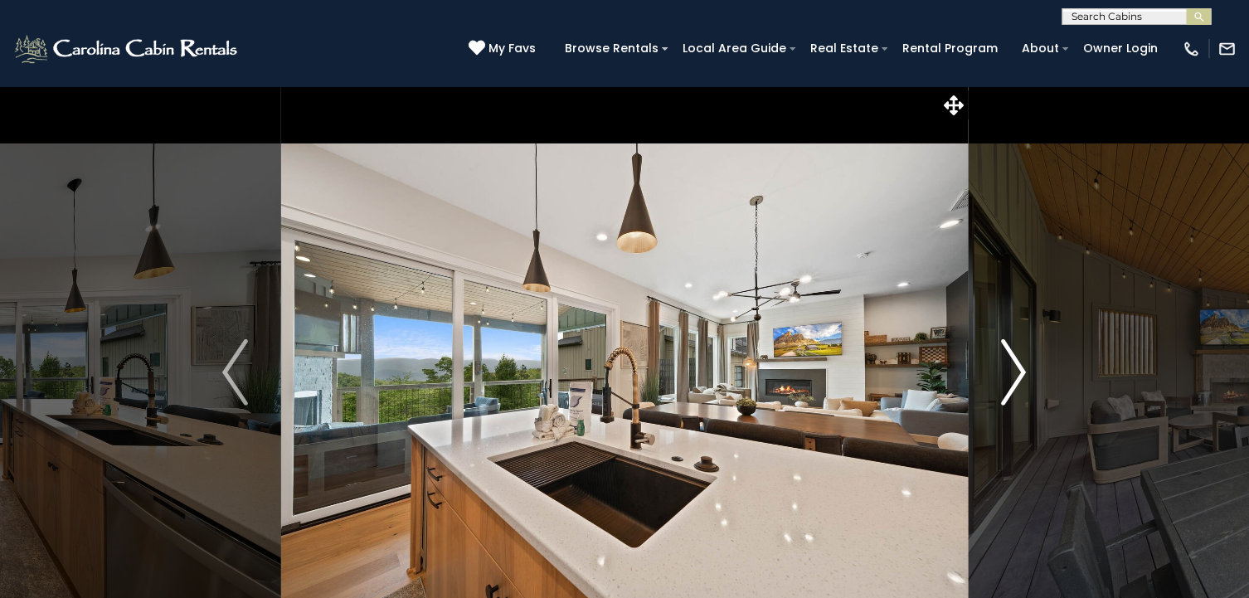
click at [1013, 370] on img "Next" at bounding box center [1013, 372] width 25 height 66
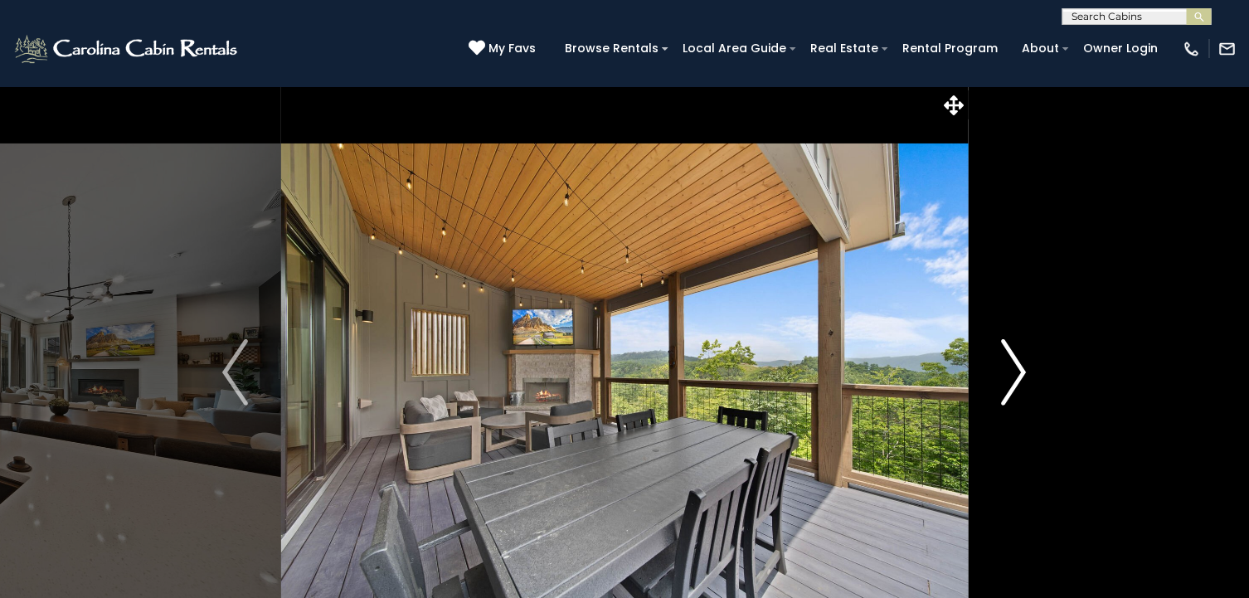
click at [1013, 370] on img "Next" at bounding box center [1013, 372] width 25 height 66
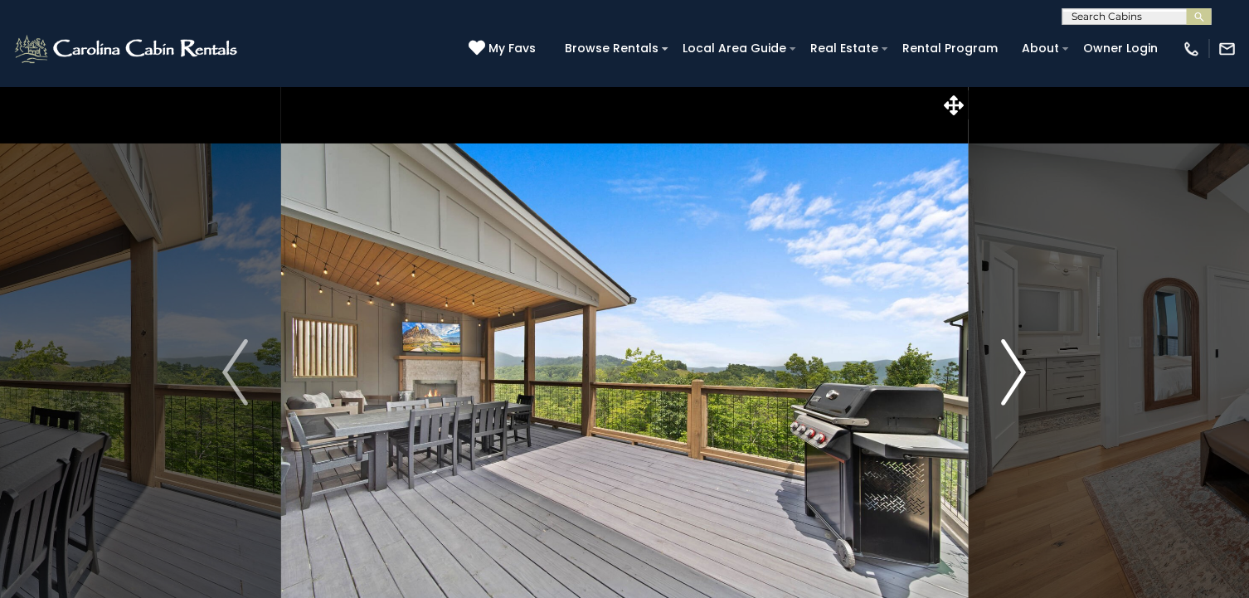
click at [1013, 370] on img "Next" at bounding box center [1013, 372] width 25 height 66
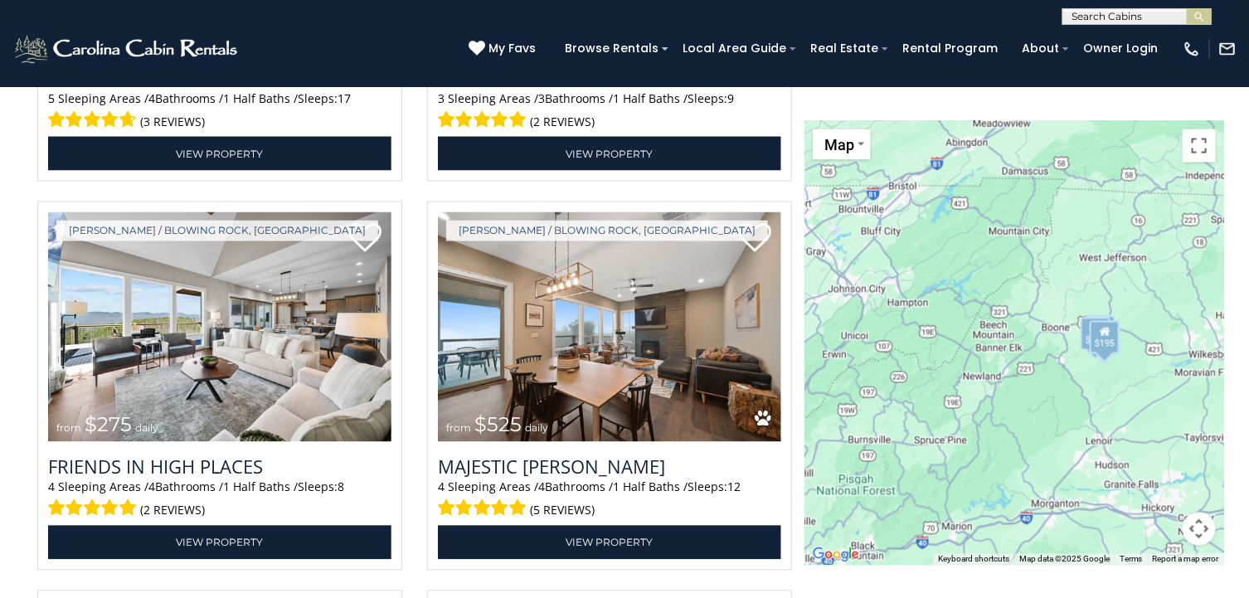
scroll to position [3348, 0]
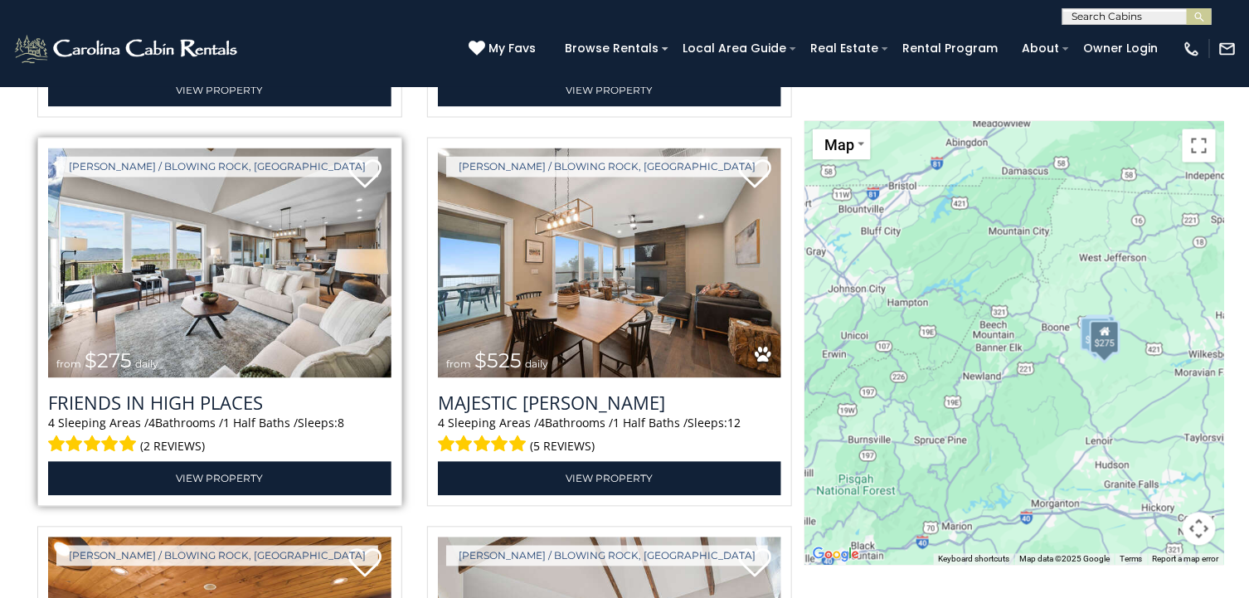
click at [284, 323] on img at bounding box center [219, 263] width 343 height 230
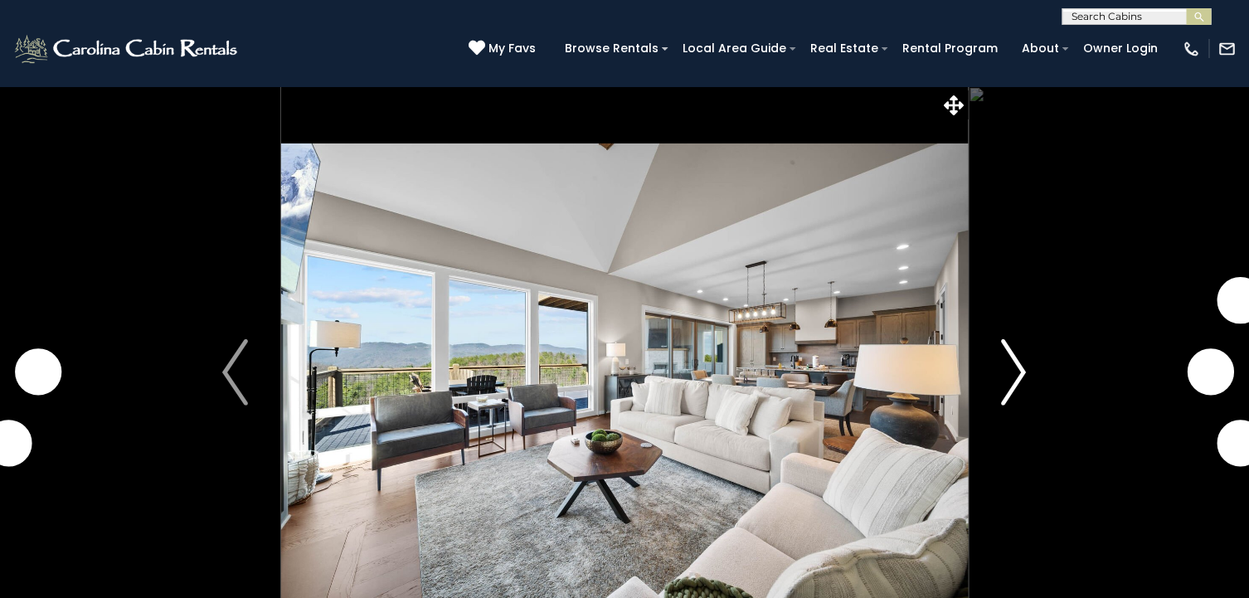
click at [1021, 371] on img "Next" at bounding box center [1013, 372] width 25 height 66
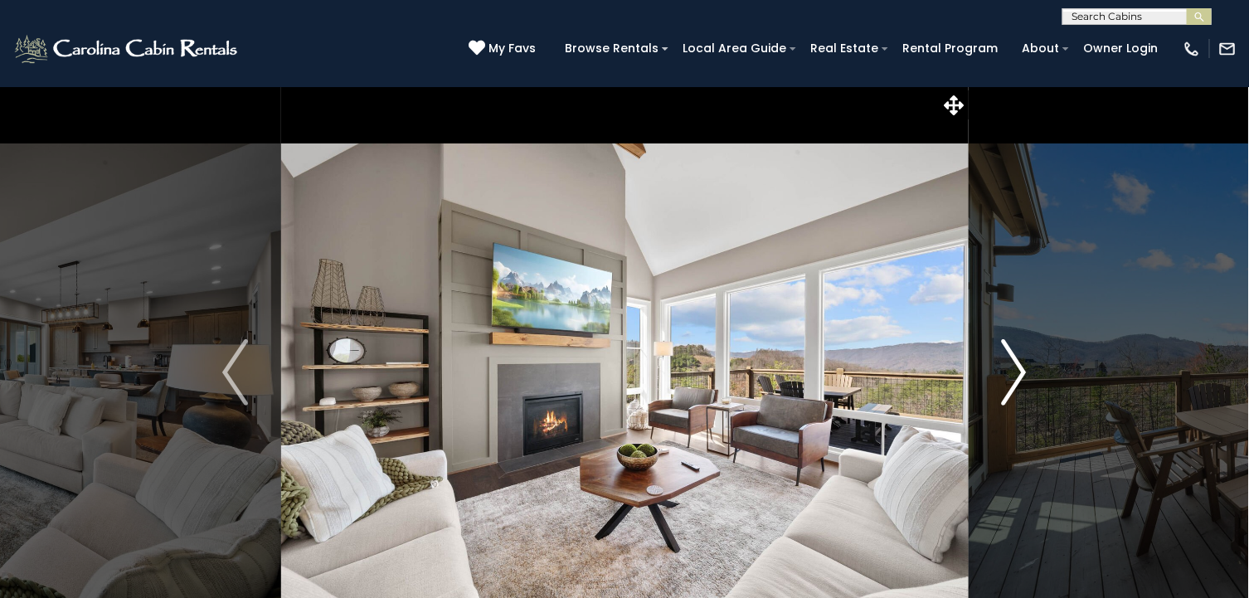
click at [1021, 371] on img "Next" at bounding box center [1013, 372] width 25 height 66
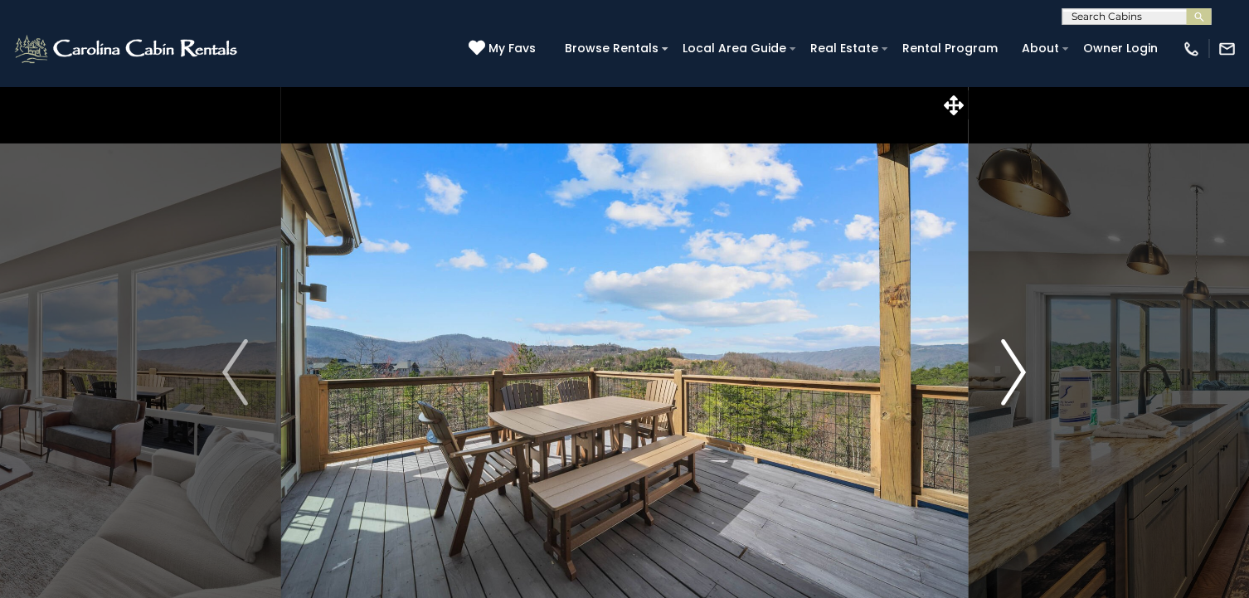
click at [1021, 371] on img "Next" at bounding box center [1013, 372] width 25 height 66
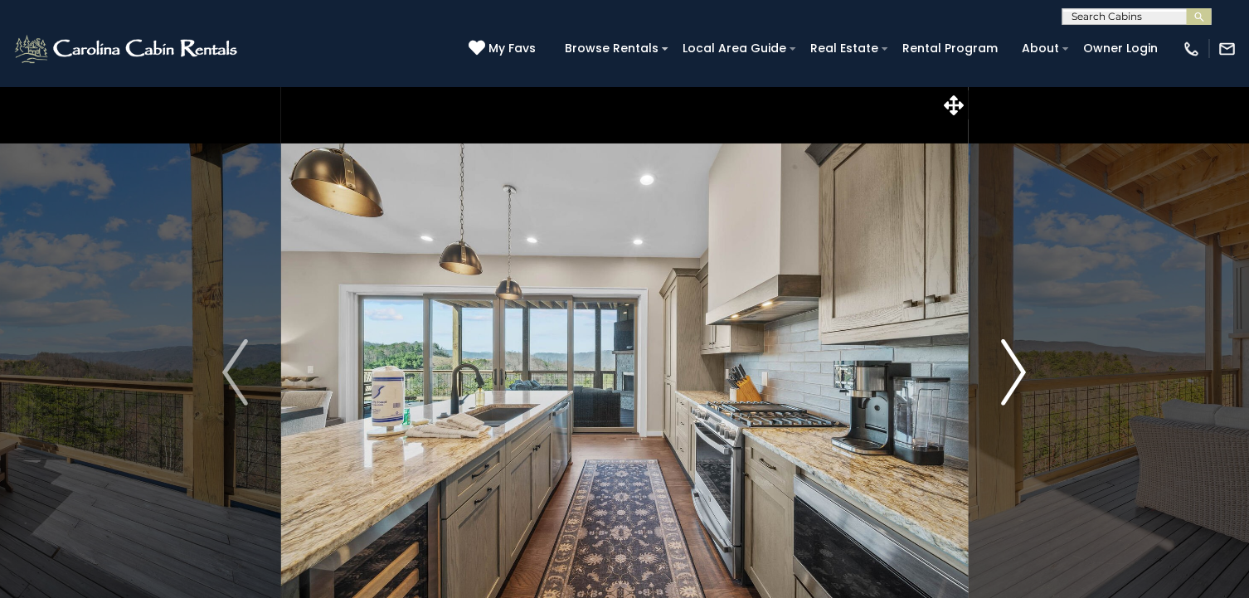
click at [1021, 371] on img "Next" at bounding box center [1013, 372] width 25 height 66
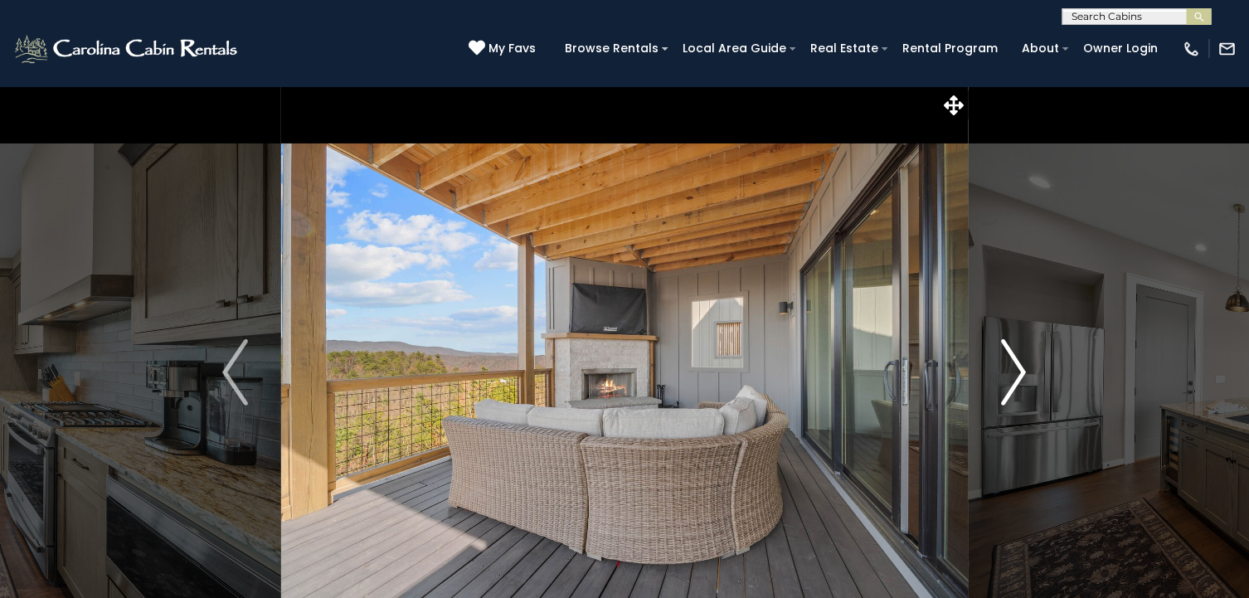
click at [1021, 371] on img "Next" at bounding box center [1013, 372] width 25 height 66
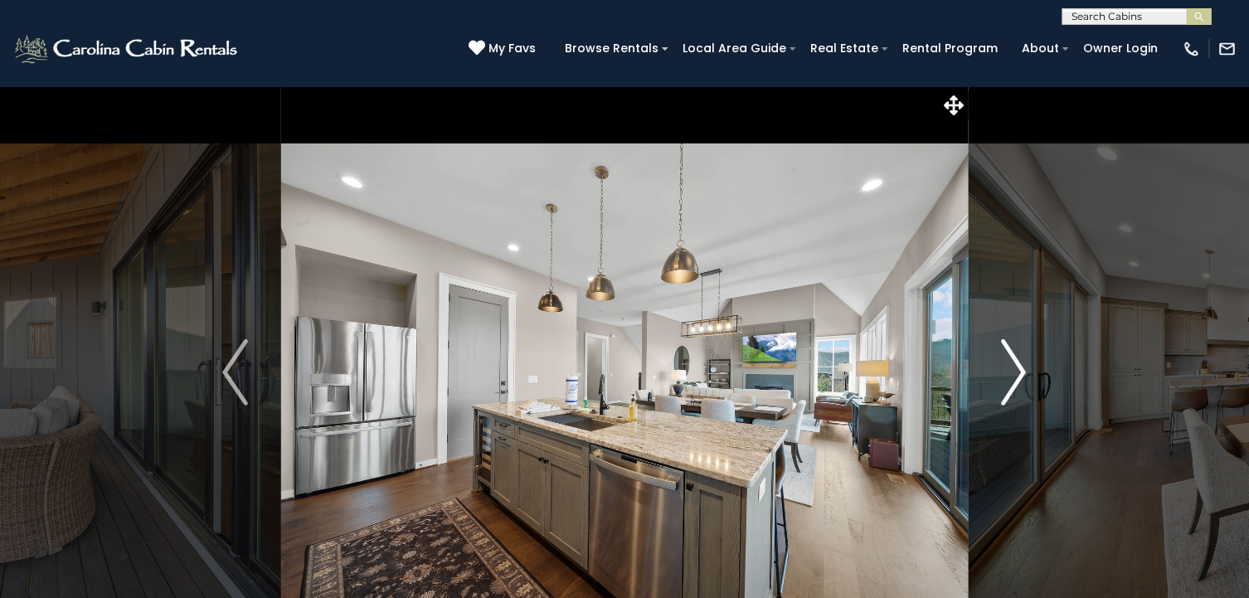
click at [1021, 371] on img "Next" at bounding box center [1013, 372] width 25 height 66
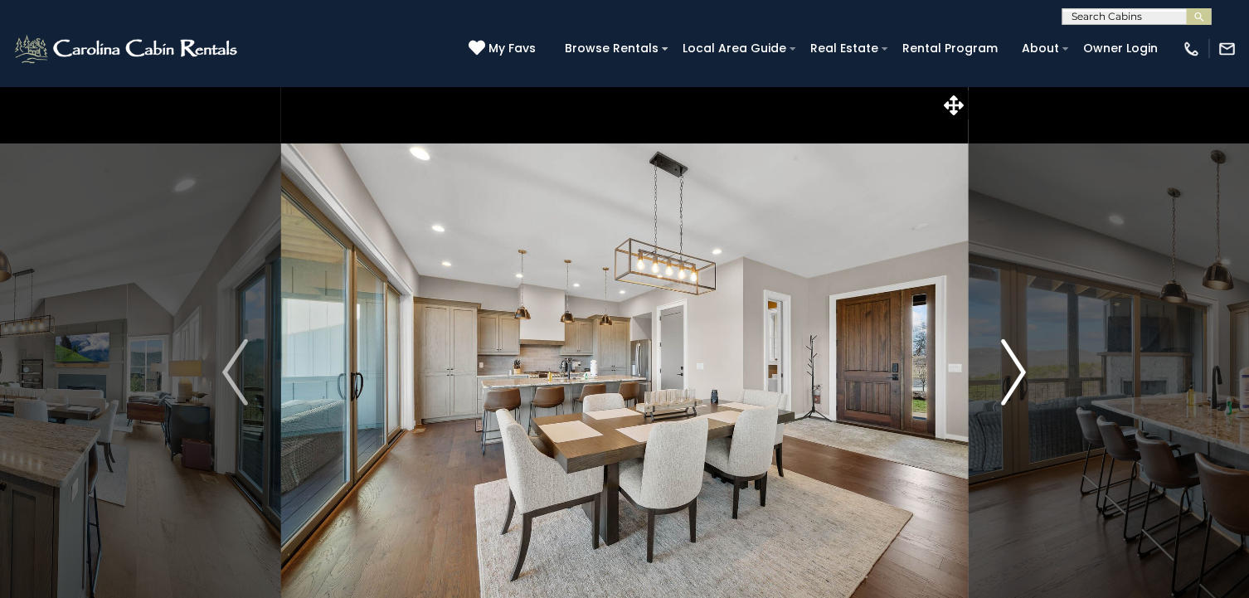
click at [1021, 371] on img "Next" at bounding box center [1013, 372] width 25 height 66
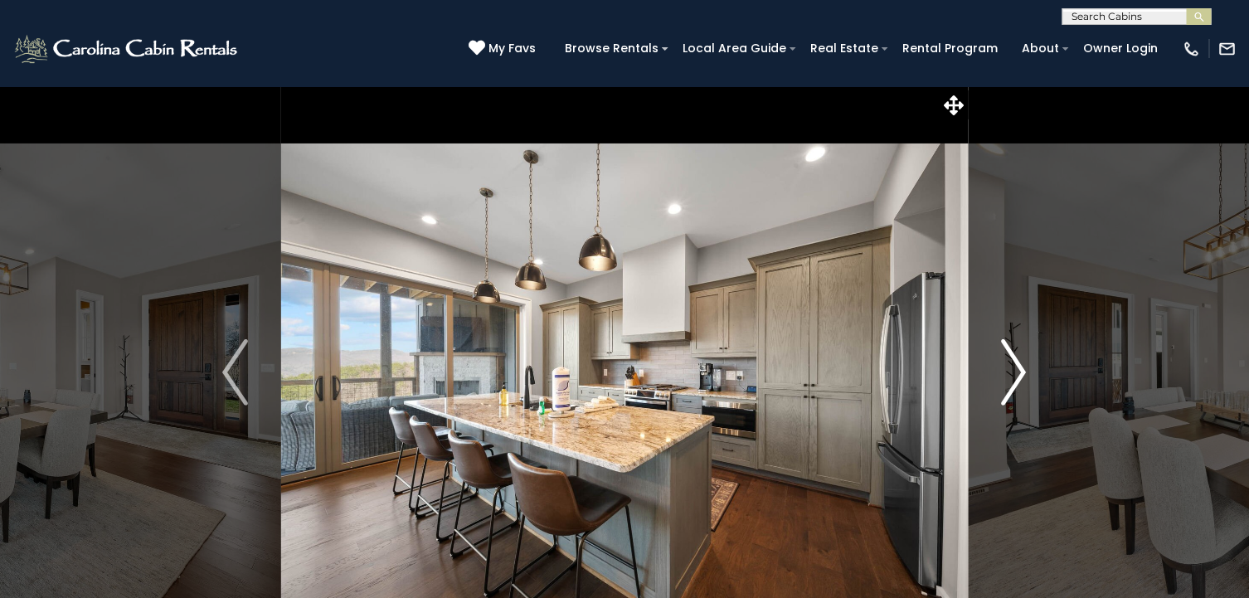
click at [1021, 371] on img "Next" at bounding box center [1013, 372] width 25 height 66
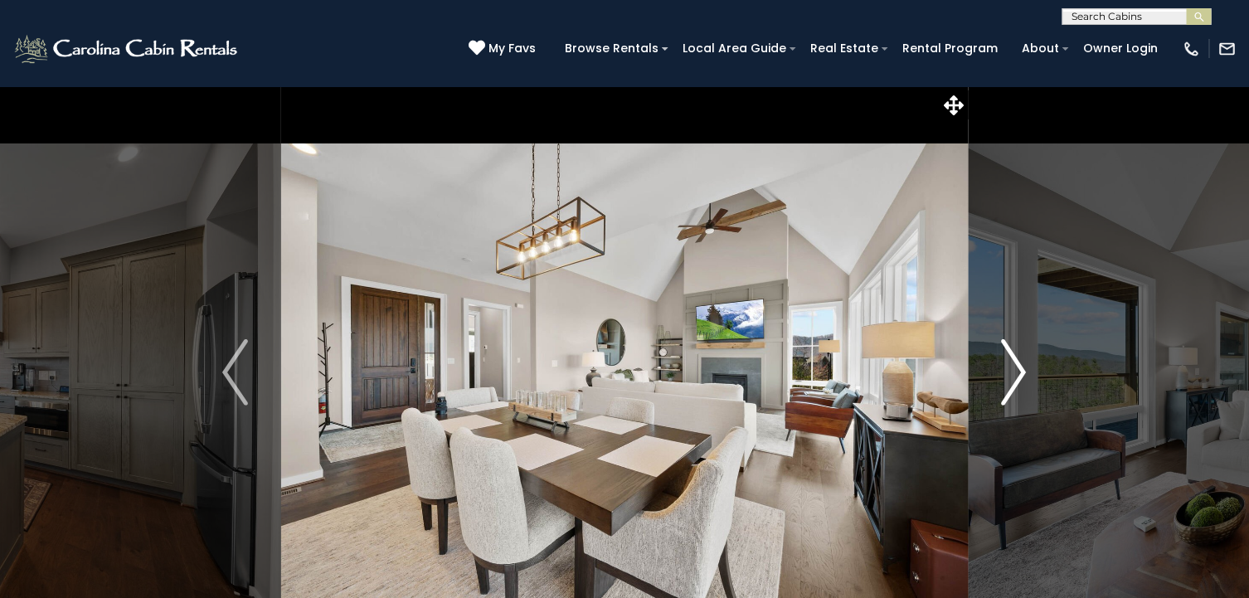
click at [1021, 371] on img "Next" at bounding box center [1013, 372] width 25 height 66
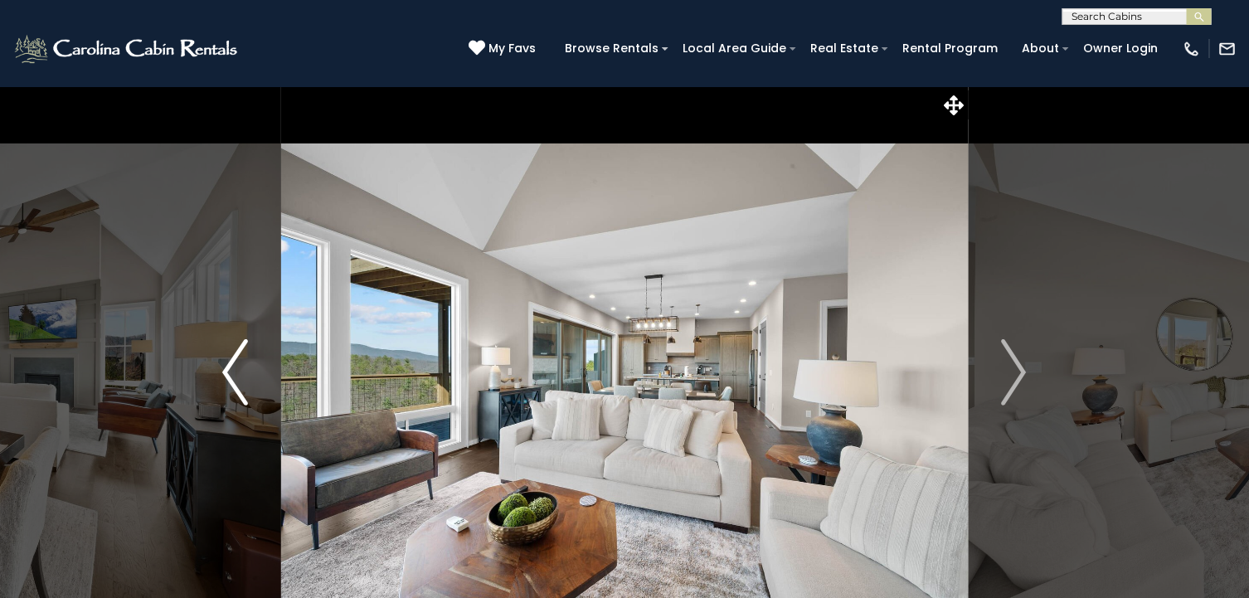
click at [236, 366] on img "Previous" at bounding box center [234, 372] width 25 height 66
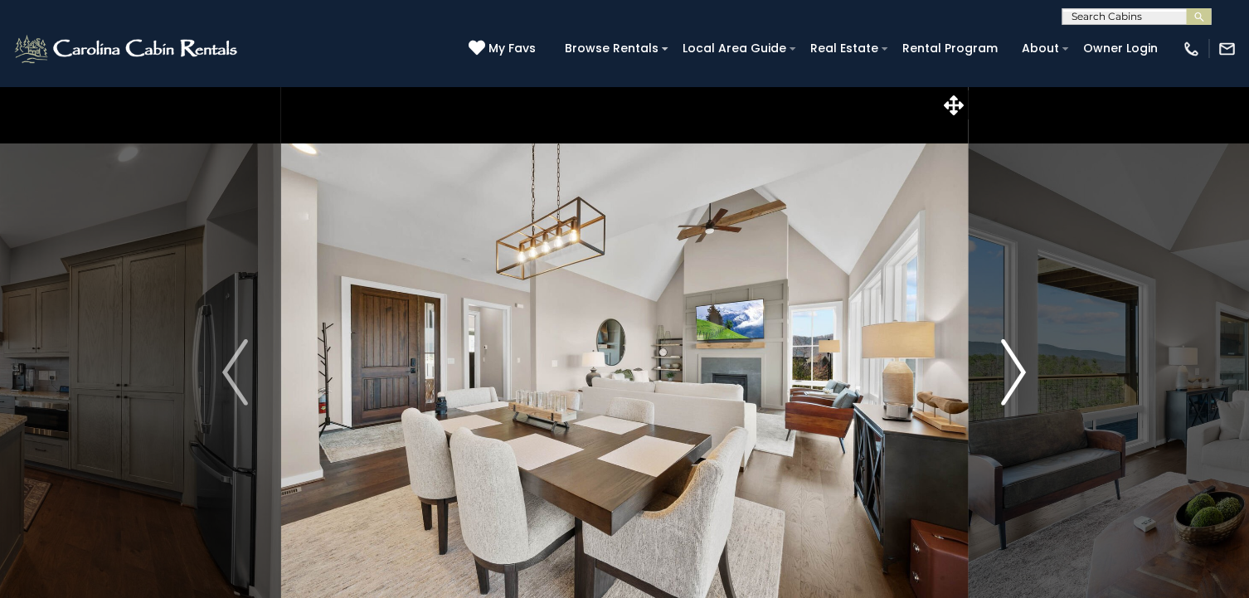
click at [1009, 373] on img "Next" at bounding box center [1013, 372] width 25 height 66
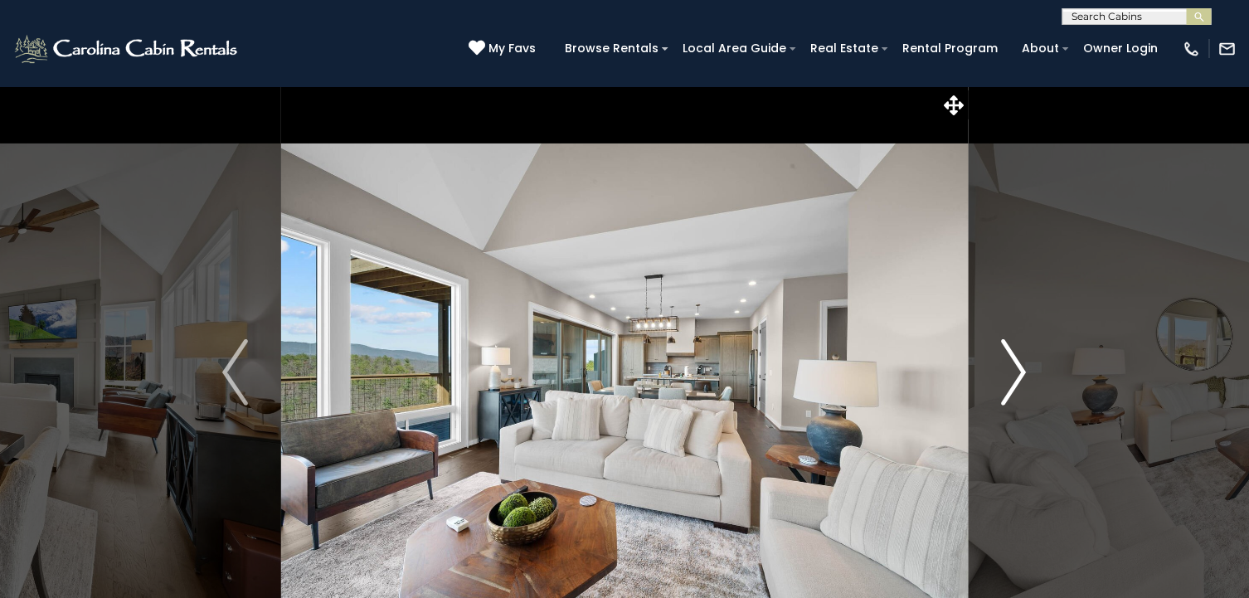
click at [1009, 373] on img "Next" at bounding box center [1013, 372] width 25 height 66
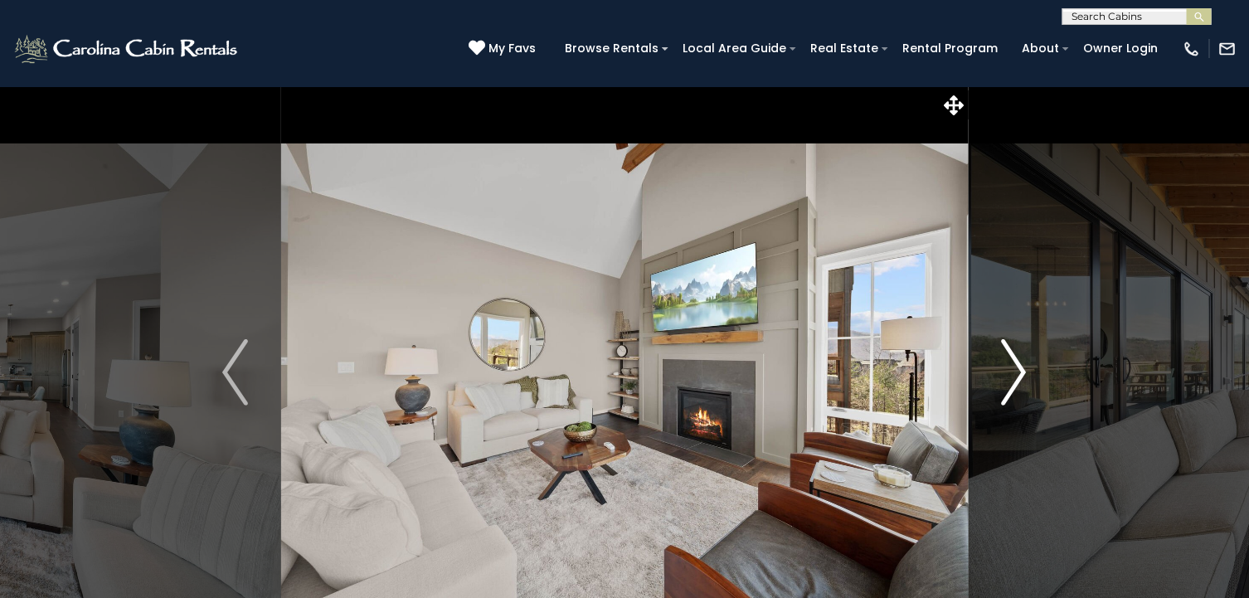
click at [1009, 373] on img "Next" at bounding box center [1013, 372] width 25 height 66
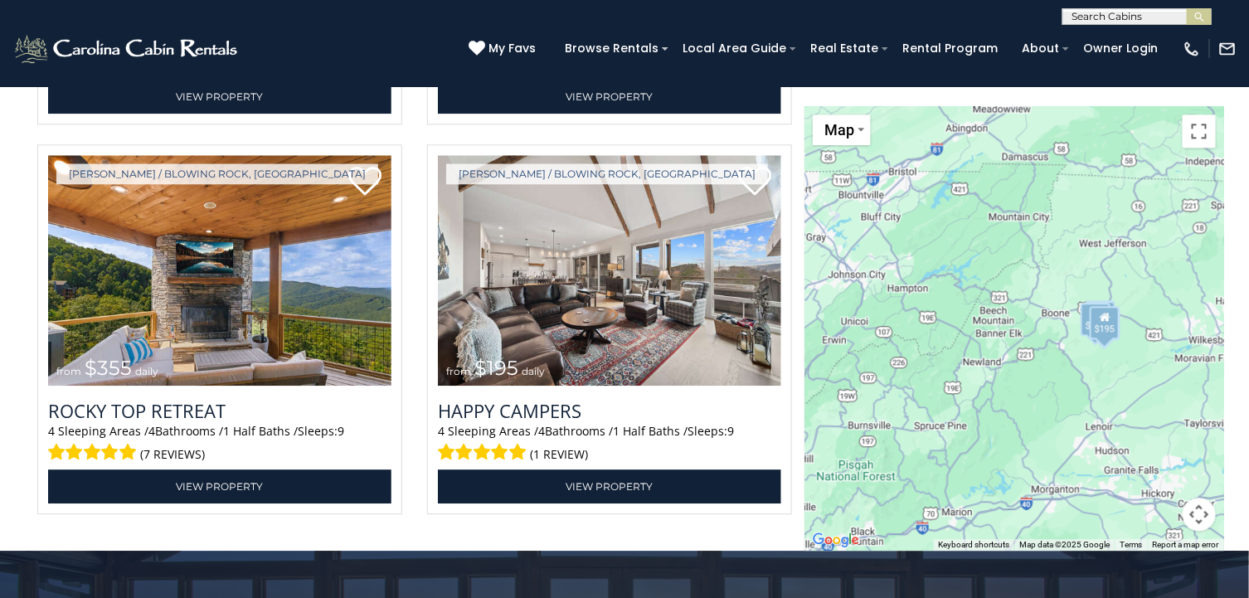
scroll to position [3714, 0]
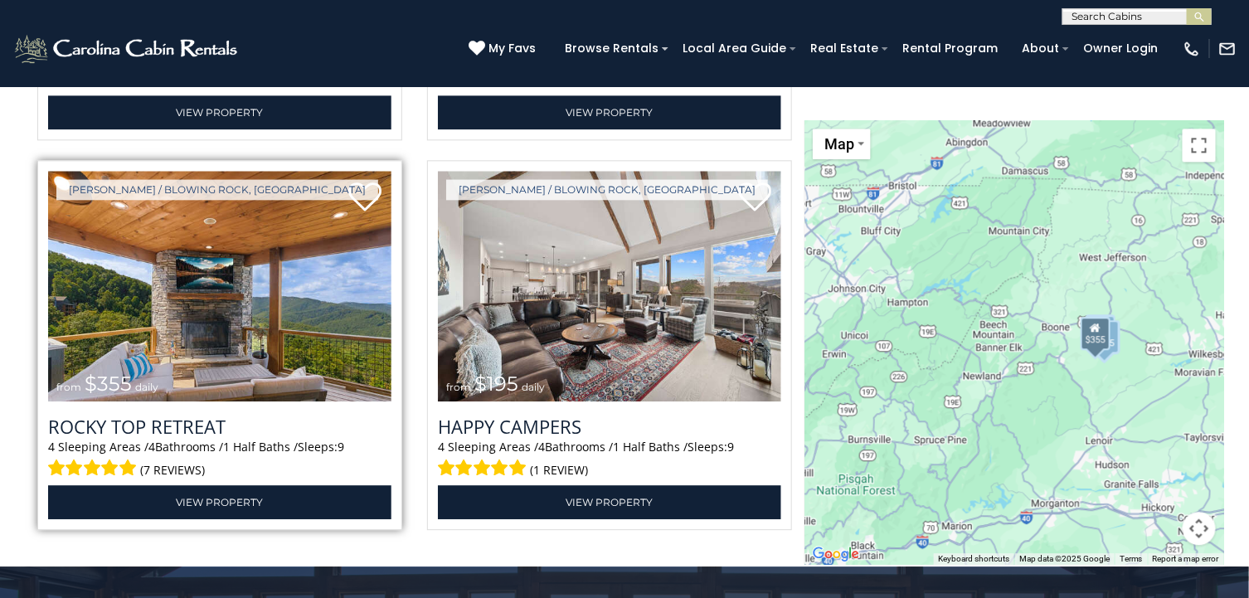
click at [287, 351] on img at bounding box center [219, 286] width 343 height 230
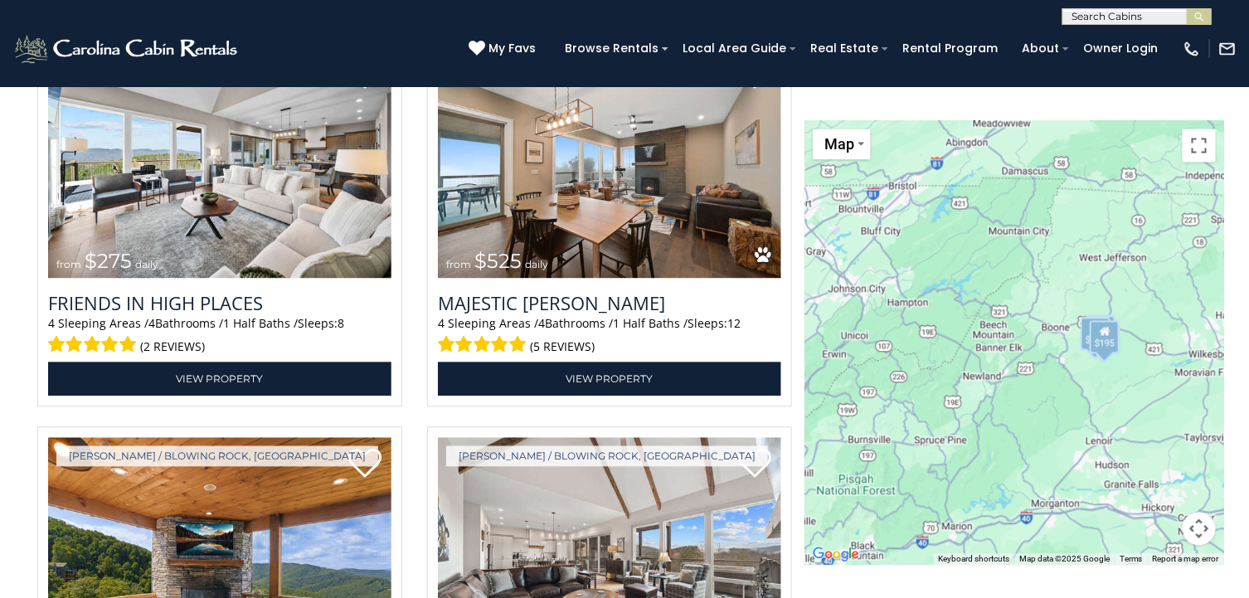
scroll to position [3747, 0]
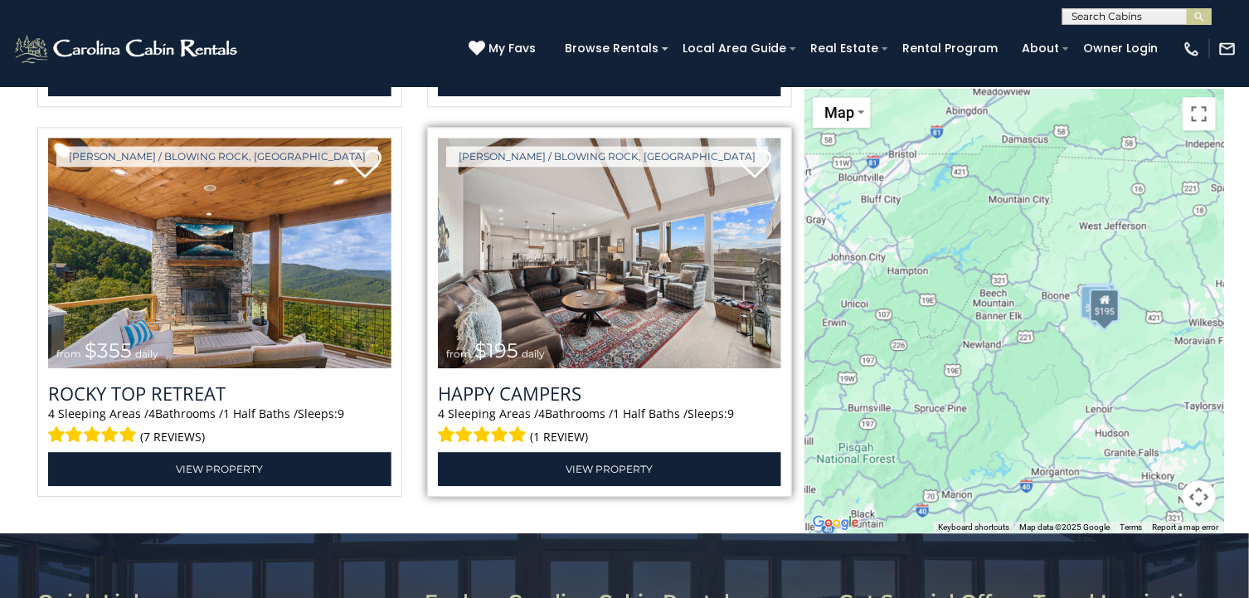
click at [580, 283] on img at bounding box center [609, 253] width 343 height 230
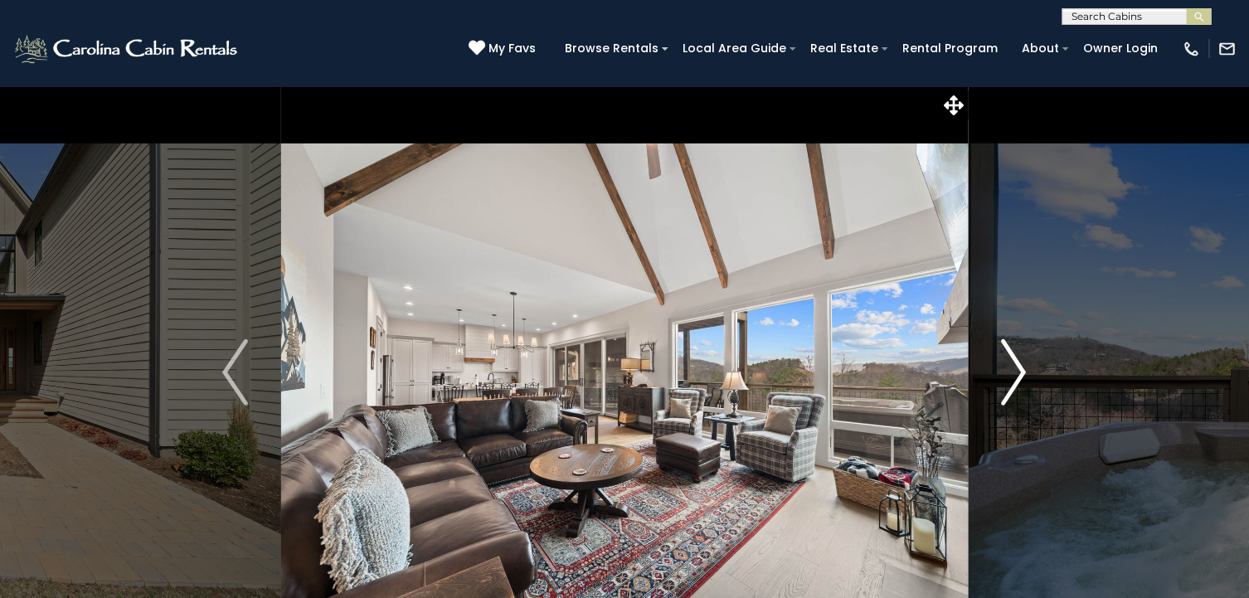
click at [1021, 373] on img "Next" at bounding box center [1013, 372] width 25 height 66
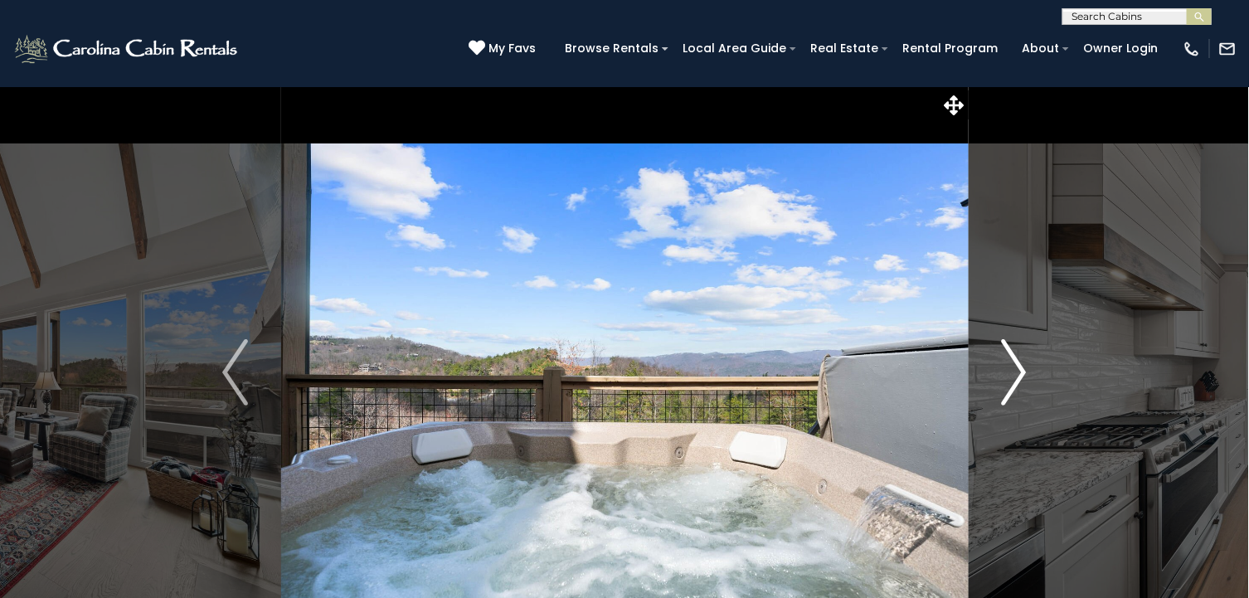
click at [1021, 373] on img "Next" at bounding box center [1013, 372] width 25 height 66
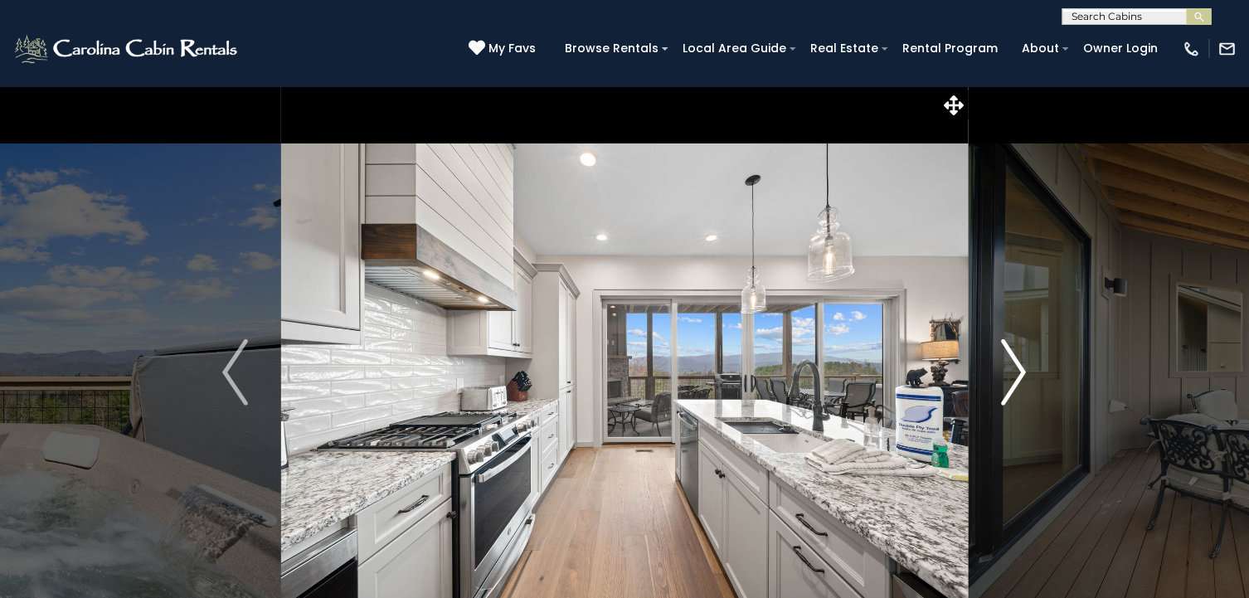
click at [1021, 373] on img "Next" at bounding box center [1013, 372] width 25 height 66
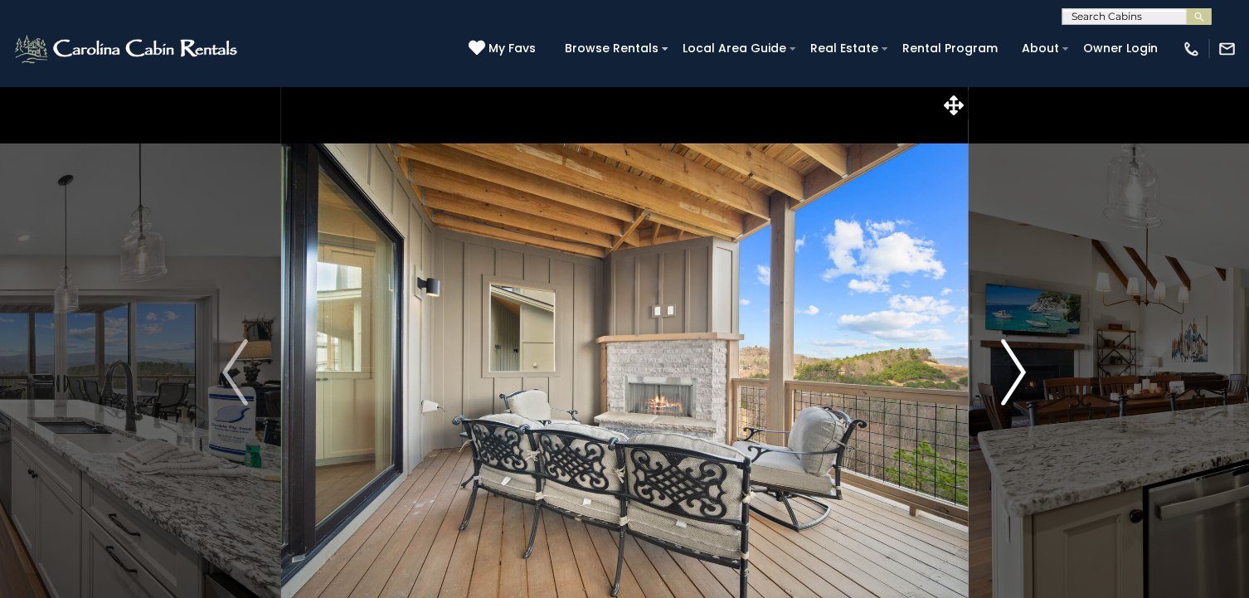
click at [1021, 373] on img "Next" at bounding box center [1013, 372] width 25 height 66
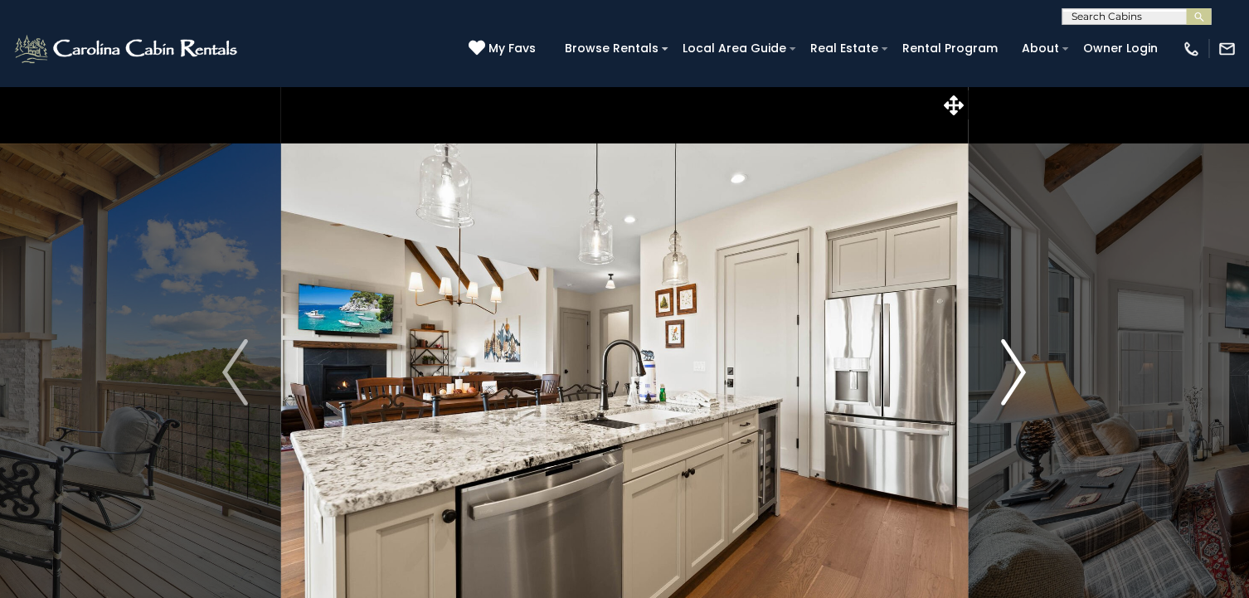
click at [1021, 373] on img "Next" at bounding box center [1013, 372] width 25 height 66
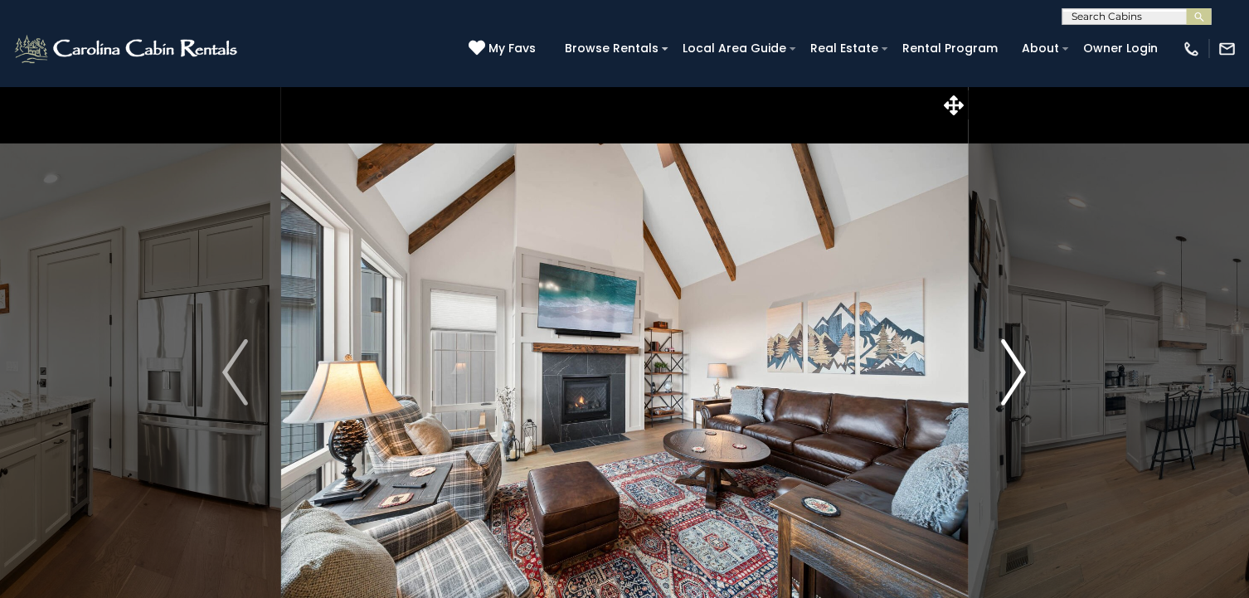
click at [1021, 373] on img "Next" at bounding box center [1013, 372] width 25 height 66
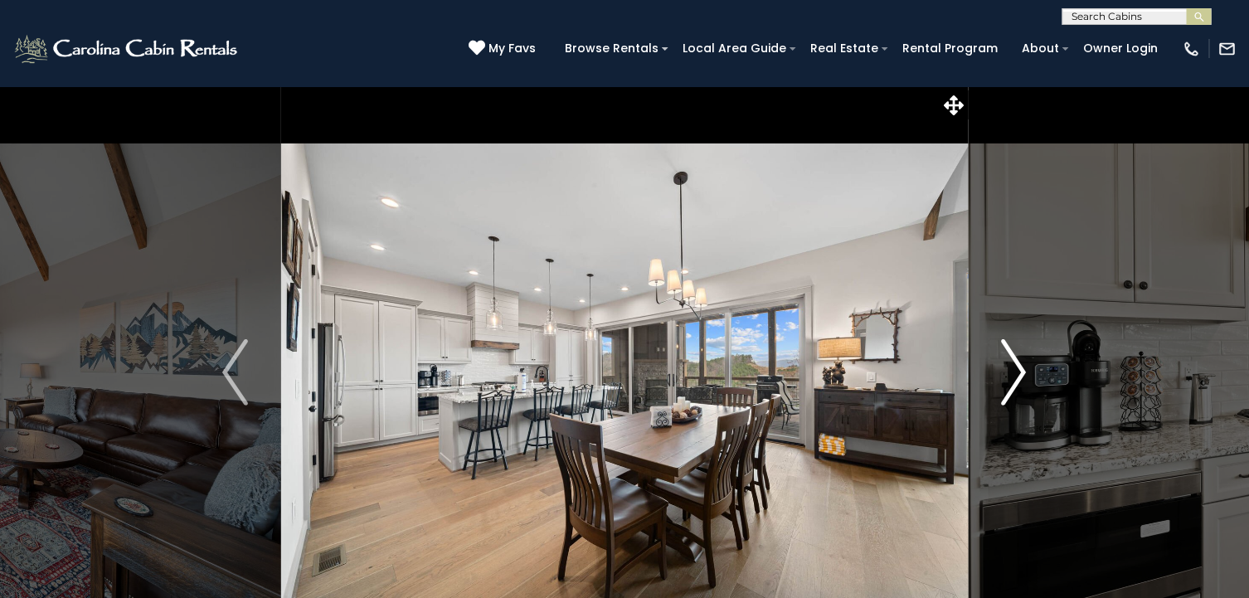
click at [1021, 373] on img "Next" at bounding box center [1013, 372] width 25 height 66
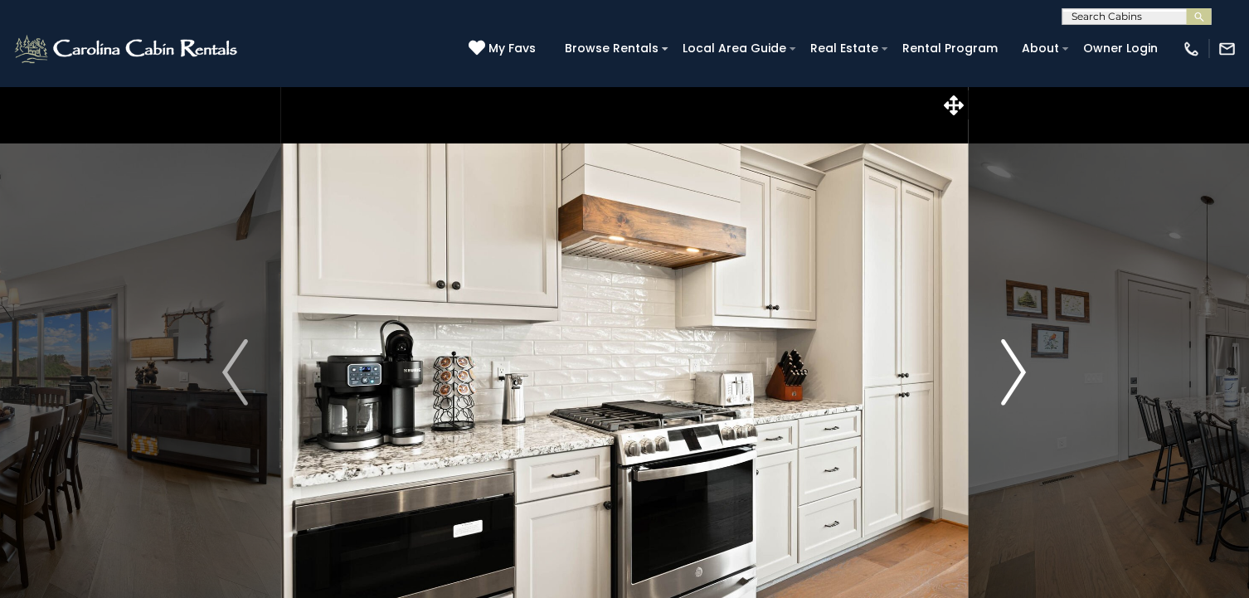
click at [1021, 373] on img "Next" at bounding box center [1013, 372] width 25 height 66
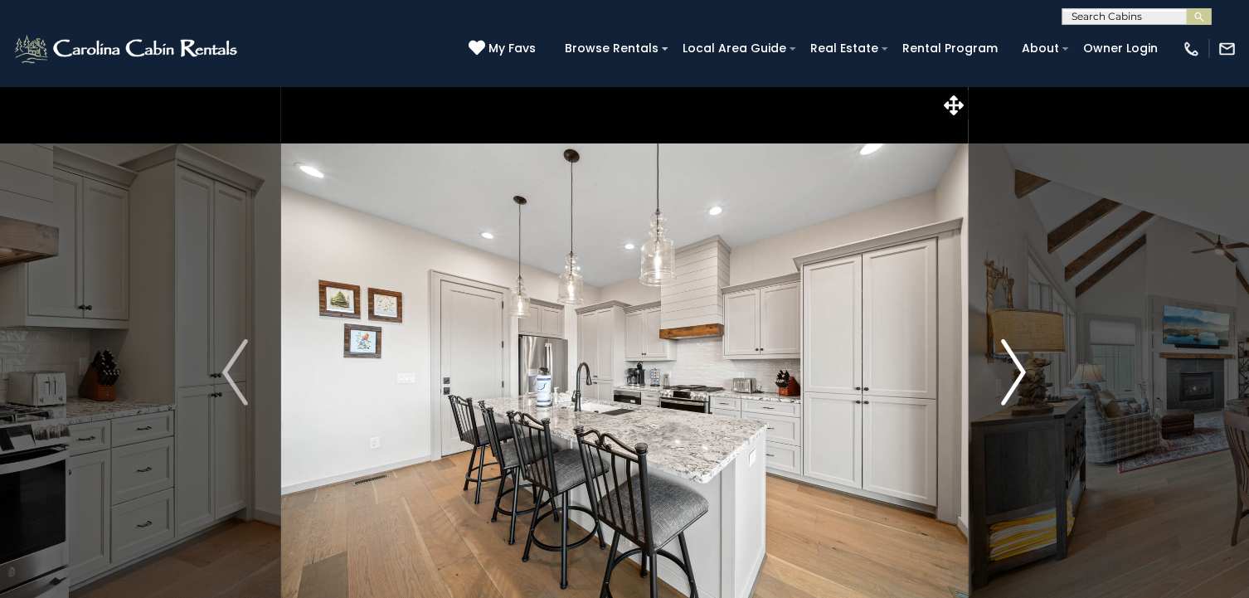
click at [1021, 373] on img "Next" at bounding box center [1013, 372] width 25 height 66
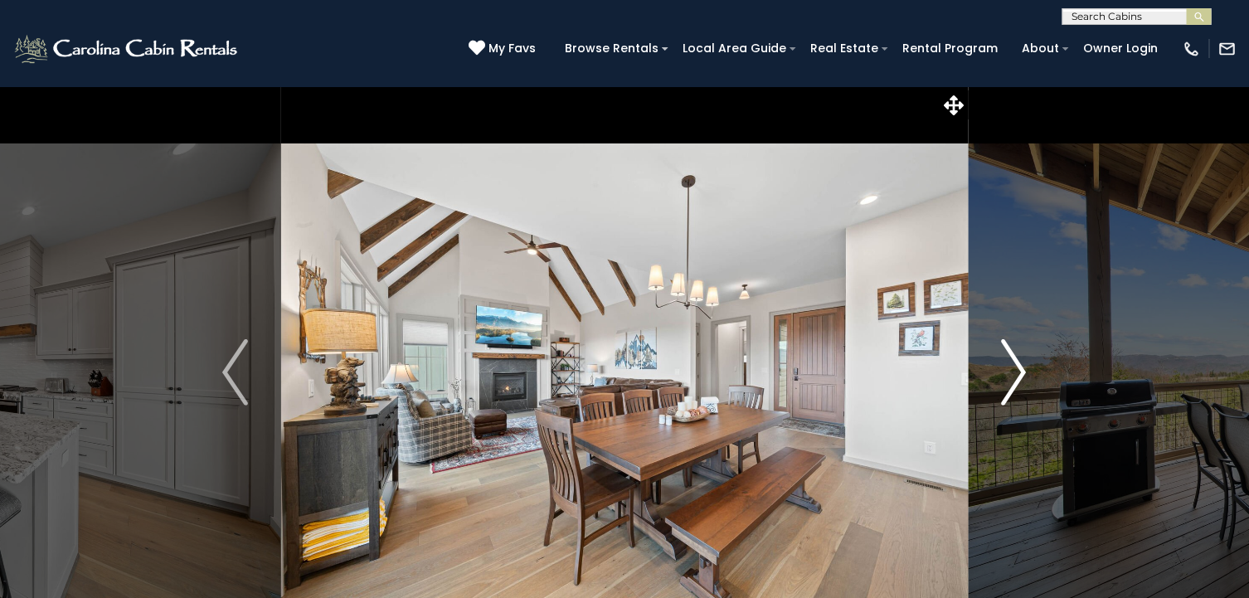
click at [1021, 373] on img "Next" at bounding box center [1013, 372] width 25 height 66
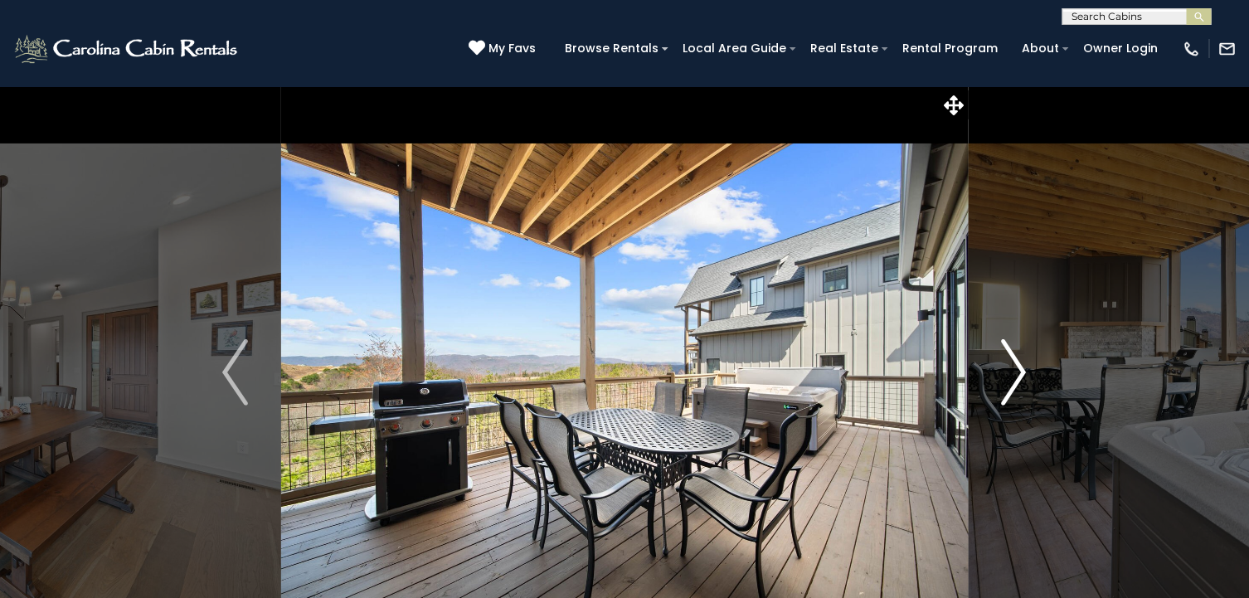
click at [1021, 373] on img "Next" at bounding box center [1013, 372] width 25 height 66
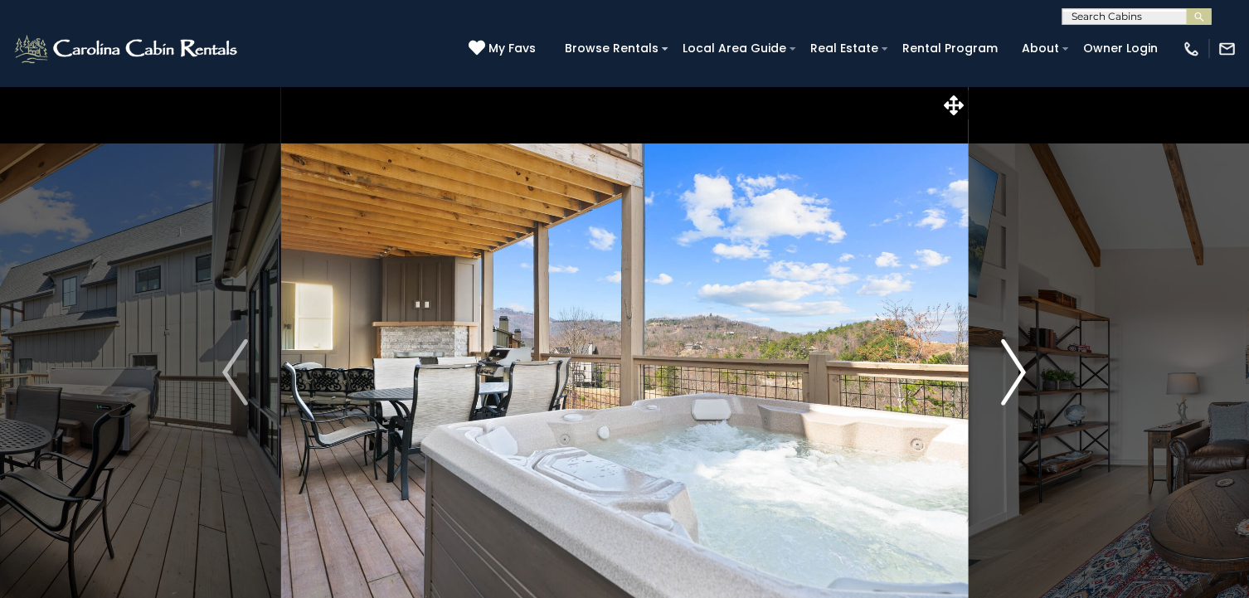
click at [1021, 373] on img "Next" at bounding box center [1013, 372] width 25 height 66
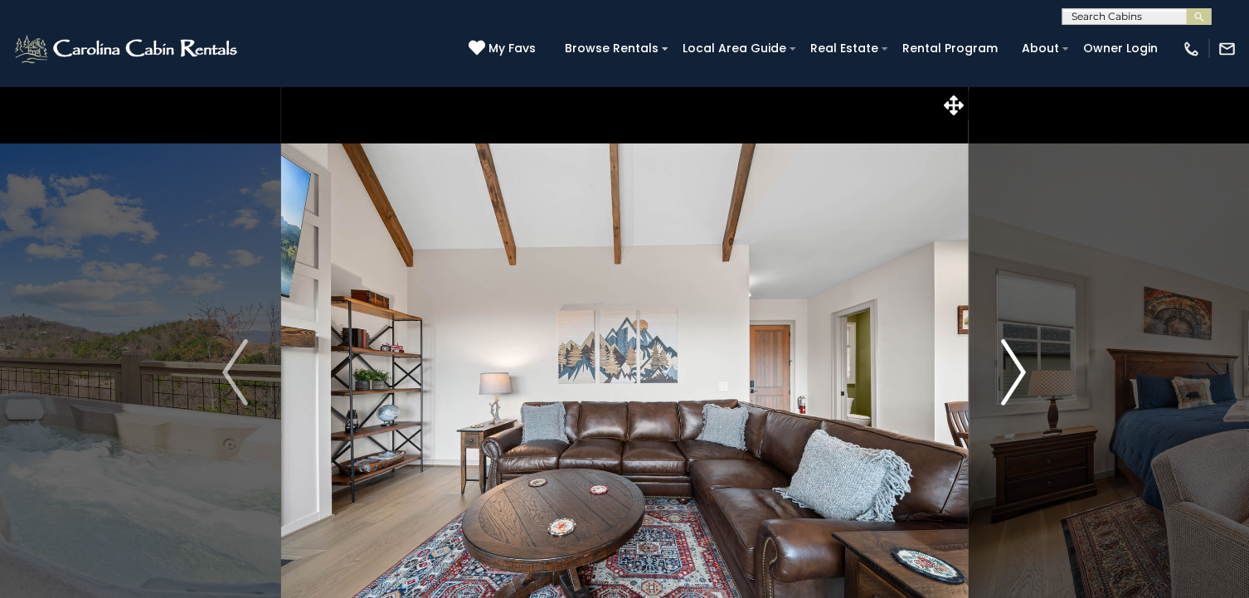
click at [1021, 373] on img "Next" at bounding box center [1013, 372] width 25 height 66
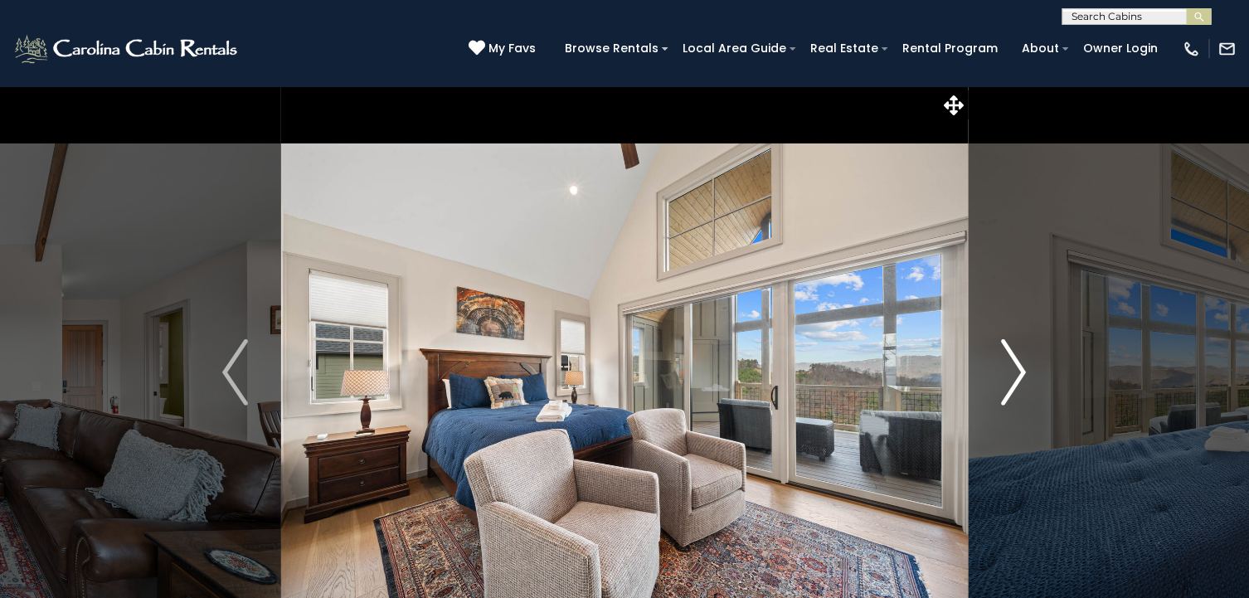
click at [1021, 373] on img "Next" at bounding box center [1013, 372] width 25 height 66
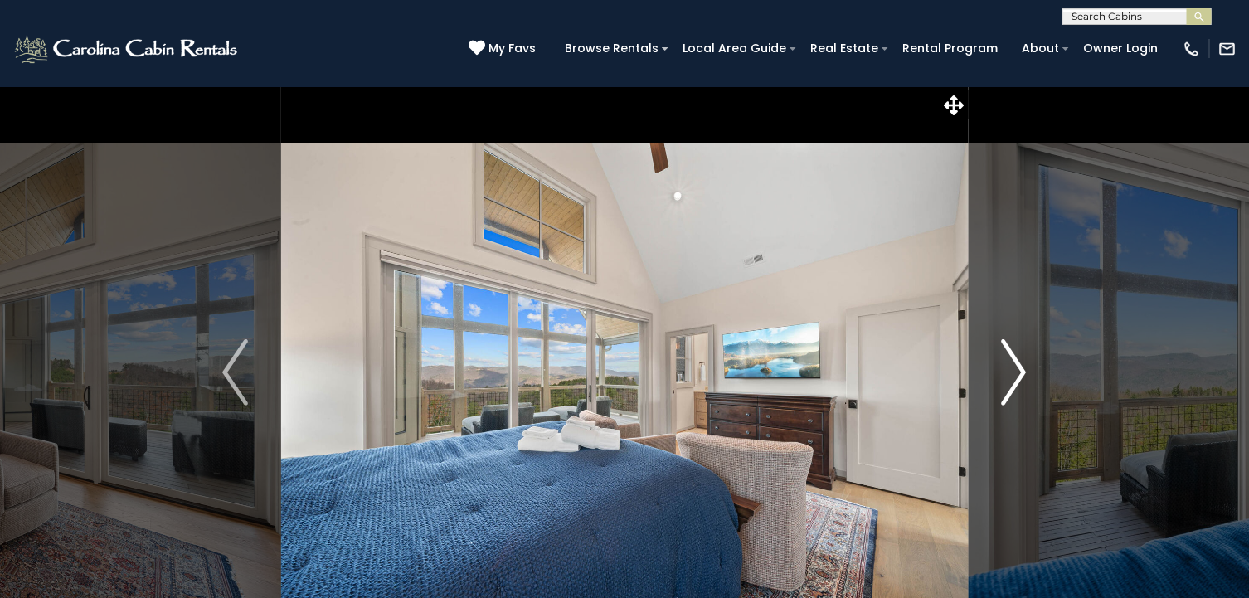
click at [1021, 373] on img "Next" at bounding box center [1013, 372] width 25 height 66
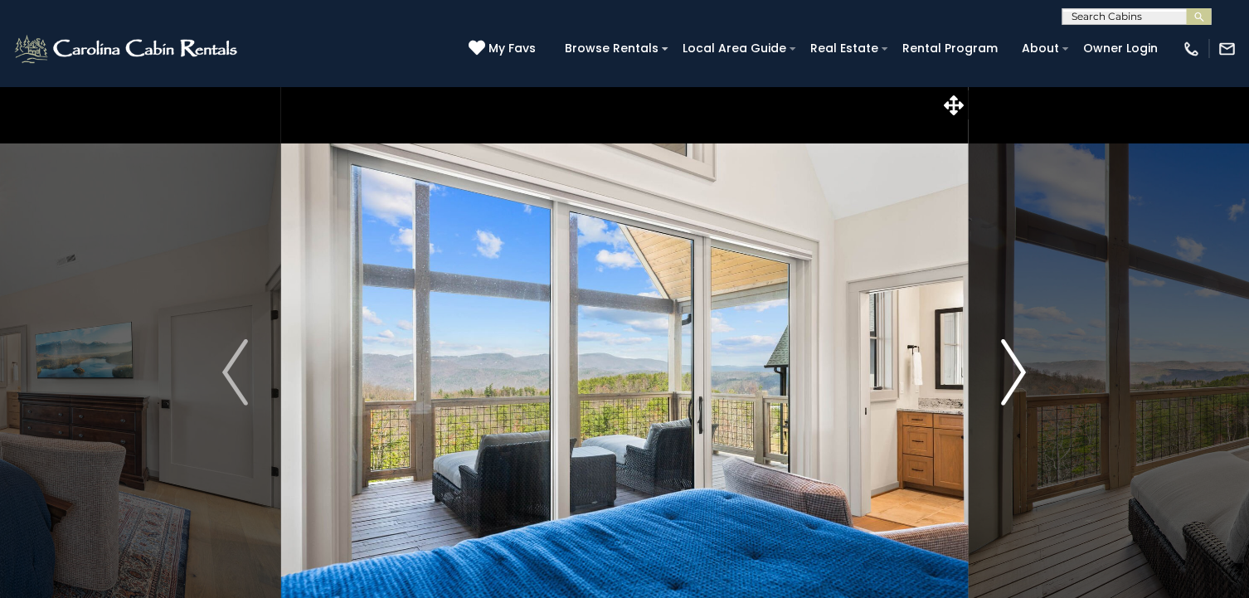
click at [1021, 373] on img "Next" at bounding box center [1013, 372] width 25 height 66
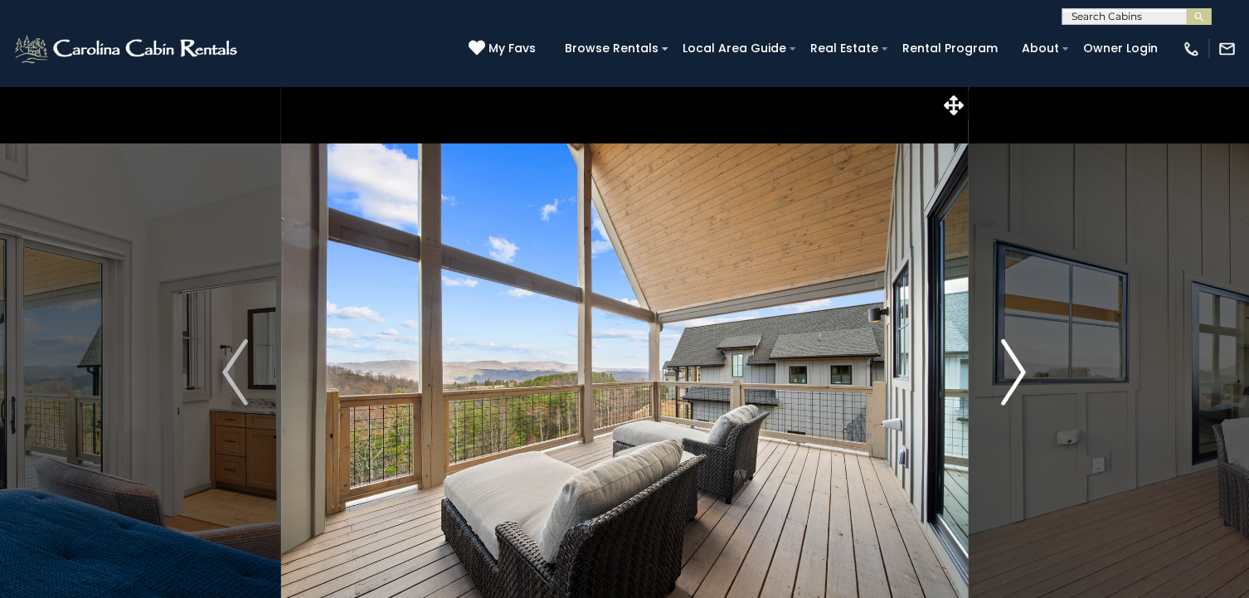
click at [1021, 373] on img "Next" at bounding box center [1013, 372] width 25 height 66
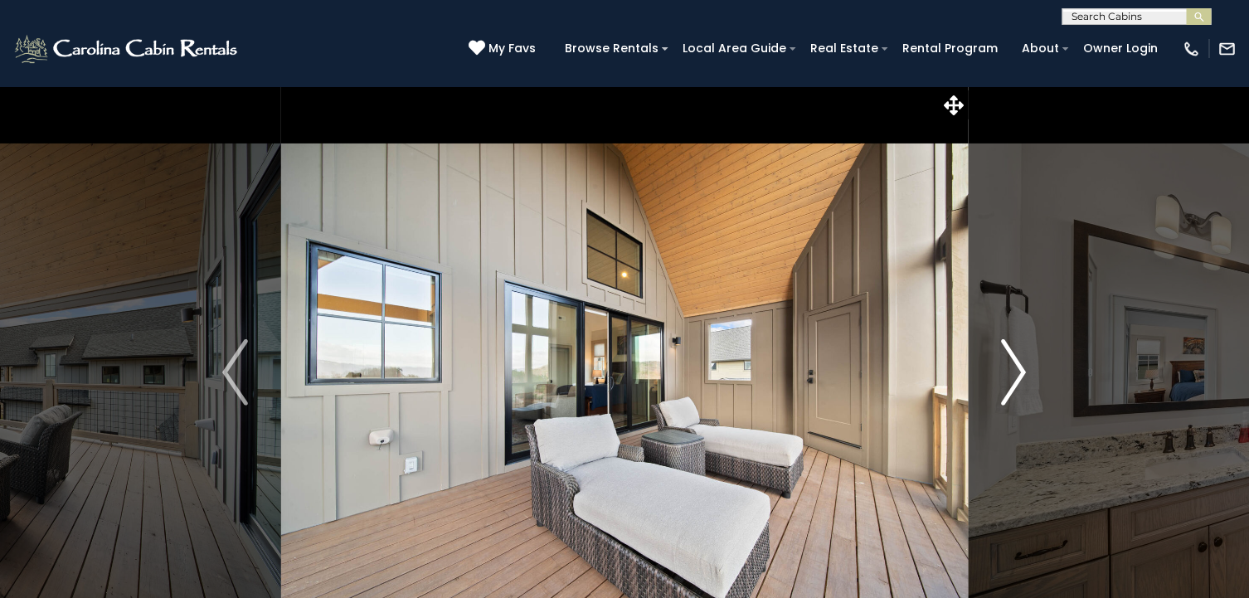
click at [1021, 373] on img "Next" at bounding box center [1013, 372] width 25 height 66
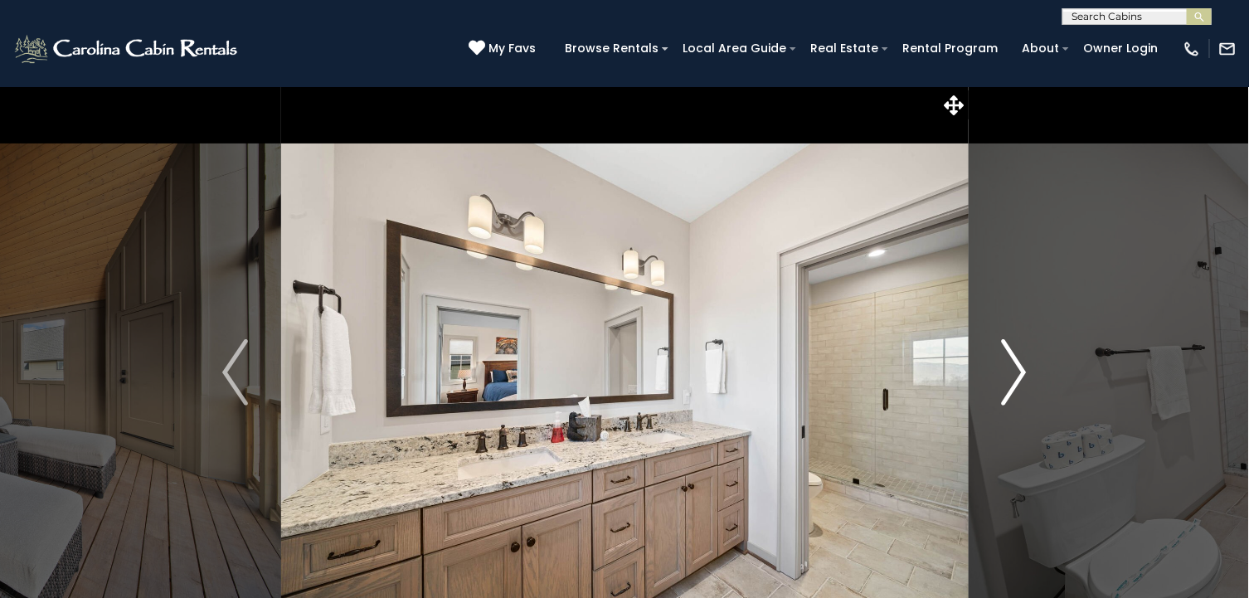
click at [1021, 373] on img "Next" at bounding box center [1013, 372] width 25 height 66
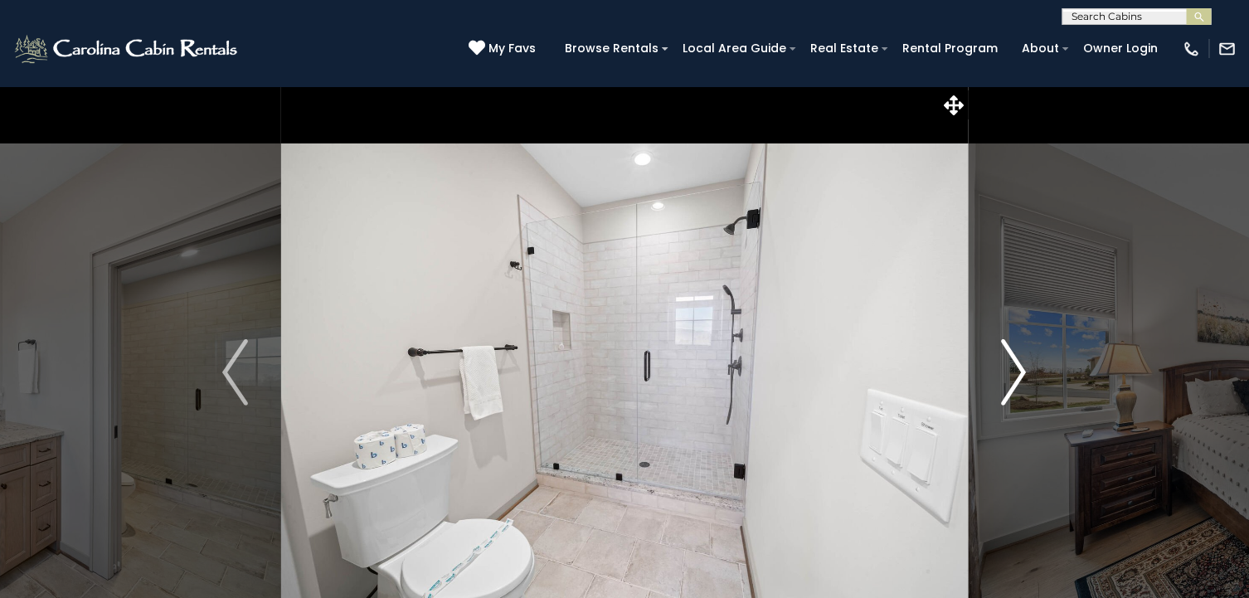
click at [1021, 373] on img "Next" at bounding box center [1013, 372] width 25 height 66
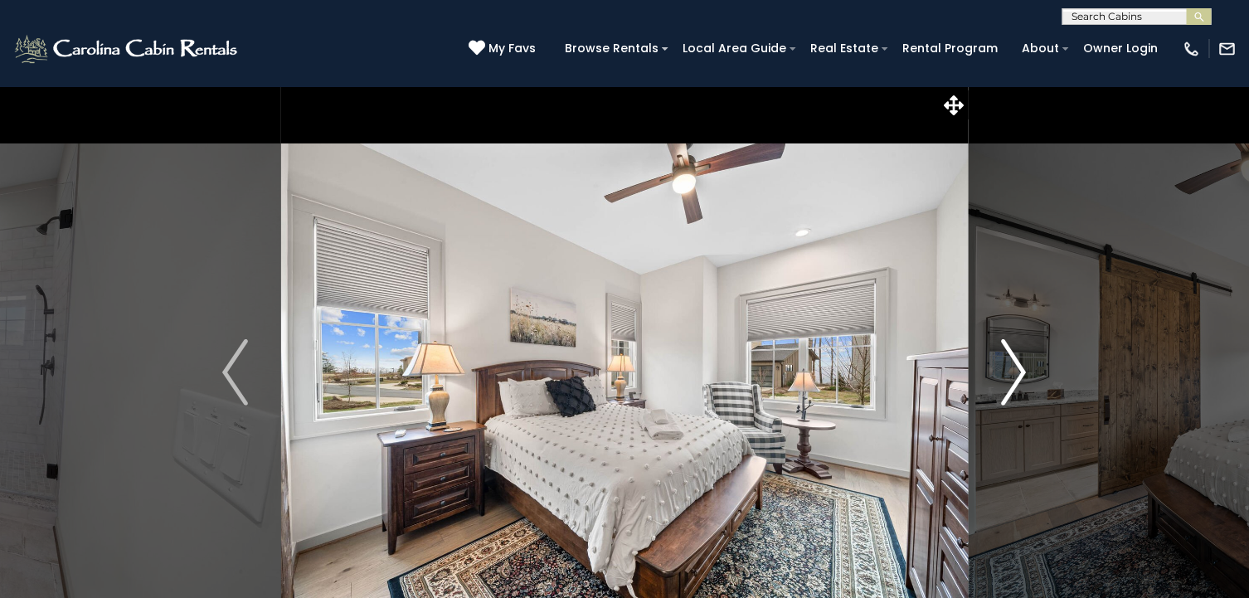
click at [1021, 373] on img "Next" at bounding box center [1013, 372] width 25 height 66
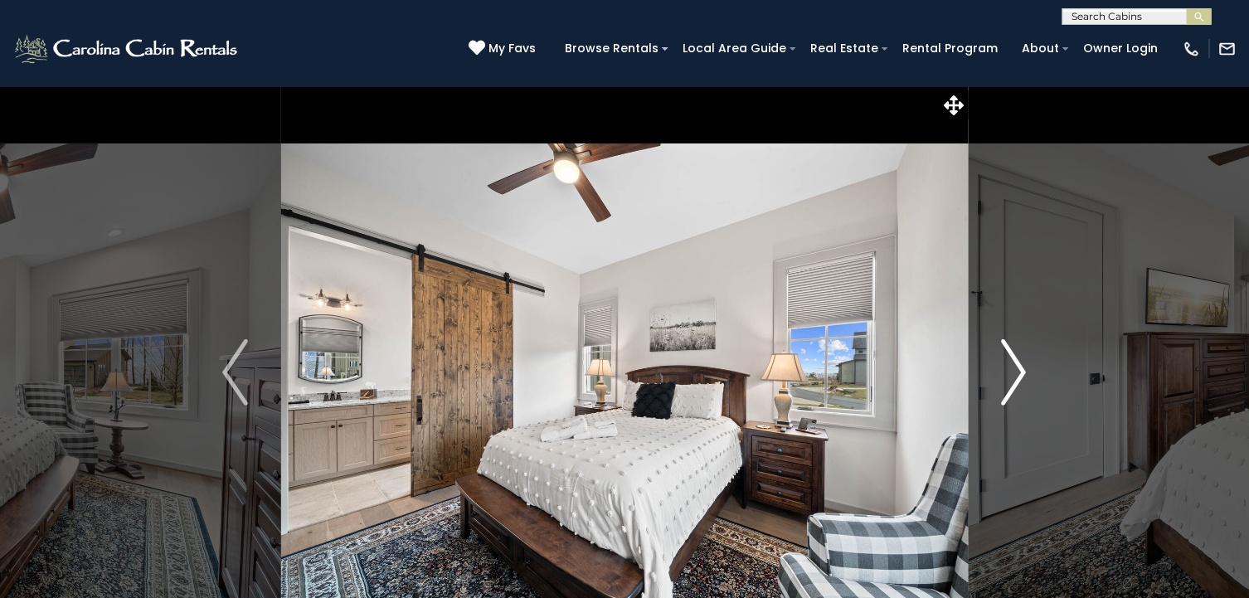
click at [1021, 373] on img "Next" at bounding box center [1013, 372] width 25 height 66
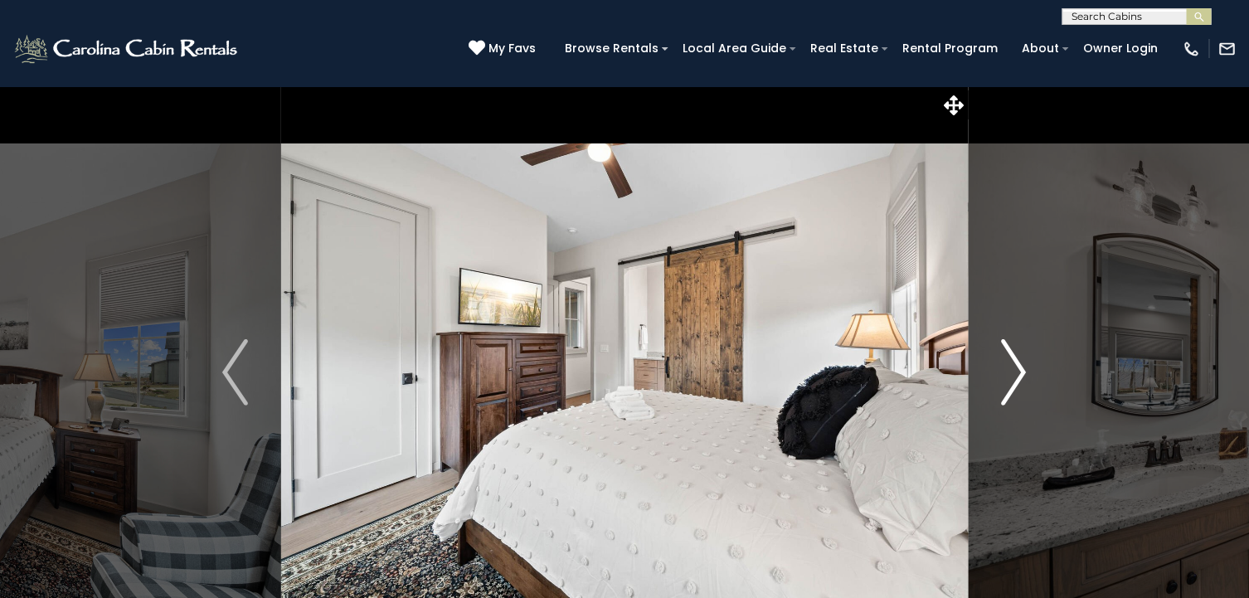
click at [1021, 373] on img "Next" at bounding box center [1013, 372] width 25 height 66
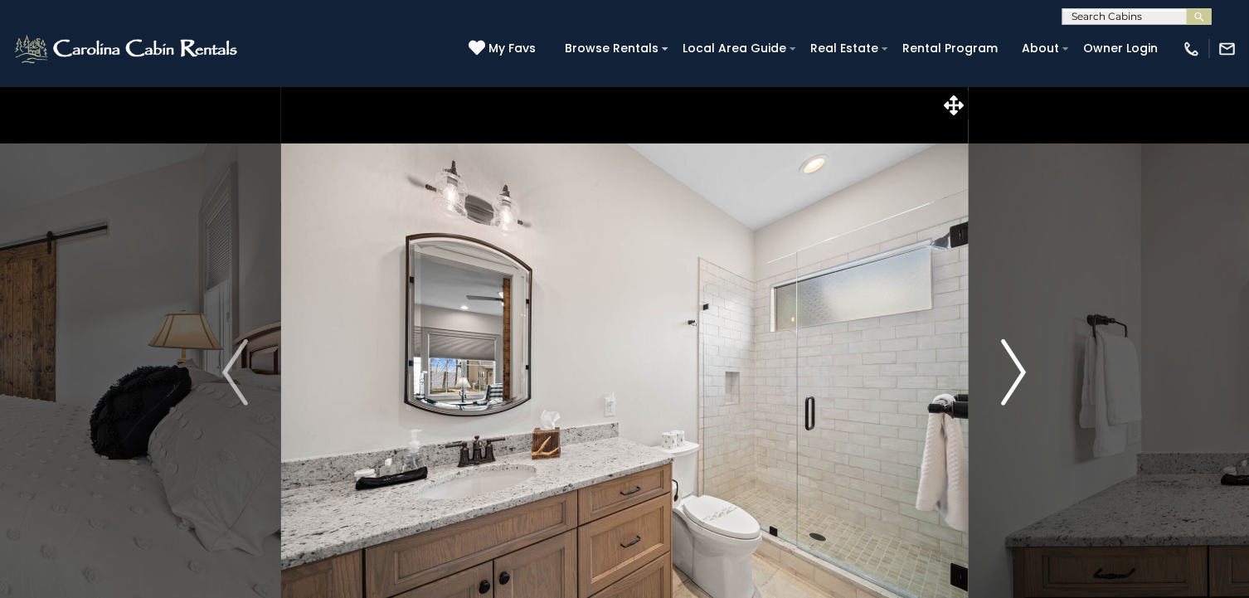
click at [1021, 373] on img "Next" at bounding box center [1013, 372] width 25 height 66
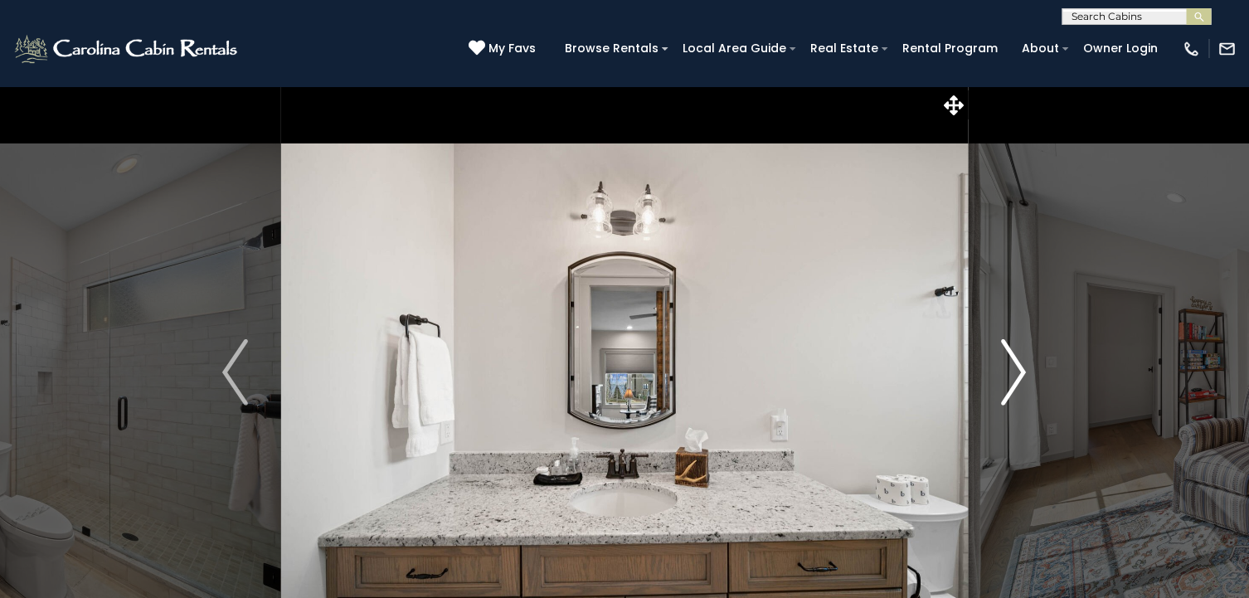
click at [1021, 373] on img "Next" at bounding box center [1013, 372] width 25 height 66
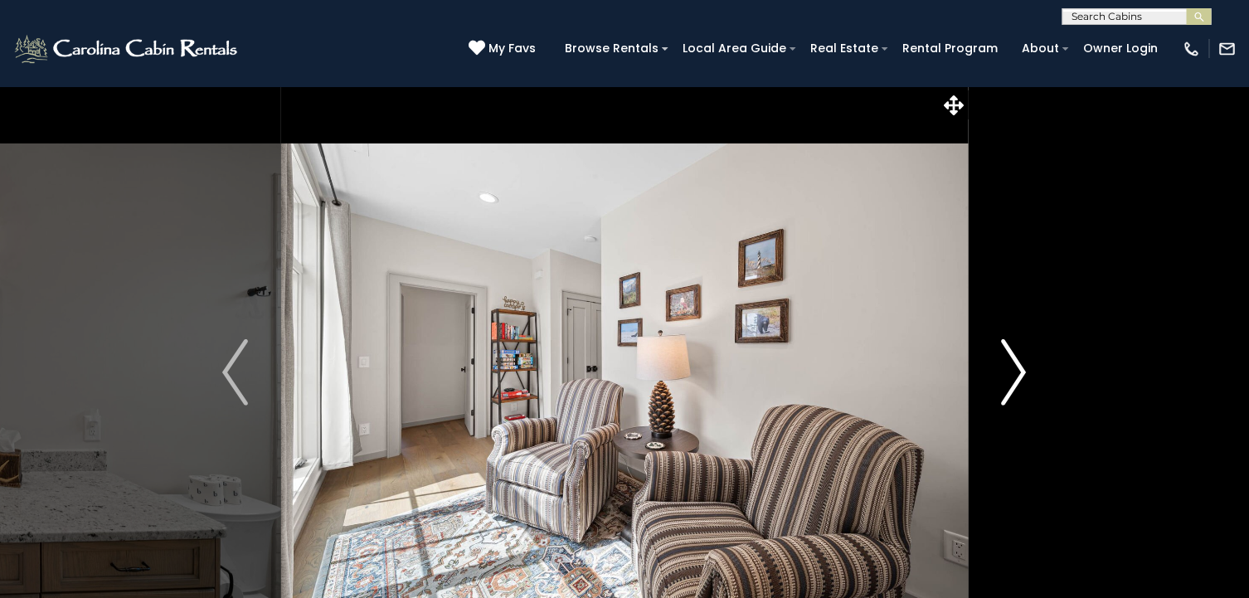
click at [1021, 373] on img "Next" at bounding box center [1013, 372] width 25 height 66
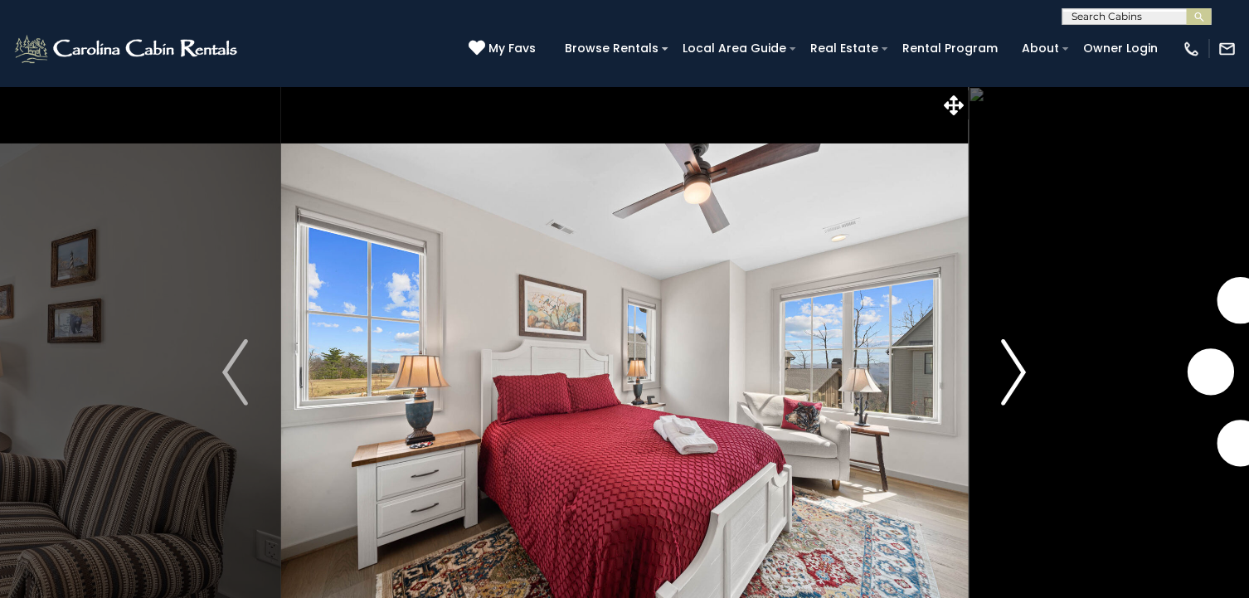
click at [1021, 373] on img "Next" at bounding box center [1013, 372] width 25 height 66
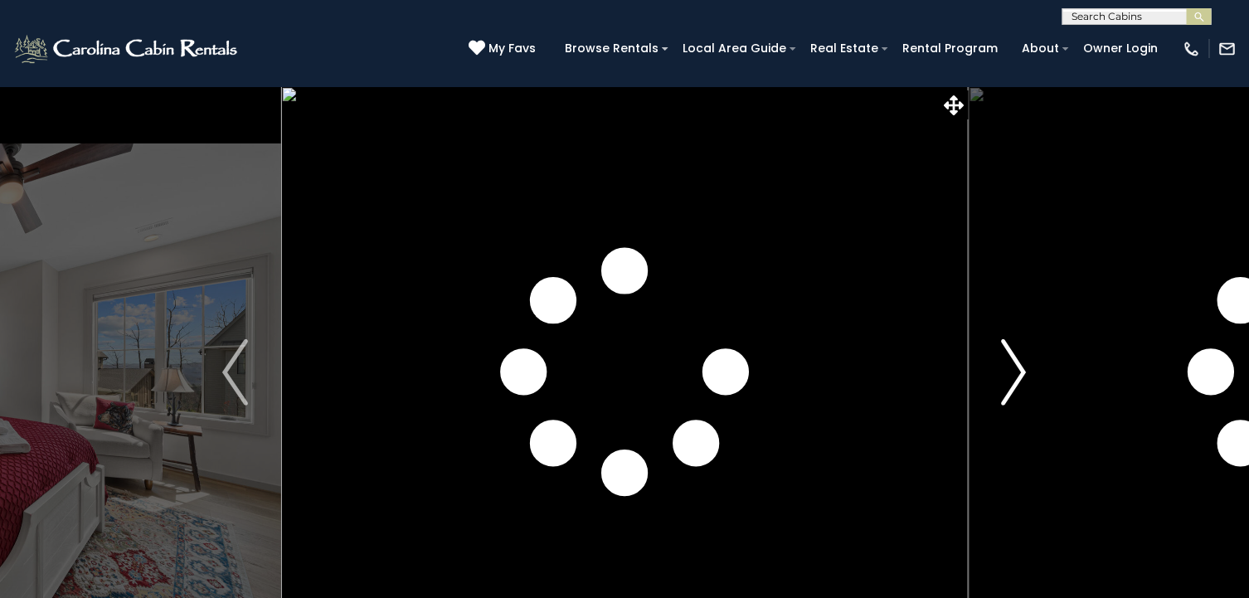
click at [1021, 373] on img "Next" at bounding box center [1013, 372] width 25 height 66
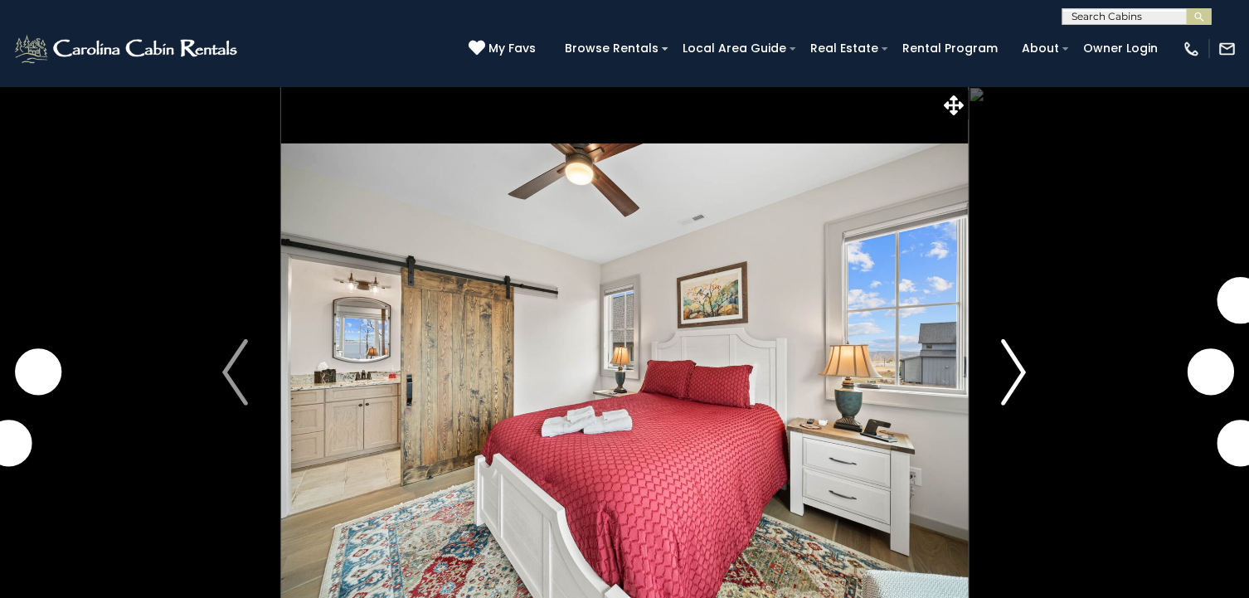
click at [1021, 373] on img "Next" at bounding box center [1013, 372] width 25 height 66
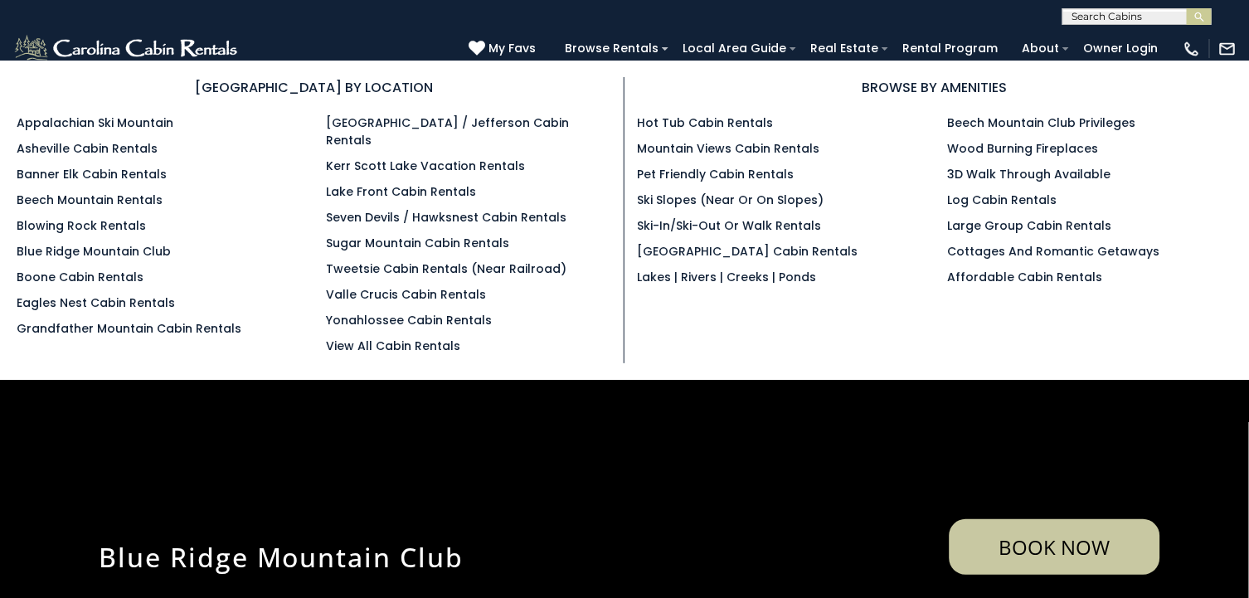
scroll to position [3747, 0]
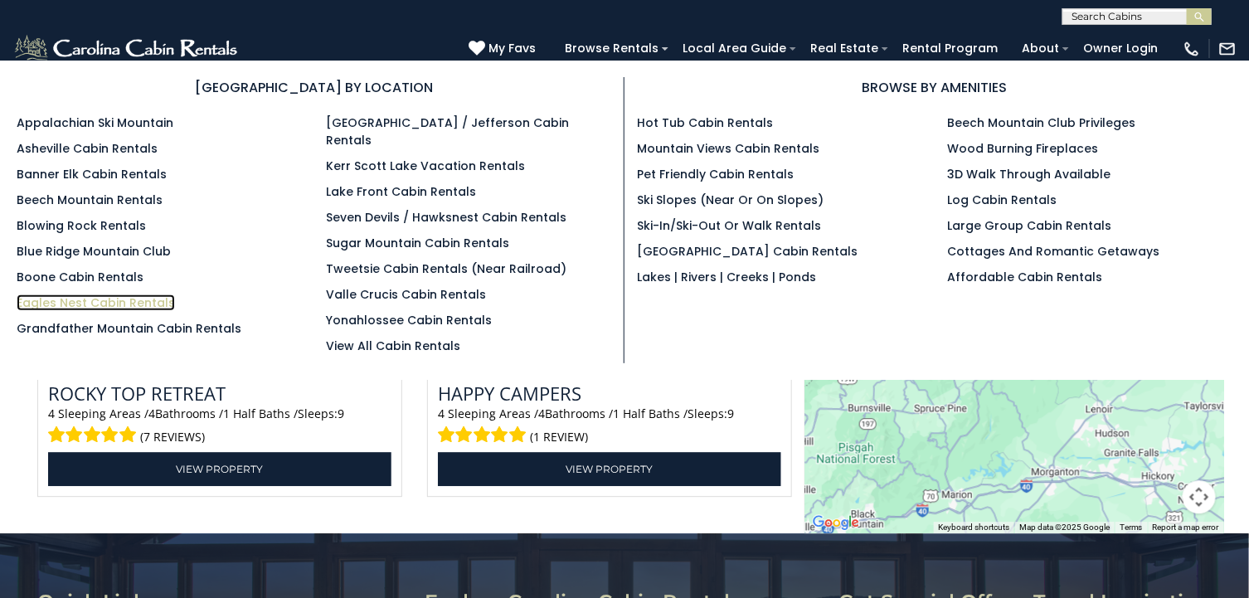
click at [134, 305] on link "Eagles Nest Cabin Rentals" at bounding box center [96, 302] width 158 height 17
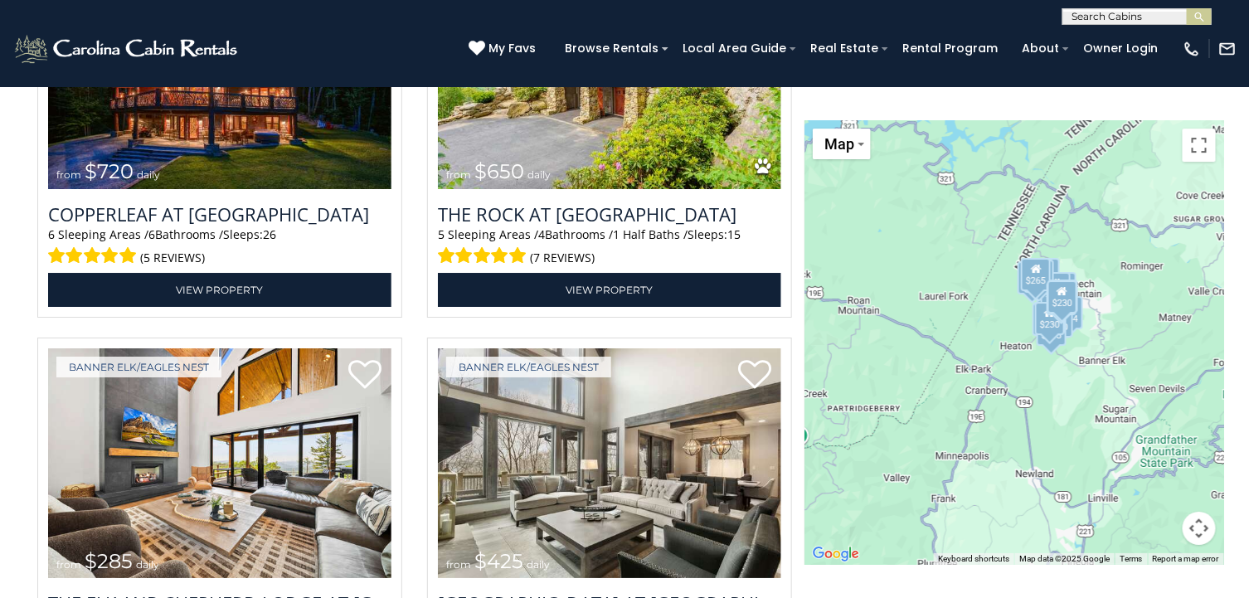
scroll to position [2090, 0]
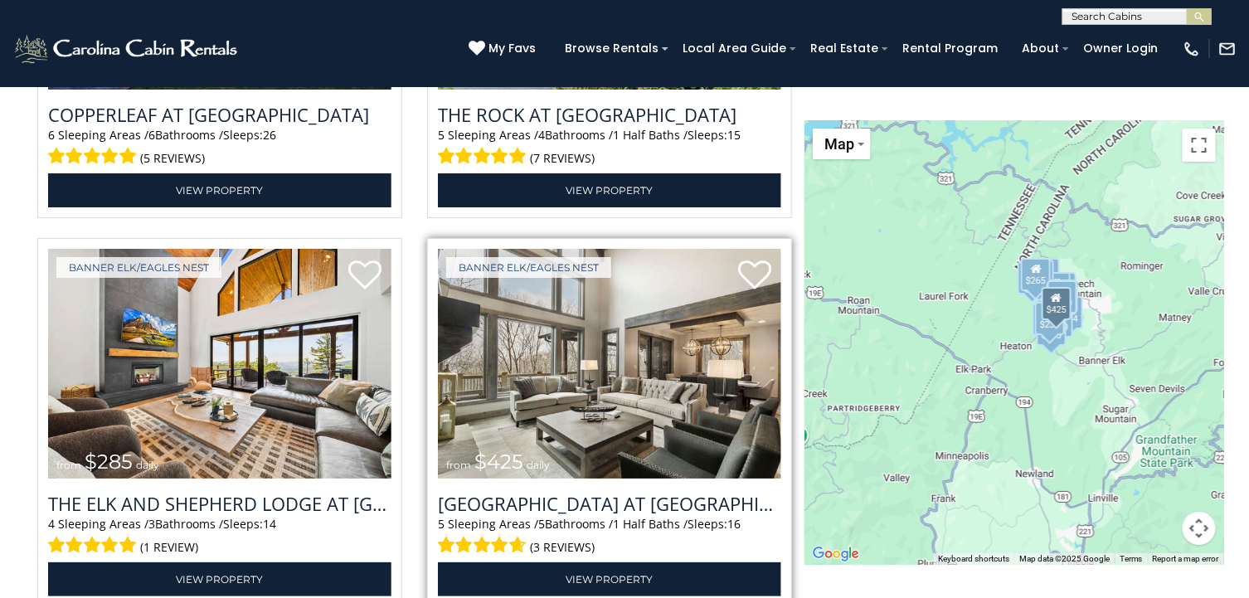
click at [631, 393] on img at bounding box center [609, 364] width 343 height 230
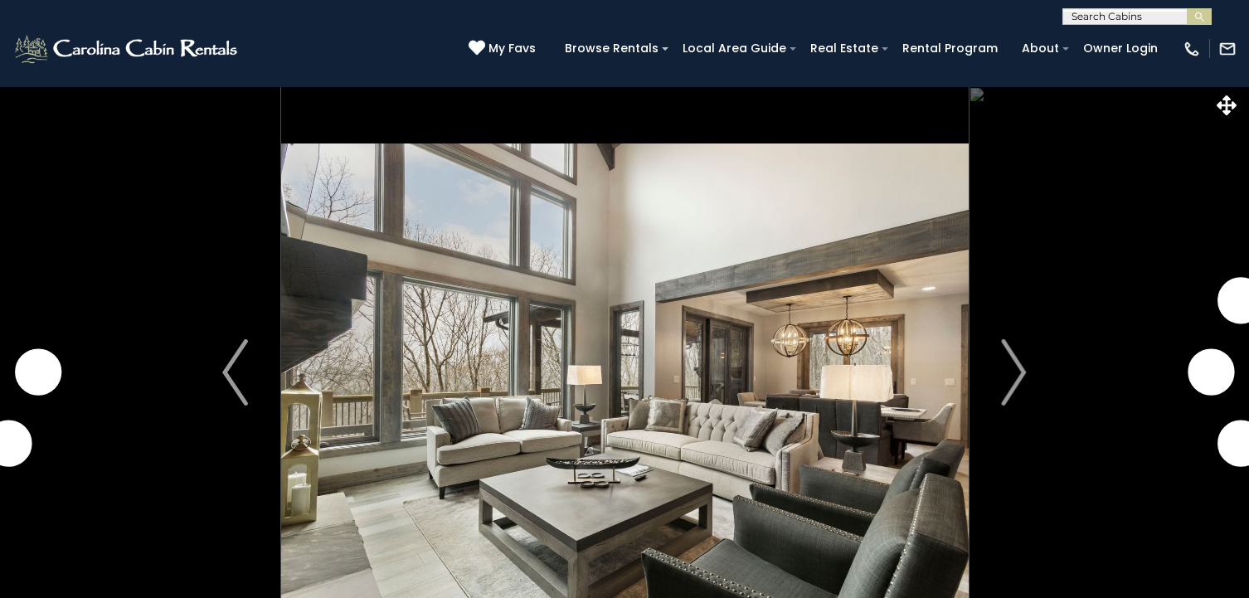
click at [1016, 370] on img "Next" at bounding box center [1013, 372] width 25 height 66
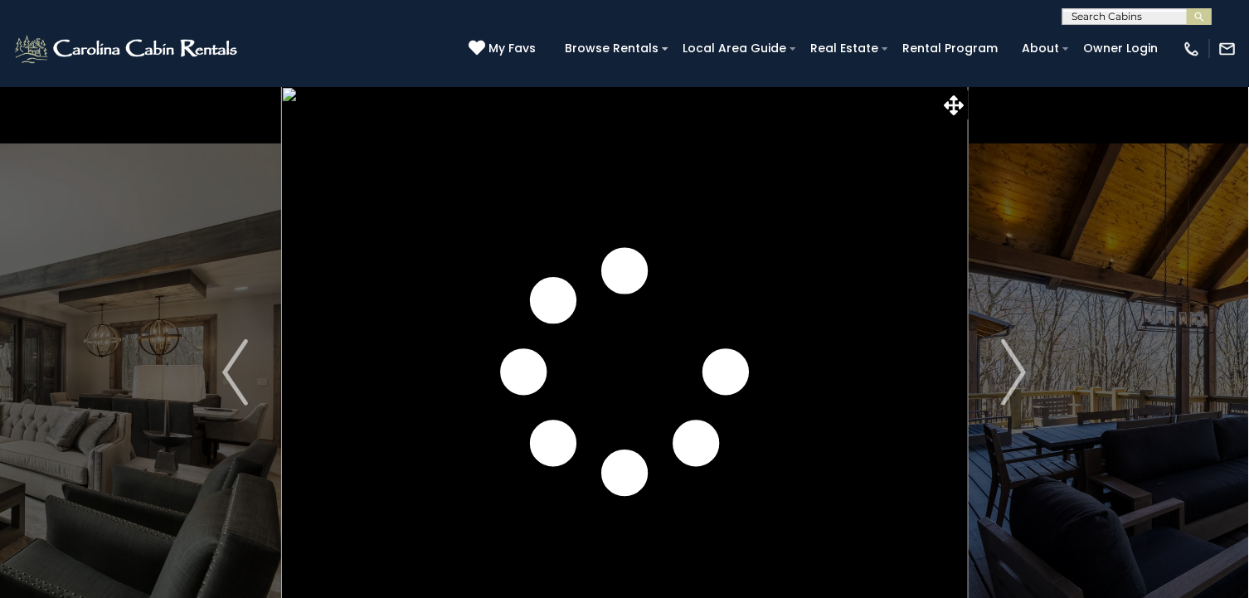
click at [1016, 370] on img "Next" at bounding box center [1013, 372] width 25 height 66
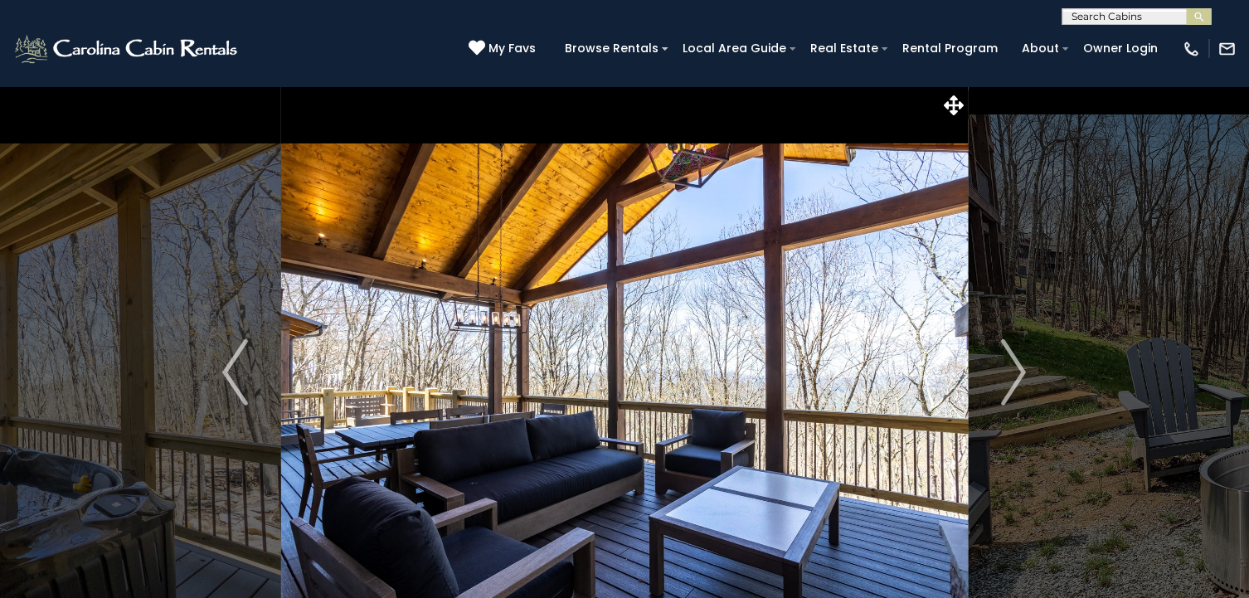
click at [1016, 370] on img "Next" at bounding box center [1013, 372] width 25 height 66
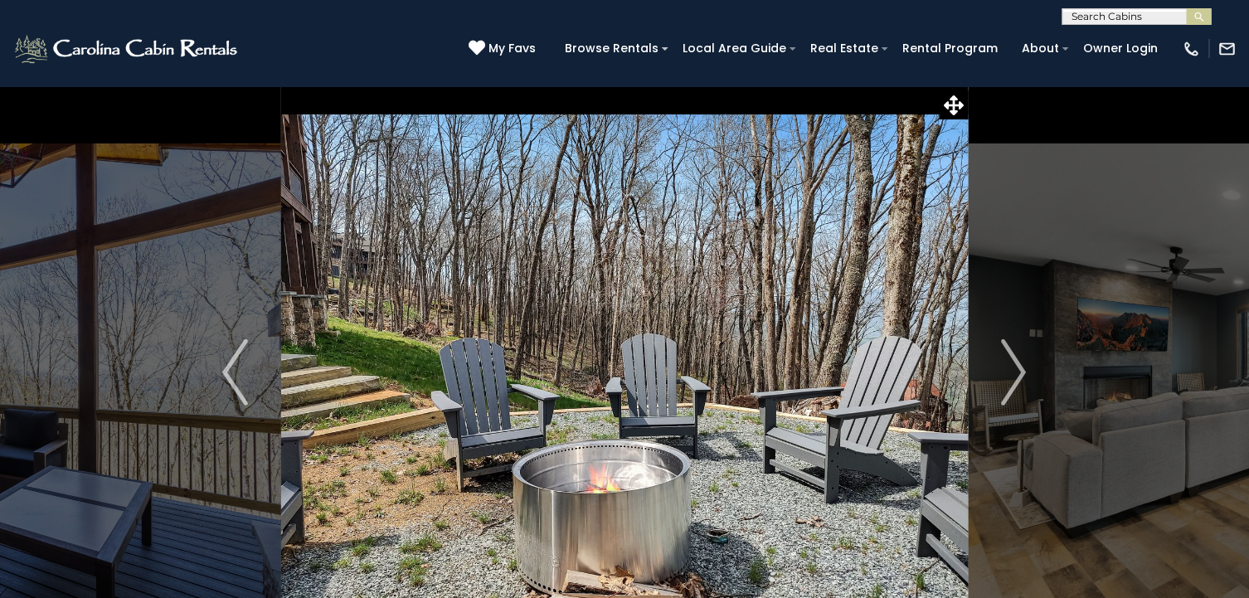
click at [1016, 370] on img "Next" at bounding box center [1013, 372] width 25 height 66
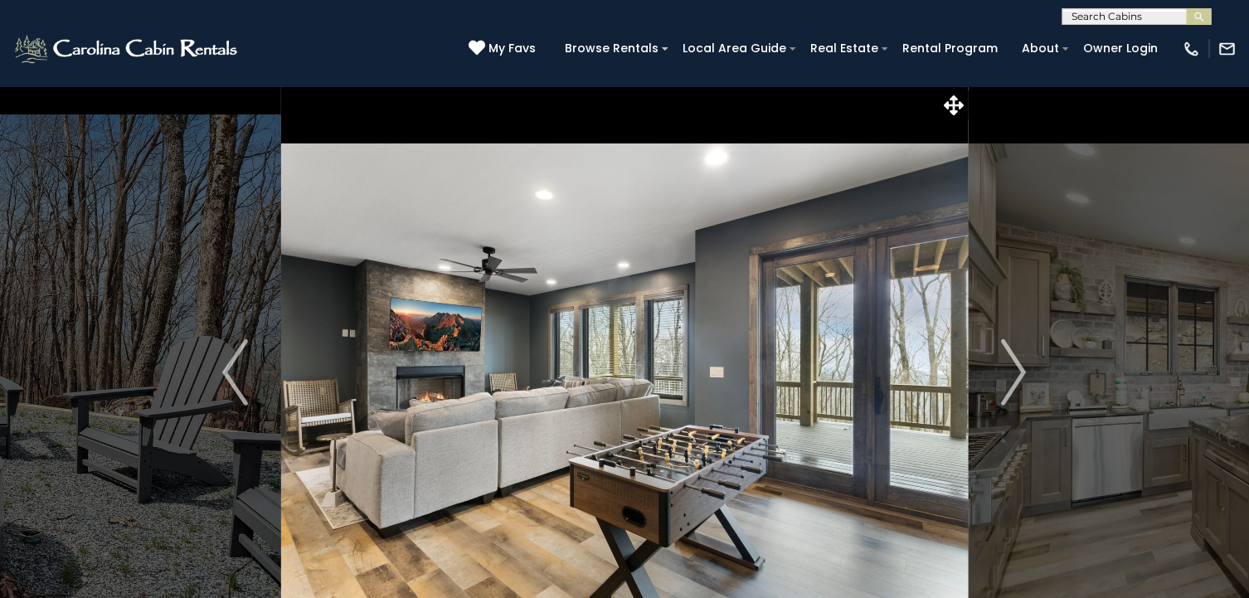
click at [1016, 370] on img "Next" at bounding box center [1013, 372] width 25 height 66
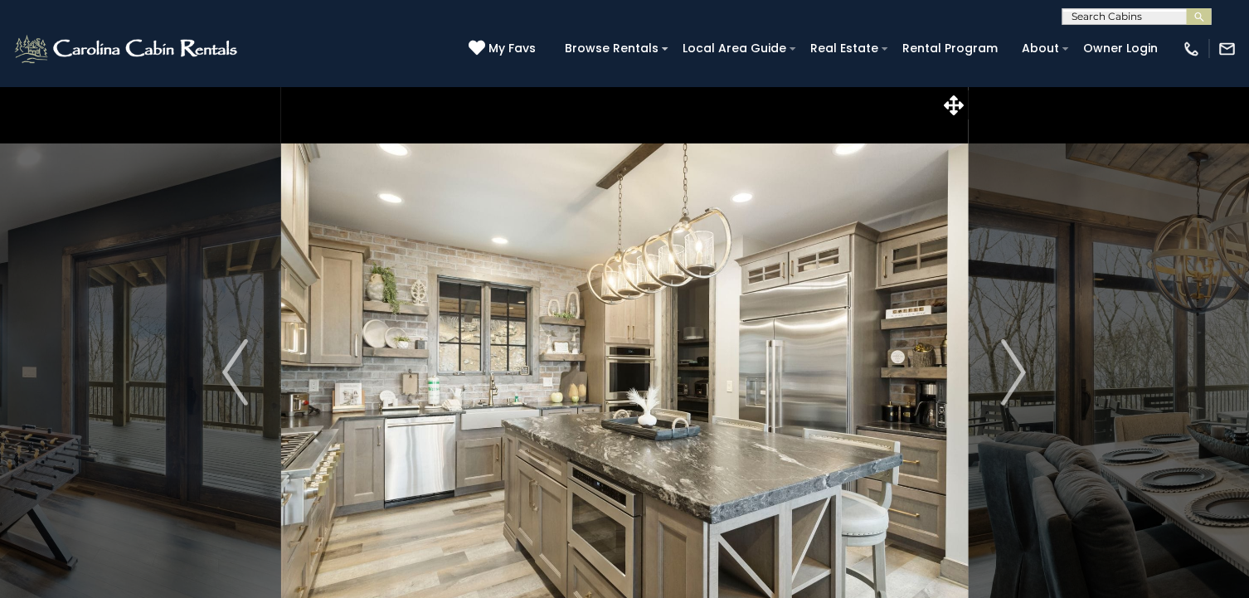
click at [1016, 370] on img "Next" at bounding box center [1013, 372] width 25 height 66
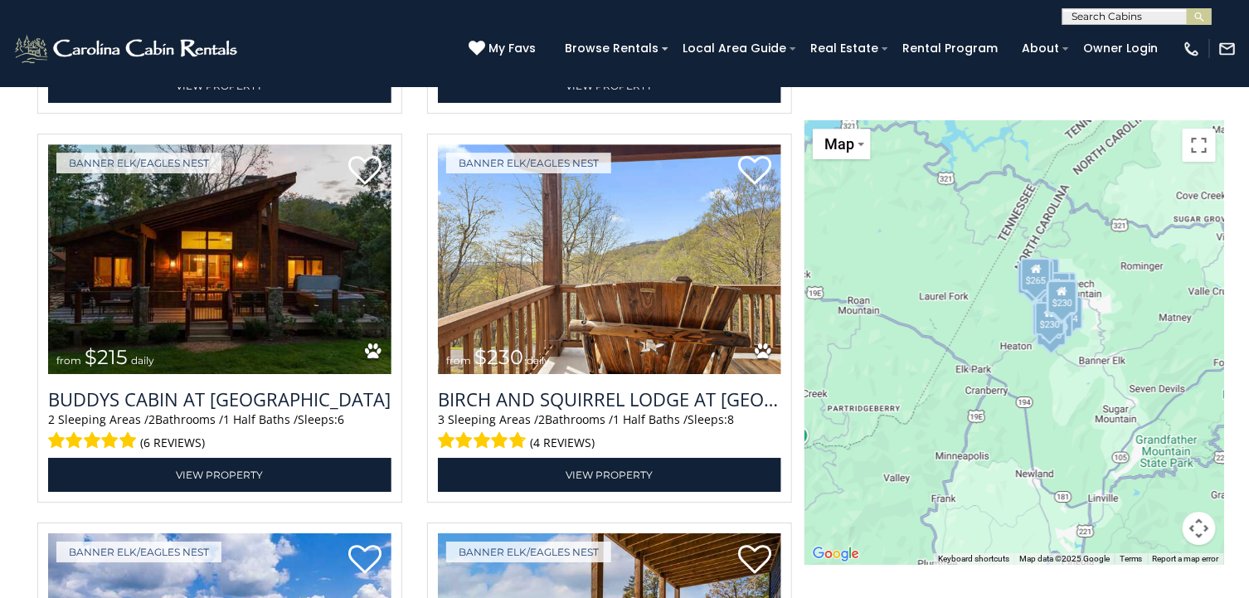
scroll to position [4062, 0]
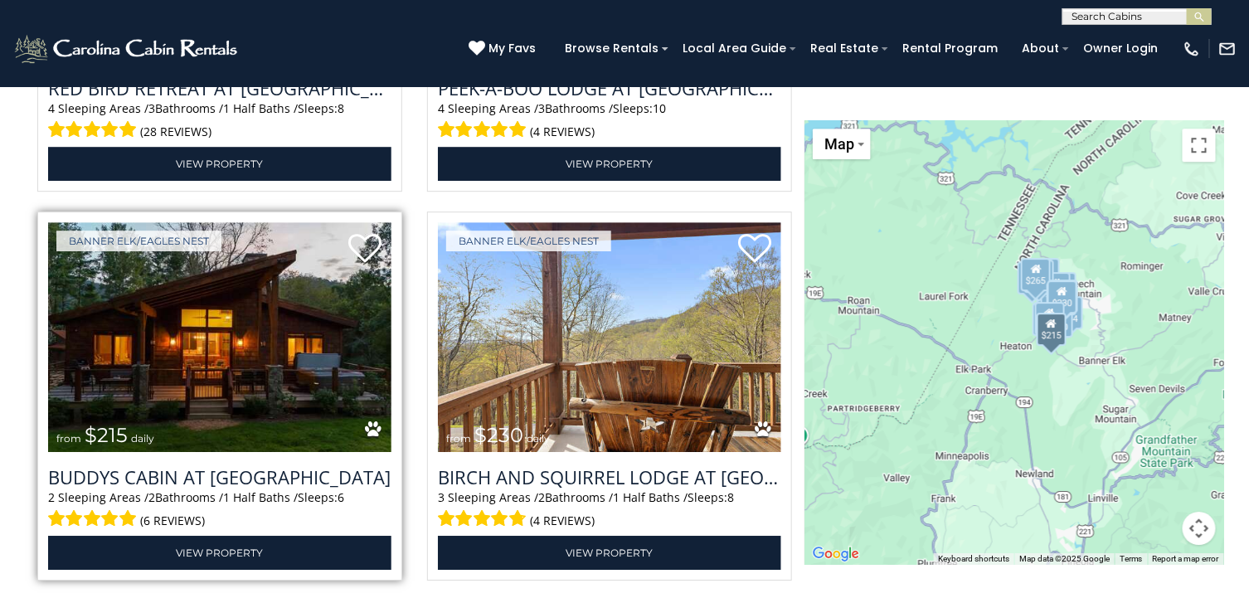
click at [332, 383] on img at bounding box center [219, 337] width 343 height 230
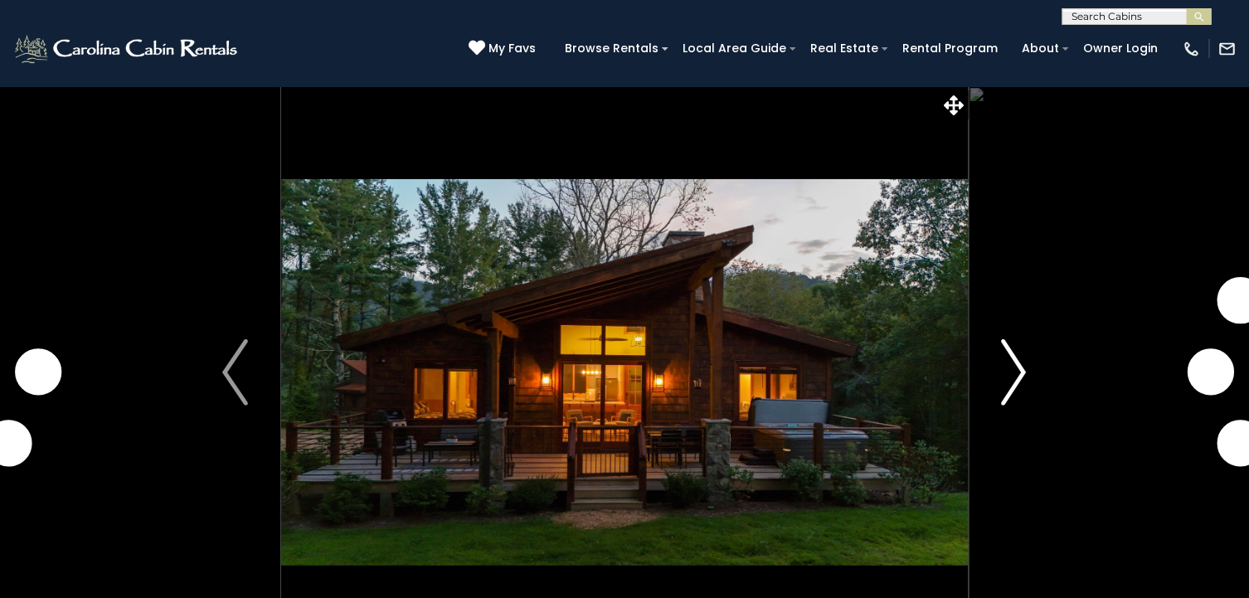
click at [1013, 375] on img "Next" at bounding box center [1013, 372] width 25 height 66
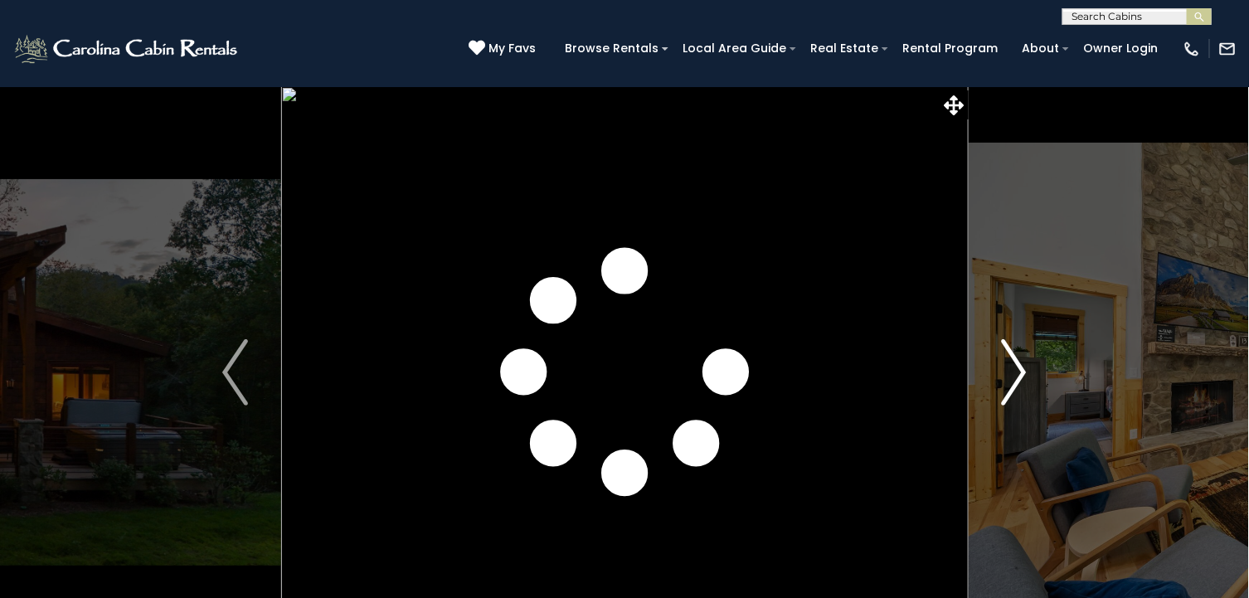
click at [1013, 375] on img "Next" at bounding box center [1013, 372] width 25 height 66
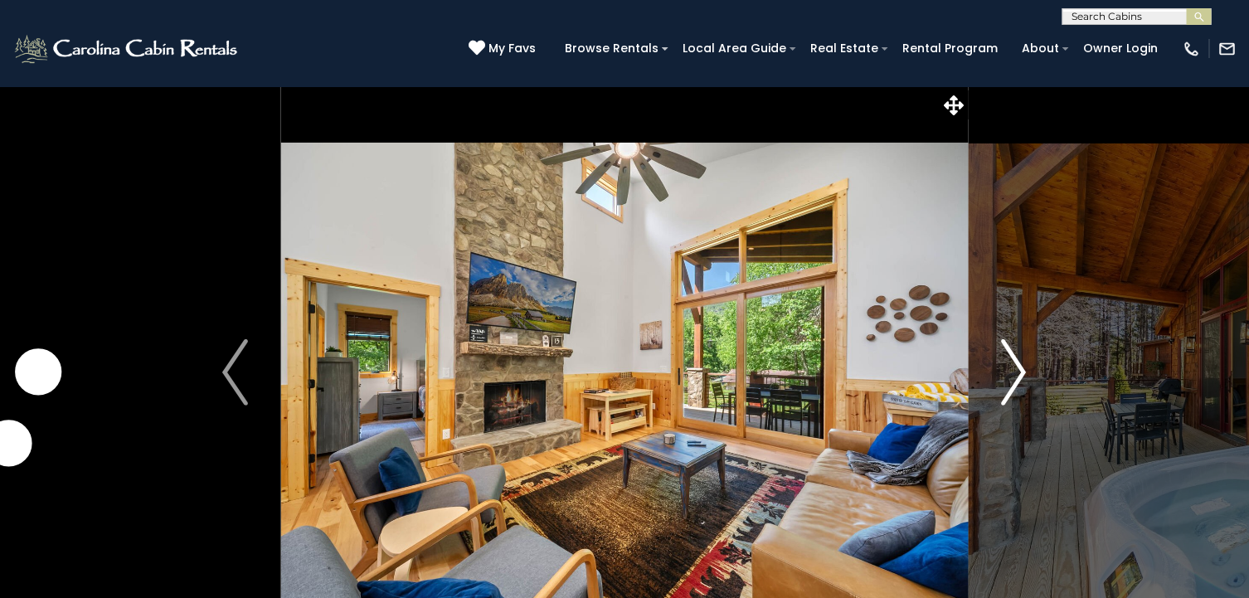
click at [1013, 375] on img "Next" at bounding box center [1013, 372] width 25 height 66
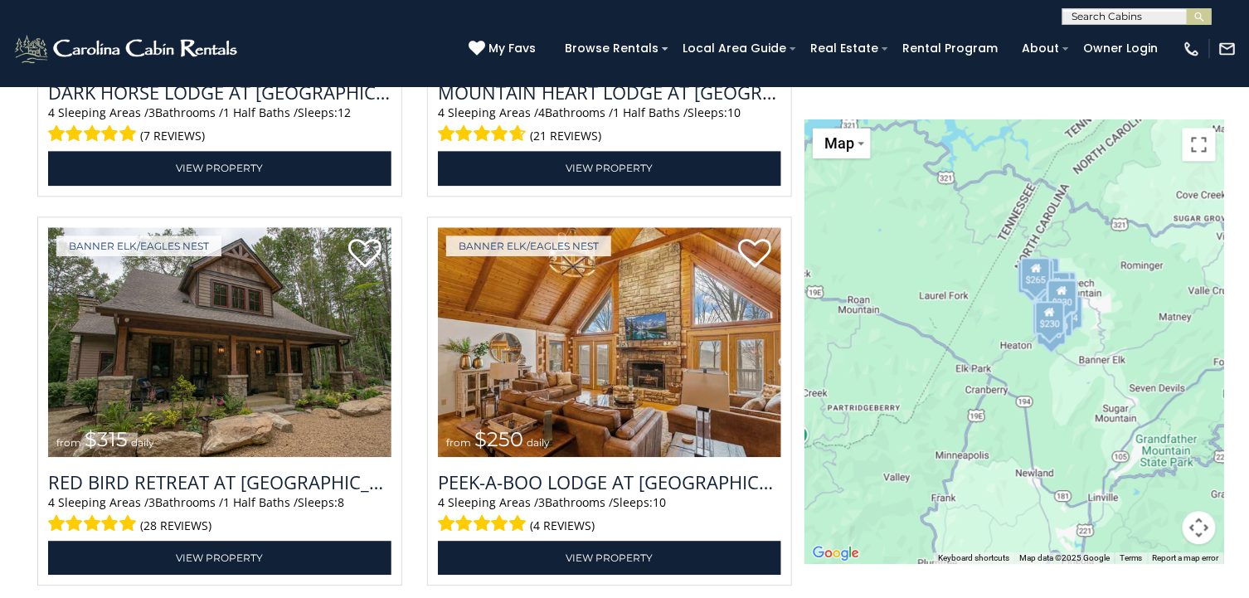
scroll to position [3648, 0]
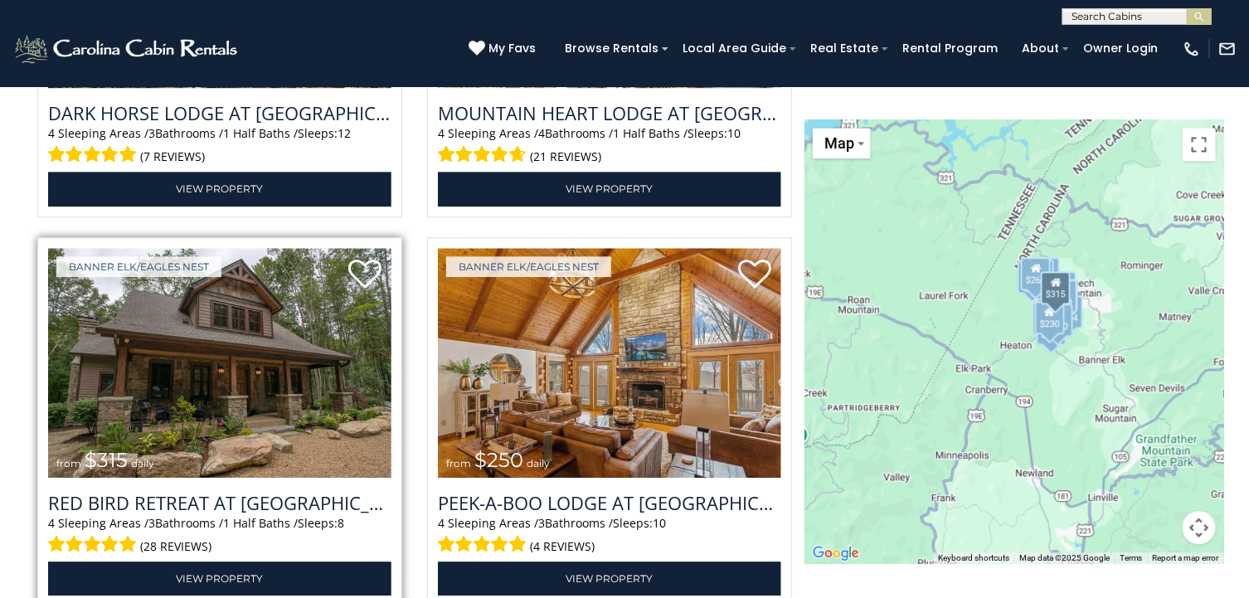
click at [240, 371] on img at bounding box center [219, 363] width 343 height 230
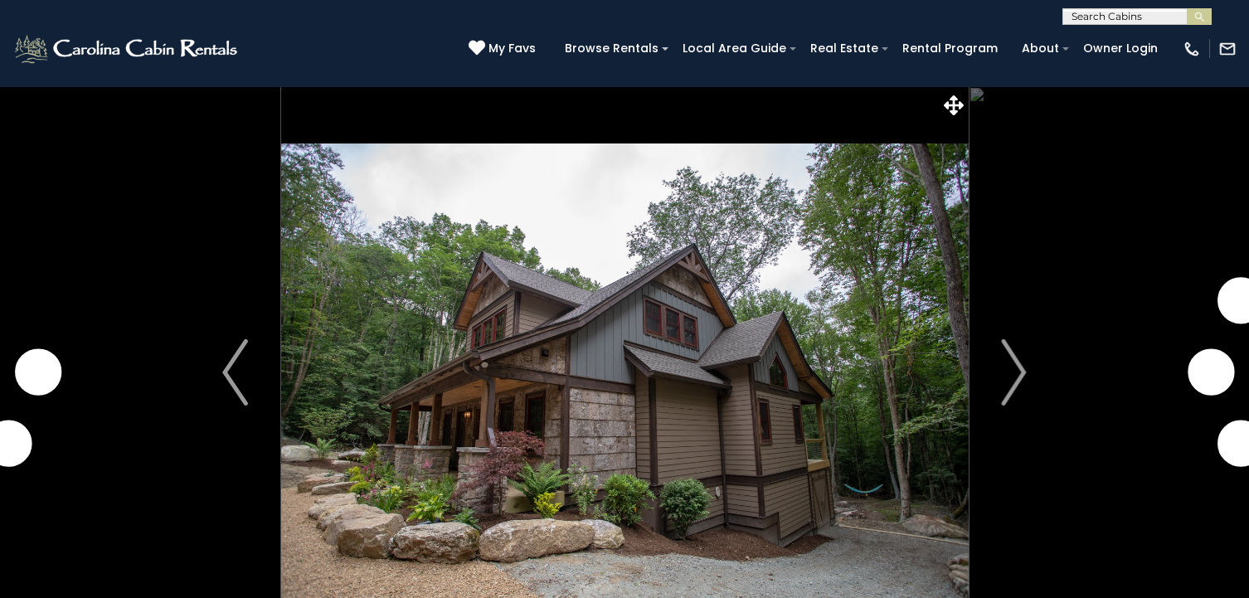
click at [1016, 375] on img "Next" at bounding box center [1013, 372] width 25 height 66
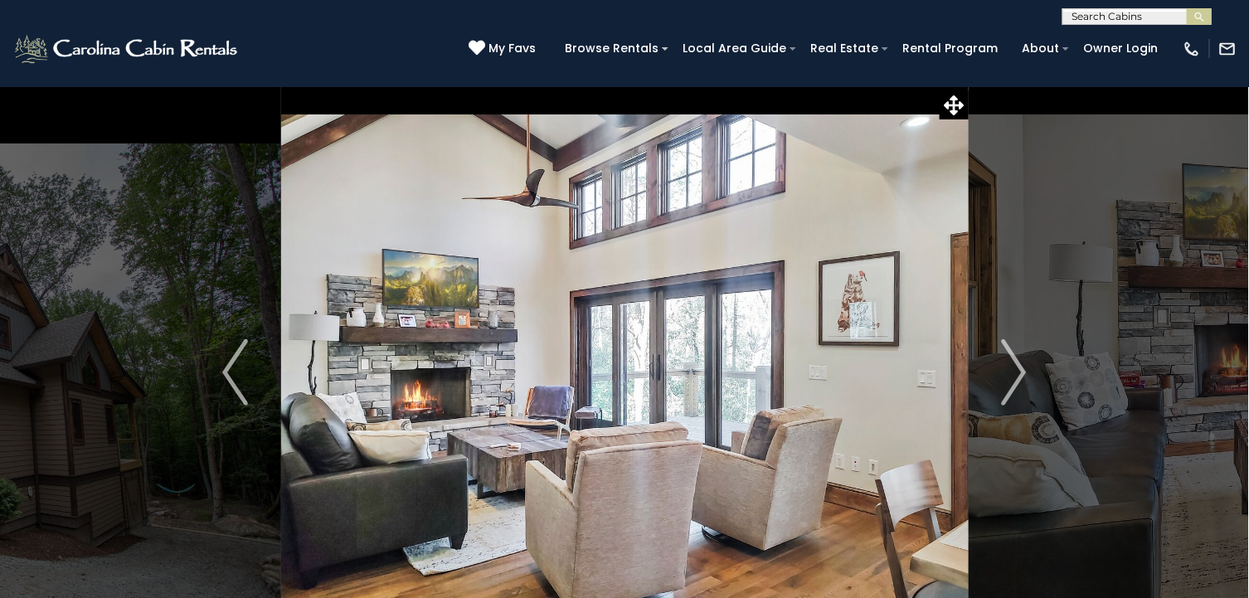
click at [1016, 375] on img "Next" at bounding box center [1013, 372] width 25 height 66
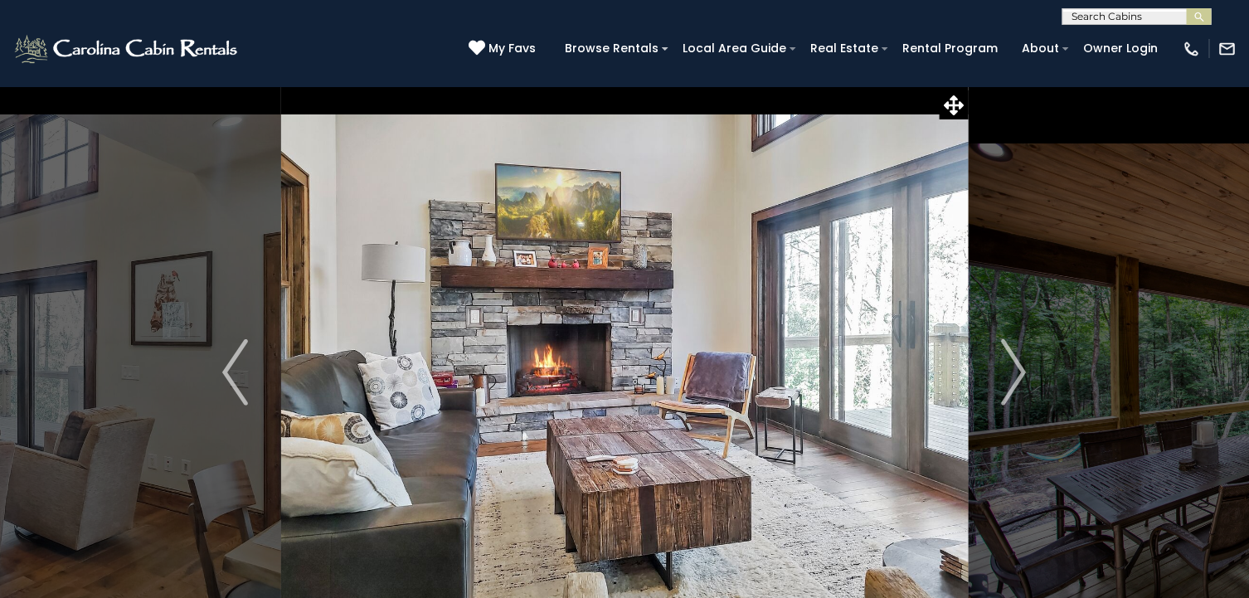
click at [1016, 375] on img "Next" at bounding box center [1013, 372] width 25 height 66
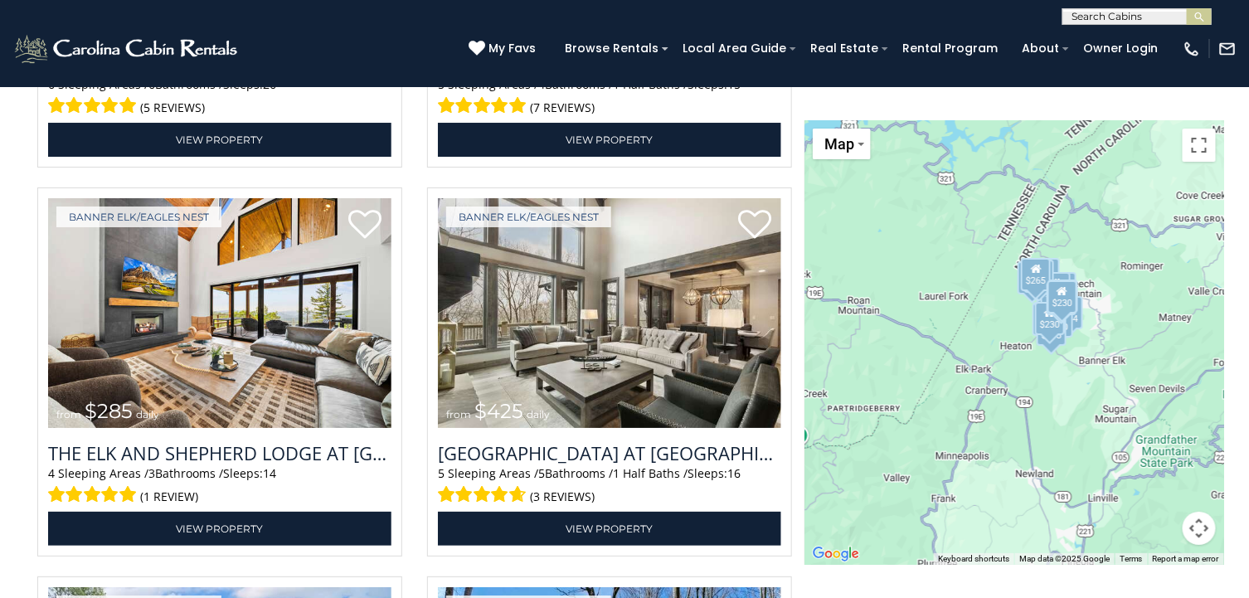
scroll to position [2133, 0]
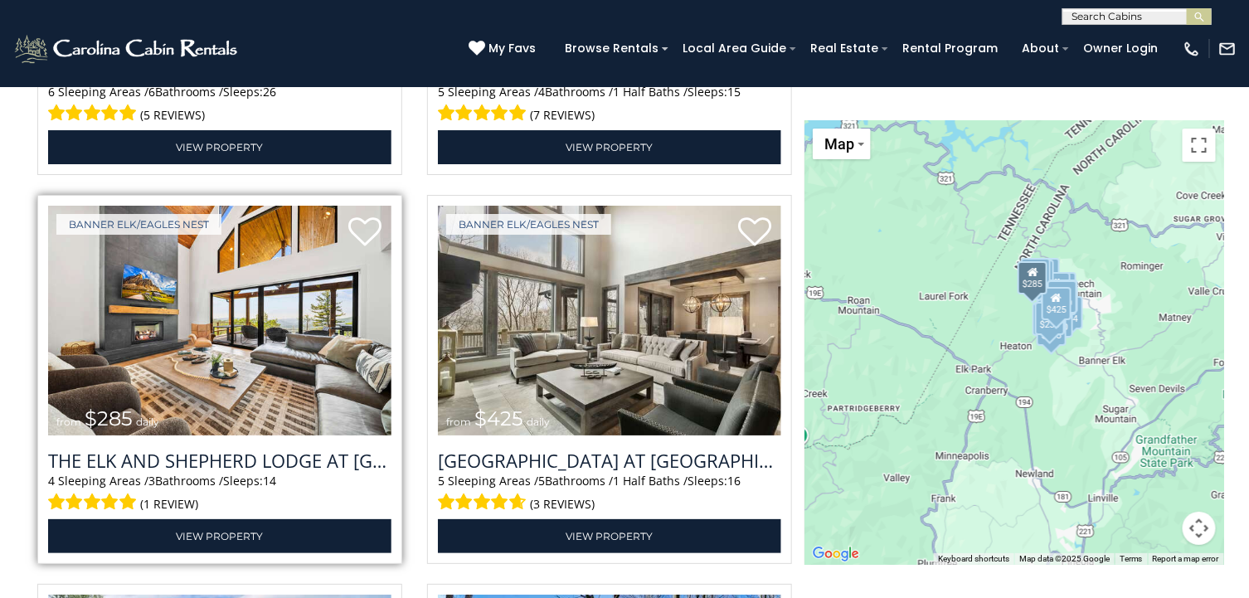
click at [215, 301] on img at bounding box center [219, 321] width 343 height 230
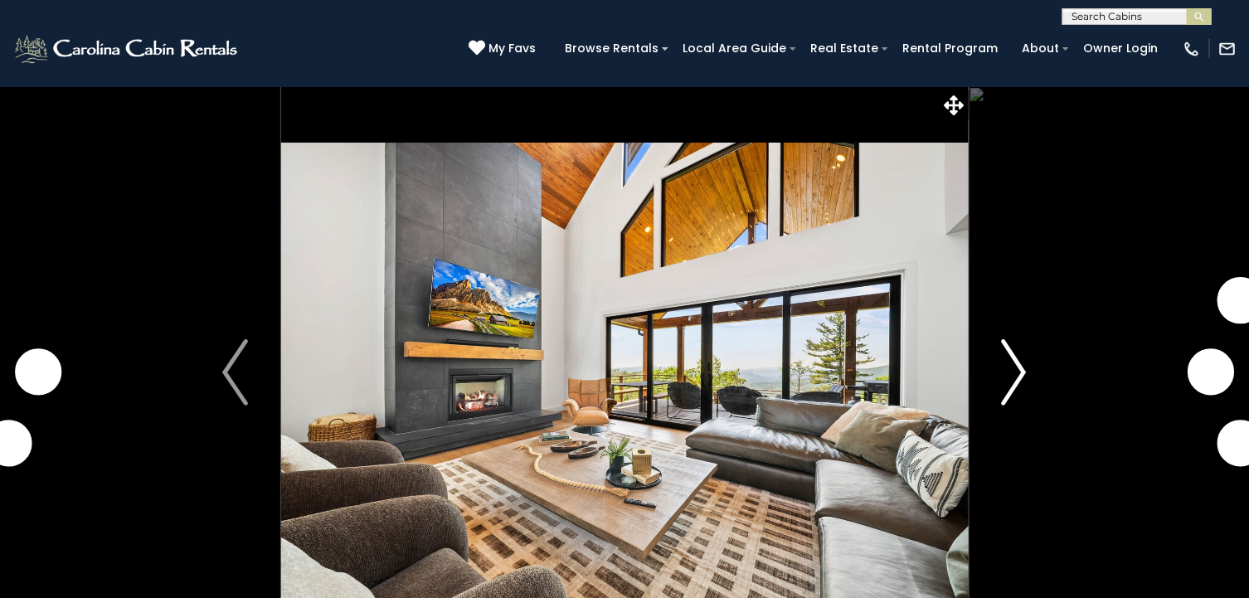
click at [1022, 363] on img "Next" at bounding box center [1013, 372] width 25 height 66
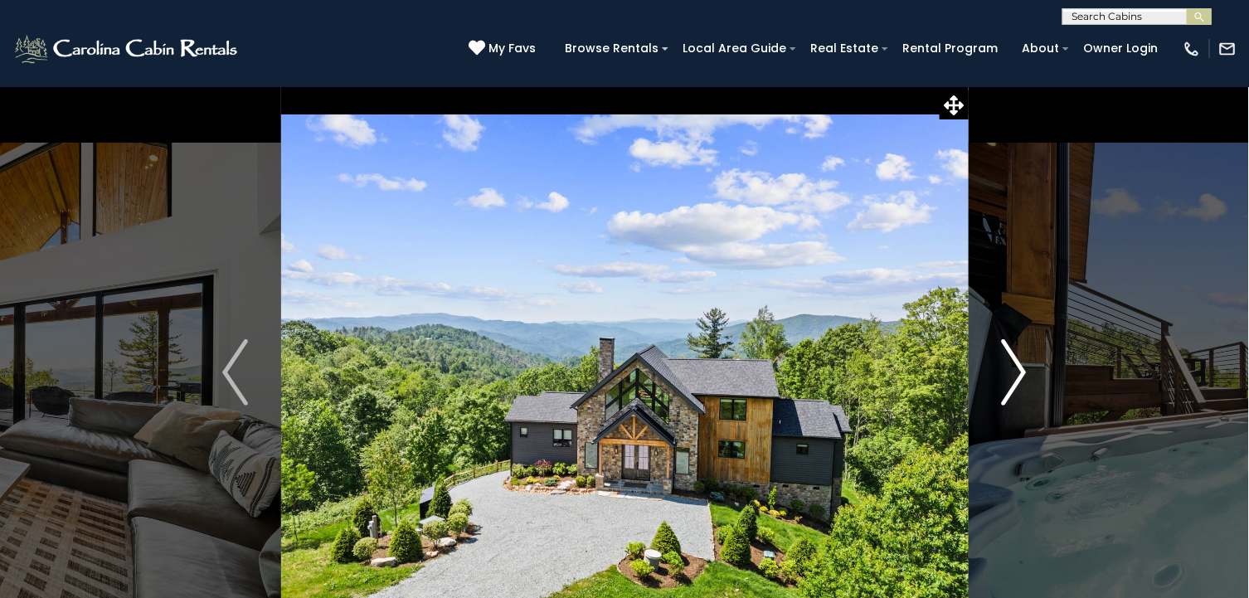
click at [1022, 363] on img "Next" at bounding box center [1013, 372] width 25 height 66
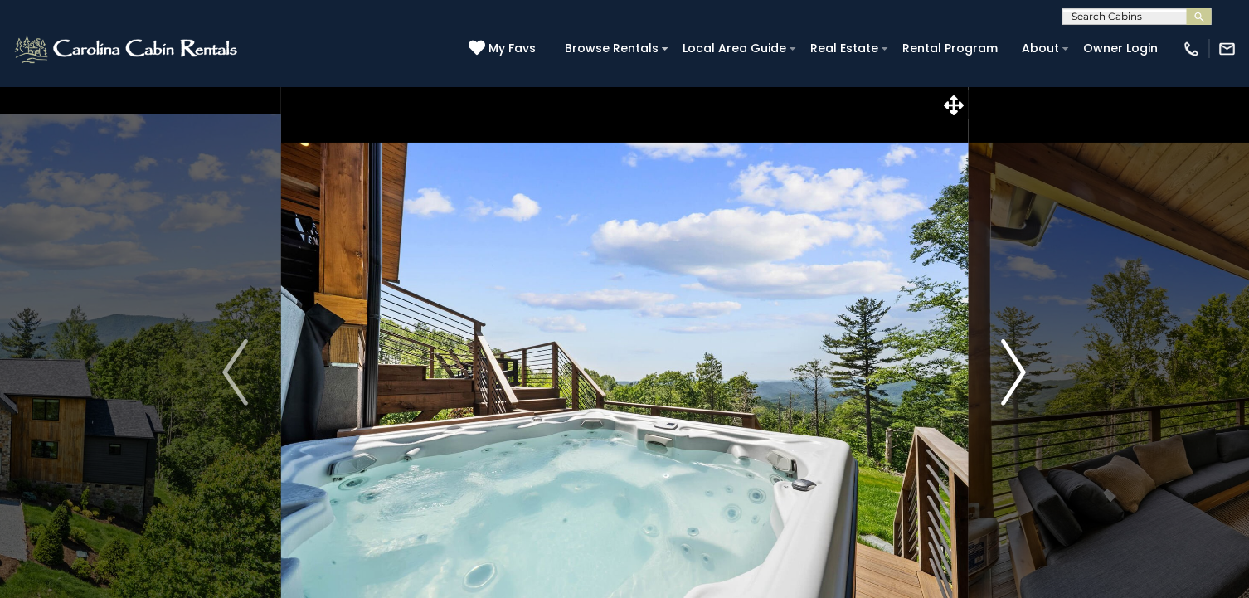
click at [1022, 363] on img "Next" at bounding box center [1013, 372] width 25 height 66
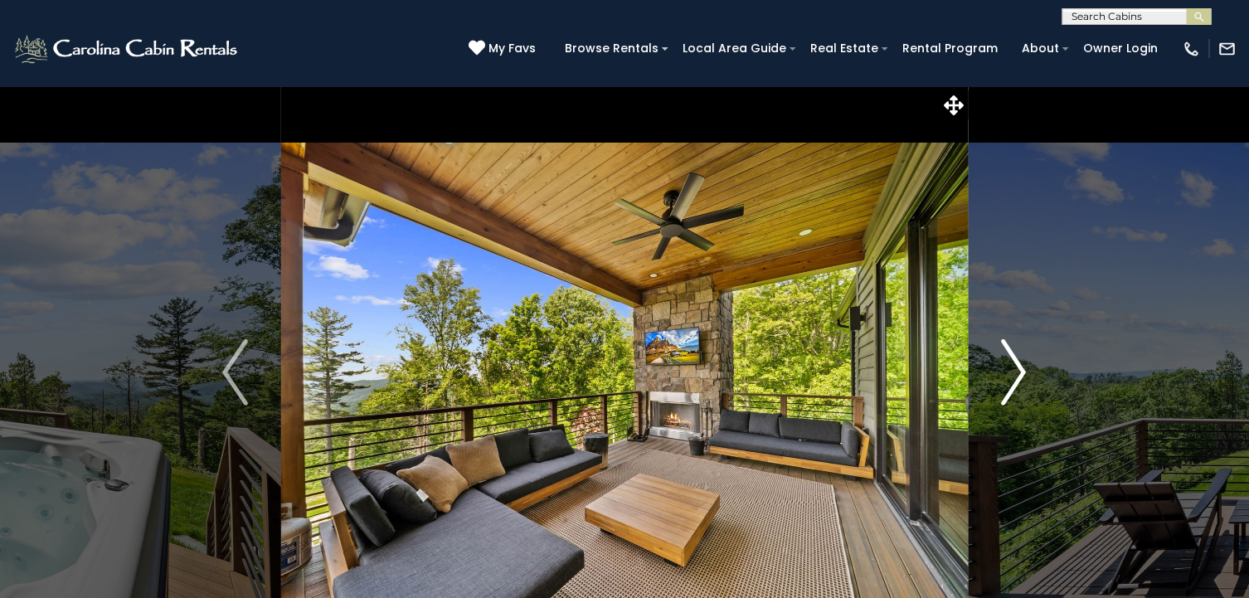
click at [1022, 363] on img "Next" at bounding box center [1013, 372] width 25 height 66
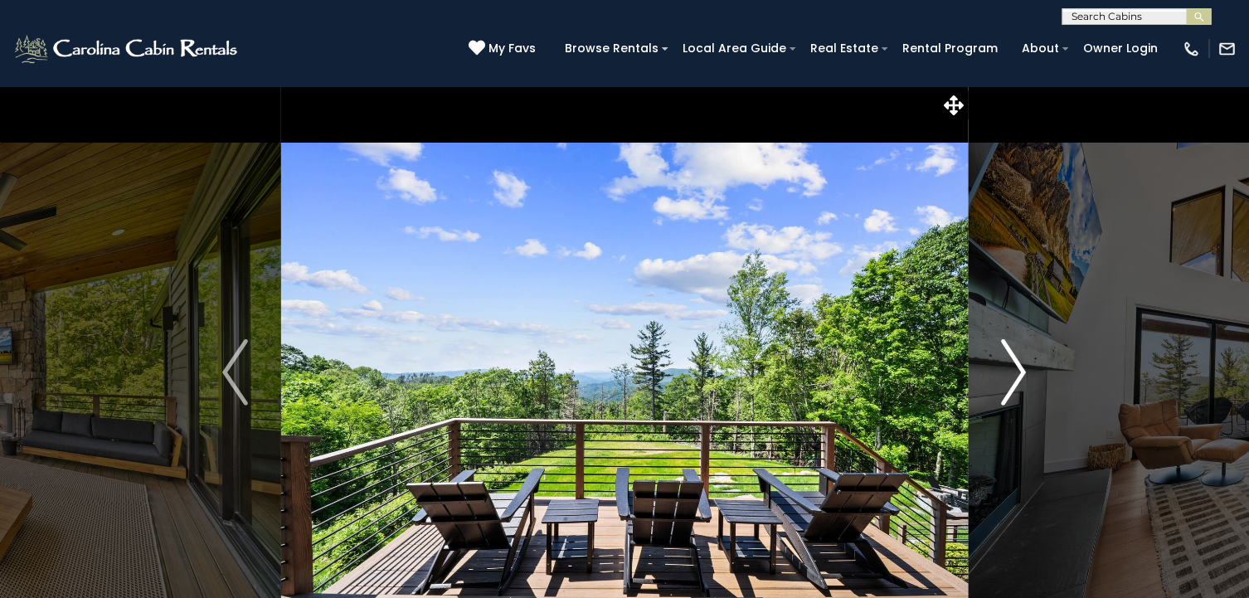
click at [1022, 363] on img "Next" at bounding box center [1013, 372] width 25 height 66
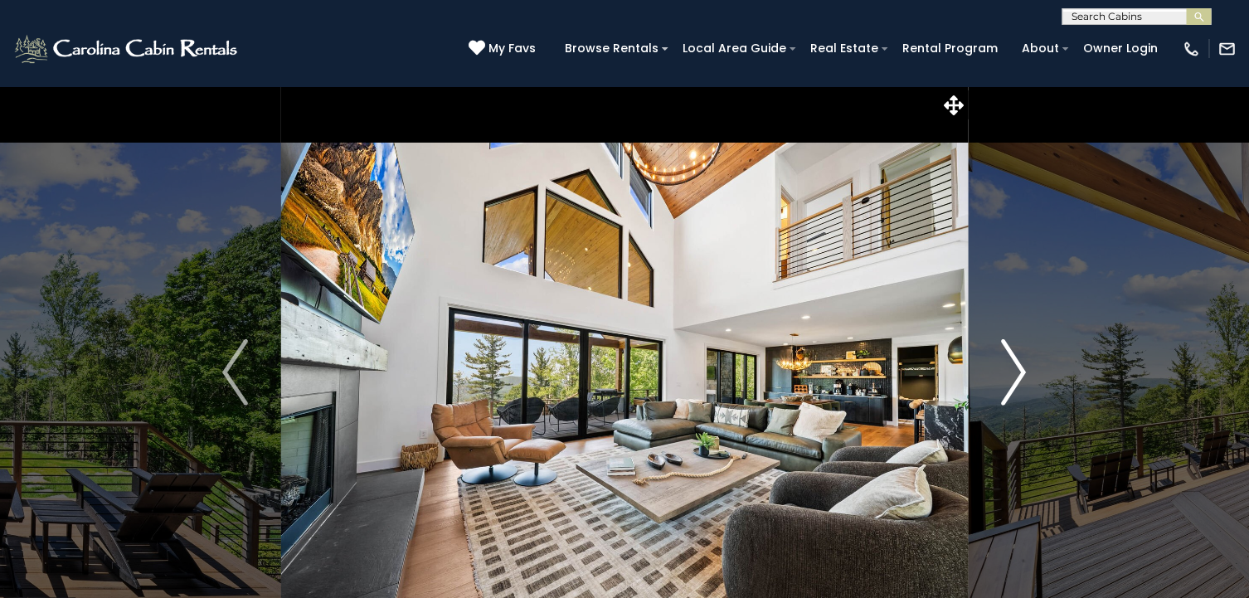
click at [1022, 363] on img "Next" at bounding box center [1013, 372] width 25 height 66
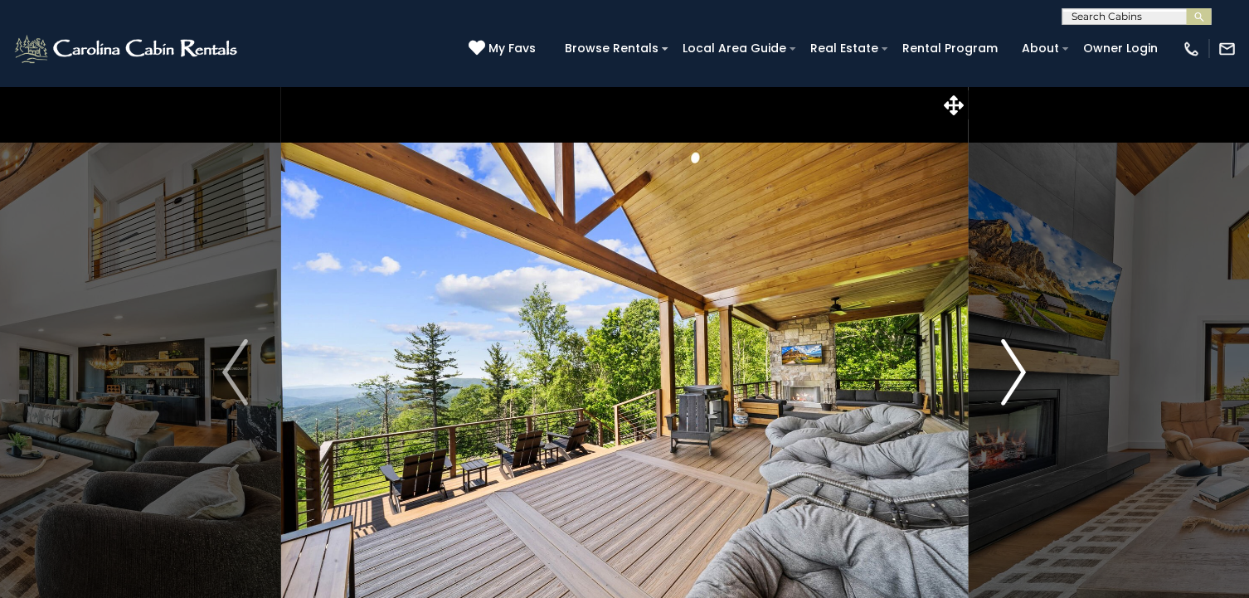
click at [1022, 363] on img "Next" at bounding box center [1013, 372] width 25 height 66
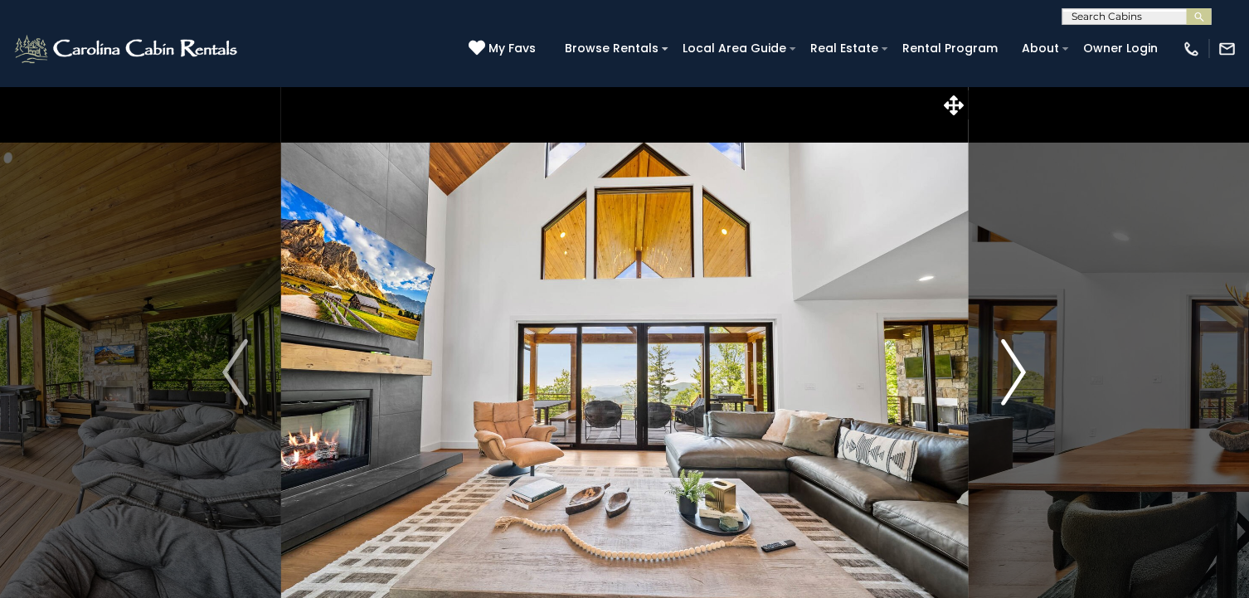
click at [1022, 363] on img "Next" at bounding box center [1013, 372] width 25 height 66
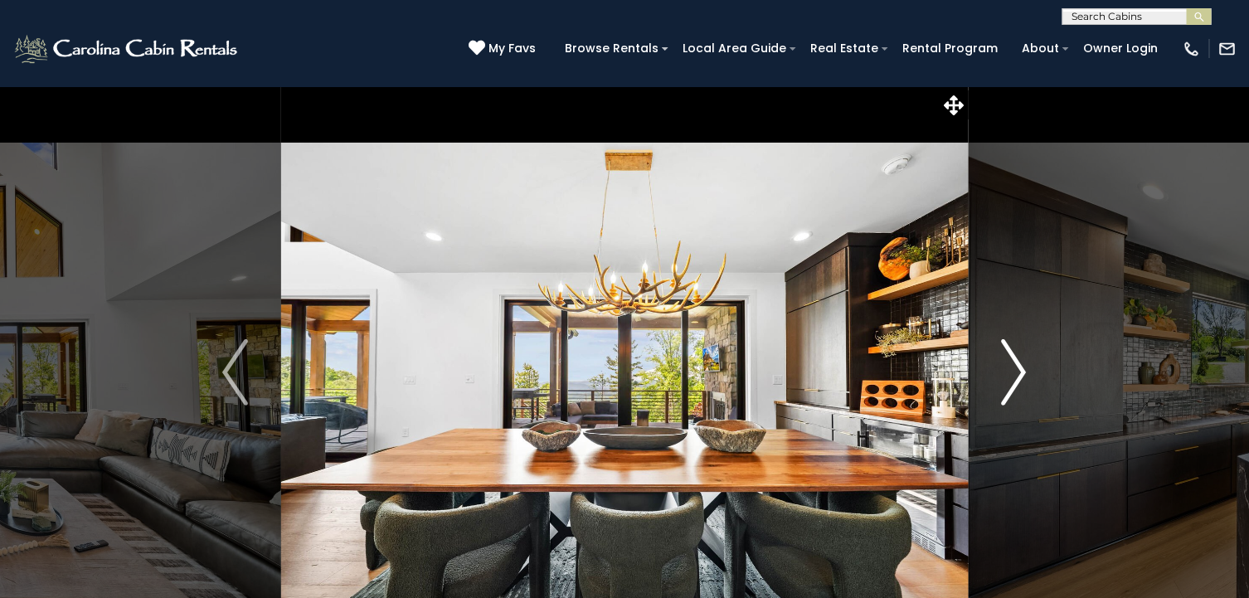
click at [1022, 363] on img "Next" at bounding box center [1013, 372] width 25 height 66
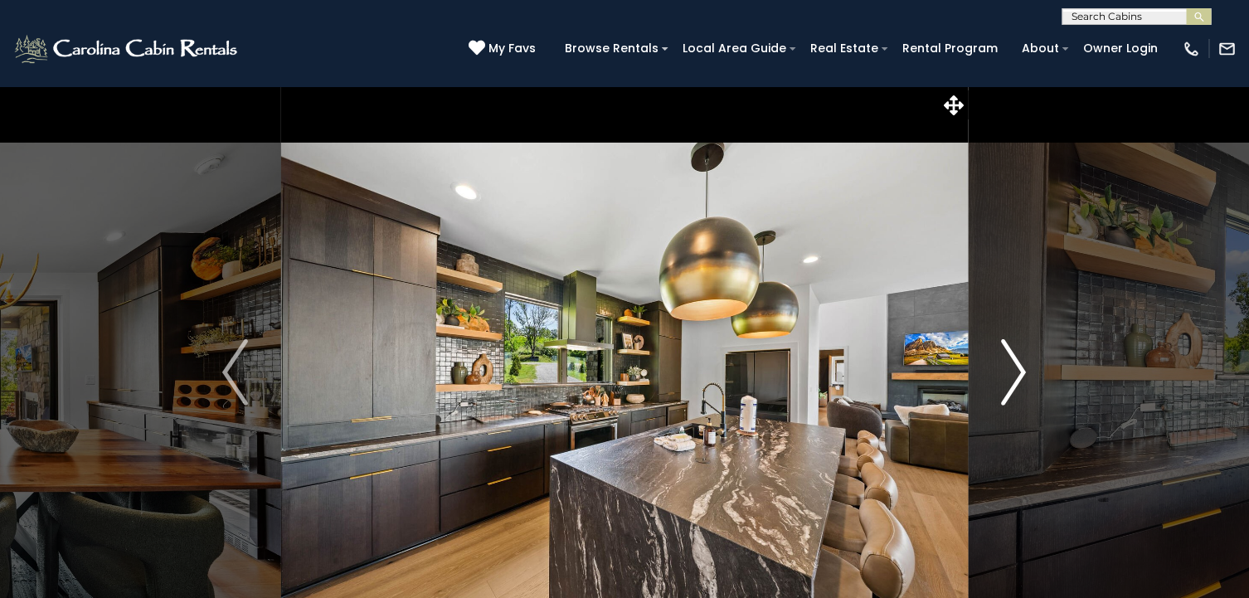
click at [1022, 363] on img "Next" at bounding box center [1013, 372] width 25 height 66
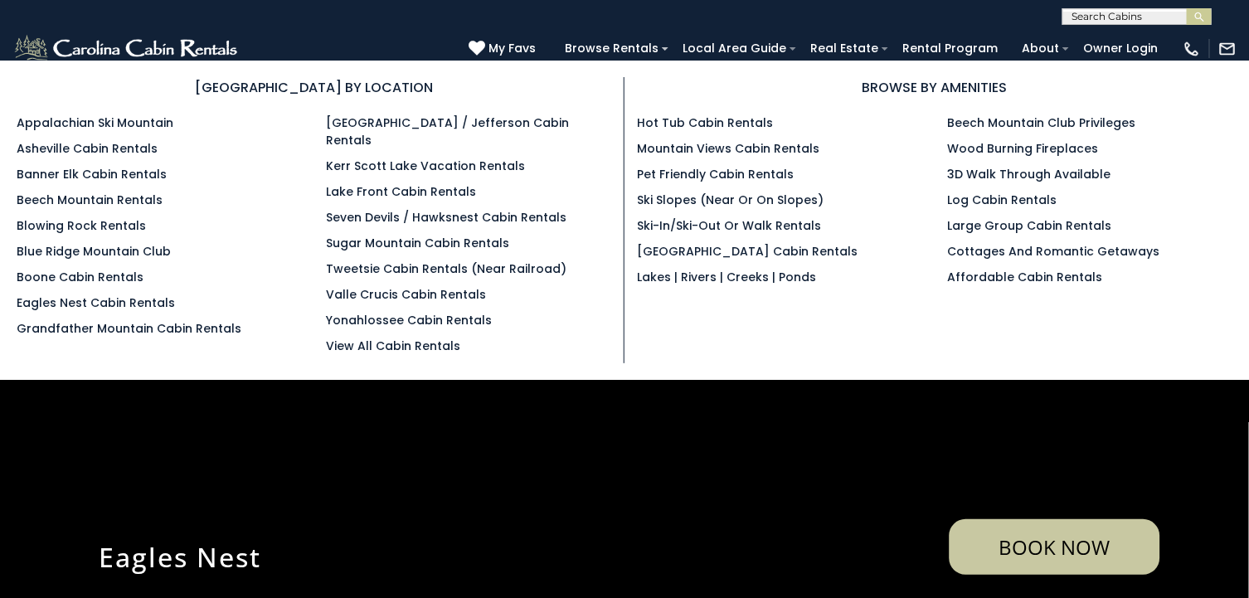
scroll to position [2133, 0]
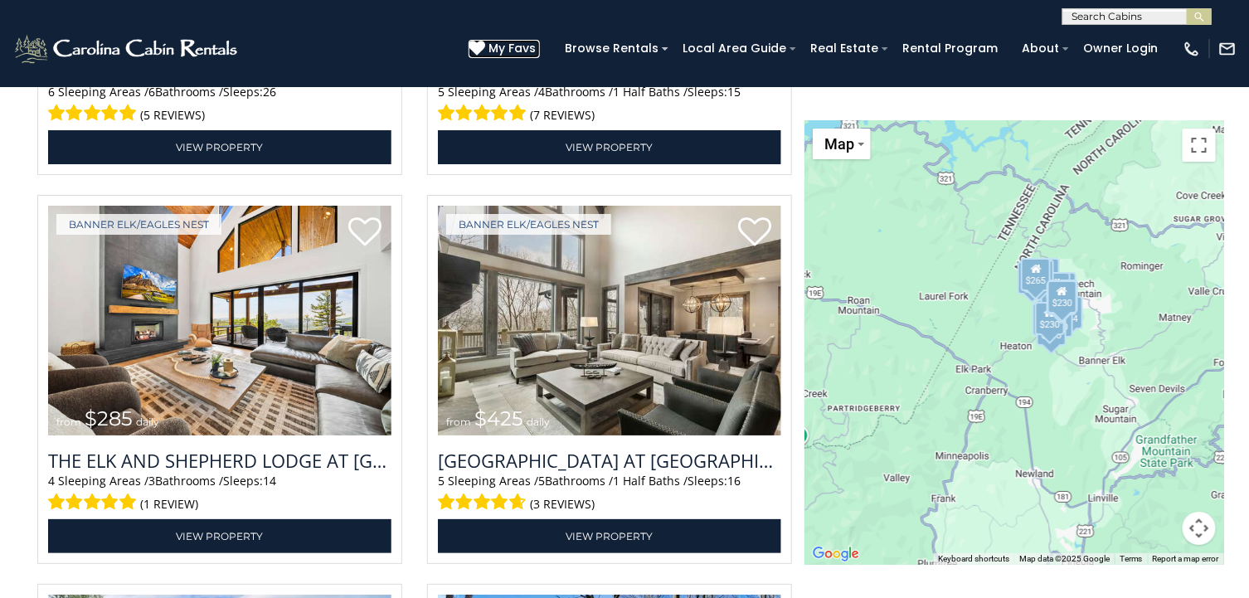
click at [530, 46] on span "My Favs" at bounding box center [511, 48] width 47 height 17
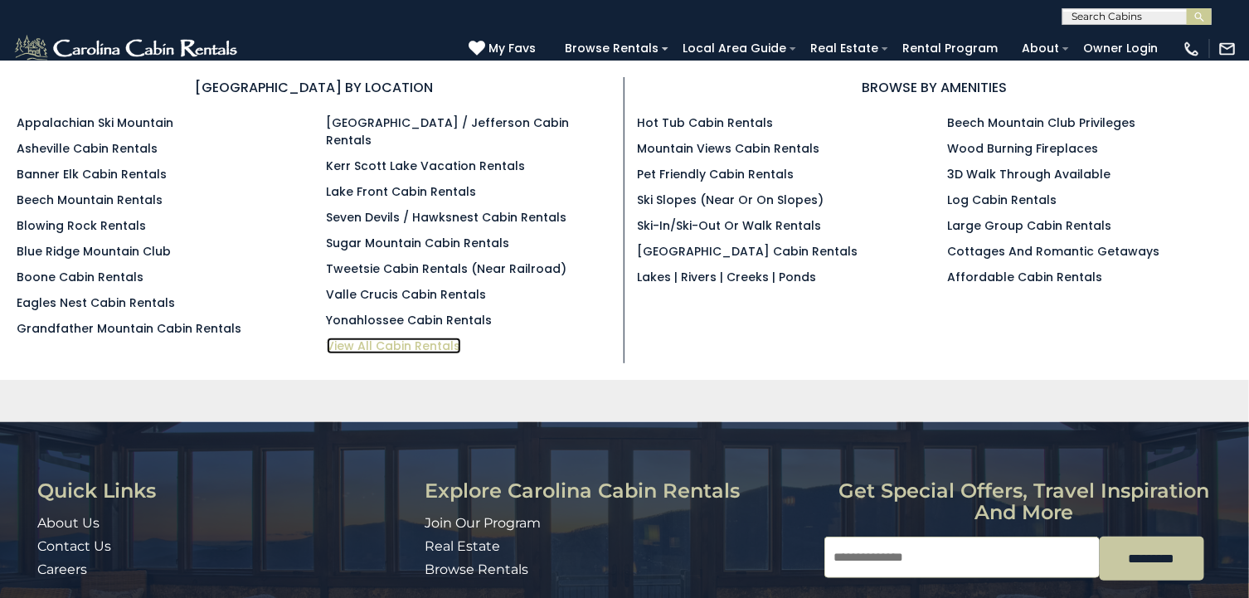
click at [405, 337] on link "View All Cabin Rentals" at bounding box center [394, 345] width 134 height 17
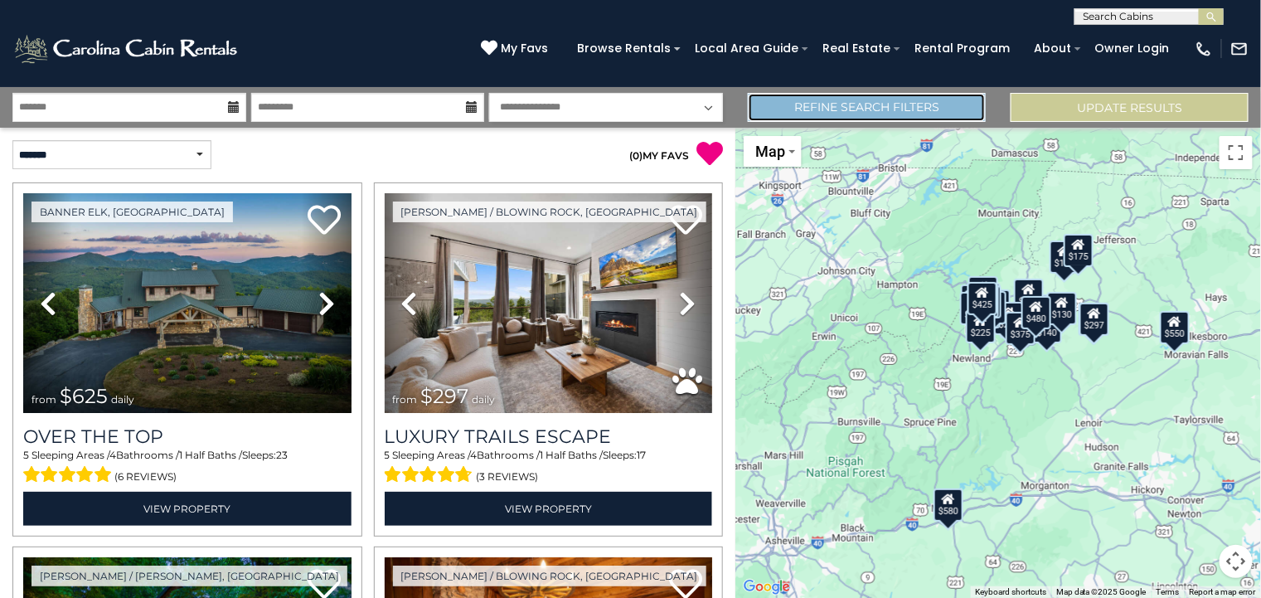
click at [917, 114] on link "Refine Search Filters" at bounding box center [867, 107] width 238 height 29
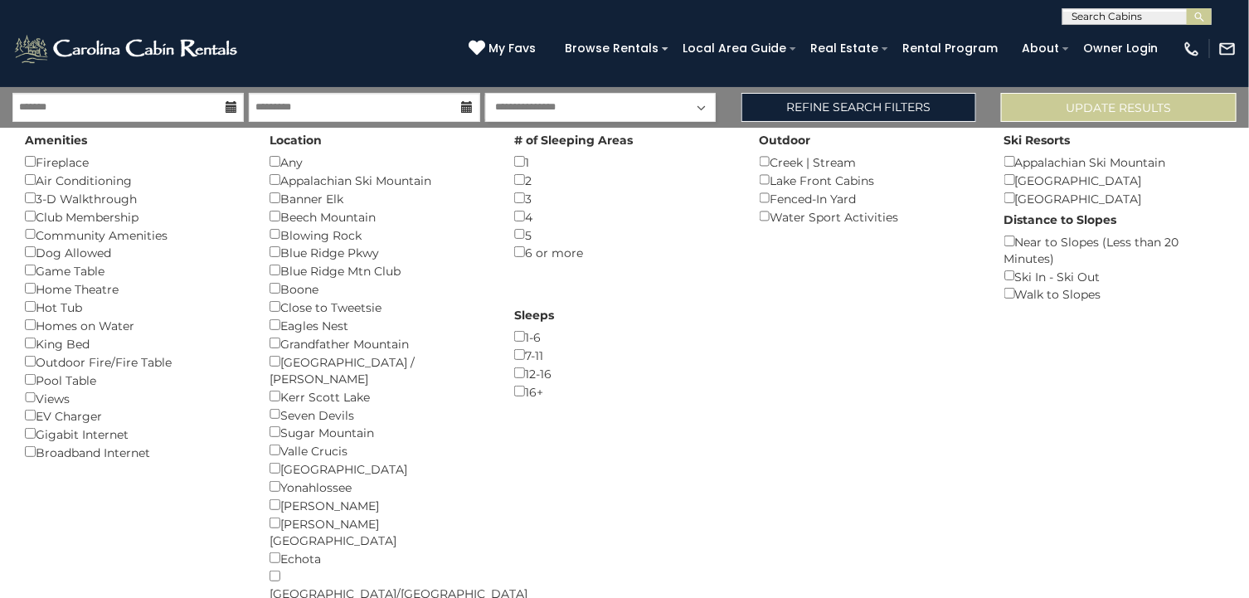
click at [229, 108] on icon at bounding box center [231, 107] width 12 height 12
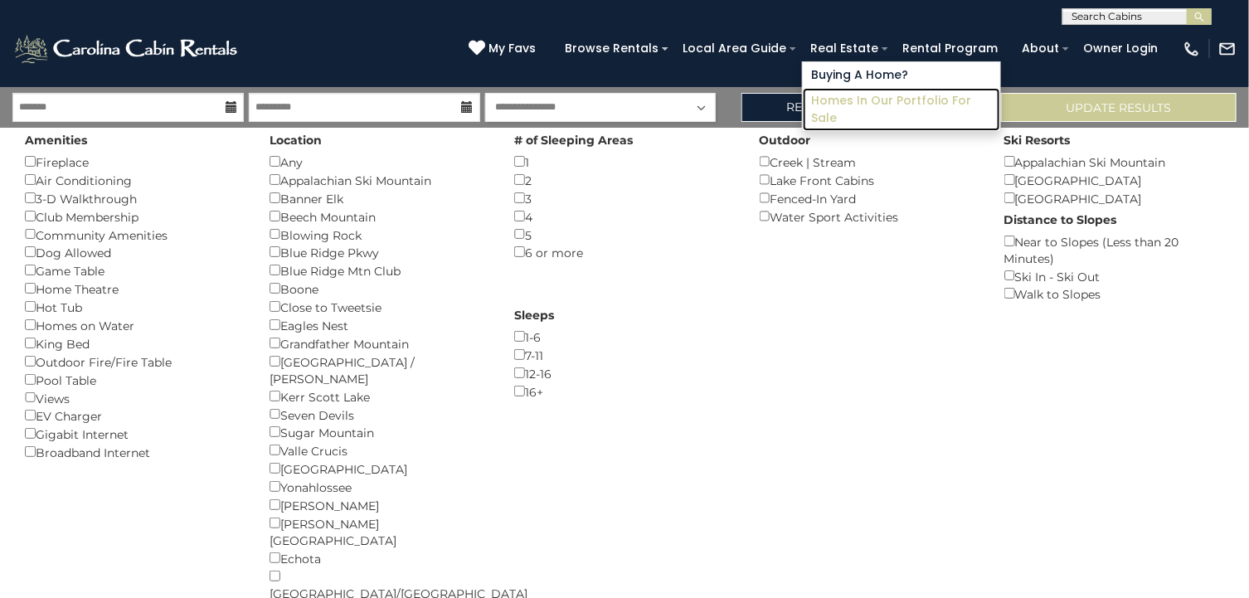
click at [847, 103] on link "Homes in Our Portfolio For Sale" at bounding box center [900, 109] width 197 height 43
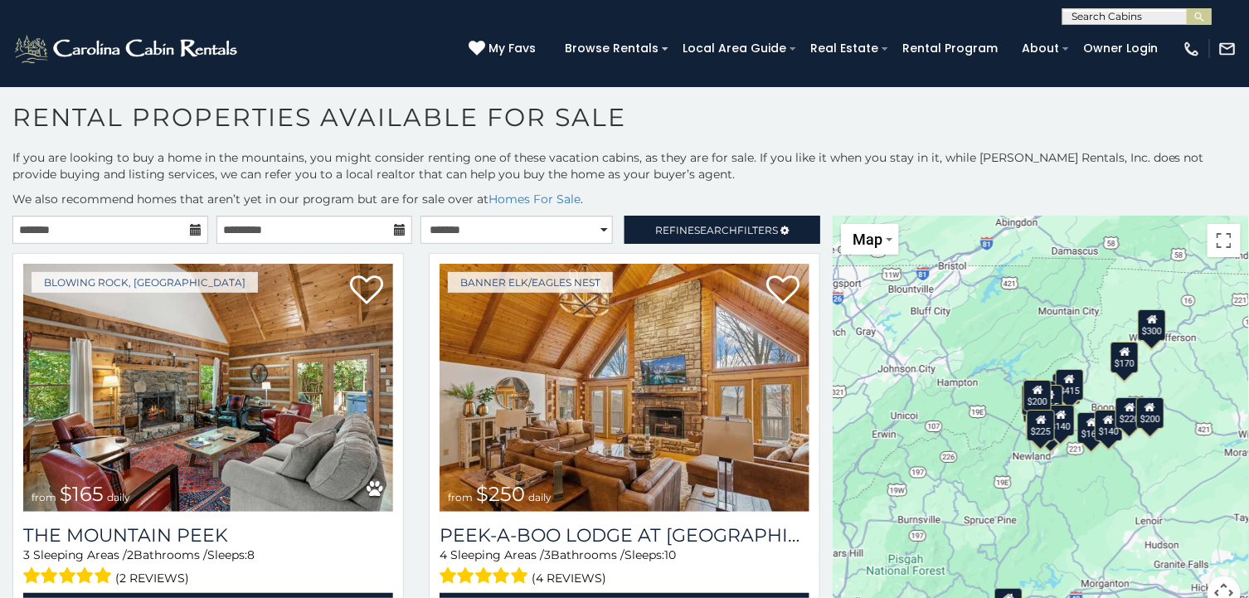
scroll to position [31, 0]
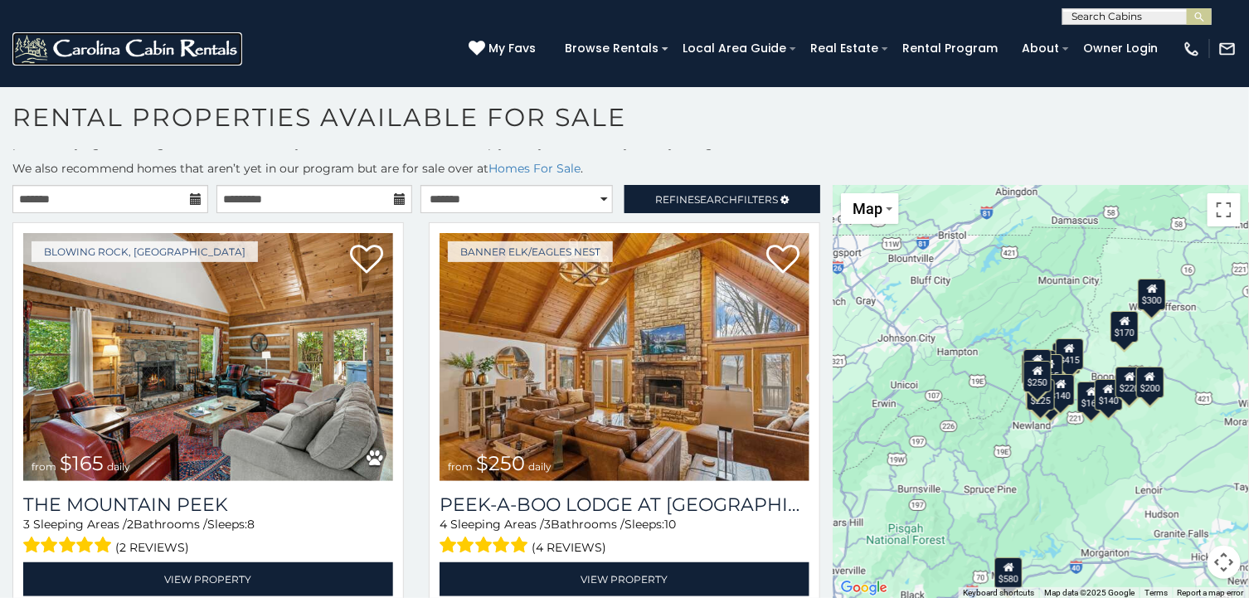
click at [143, 44] on img at bounding box center [127, 48] width 230 height 33
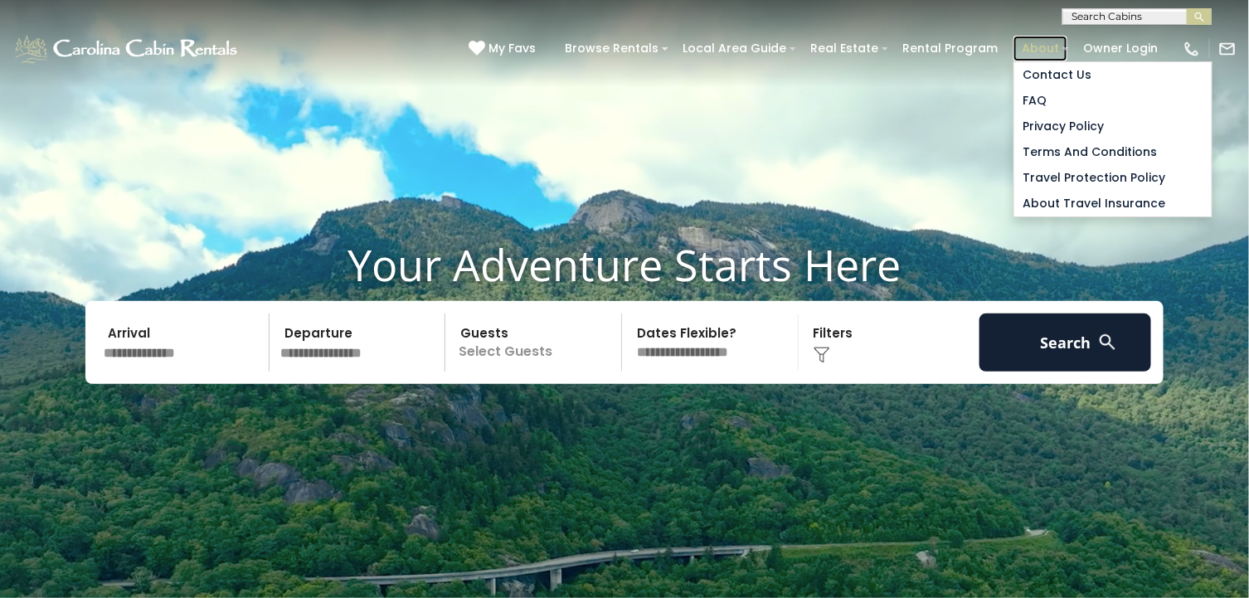
click at [1050, 46] on link "About" at bounding box center [1040, 49] width 54 height 26
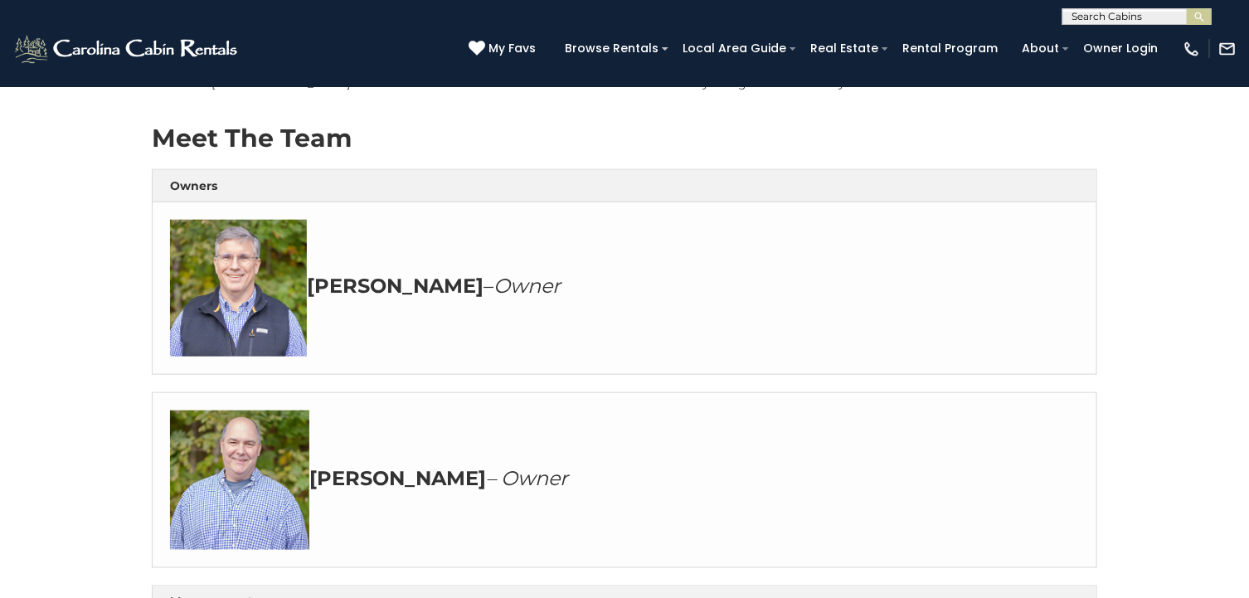
scroll to position [526, 0]
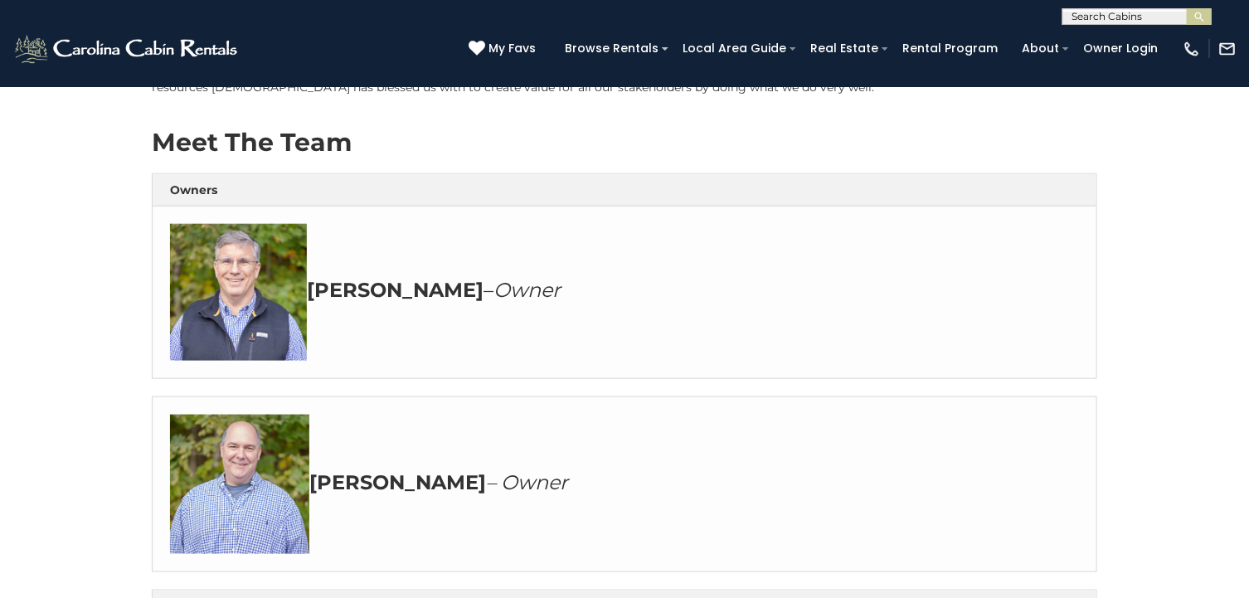
click at [347, 280] on strong "[PERSON_NAME]" at bounding box center [395, 291] width 177 height 24
click at [254, 281] on img at bounding box center [238, 292] width 137 height 137
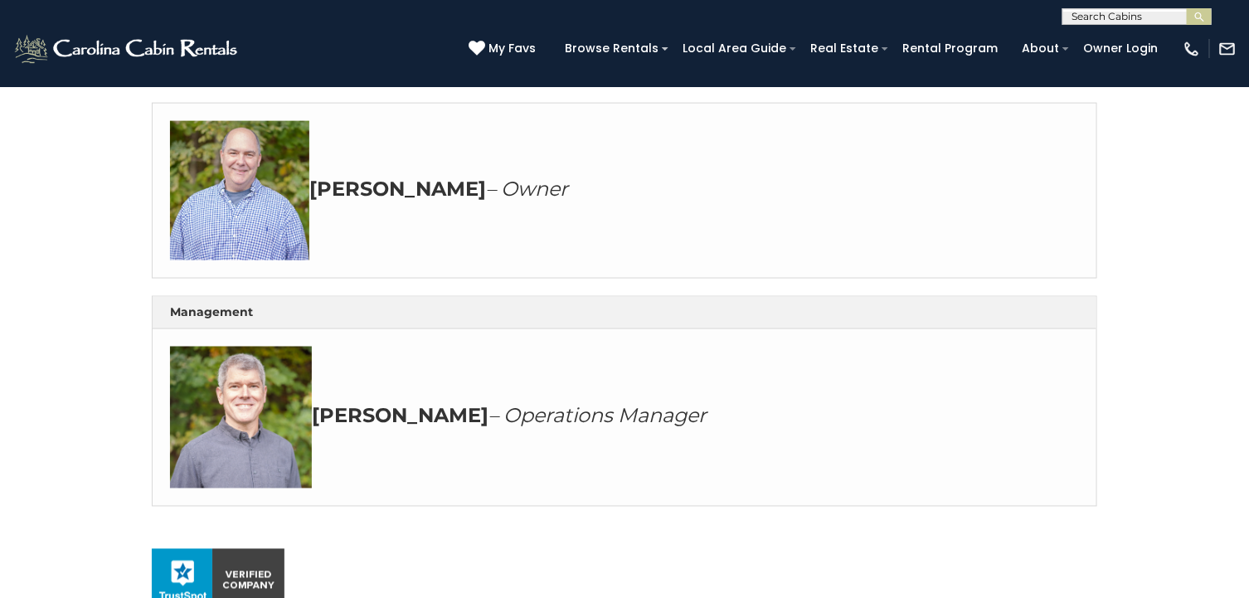
scroll to position [822, 0]
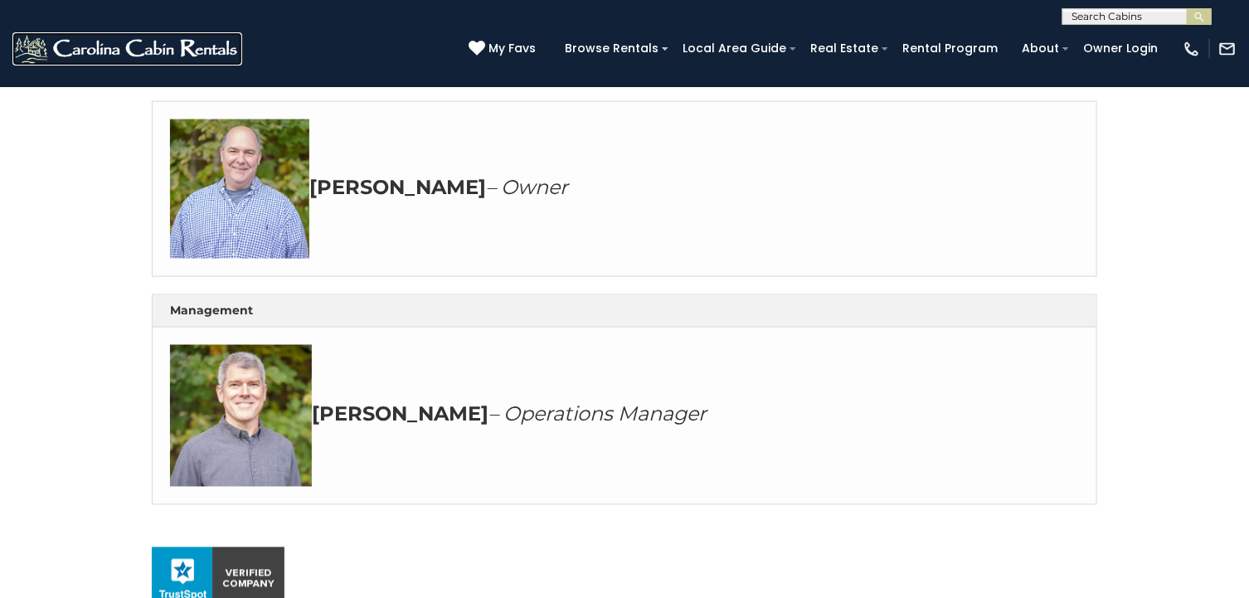
click at [158, 43] on img at bounding box center [127, 48] width 230 height 33
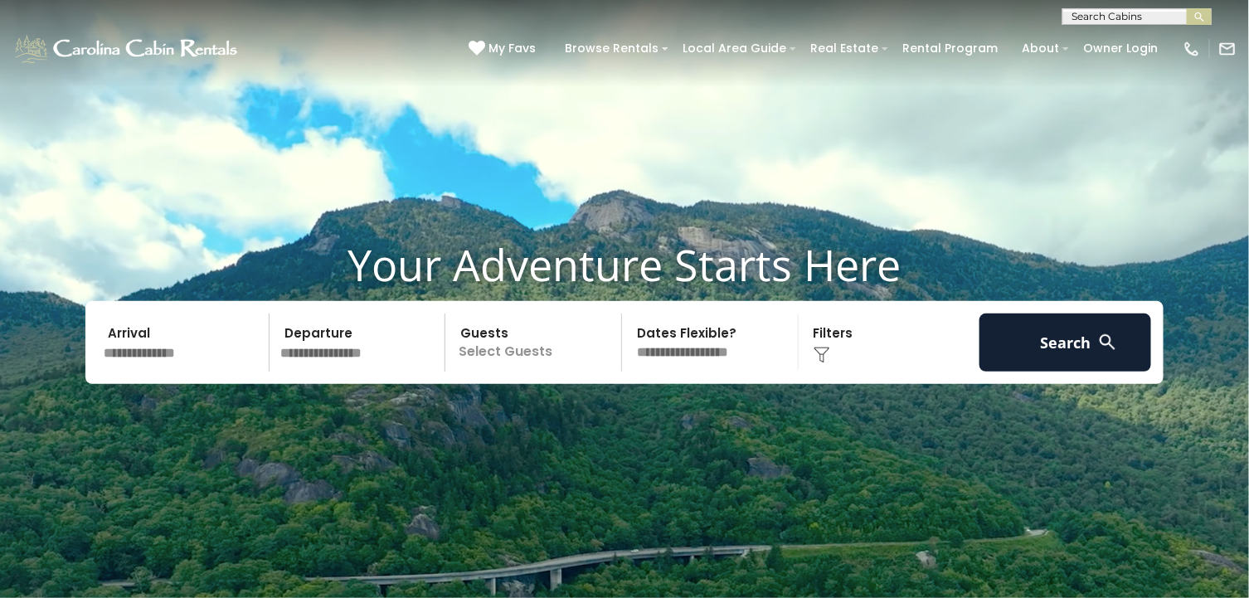
click at [168, 342] on input "text" at bounding box center [184, 342] width 172 height 58
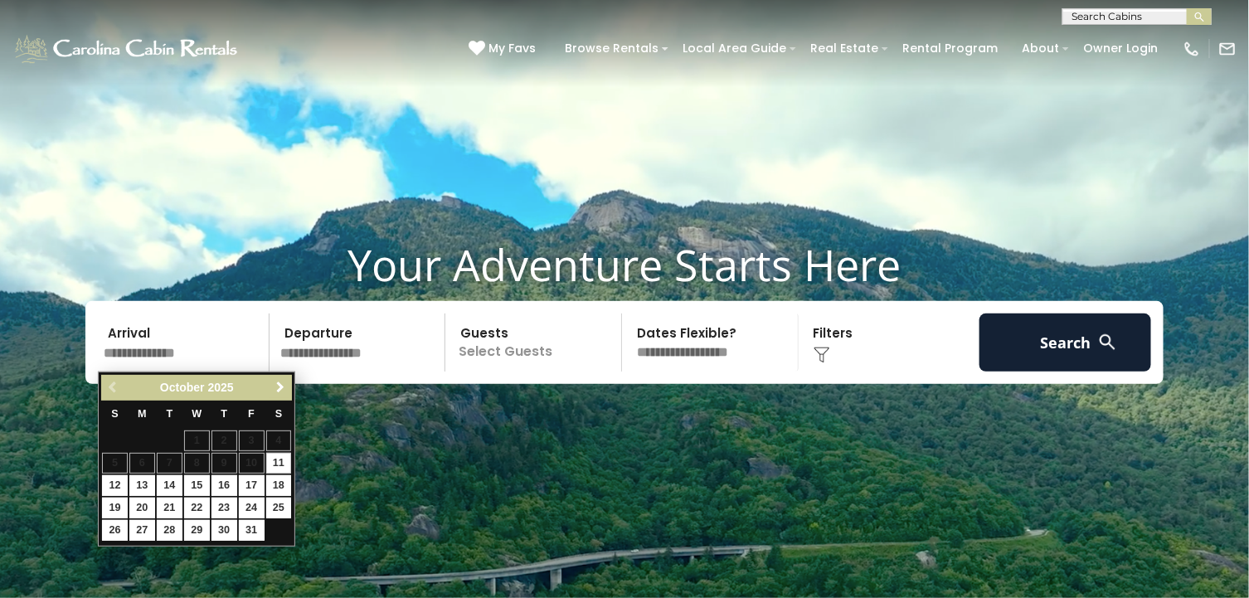
click at [284, 383] on span "Next" at bounding box center [280, 387] width 13 height 13
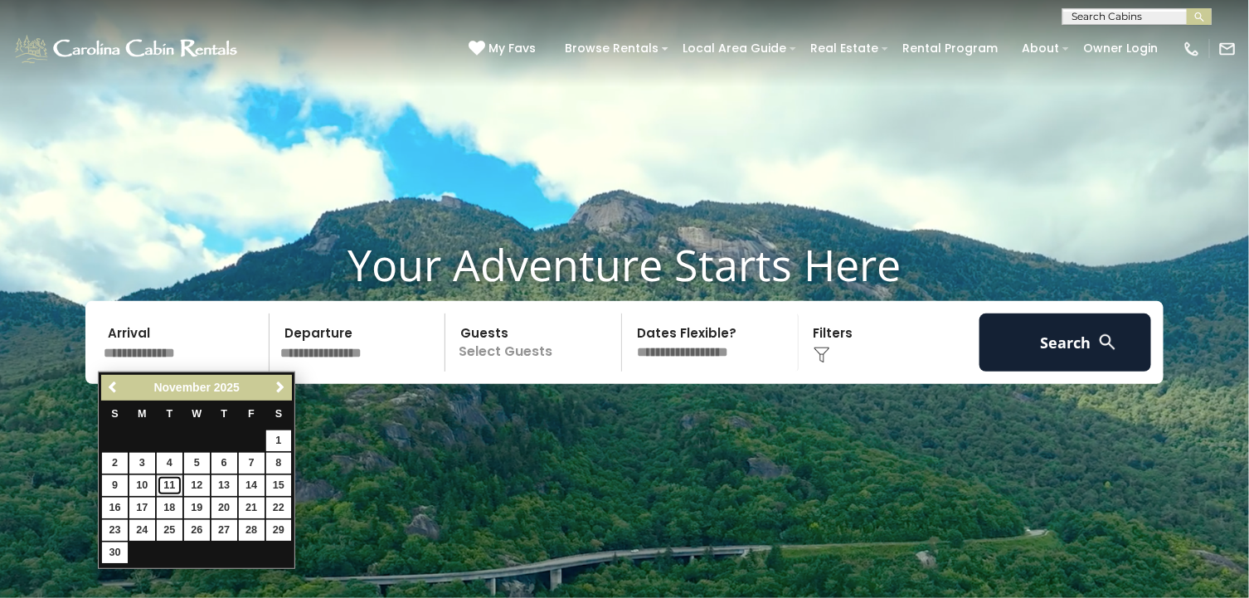
click at [167, 487] on link "11" at bounding box center [170, 485] width 26 height 21
type input "********"
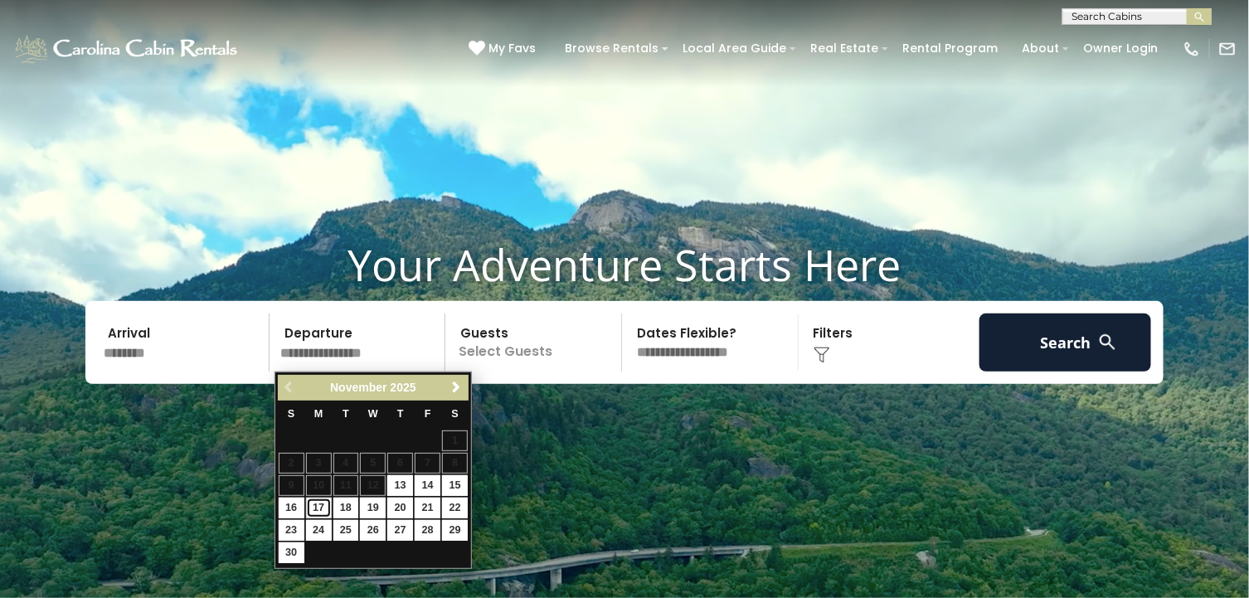
click at [308, 502] on link "17" at bounding box center [319, 507] width 26 height 21
type input "********"
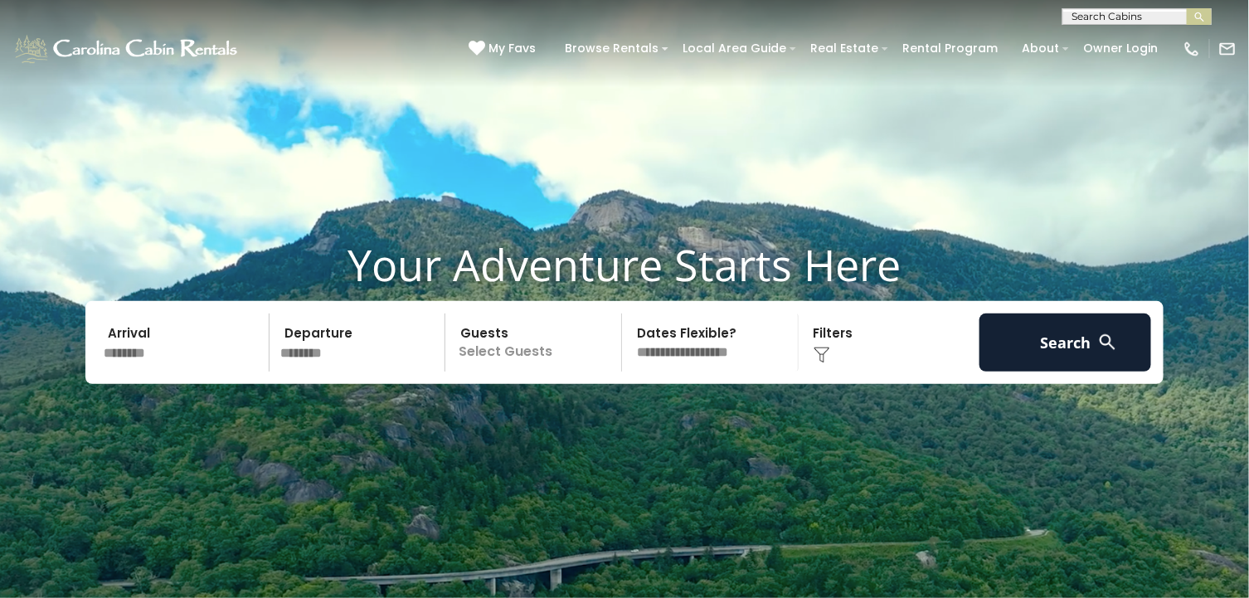
click at [492, 356] on p "Select Guests" at bounding box center [535, 342] width 171 height 58
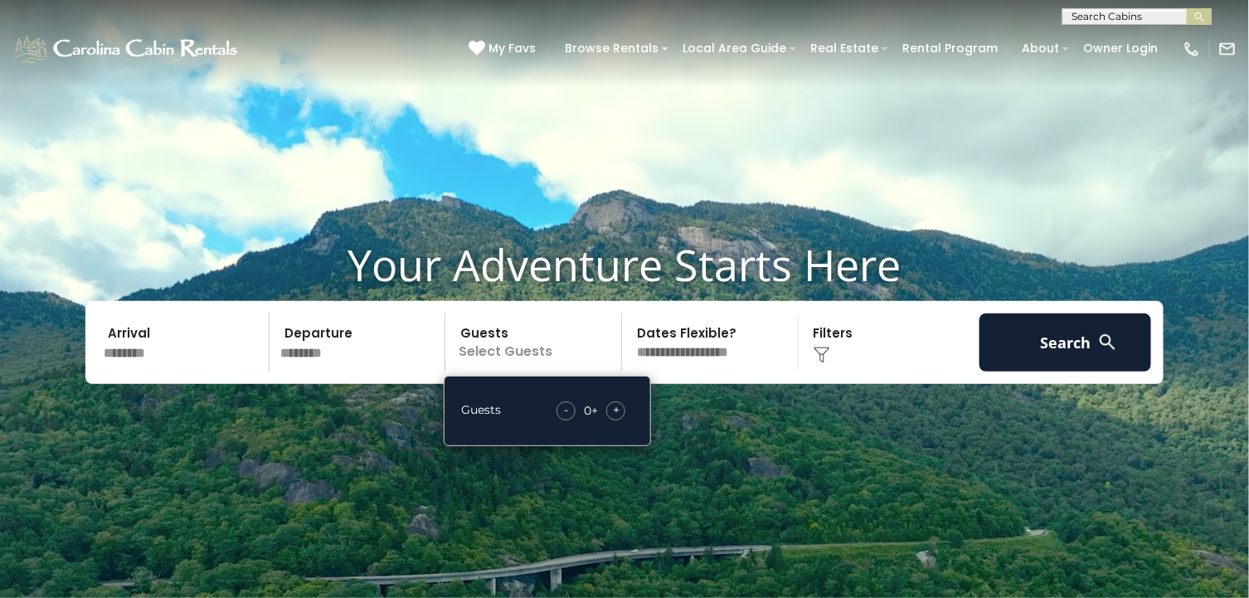
click at [622, 406] on div "+" at bounding box center [615, 410] width 19 height 19
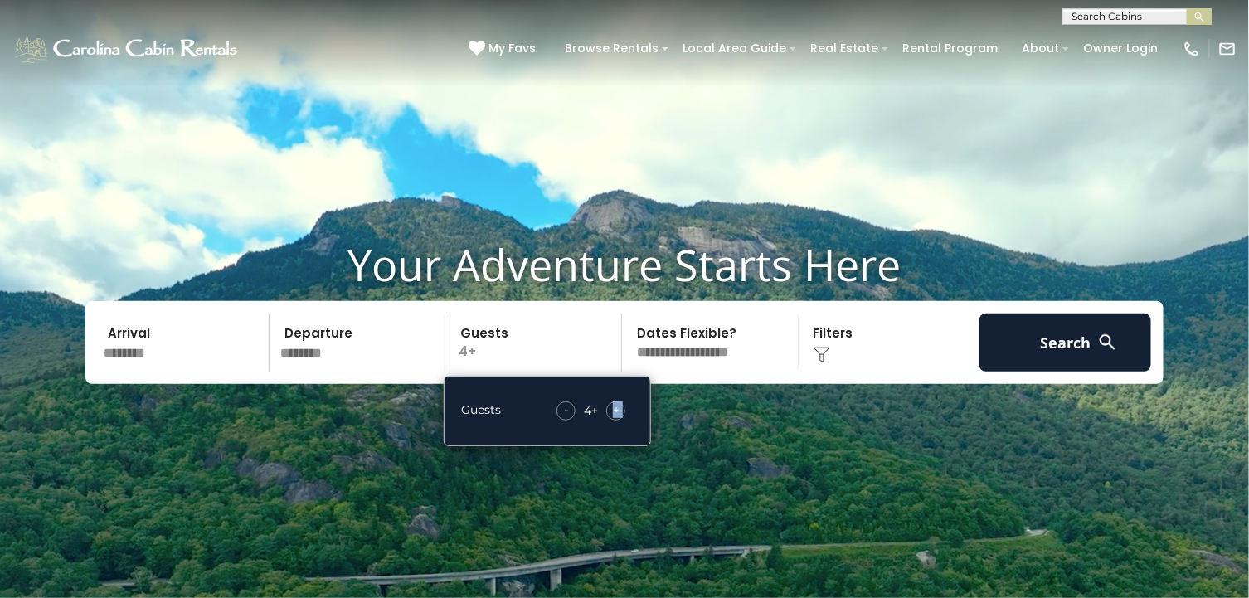
click at [622, 406] on div "+" at bounding box center [615, 410] width 19 height 19
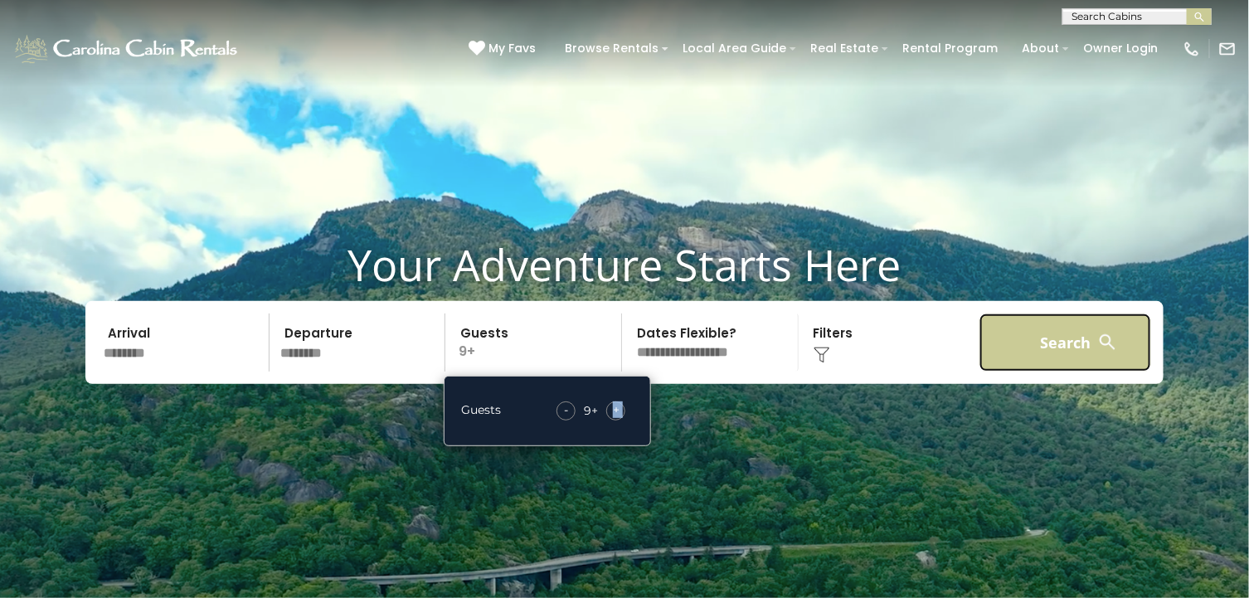
click at [1035, 326] on button "Search" at bounding box center [1065, 342] width 172 height 58
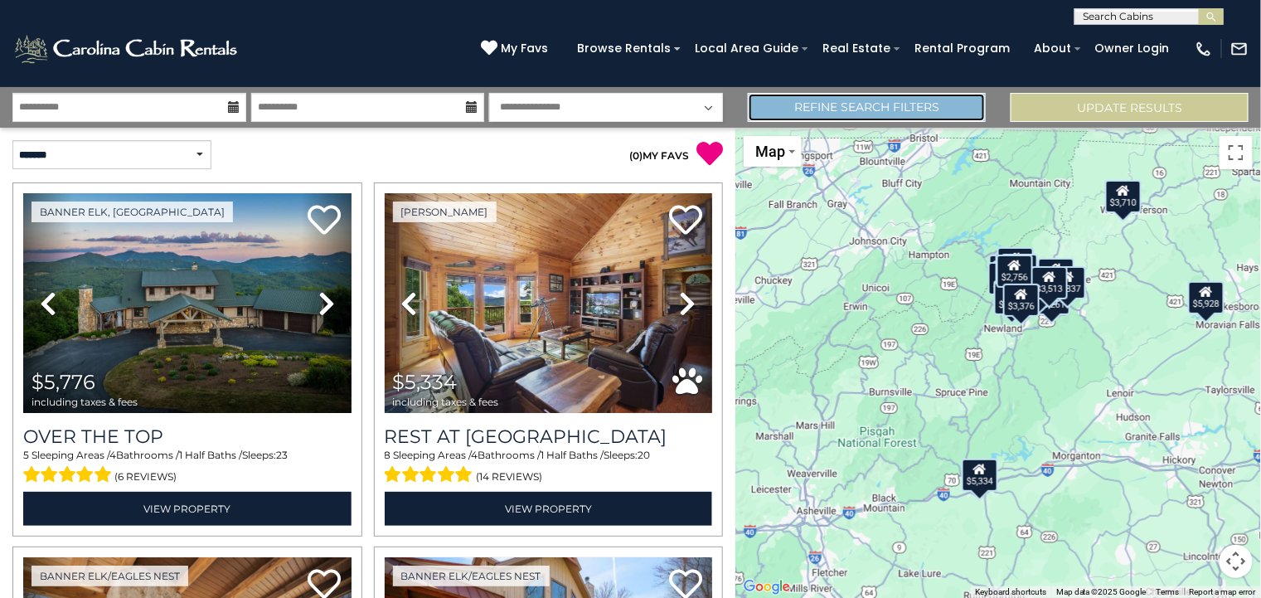
click at [863, 114] on link "Refine Search Filters" at bounding box center [867, 107] width 238 height 29
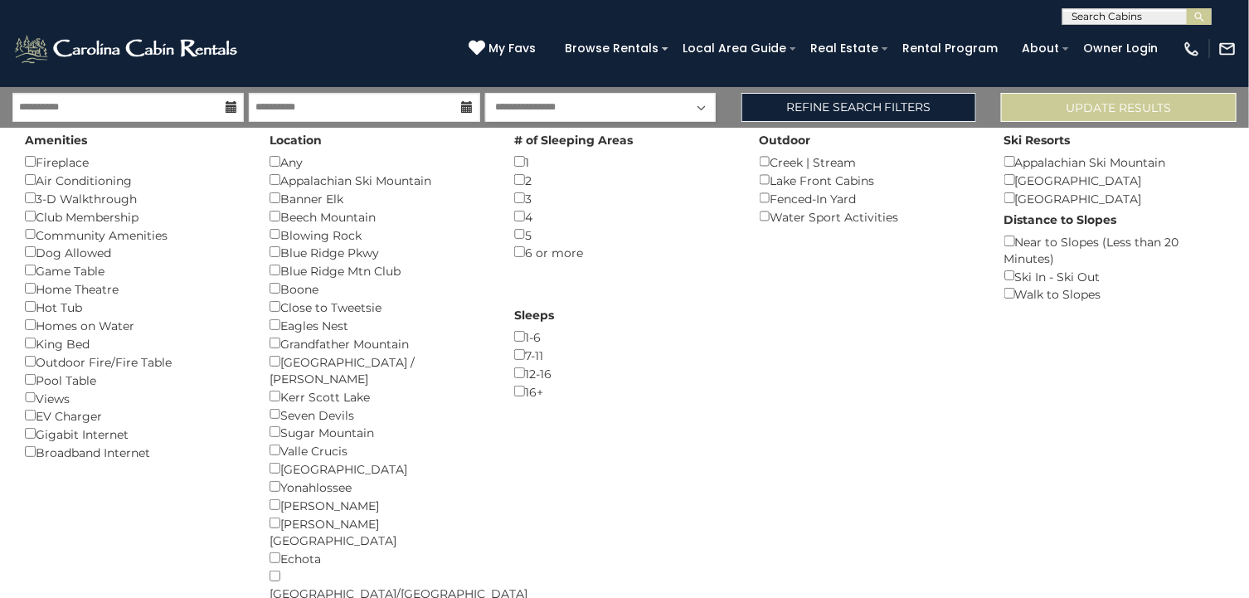
click at [906, 323] on div "Amenities Fireplace () Air Conditioning () 3-D Walkthrough () Club Membership (…" at bounding box center [624, 369] width 1224 height 482
click at [1067, 99] on button "Update Results" at bounding box center [1118, 107] width 235 height 29
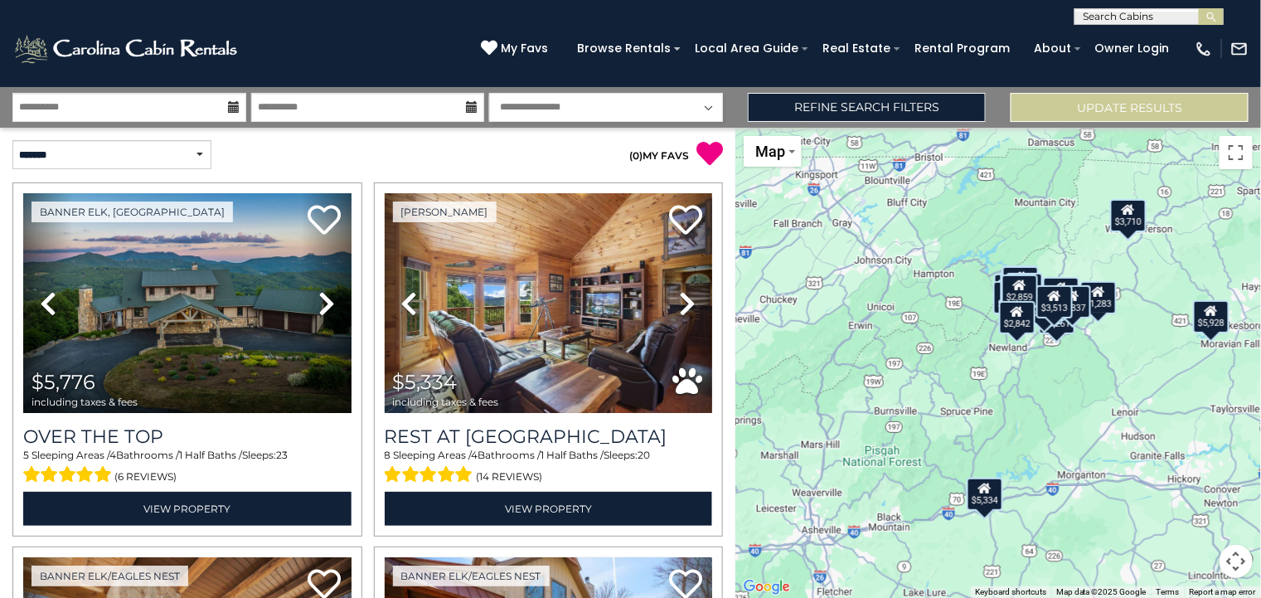
drag, startPoint x: 736, startPoint y: 174, endPoint x: 742, endPoint y: 202, distance: 28.8
click at [742, 202] on div "$5,776 $5,334 $2,862 $3,284 $3,346 $3,166 $5,928 $2,407 $2,395 $1,721 $1,283 $1…" at bounding box center [998, 363] width 526 height 470
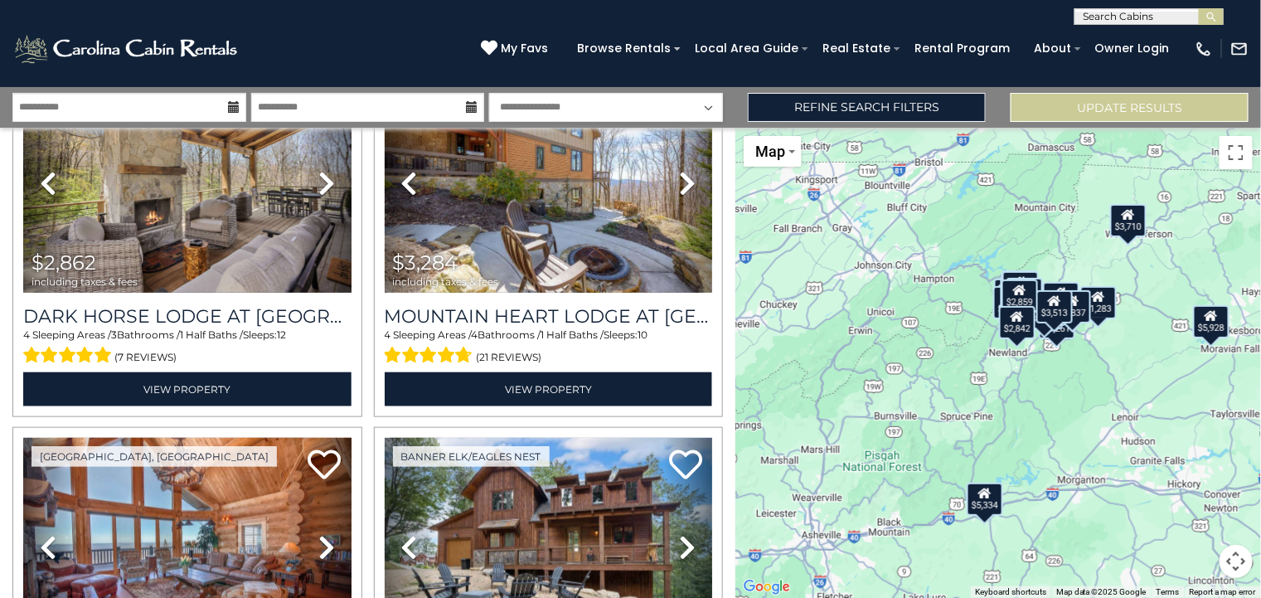
scroll to position [322, 0]
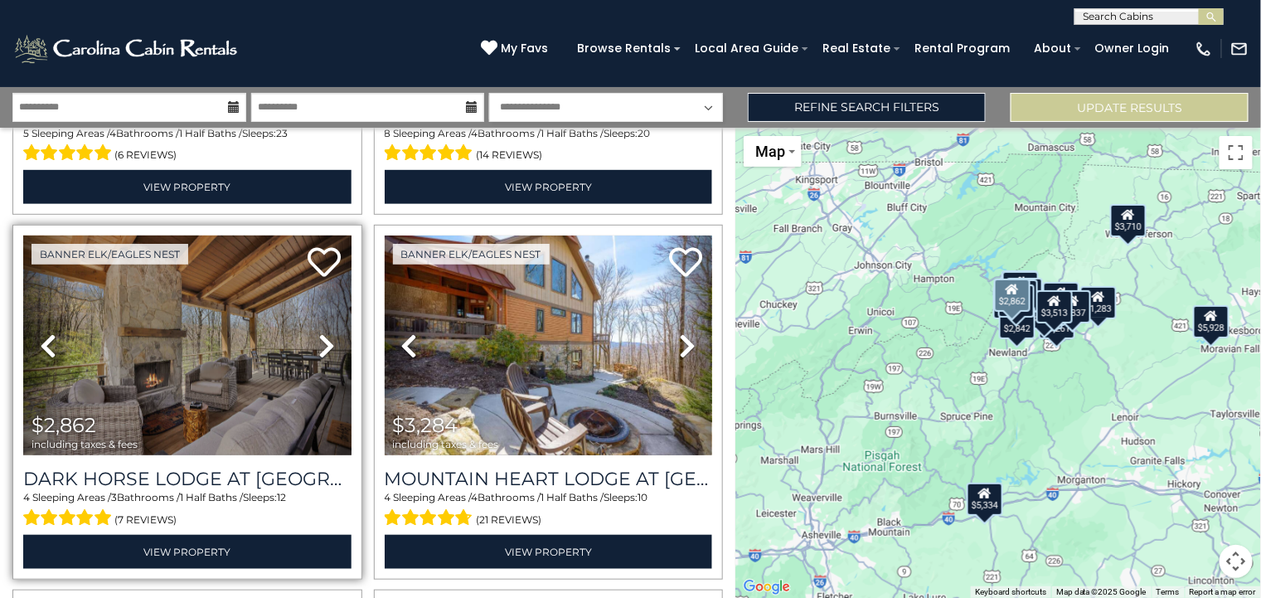
click at [318, 336] on icon at bounding box center [326, 345] width 17 height 27
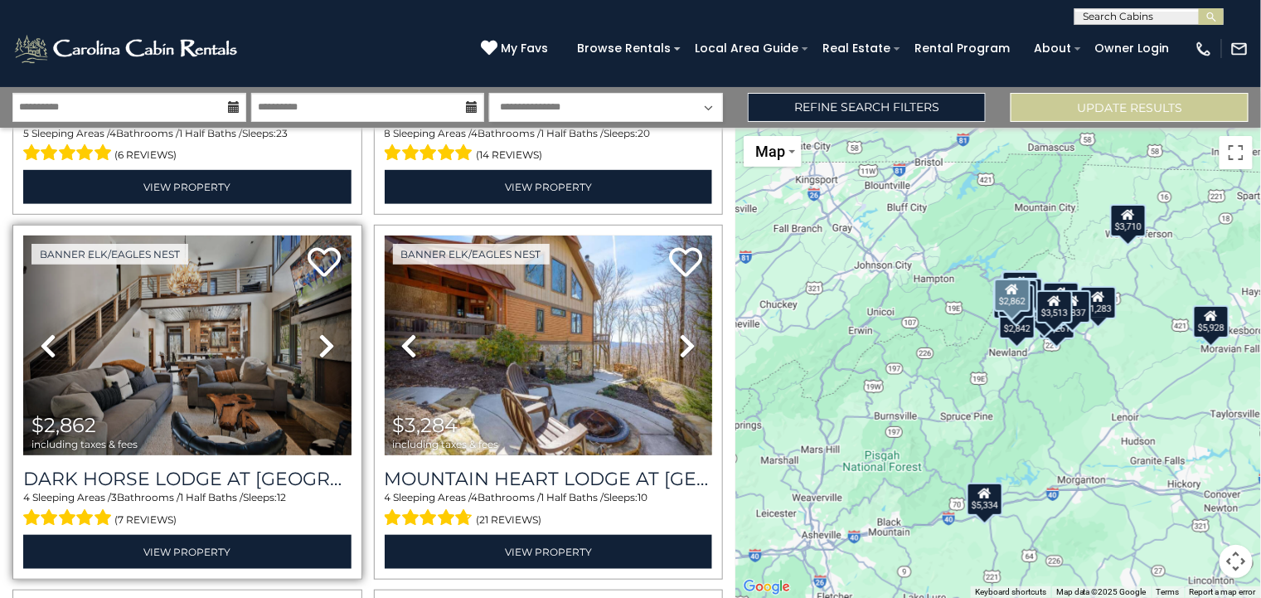
click at [318, 336] on icon at bounding box center [326, 345] width 17 height 27
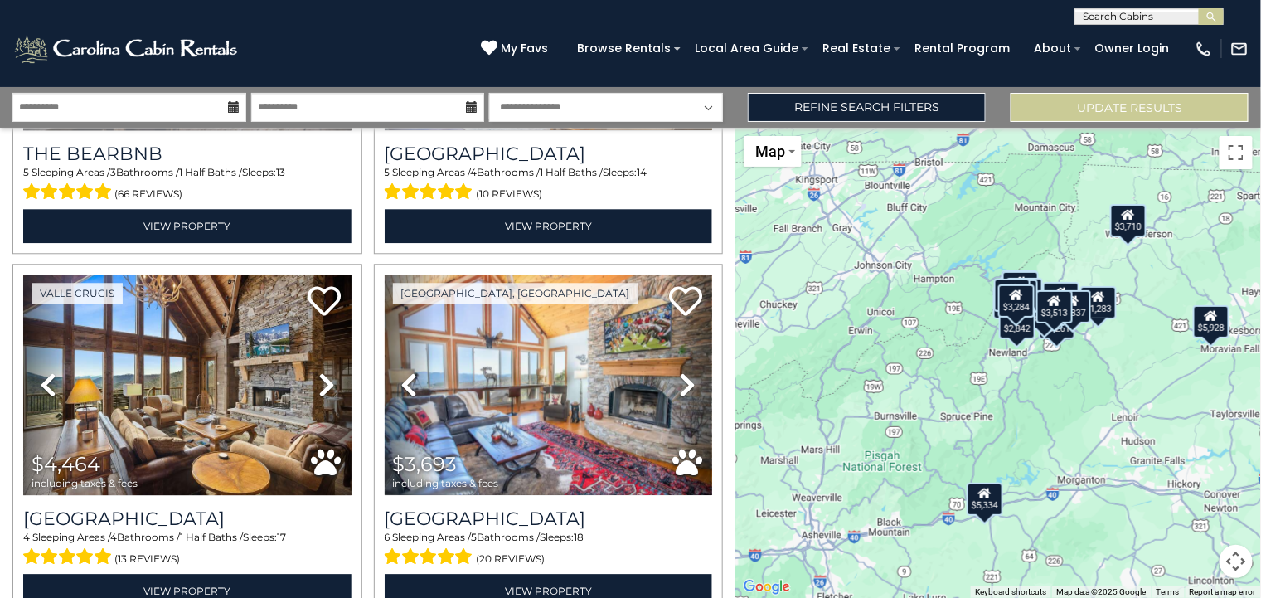
scroll to position [3593, 0]
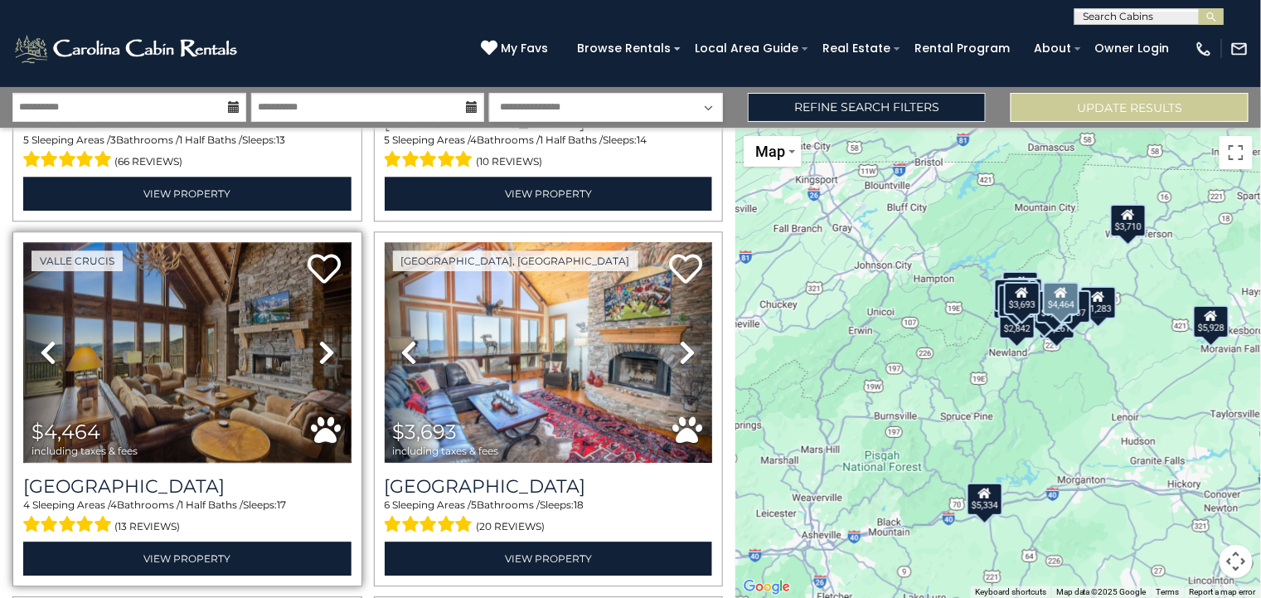
click at [187, 340] on img at bounding box center [187, 352] width 328 height 220
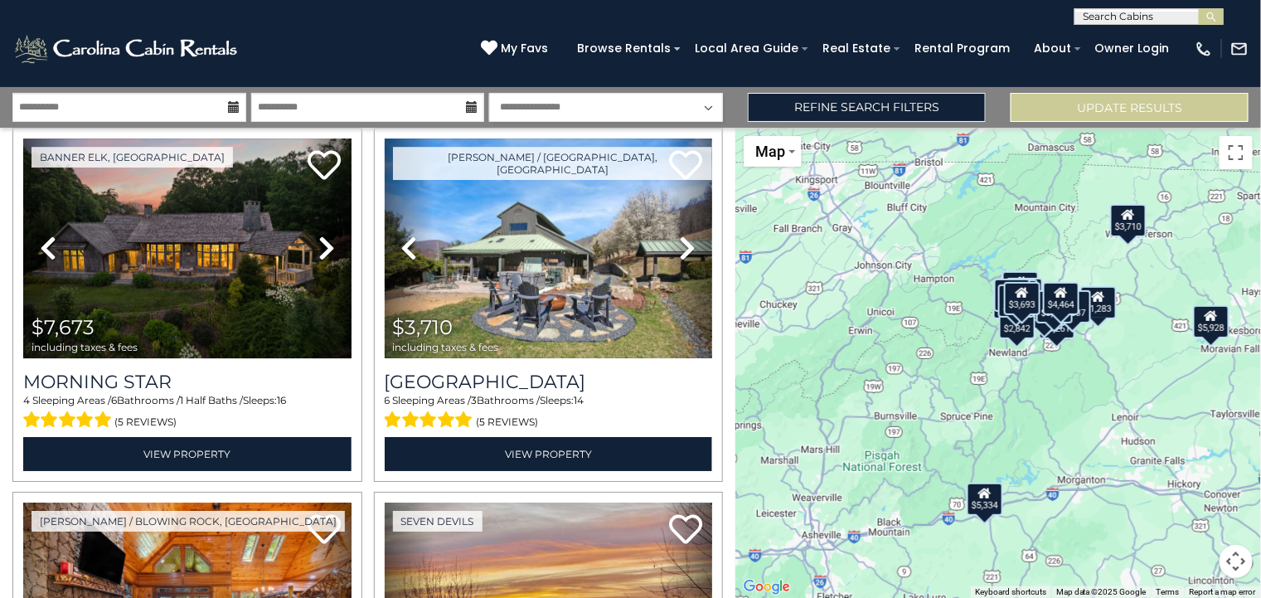
scroll to position [4070, 0]
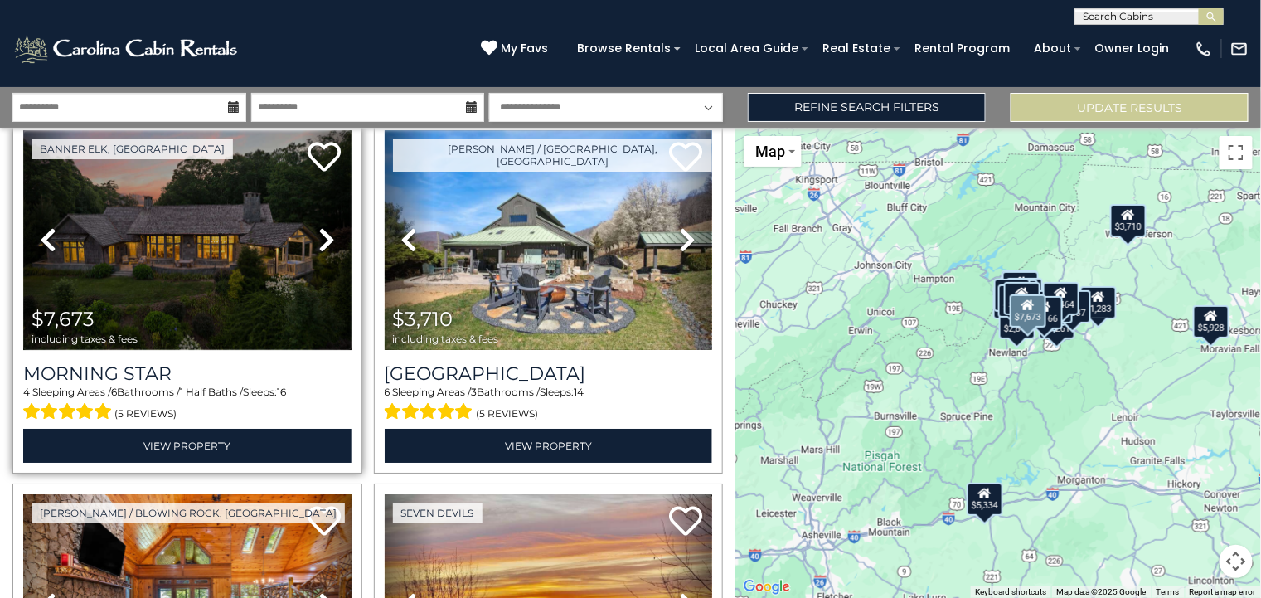
click at [144, 246] on img at bounding box center [187, 240] width 328 height 220
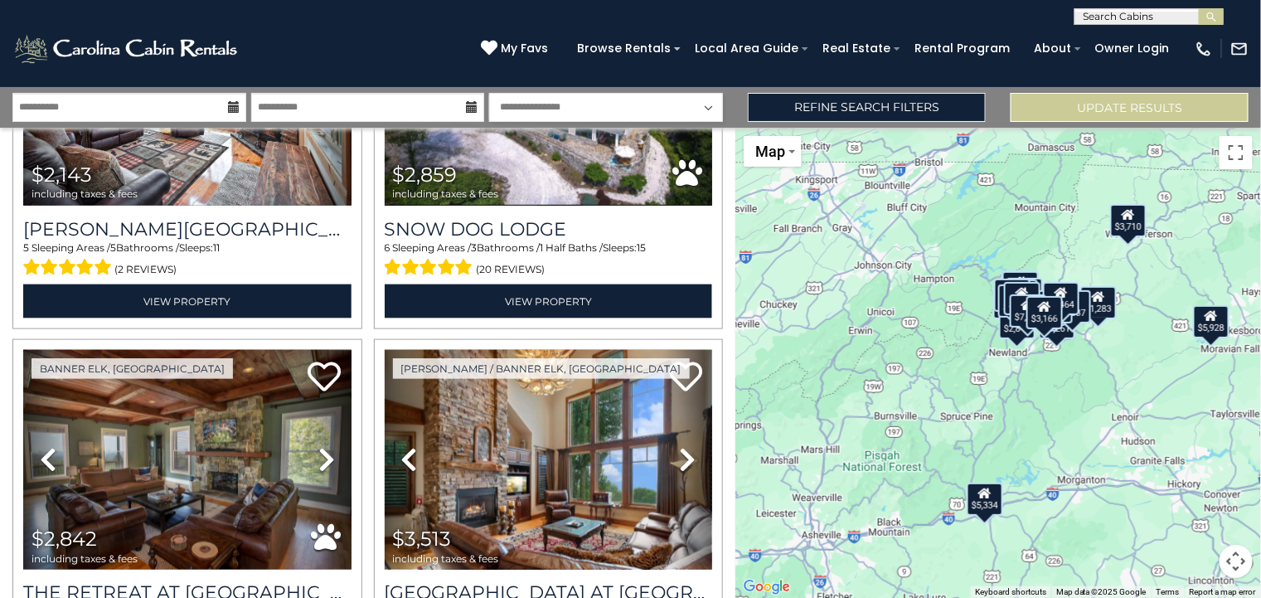
scroll to position [5093, 0]
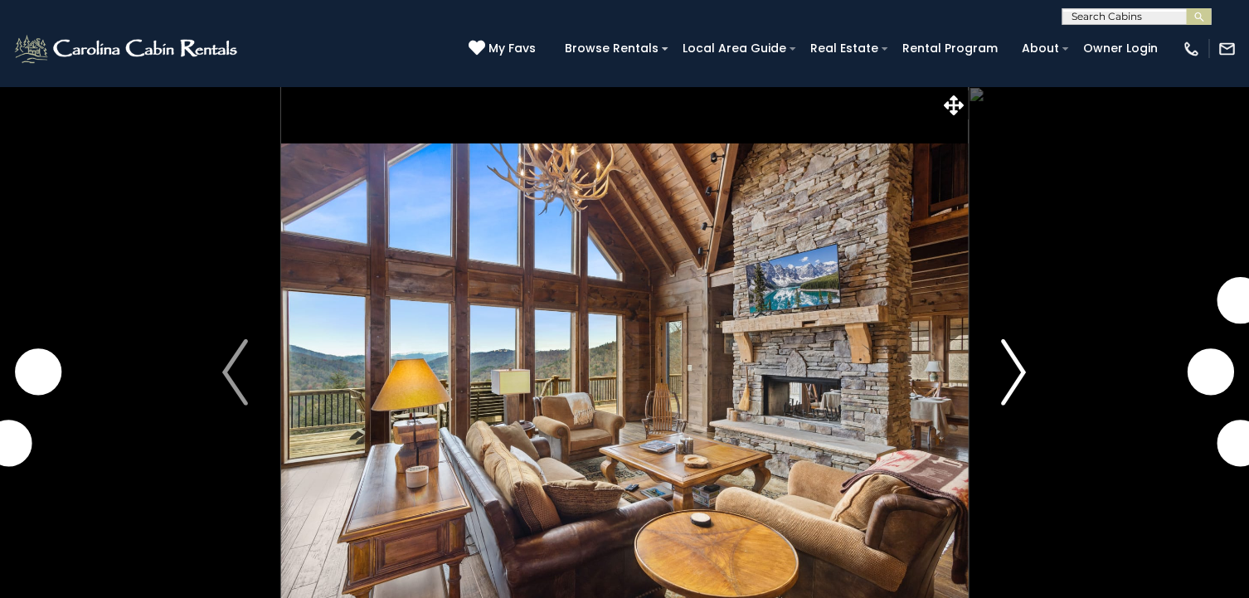
click at [1019, 379] on img "Next" at bounding box center [1013, 372] width 25 height 66
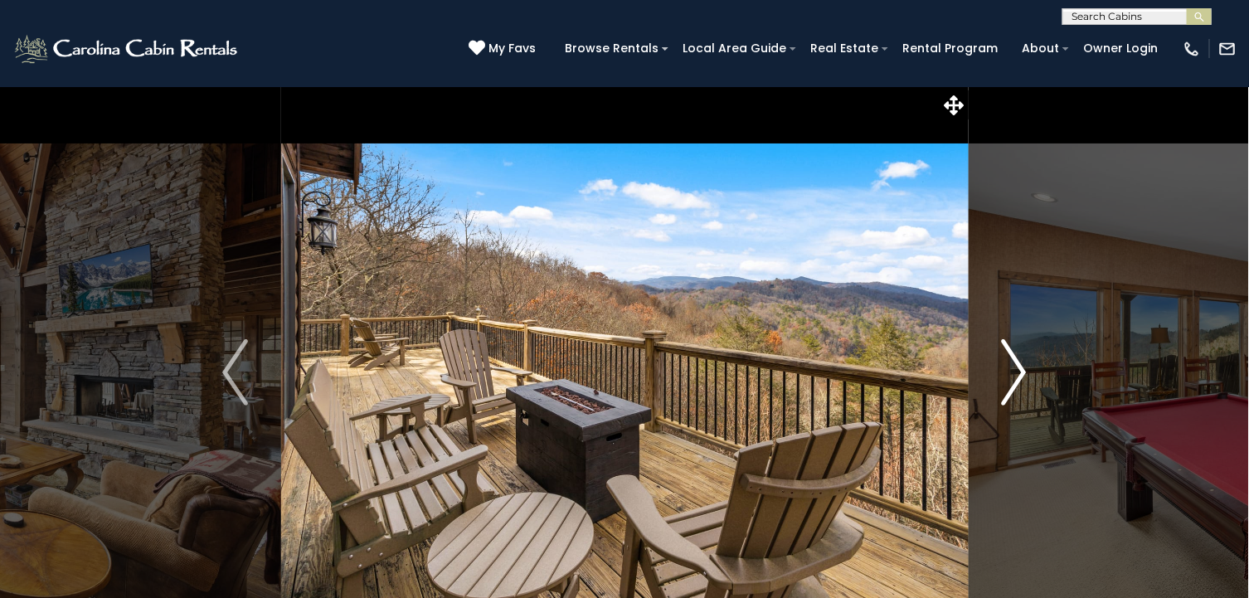
click at [1019, 379] on img "Next" at bounding box center [1013, 372] width 25 height 66
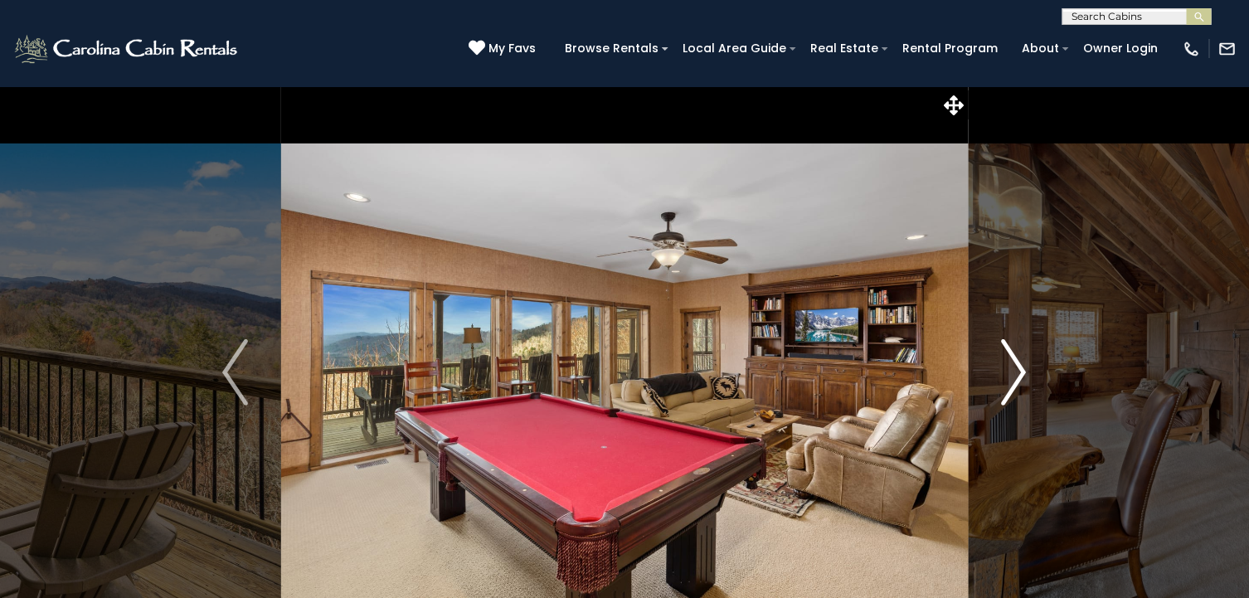
click at [1019, 379] on img "Next" at bounding box center [1013, 372] width 25 height 66
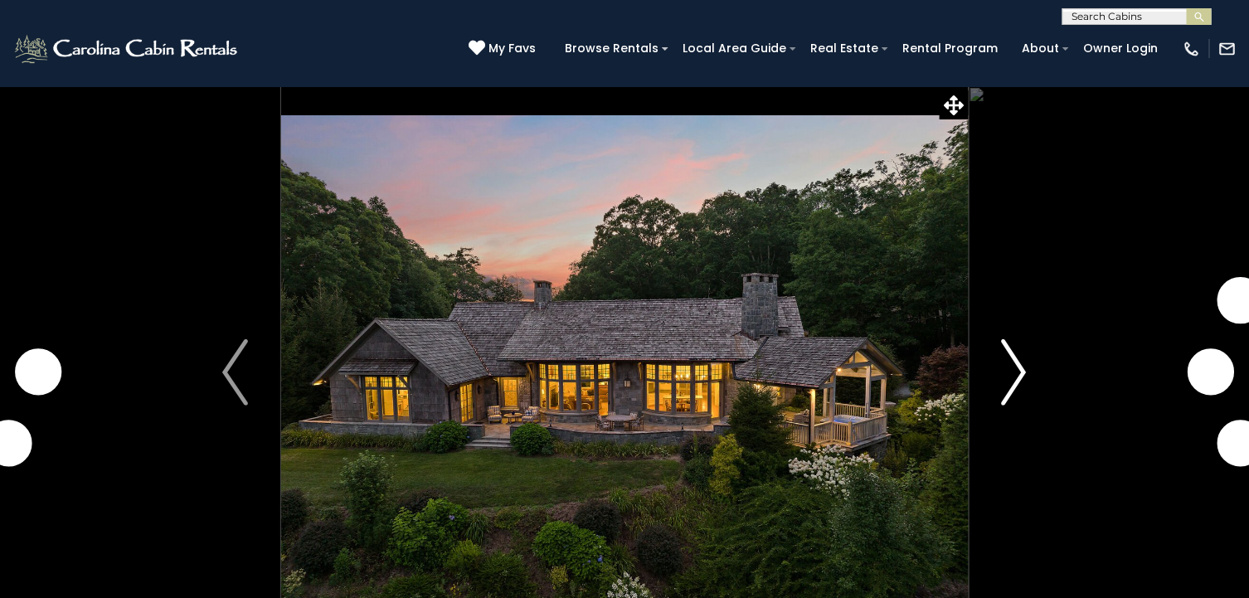
click at [1015, 371] on img "Next" at bounding box center [1013, 372] width 25 height 66
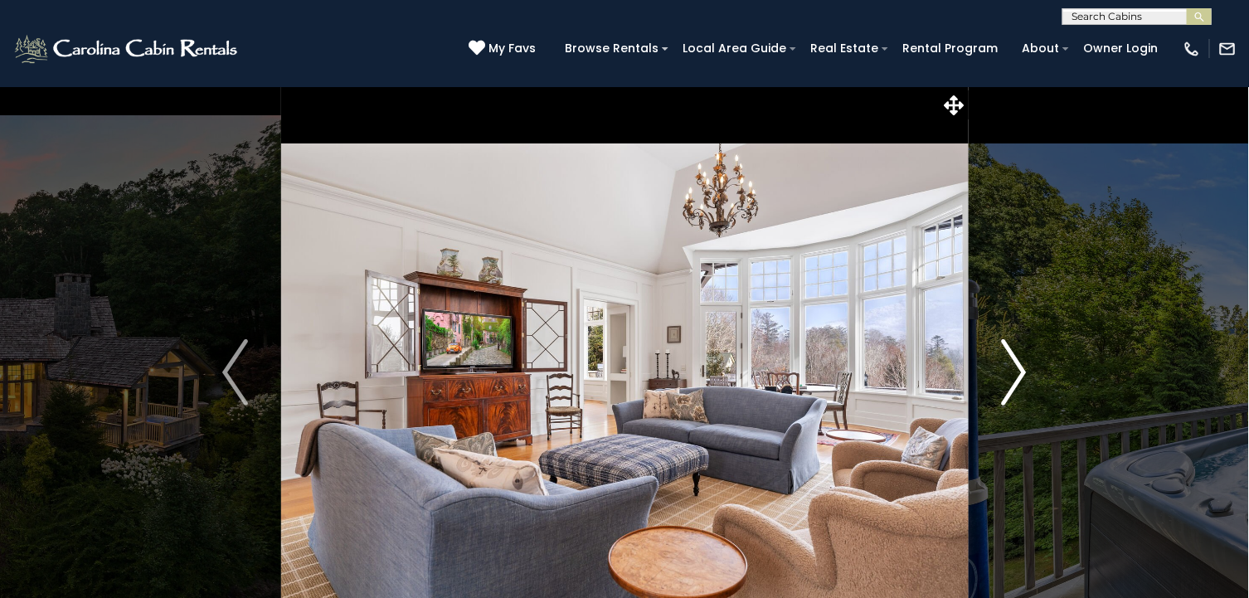
click at [1015, 371] on img "Next" at bounding box center [1013, 372] width 25 height 66
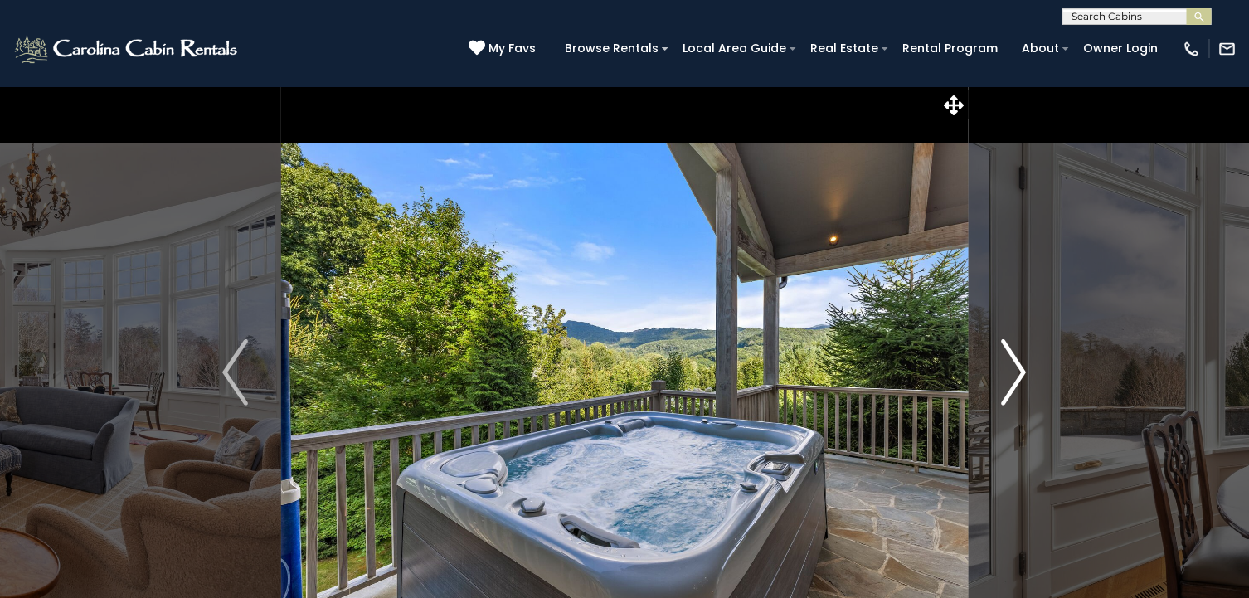
click at [1015, 371] on img "Next" at bounding box center [1013, 372] width 25 height 66
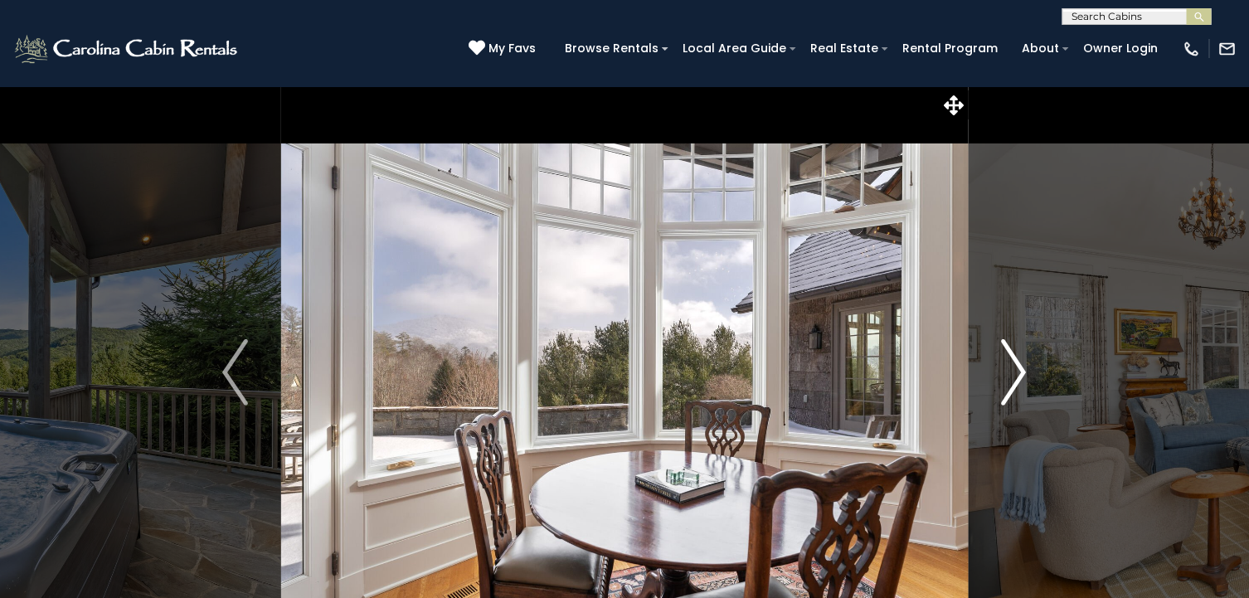
click at [1015, 371] on img "Next" at bounding box center [1013, 372] width 25 height 66
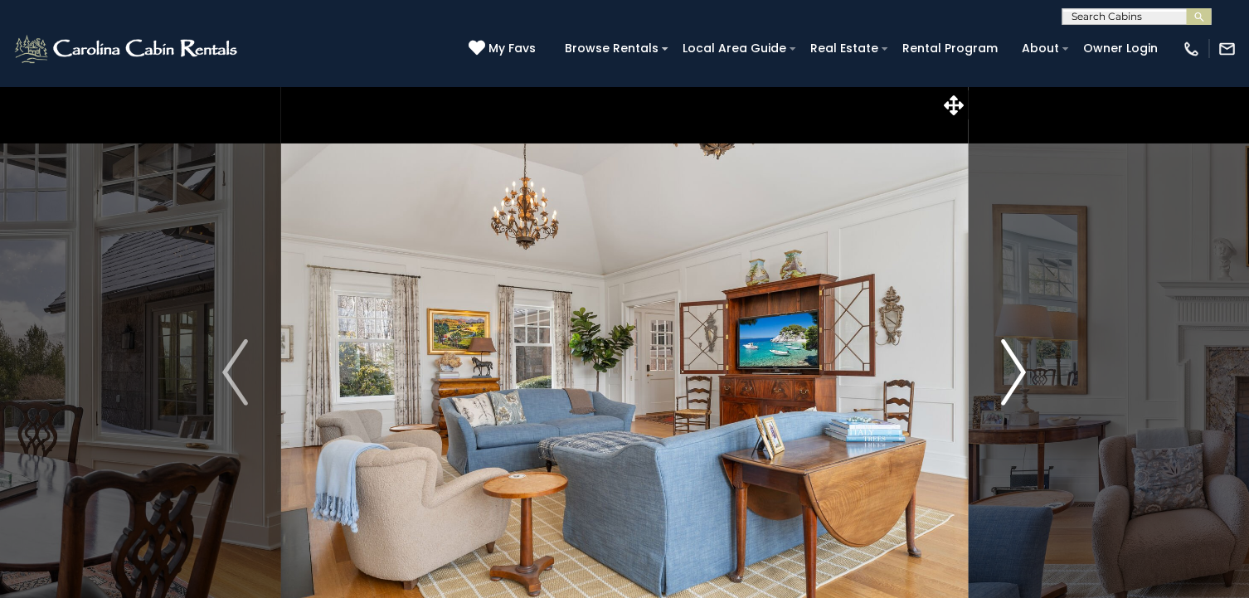
click at [1015, 371] on img "Next" at bounding box center [1013, 372] width 25 height 66
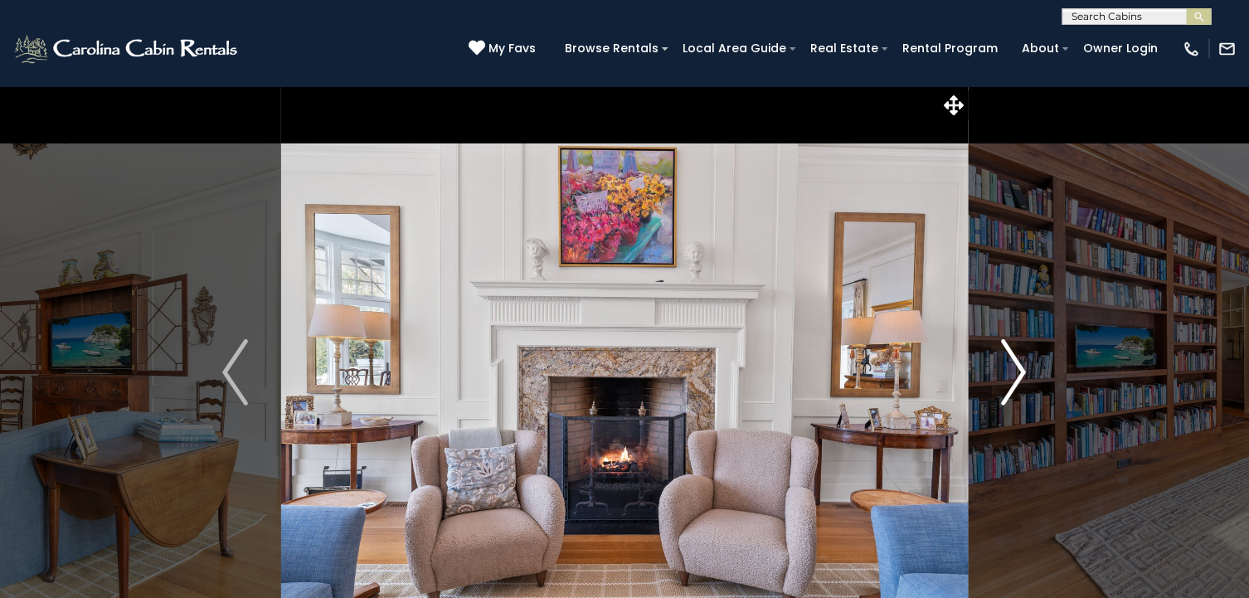
click at [1015, 371] on img "Next" at bounding box center [1013, 372] width 25 height 66
